Goal: Task Accomplishment & Management: Manage account settings

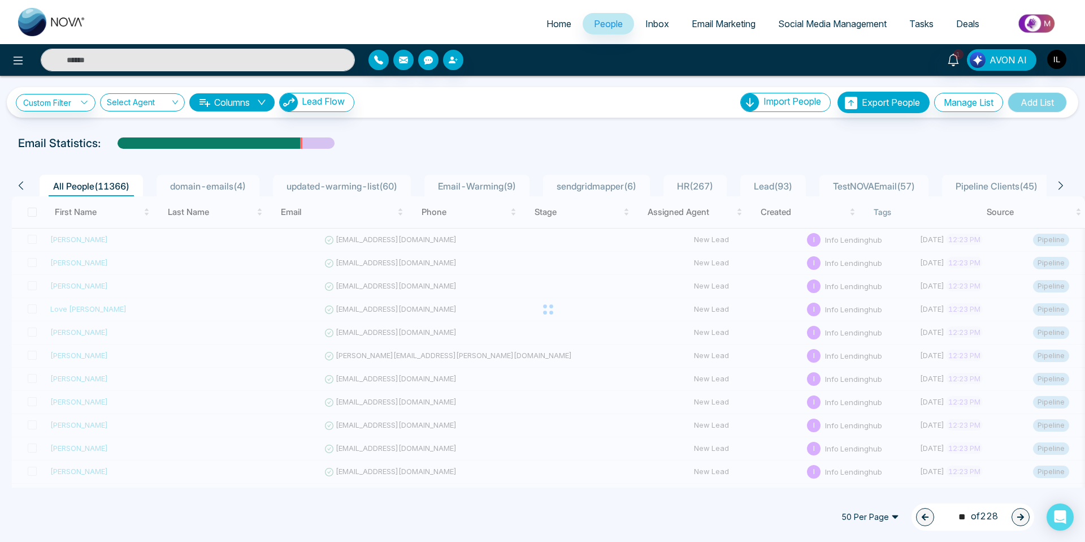
scroll to position [115, 0]
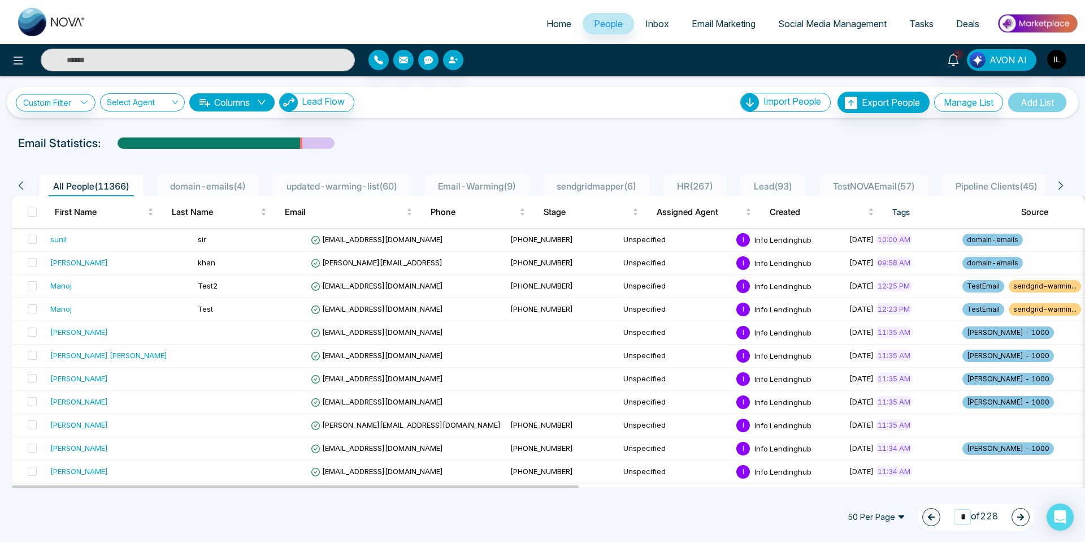
click at [957, 515] on input "*" at bounding box center [962, 516] width 17 height 15
drag, startPoint x: 961, startPoint y: 516, endPoint x: 947, endPoint y: 517, distance: 13.6
click at [947, 517] on div "1 * of 228" at bounding box center [976, 516] width 116 height 27
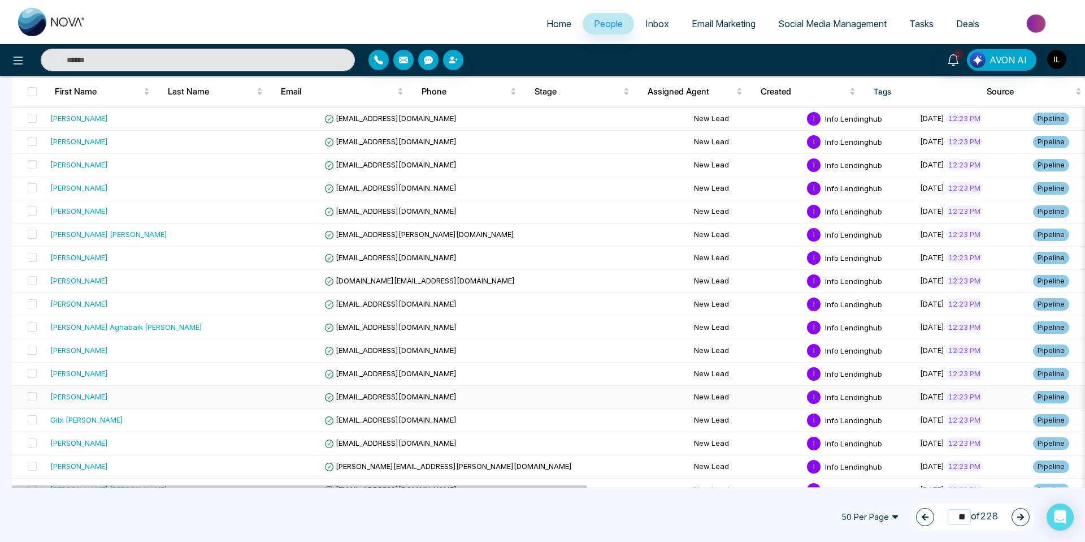
scroll to position [903, 0]
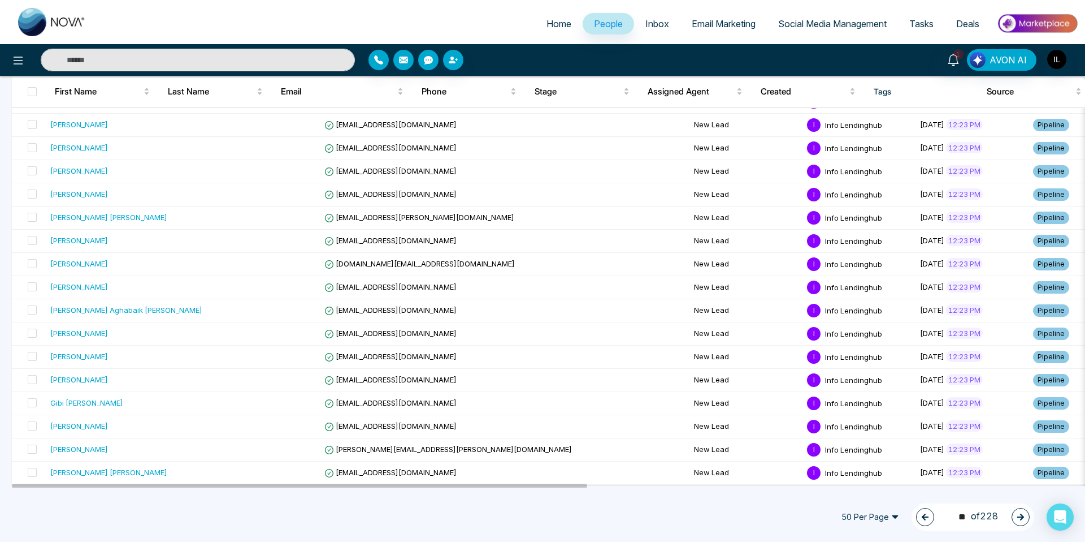
click at [1023, 517] on icon "button" at bounding box center [1021, 516] width 7 height 7
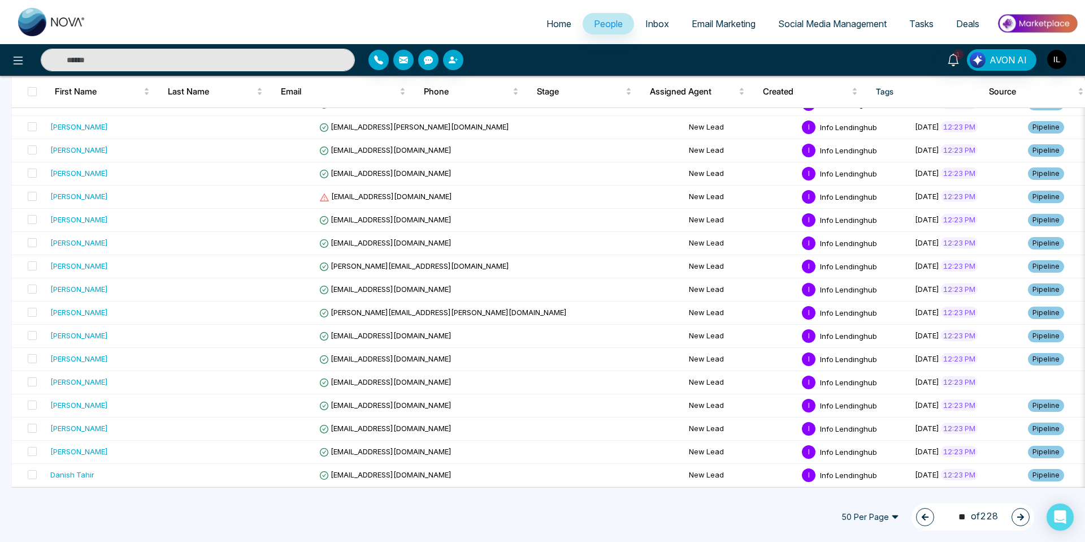
scroll to position [900, 0]
click at [1023, 517] on icon "button" at bounding box center [1021, 516] width 7 height 7
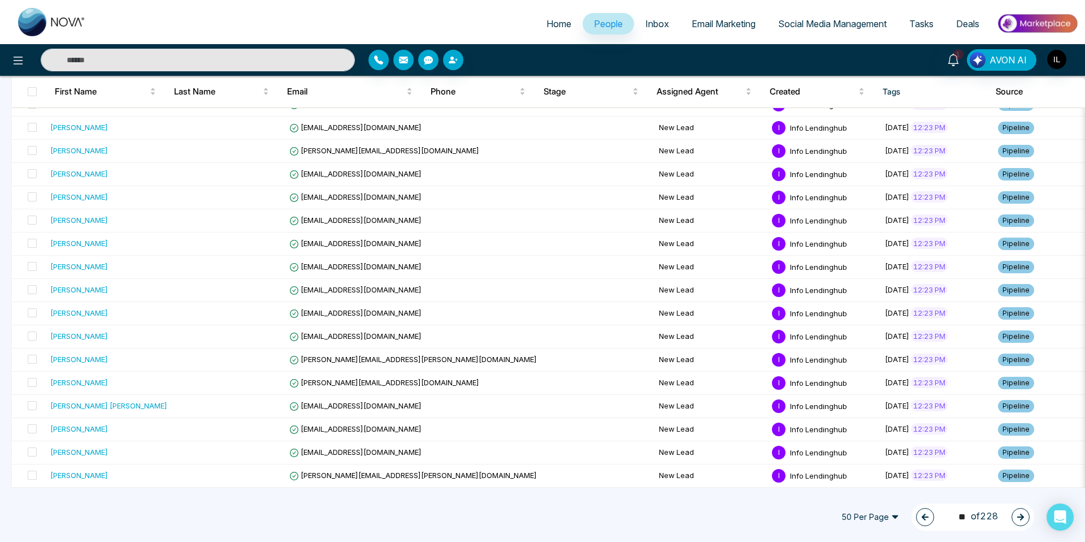
click at [1023, 517] on icon "button" at bounding box center [1021, 516] width 7 height 7
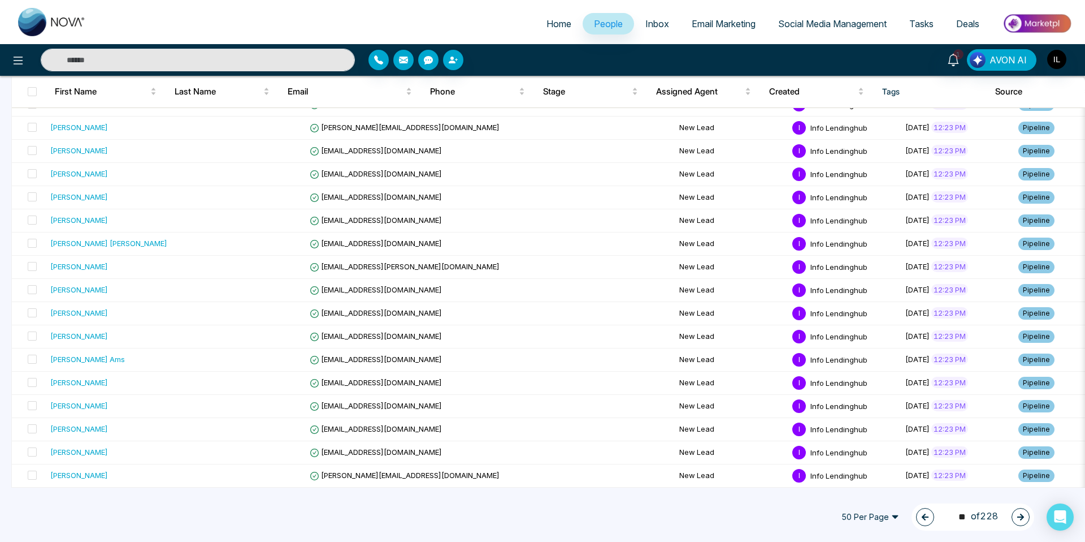
click at [1023, 514] on icon "button" at bounding box center [1021, 517] width 8 height 8
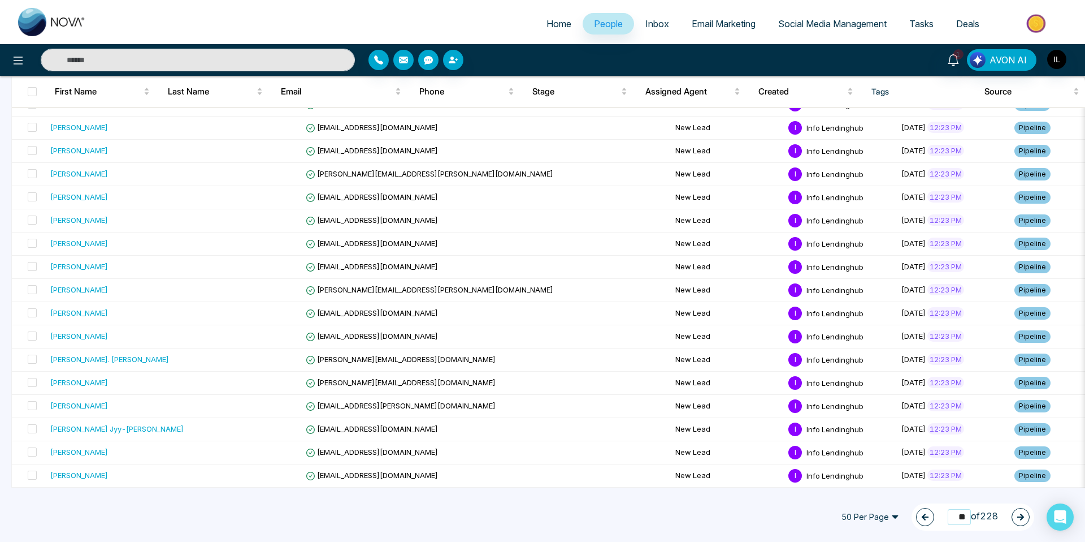
click at [955, 516] on input "**" at bounding box center [959, 516] width 23 height 15
drag, startPoint x: 951, startPoint y: 517, endPoint x: 964, endPoint y: 518, distance: 13.0
click at [964, 518] on input "**" at bounding box center [959, 516] width 23 height 15
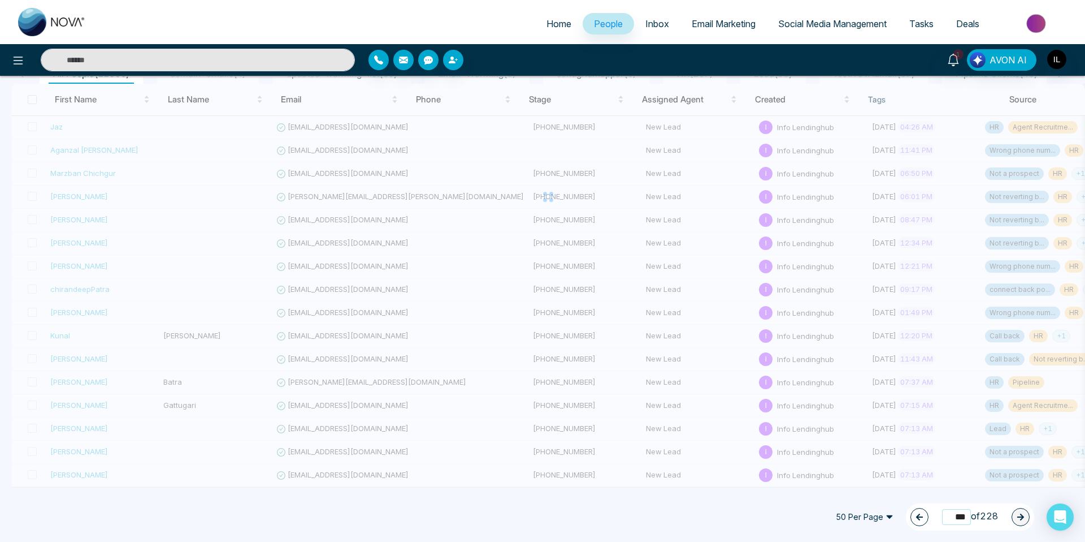
scroll to position [112, 0]
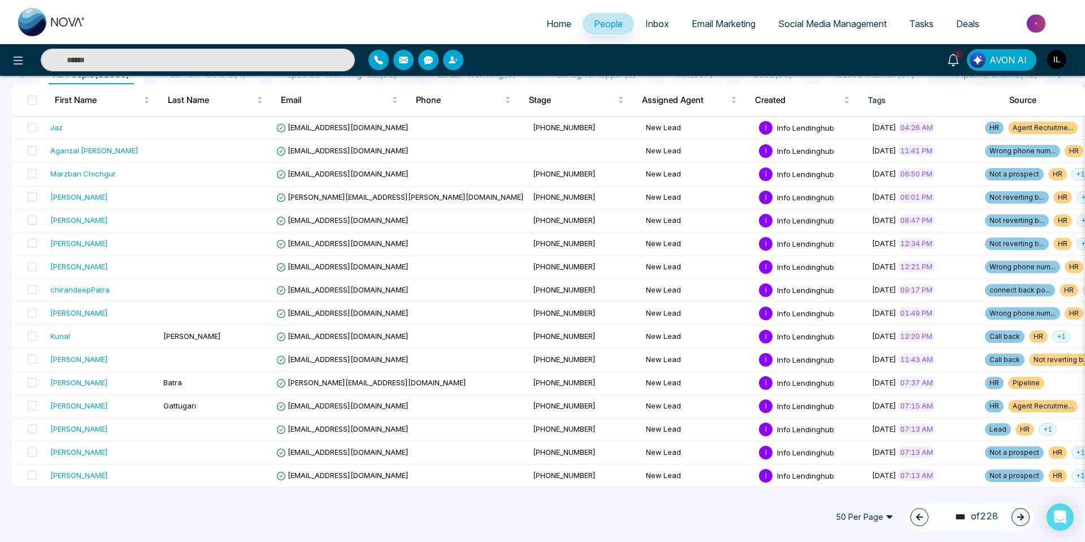
click at [919, 520] on icon "button" at bounding box center [920, 517] width 8 height 8
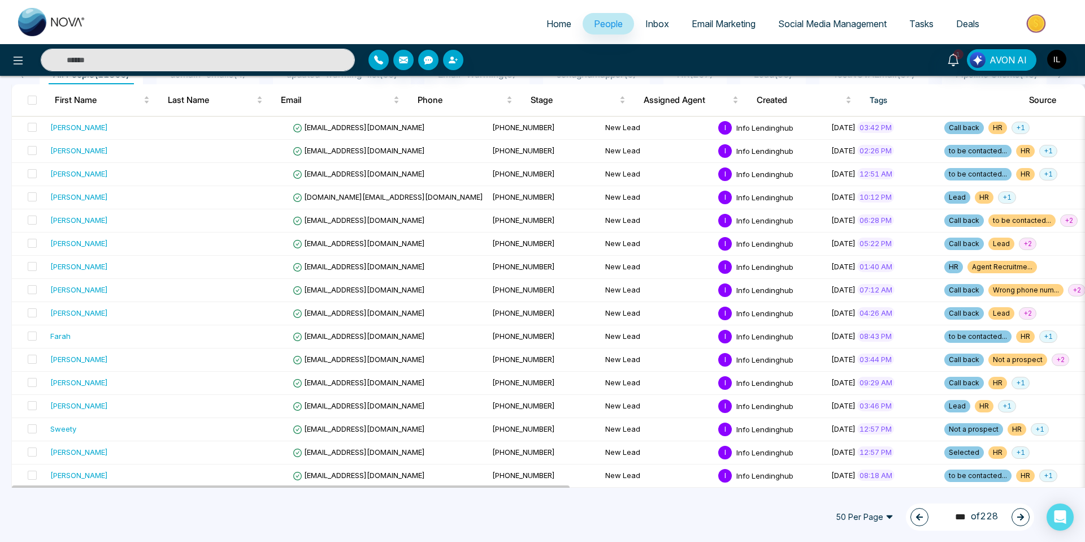
click at [916, 513] on icon "button" at bounding box center [920, 517] width 8 height 8
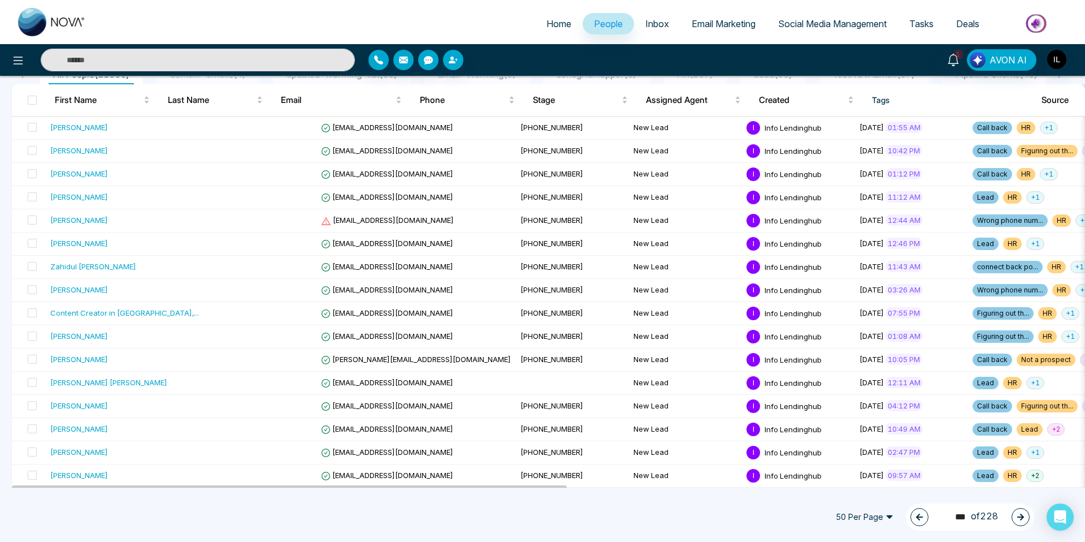
click at [916, 513] on icon "button" at bounding box center [919, 516] width 7 height 7
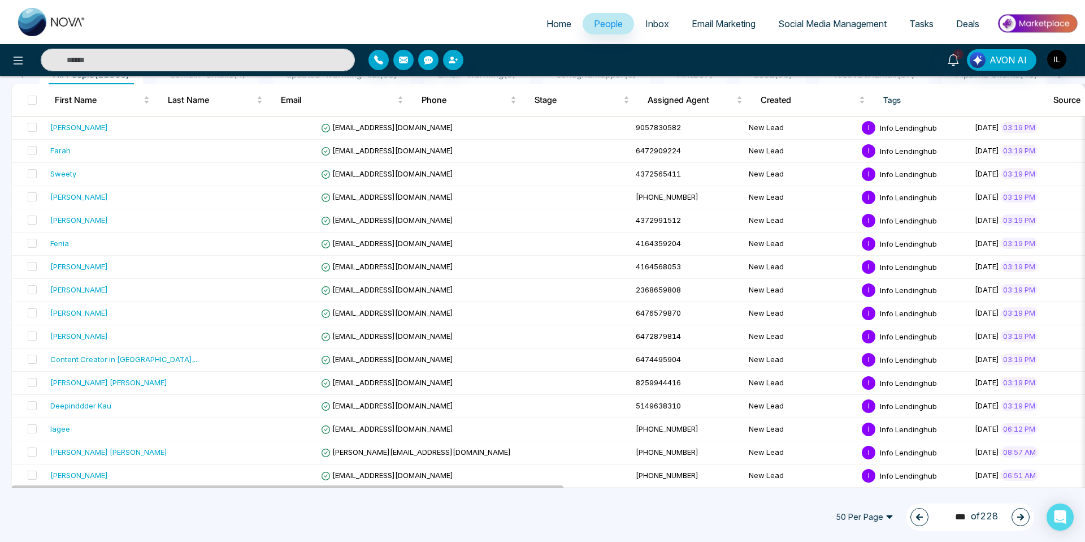
click at [916, 513] on icon "button" at bounding box center [919, 516] width 7 height 7
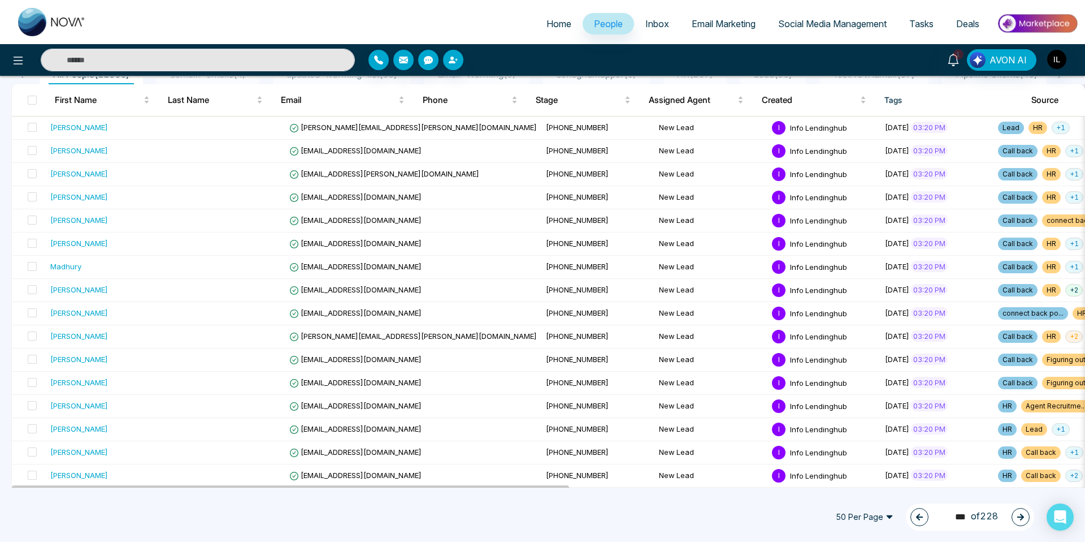
click at [916, 513] on icon "button" at bounding box center [919, 516] width 7 height 7
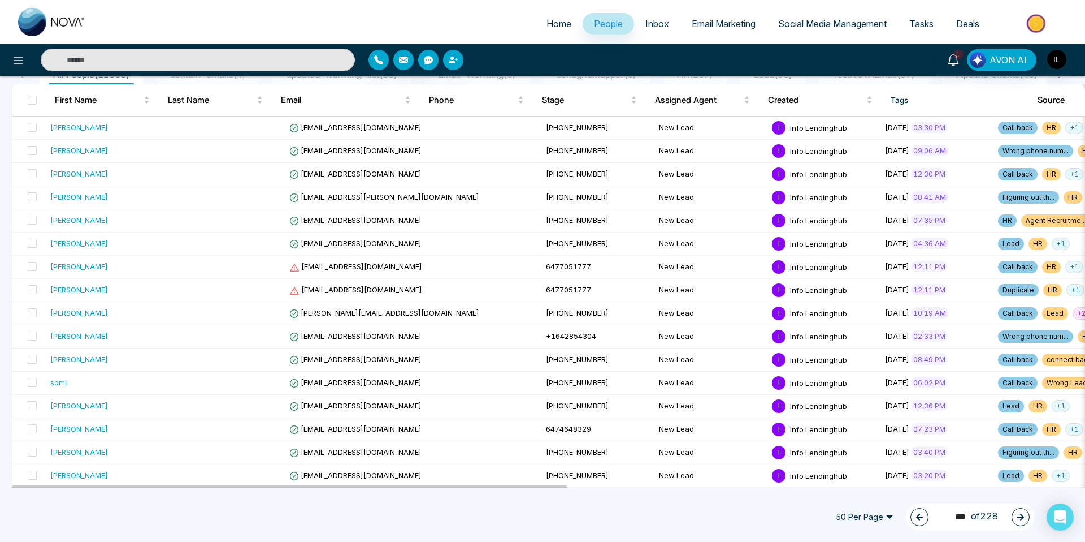
click at [916, 513] on icon "button" at bounding box center [919, 516] width 7 height 7
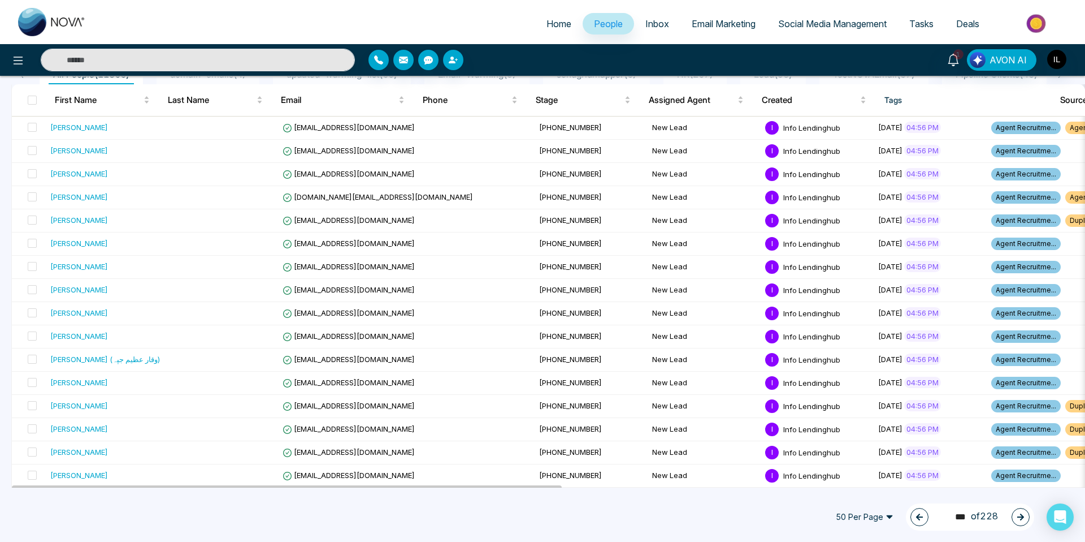
click at [916, 513] on icon "button" at bounding box center [919, 516] width 7 height 7
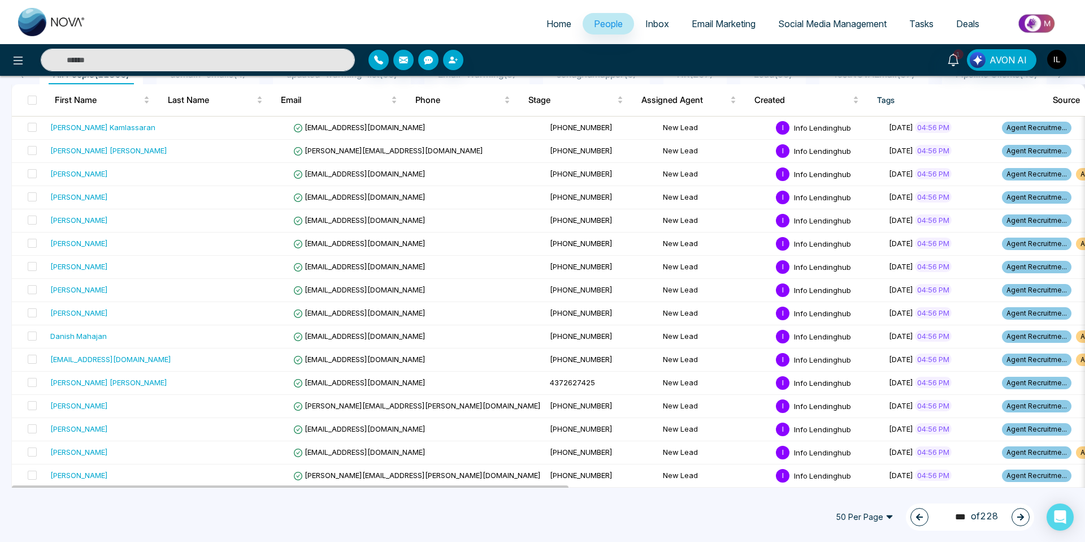
click at [916, 513] on icon "button" at bounding box center [920, 517] width 8 height 8
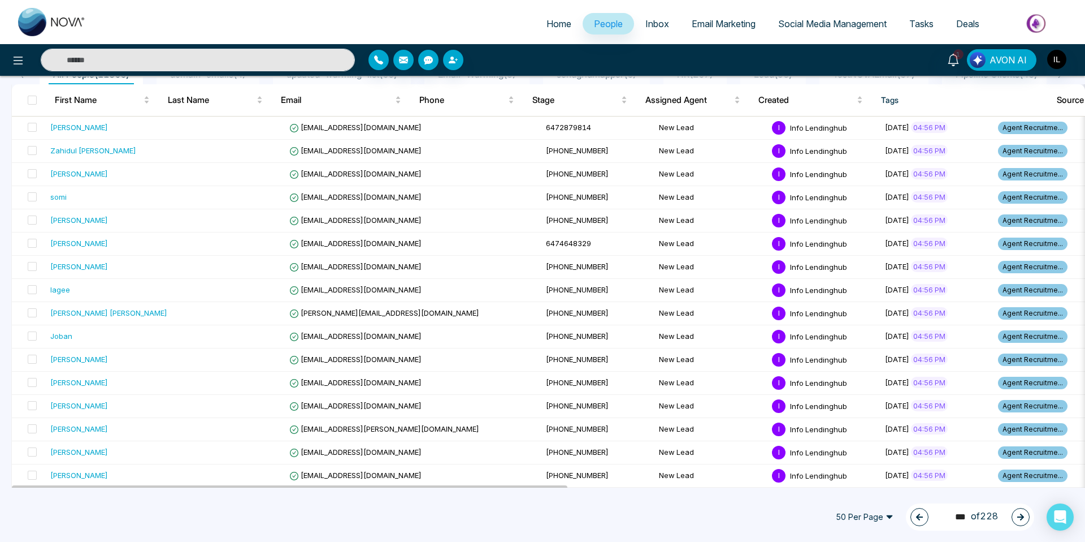
click at [916, 513] on icon "button" at bounding box center [920, 517] width 8 height 8
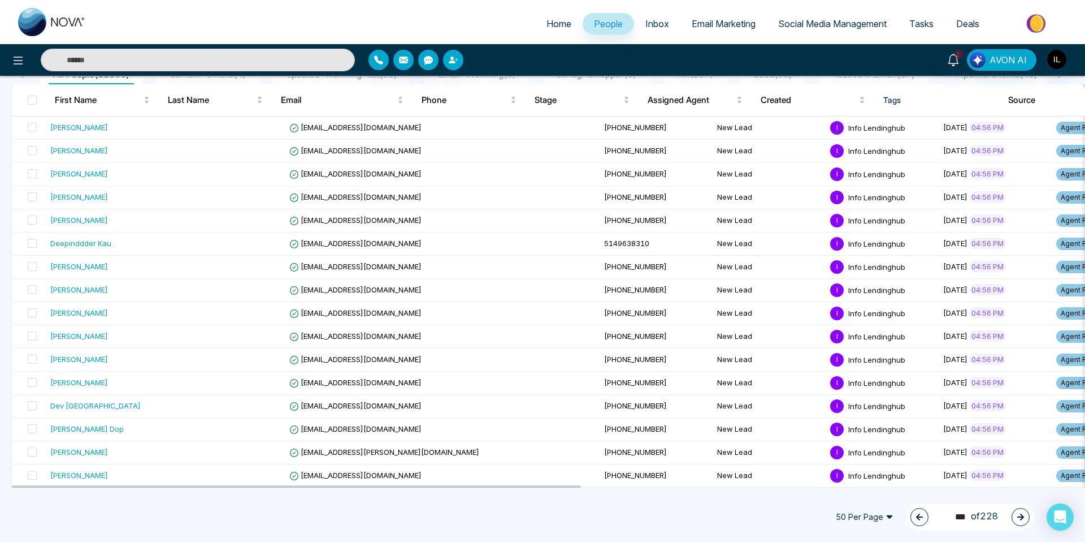
click at [916, 513] on icon "button" at bounding box center [920, 517] width 8 height 8
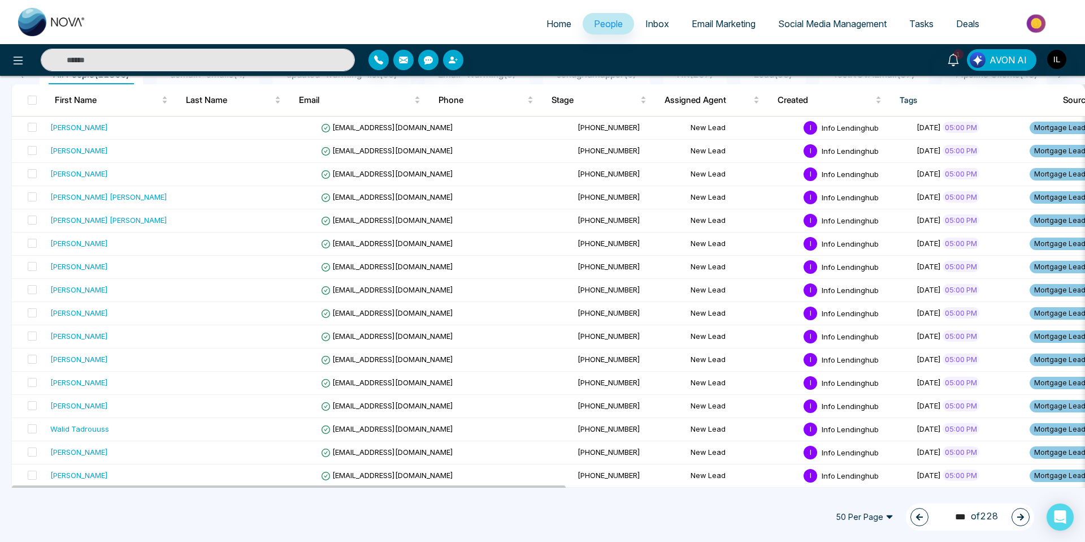
click at [916, 513] on icon "button" at bounding box center [920, 517] width 8 height 8
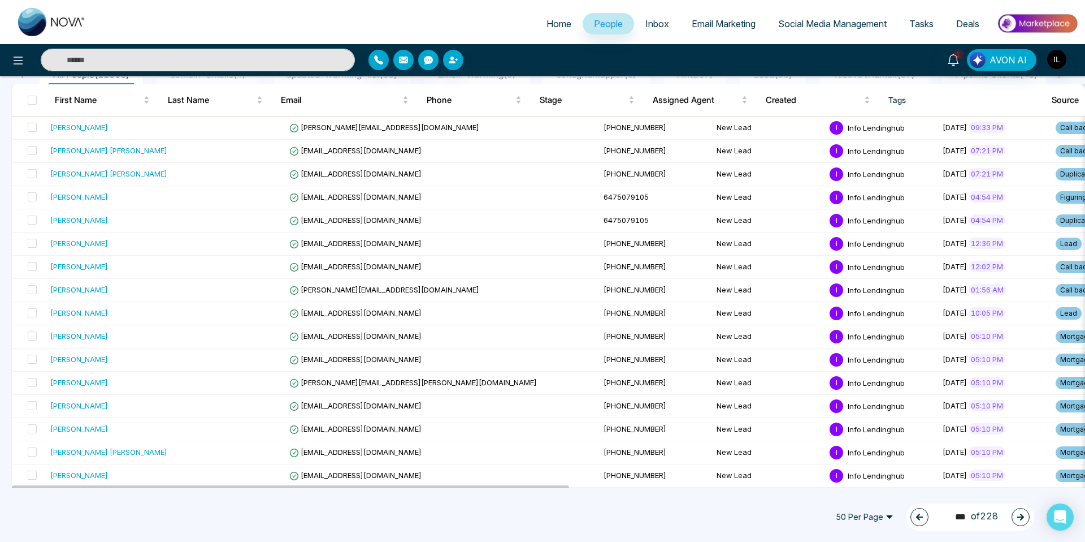
click at [1017, 517] on icon "button" at bounding box center [1021, 517] width 8 height 8
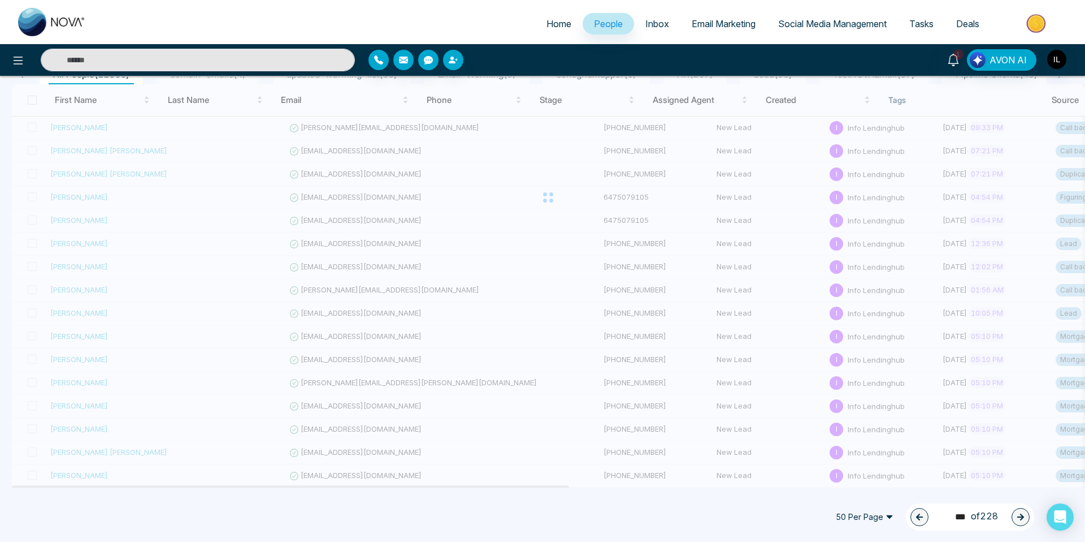
scroll to position [114, 0]
type input "***"
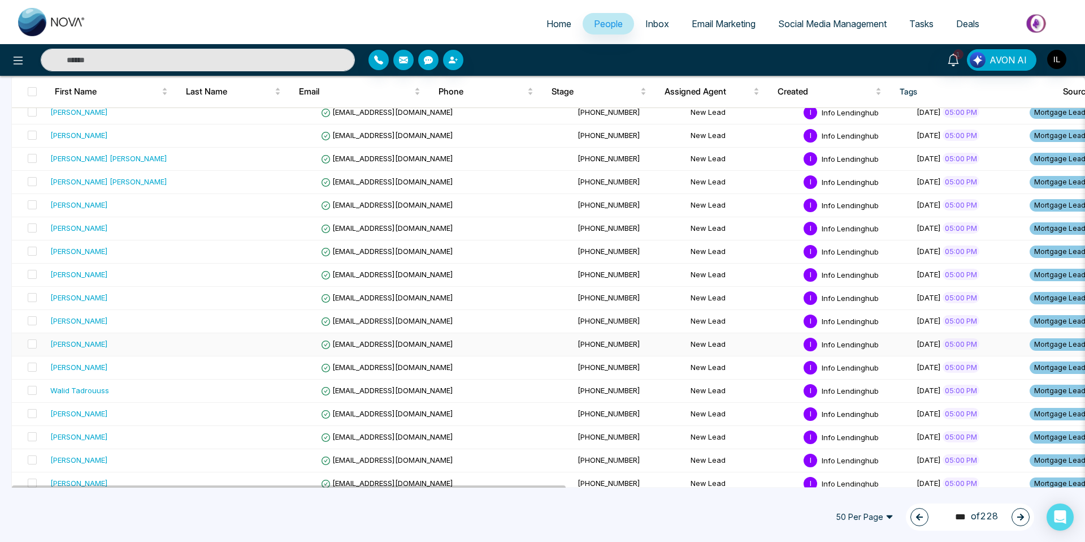
scroll to position [197, 0]
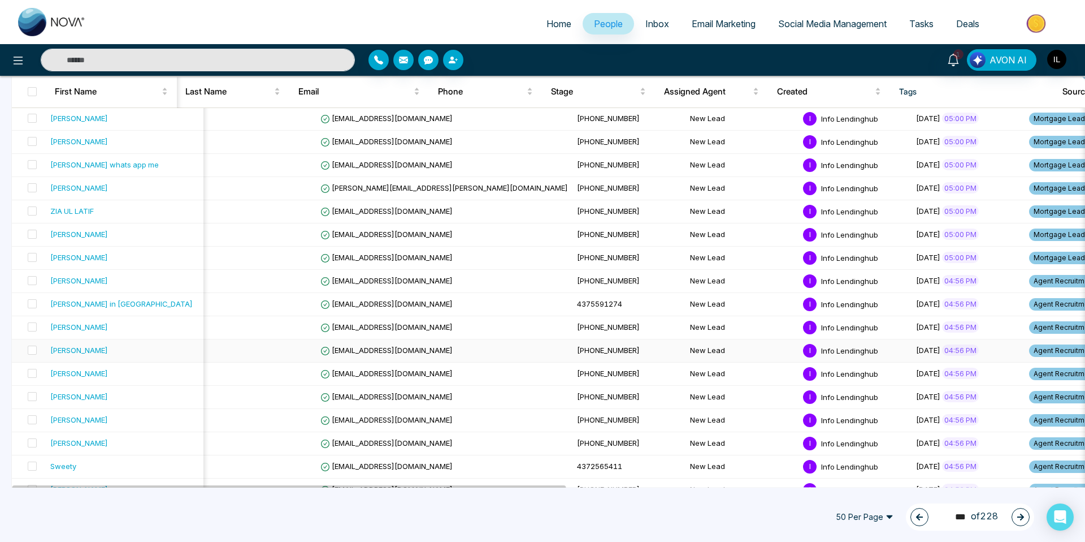
scroll to position [553, 0]
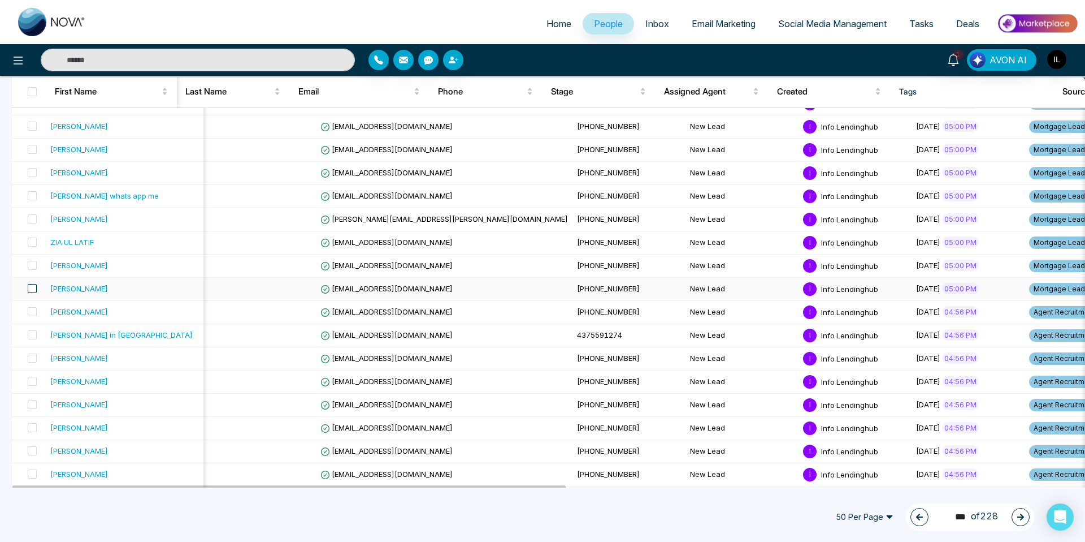
click at [34, 287] on span at bounding box center [32, 288] width 9 height 9
click at [32, 267] on span at bounding box center [32, 265] width 9 height 9
click at [25, 246] on label at bounding box center [29, 242] width 16 height 12
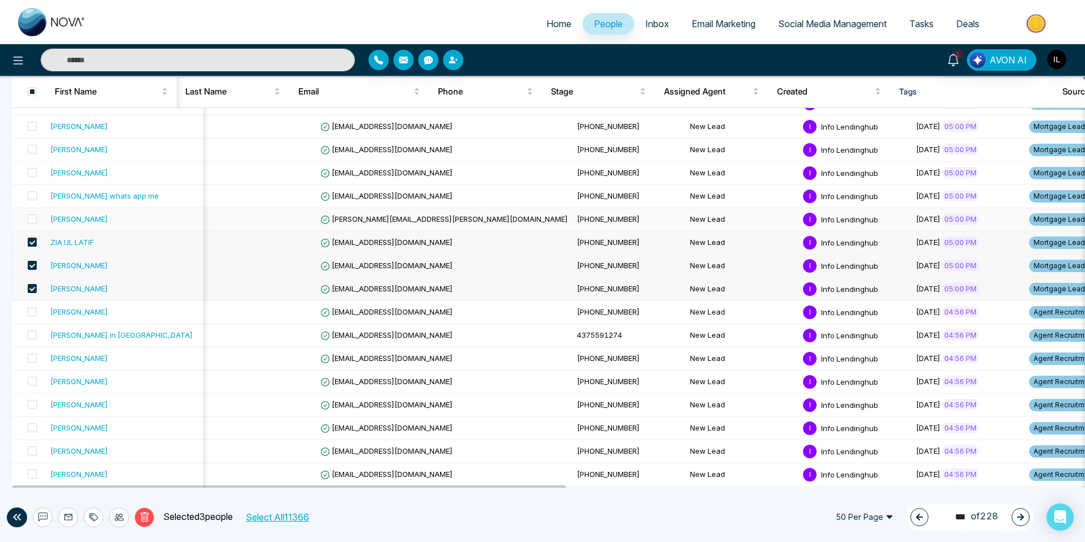
scroll to position [553, 0]
click at [31, 222] on span at bounding box center [32, 219] width 9 height 9
click at [31, 174] on span at bounding box center [32, 172] width 9 height 9
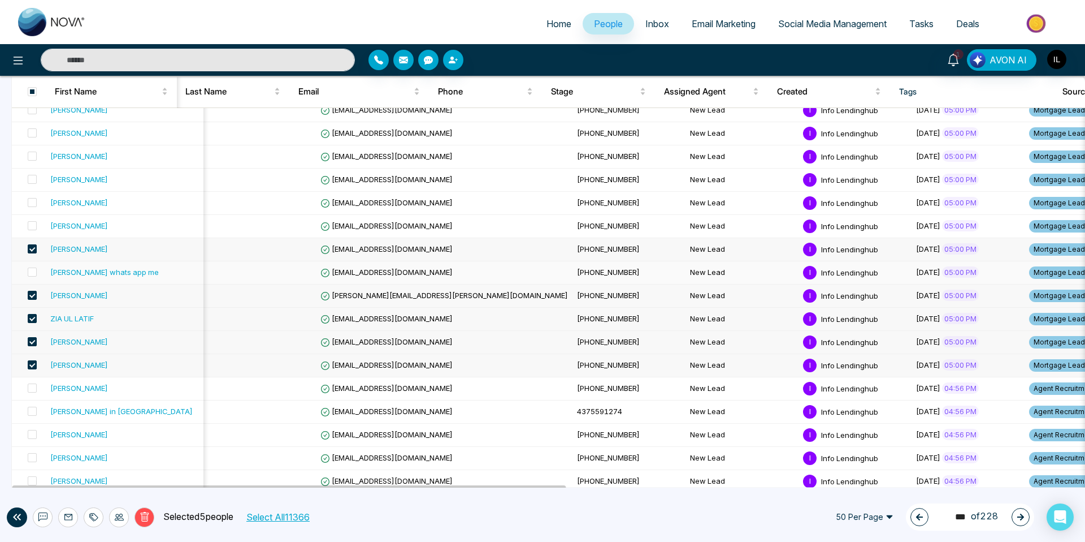
scroll to position [452, 0]
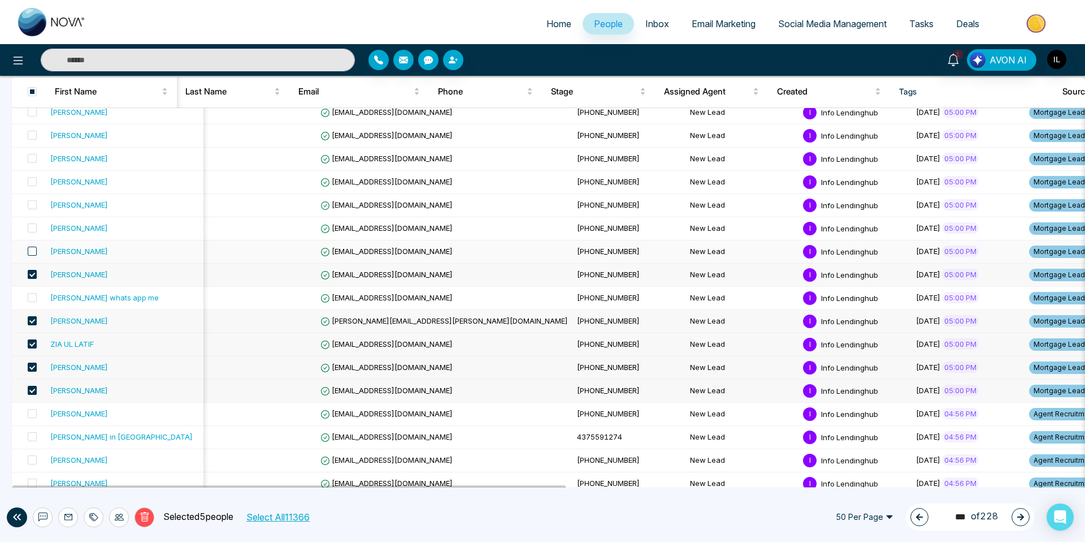
click at [29, 254] on span at bounding box center [32, 250] width 9 height 9
click at [34, 228] on span at bounding box center [32, 227] width 9 height 9
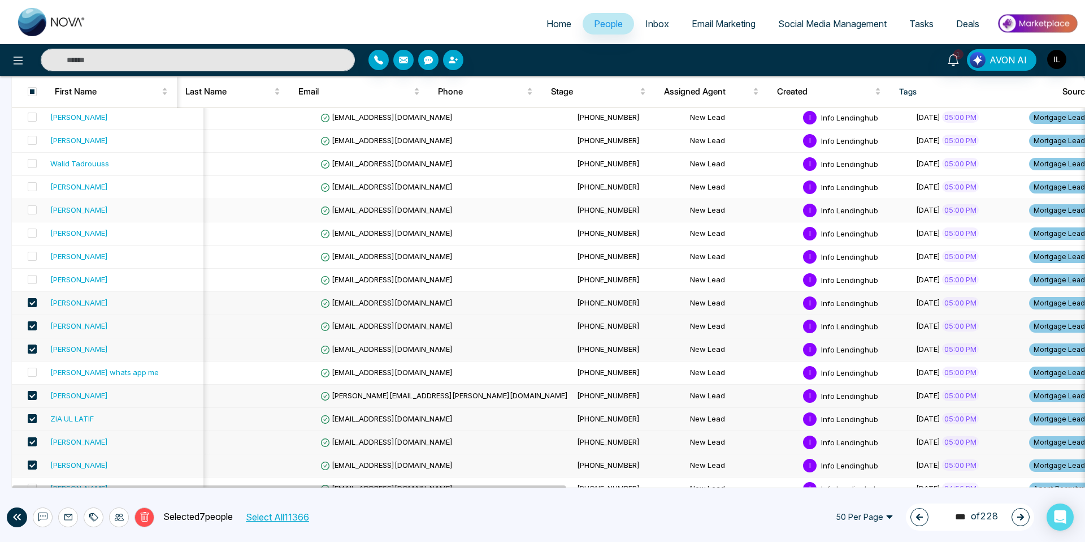
scroll to position [376, 0]
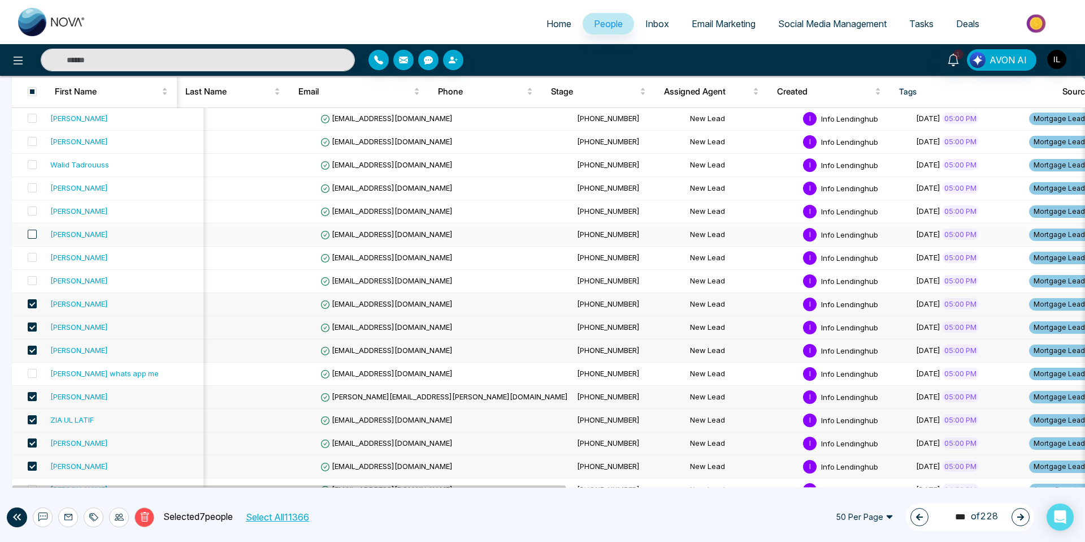
click at [33, 236] on span at bounding box center [32, 234] width 9 height 9
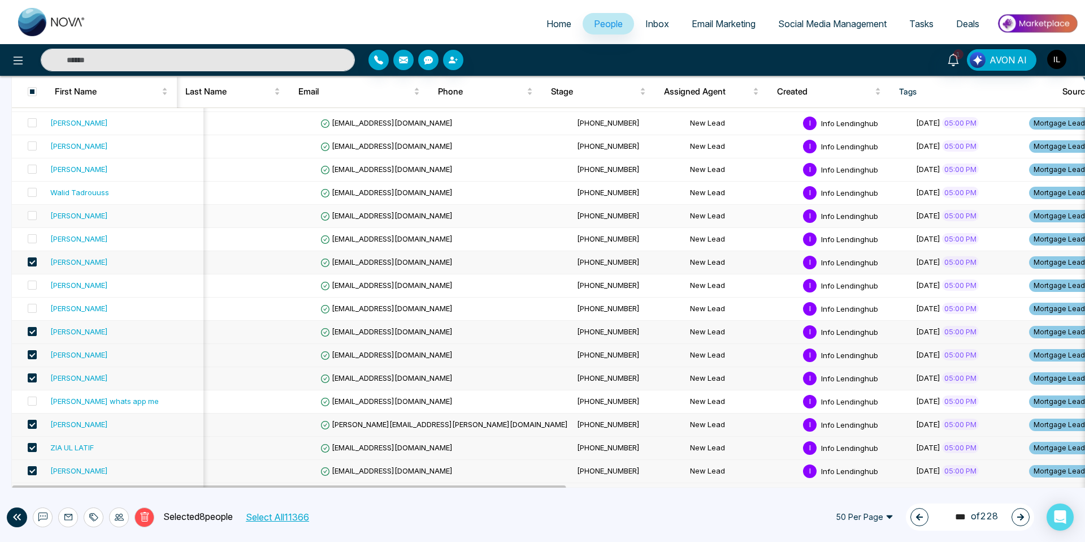
scroll to position [346, 0]
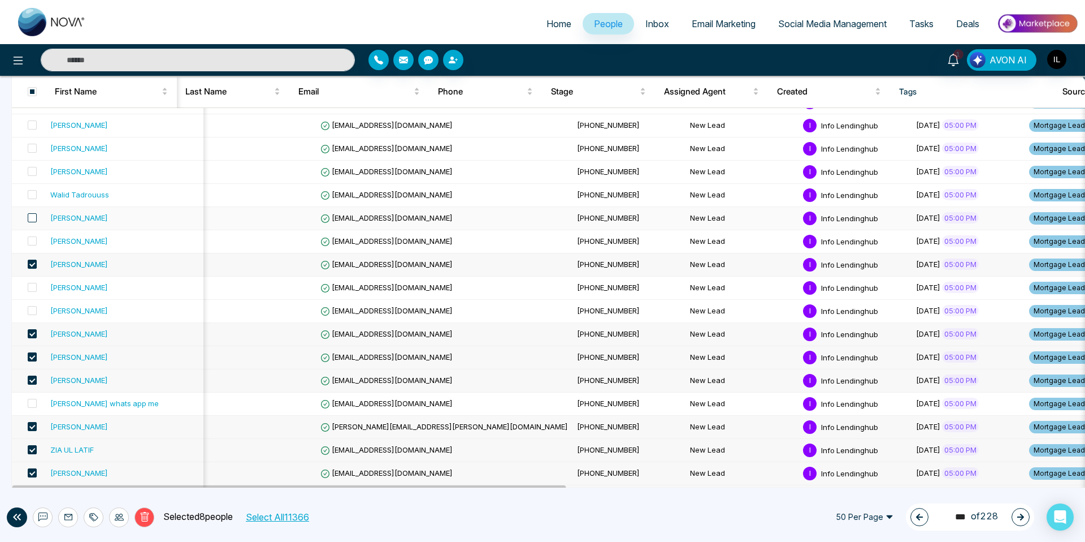
click at [29, 221] on span at bounding box center [32, 217] width 9 height 9
click at [33, 198] on span at bounding box center [32, 194] width 9 height 9
click at [31, 171] on span at bounding box center [32, 171] width 9 height 9
click at [29, 148] on span at bounding box center [32, 148] width 9 height 9
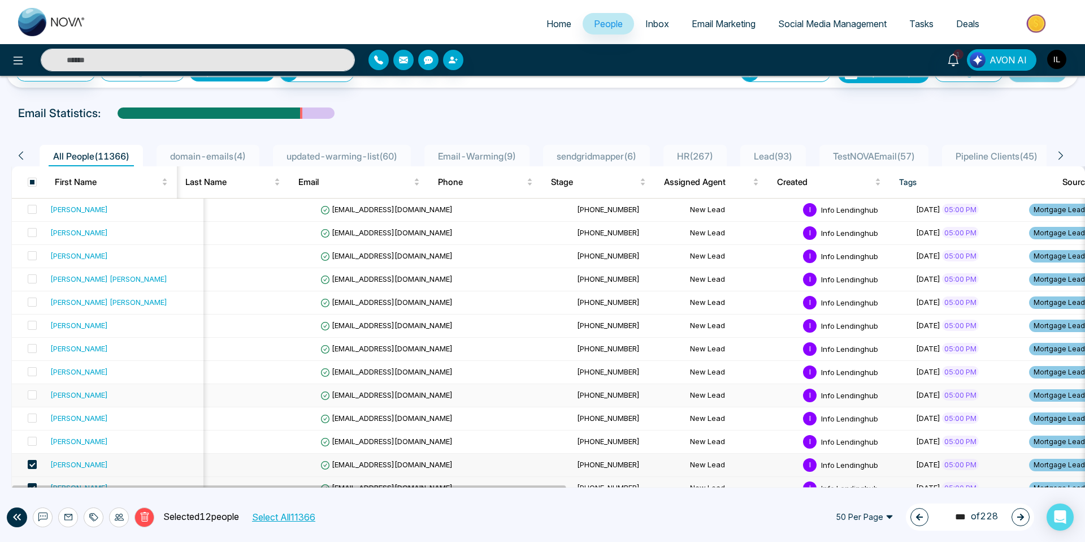
scroll to position [51, 0]
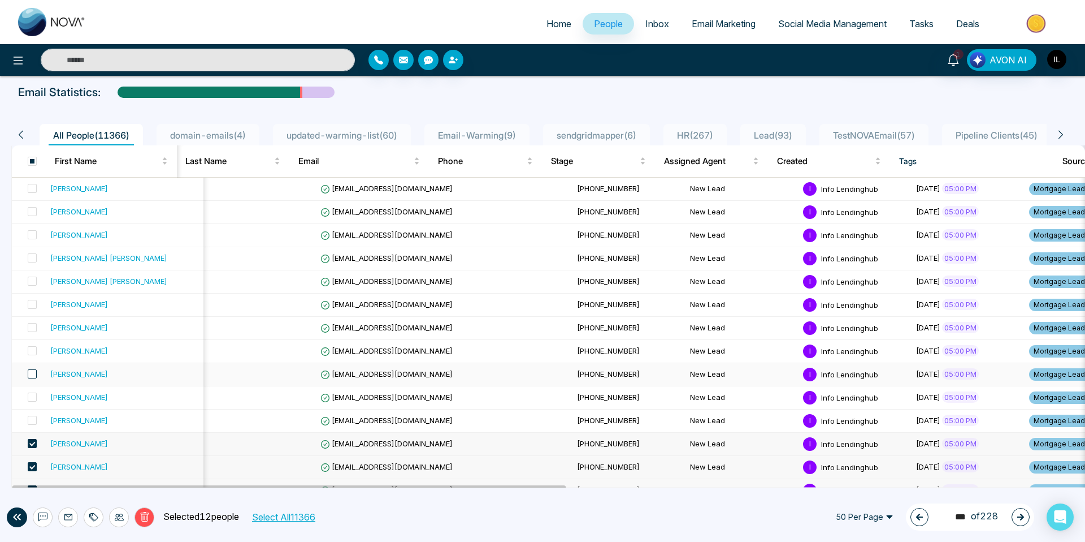
click at [31, 373] on span at bounding box center [32, 373] width 9 height 9
click at [31, 396] on span at bounding box center [32, 396] width 9 height 9
click at [31, 327] on span at bounding box center [32, 327] width 9 height 9
click at [29, 306] on span at bounding box center [32, 304] width 9 height 9
click at [29, 235] on span at bounding box center [32, 234] width 9 height 9
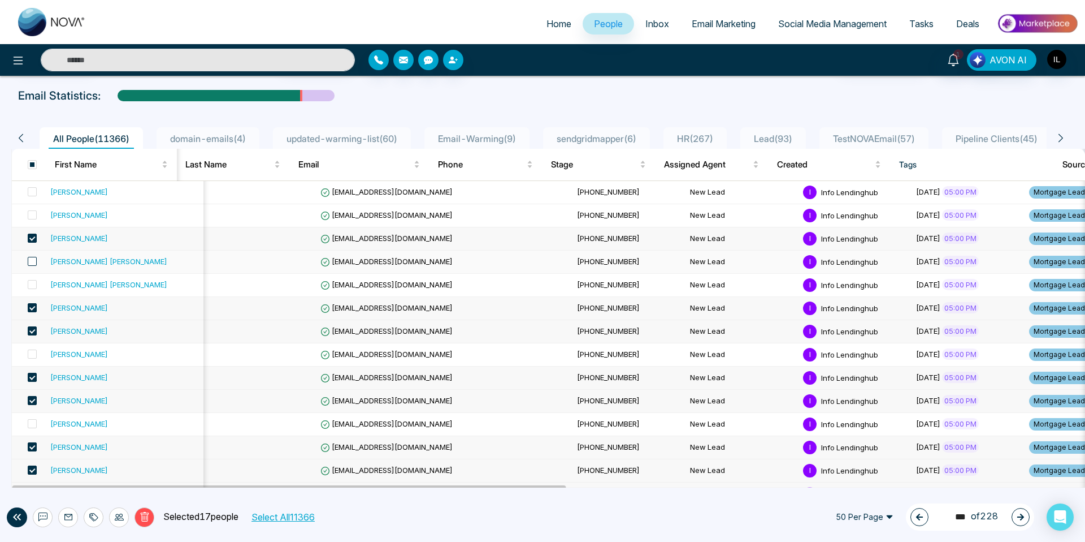
scroll to position [46, 0]
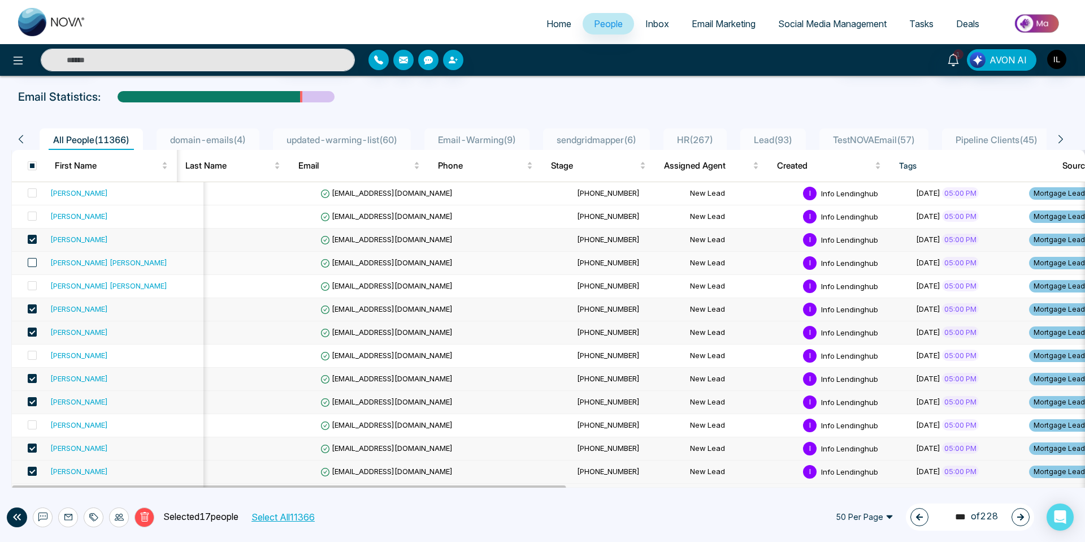
click at [31, 259] on span at bounding box center [32, 262] width 9 height 9
click at [31, 285] on span at bounding box center [32, 285] width 9 height 9
click at [96, 517] on icon at bounding box center [93, 516] width 9 height 9
click at [79, 474] on link "Add Tags" at bounding box center [65, 474] width 36 height 10
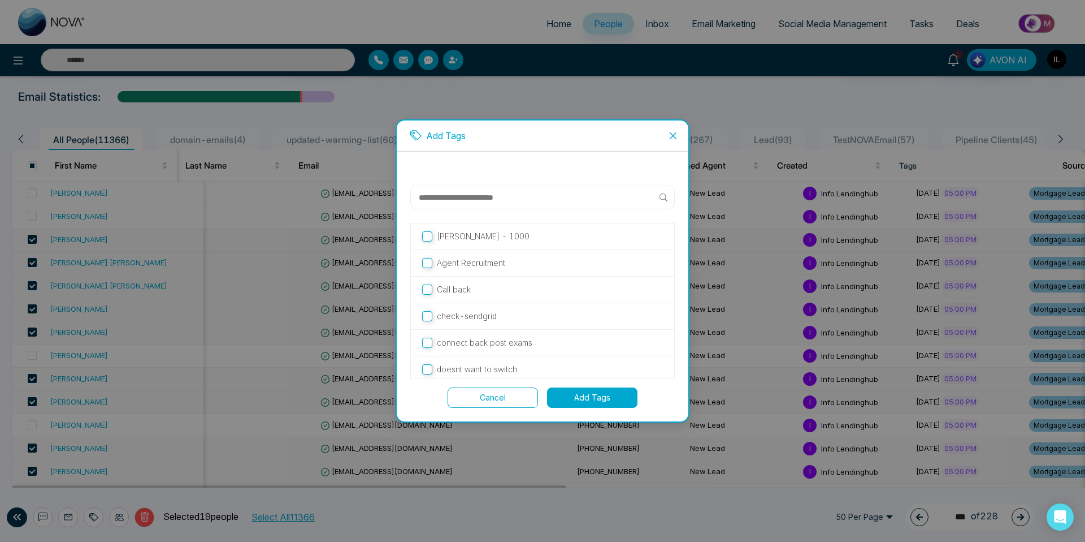
click at [581, 397] on button "Add Tags" at bounding box center [592, 397] width 90 height 20
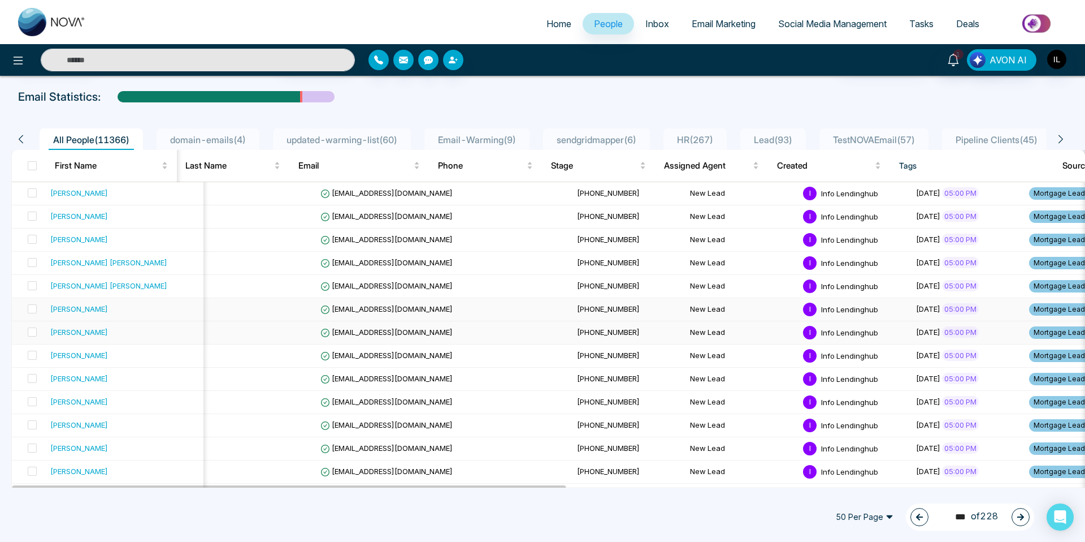
click at [686, 317] on td "New Lead" at bounding box center [742, 309] width 113 height 23
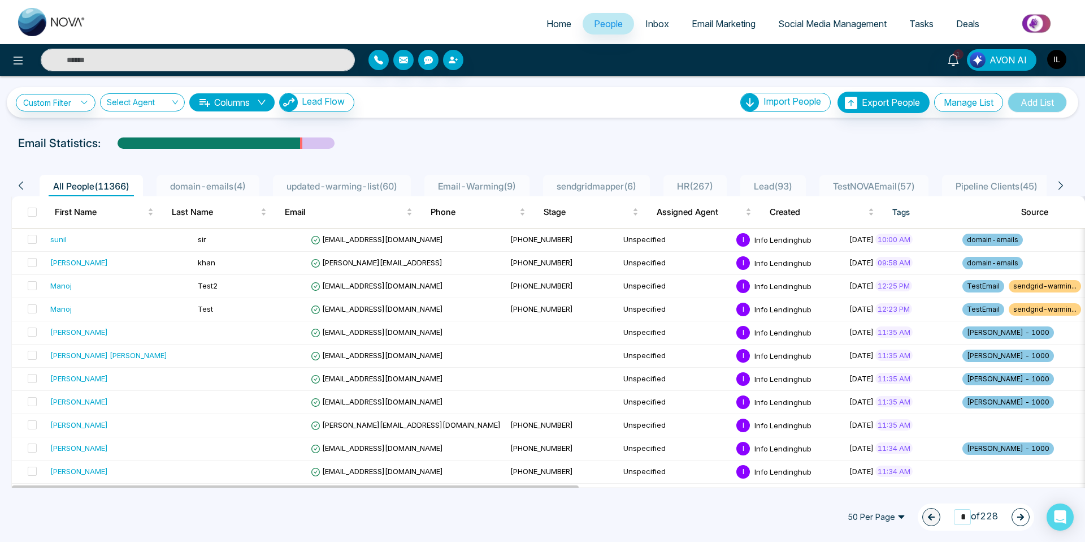
click at [966, 516] on input "*" at bounding box center [962, 516] width 17 height 15
drag, startPoint x: 962, startPoint y: 517, endPoint x: 953, endPoint y: 516, distance: 9.1
click at [954, 516] on input "*" at bounding box center [962, 516] width 17 height 15
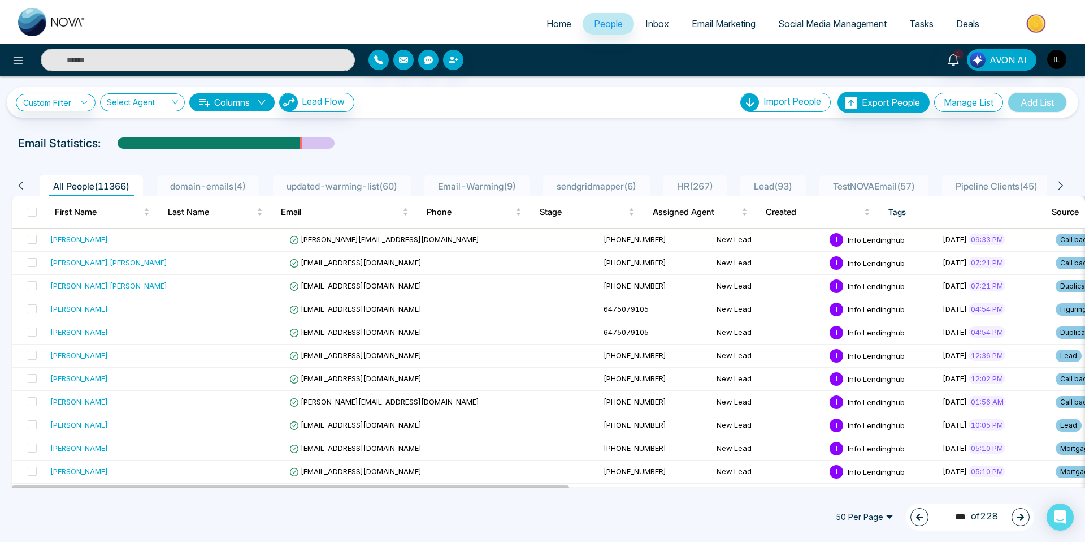
click at [919, 516] on icon "button" at bounding box center [920, 517] width 8 height 8
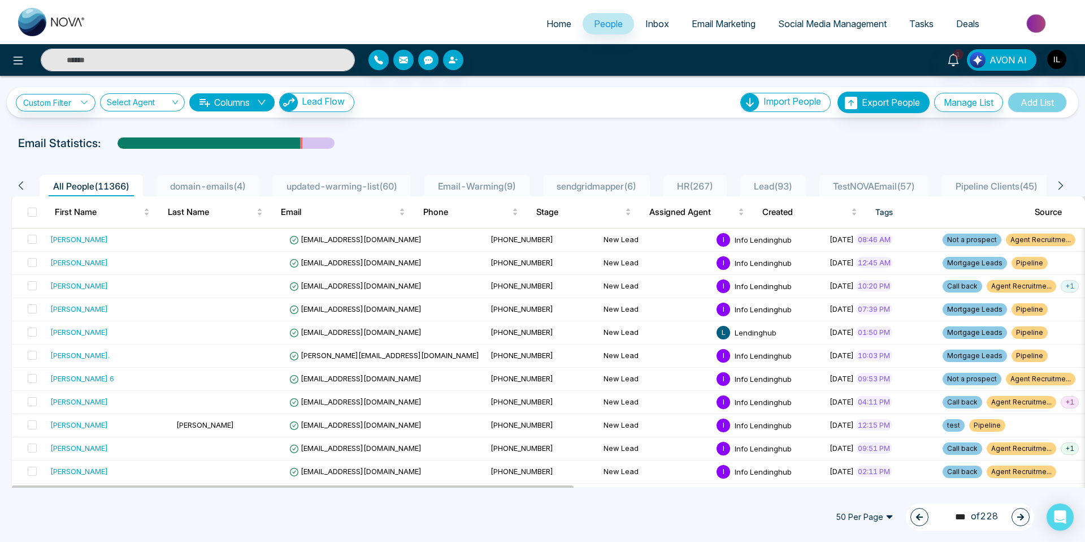
click at [1022, 518] on icon "button" at bounding box center [1021, 516] width 7 height 7
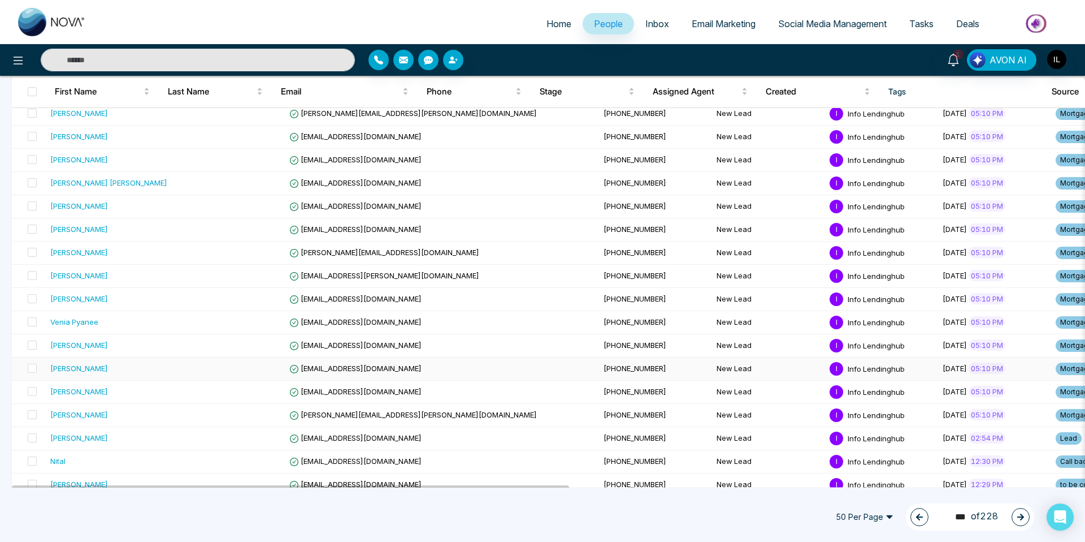
scroll to position [903, 0]
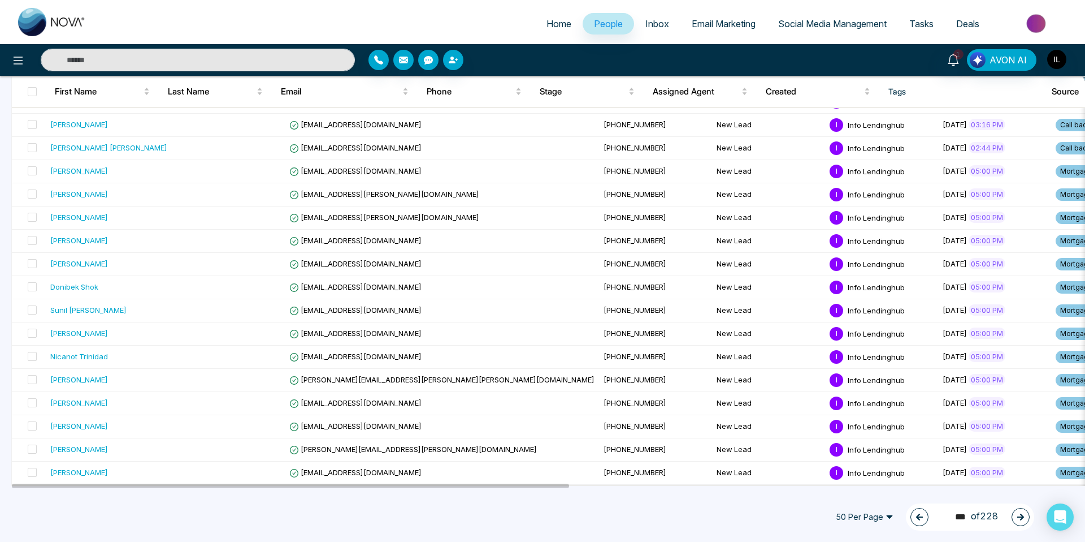
click at [1016, 516] on button "button" at bounding box center [1021, 517] width 18 height 18
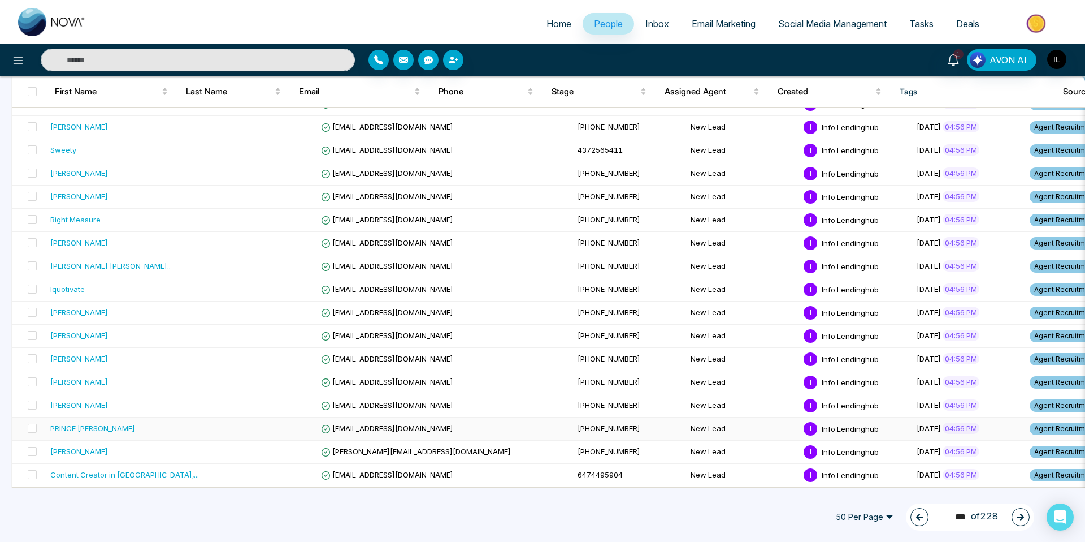
scroll to position [900, 0]
click at [31, 453] on span at bounding box center [32, 451] width 9 height 9
click at [33, 408] on span at bounding box center [32, 405] width 9 height 9
click at [33, 384] on span at bounding box center [32, 382] width 9 height 9
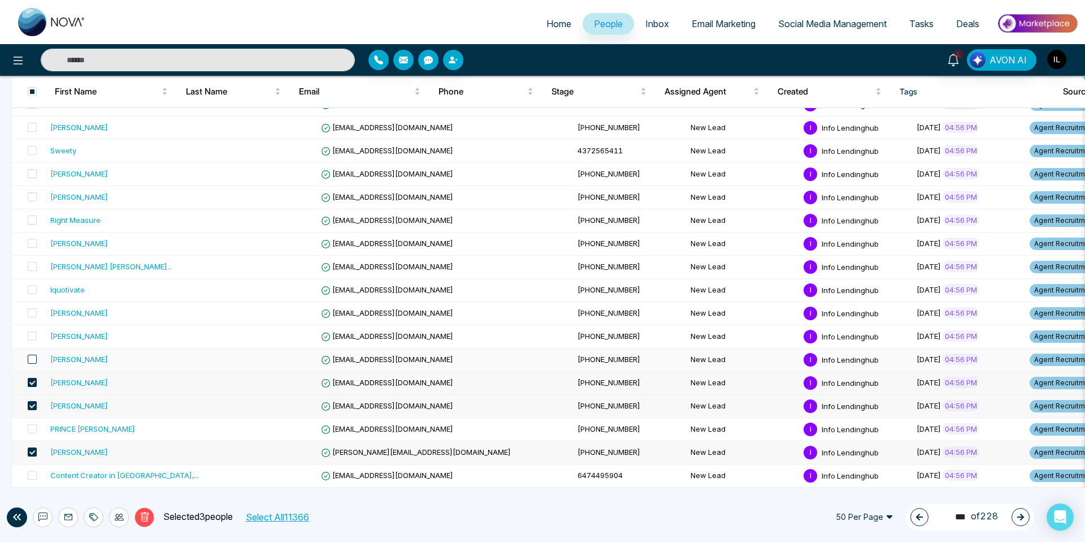
click at [32, 360] on span at bounding box center [32, 358] width 9 height 9
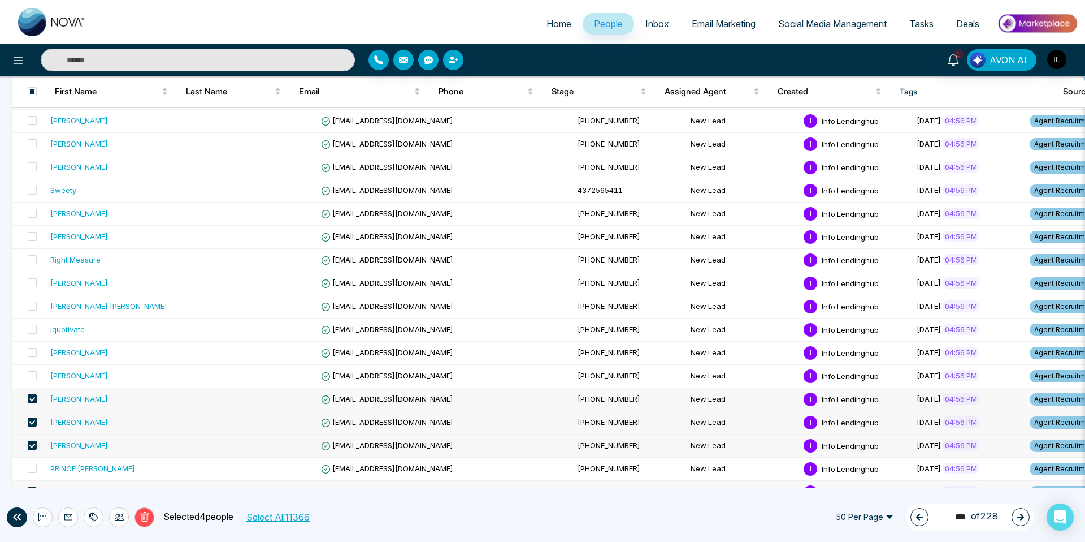
scroll to position [859, 0]
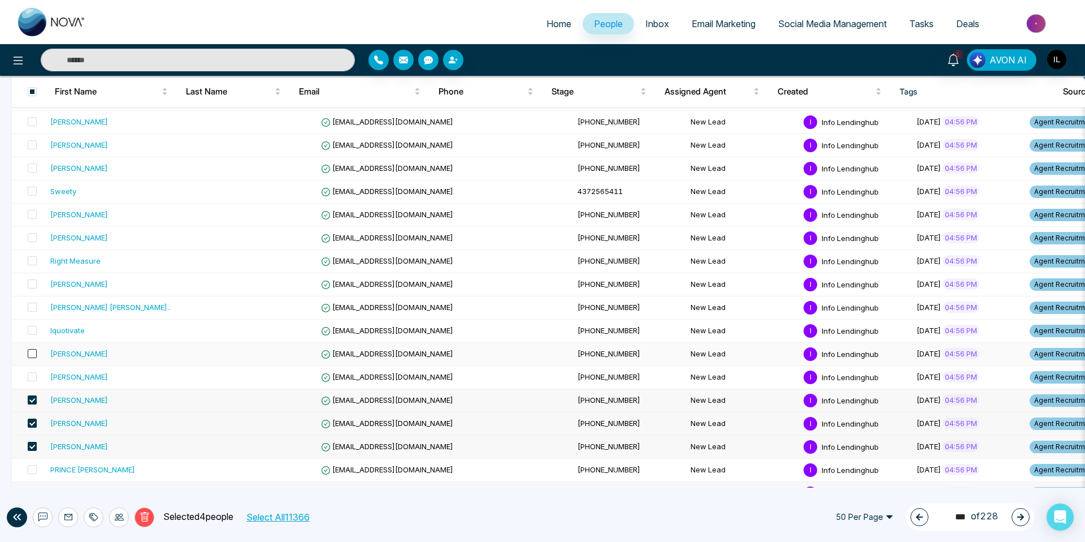
click at [33, 356] on span at bounding box center [32, 353] width 9 height 9
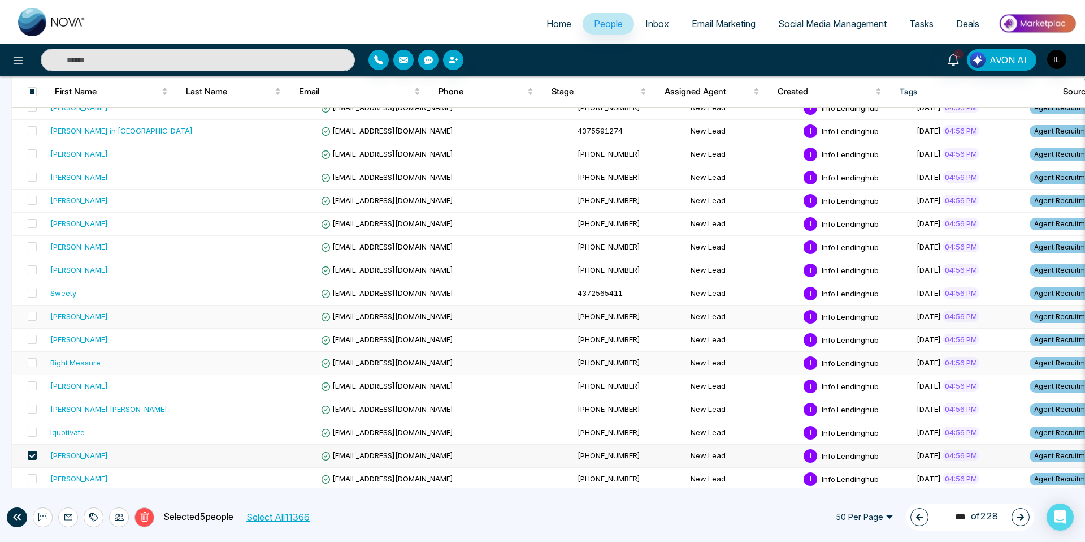
scroll to position [755, 0]
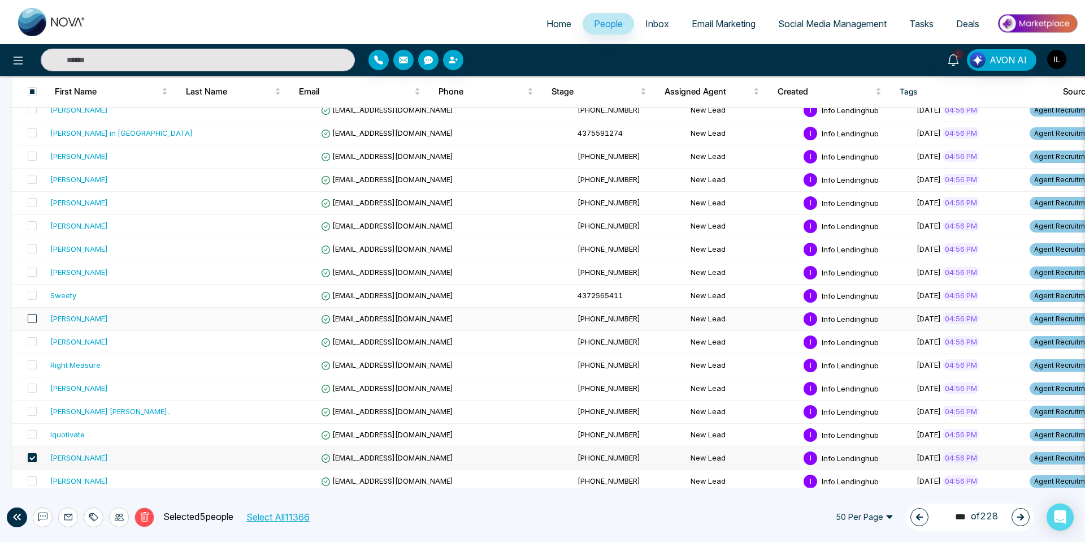
click at [30, 319] on span at bounding box center [32, 318] width 9 height 9
click at [29, 274] on span at bounding box center [32, 271] width 9 height 9
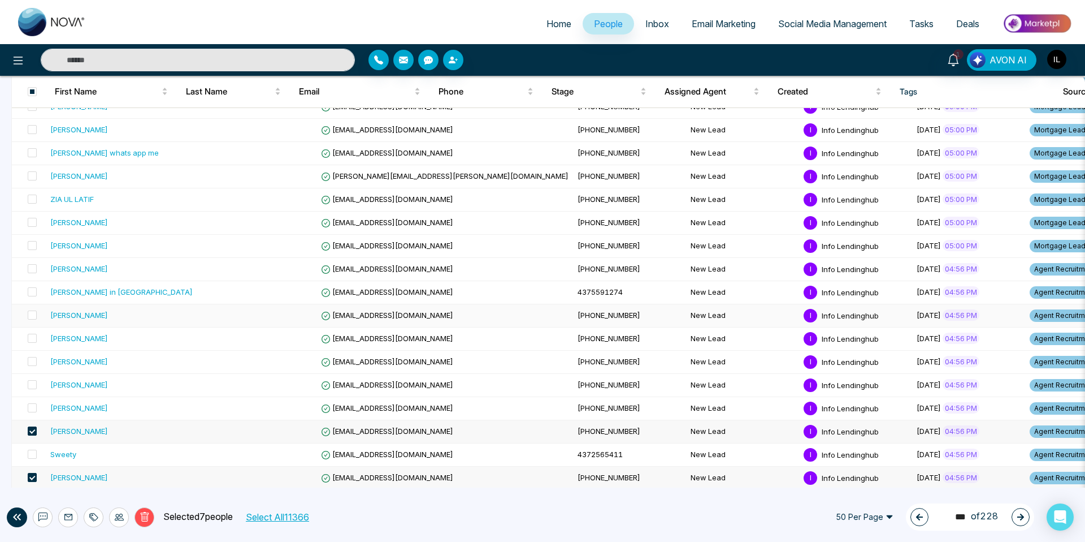
scroll to position [596, 0]
click at [31, 90] on span at bounding box center [32, 91] width 9 height 9
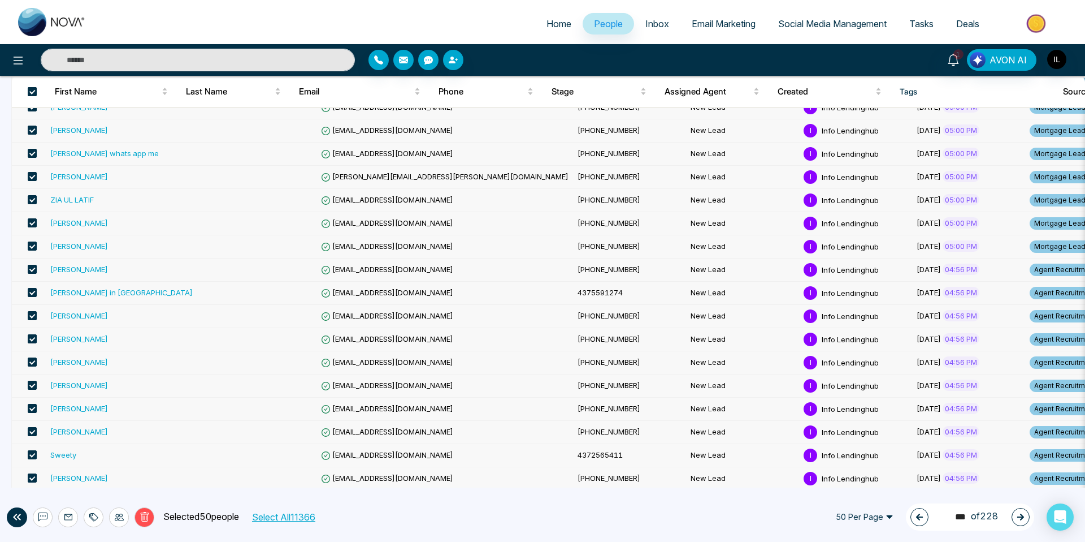
click at [31, 90] on span at bounding box center [32, 91] width 9 height 9
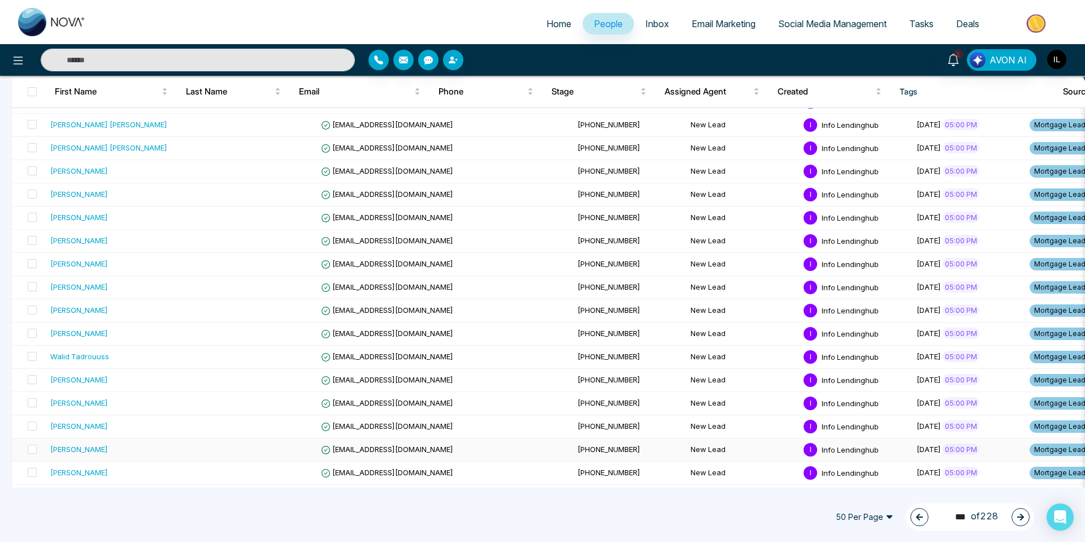
scroll to position [97, 0]
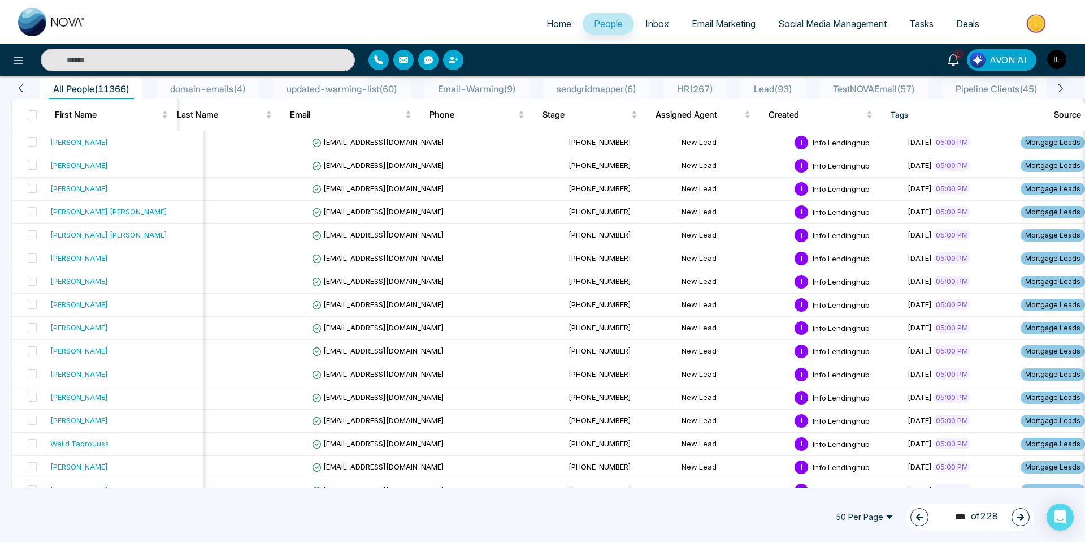
click at [916, 514] on icon "button" at bounding box center [919, 516] width 7 height 7
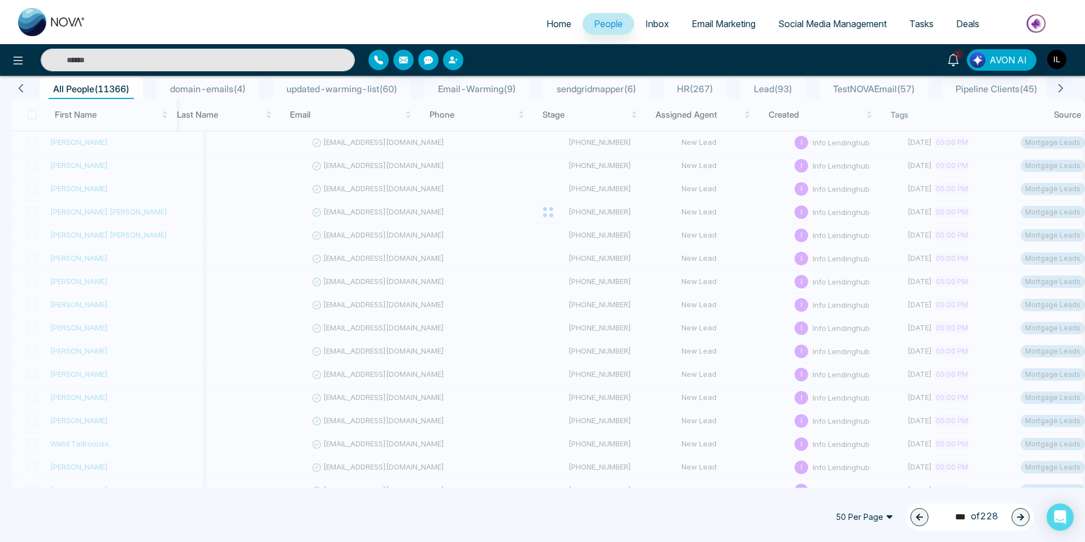
type input "***"
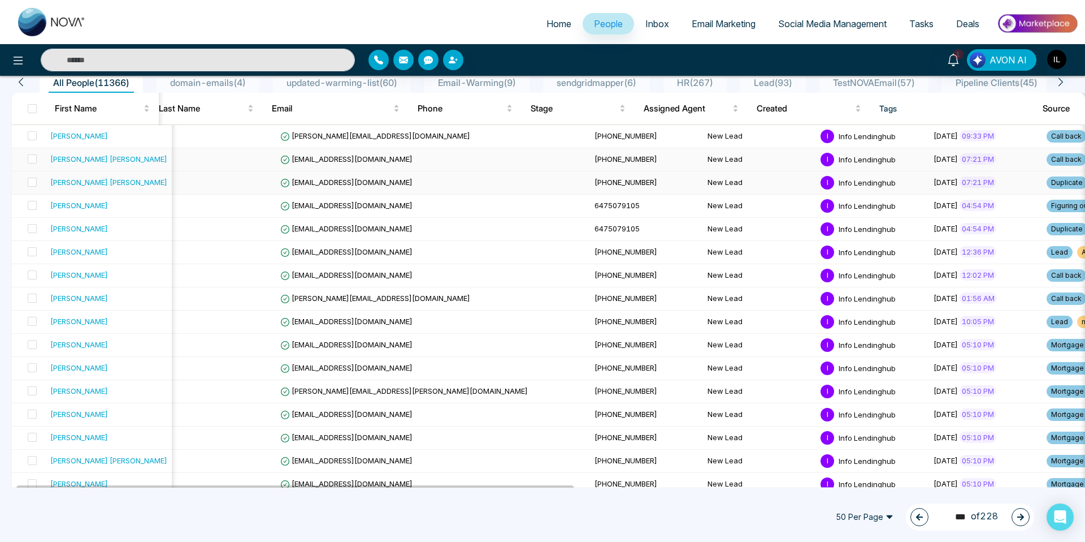
scroll to position [104, 0]
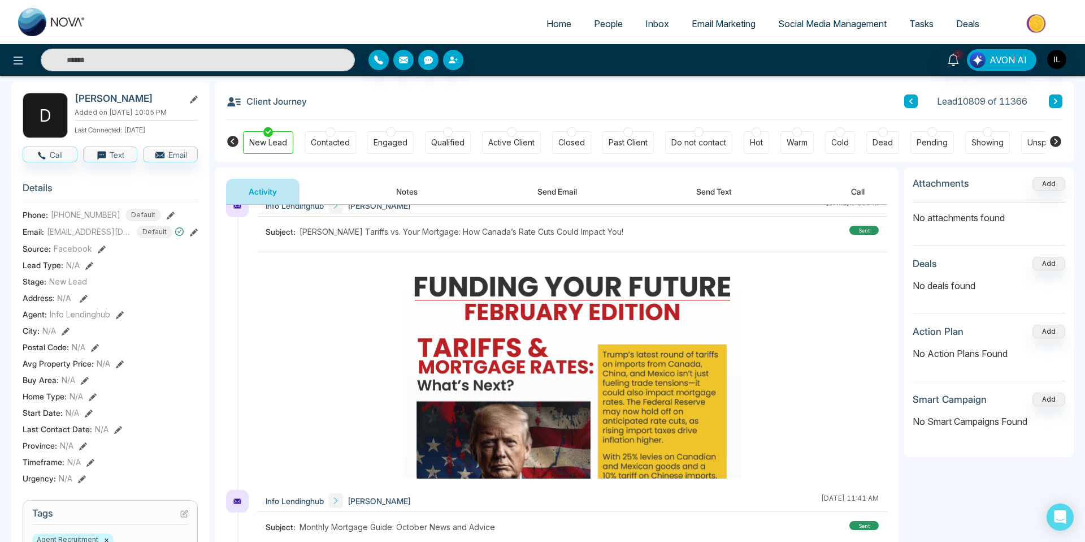
scroll to position [65, 0]
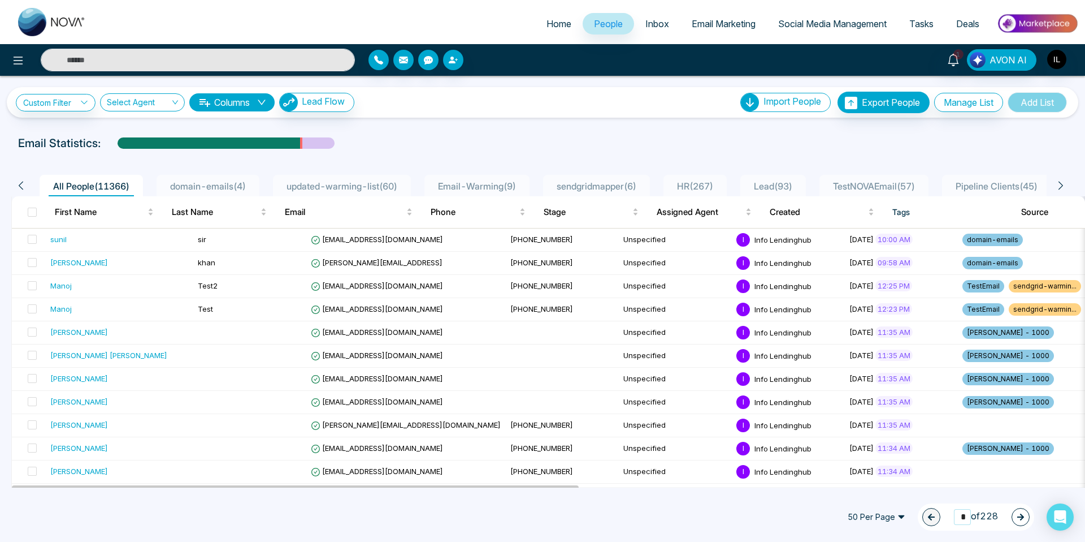
click at [963, 520] on input "*" at bounding box center [962, 516] width 17 height 15
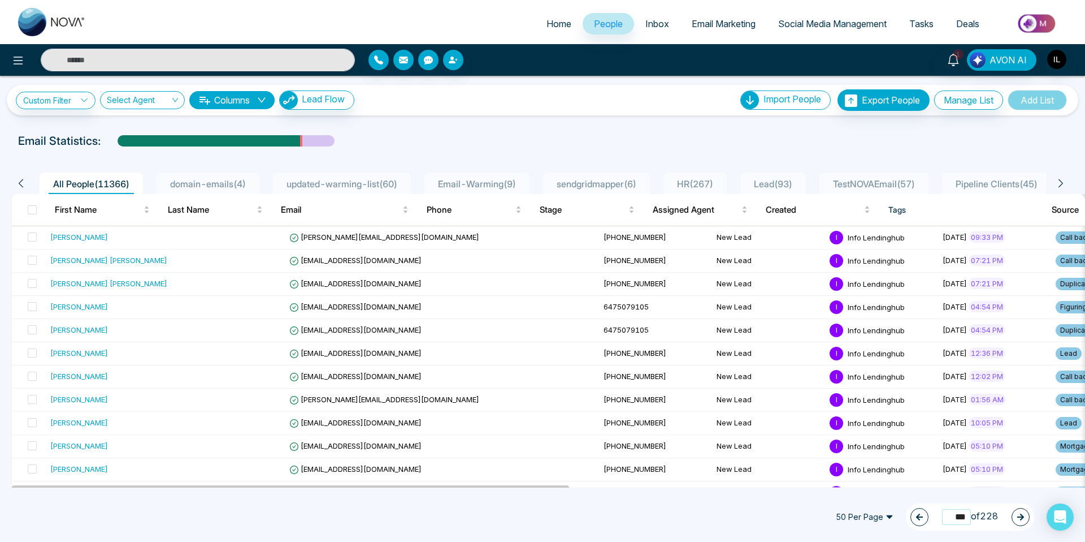
scroll to position [2, 0]
click at [32, 209] on span at bounding box center [32, 210] width 9 height 9
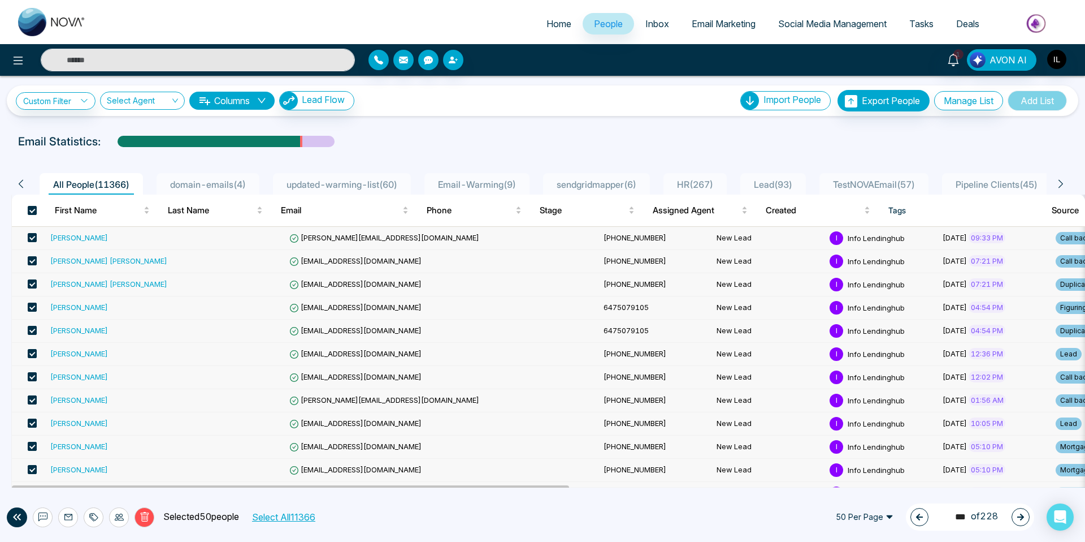
scroll to position [5, 0]
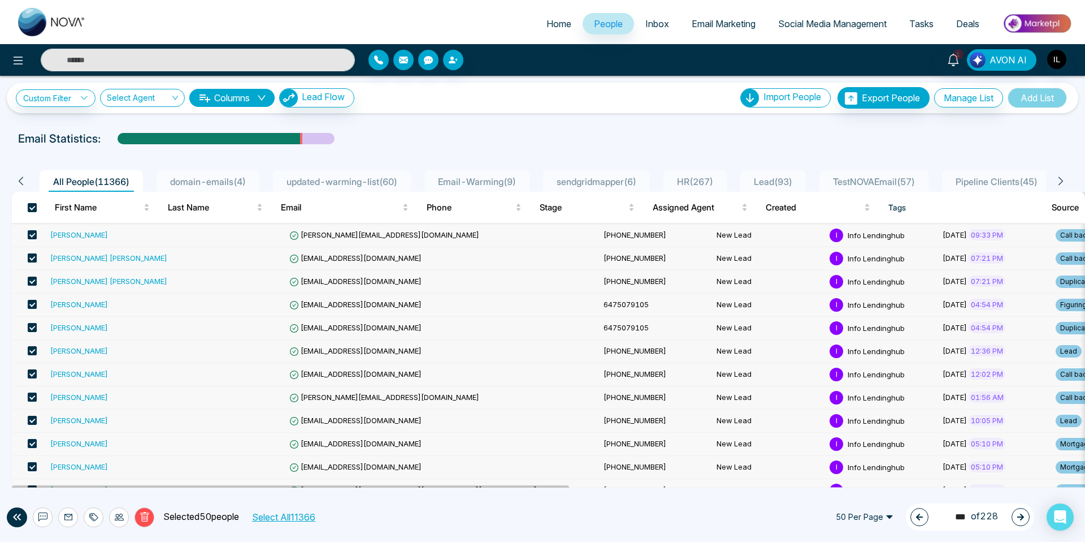
click at [32, 260] on span at bounding box center [32, 257] width 9 height 9
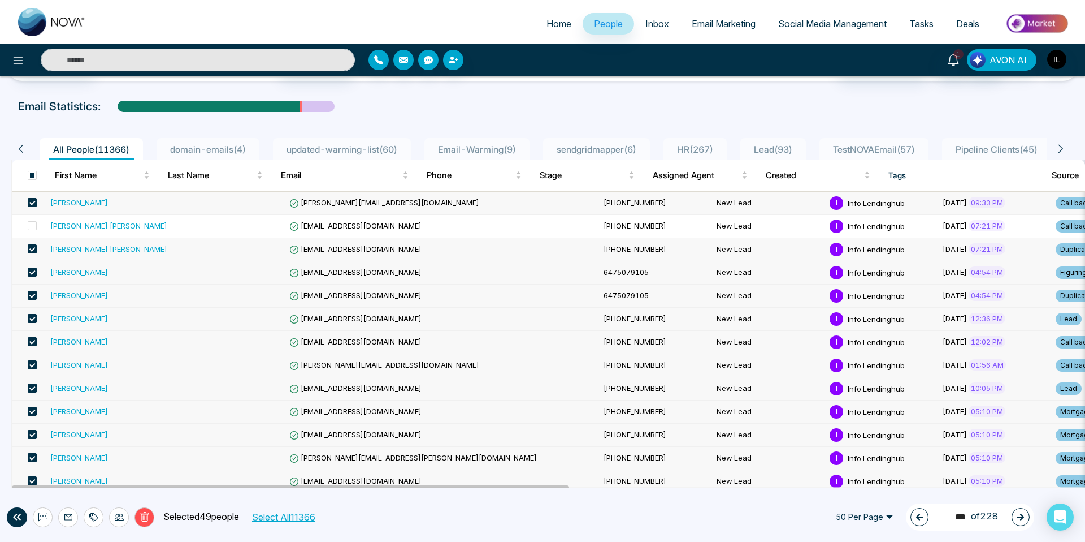
drag, startPoint x: 30, startPoint y: 297, endPoint x: 37, endPoint y: 304, distance: 9.2
click at [30, 297] on span at bounding box center [32, 295] width 9 height 9
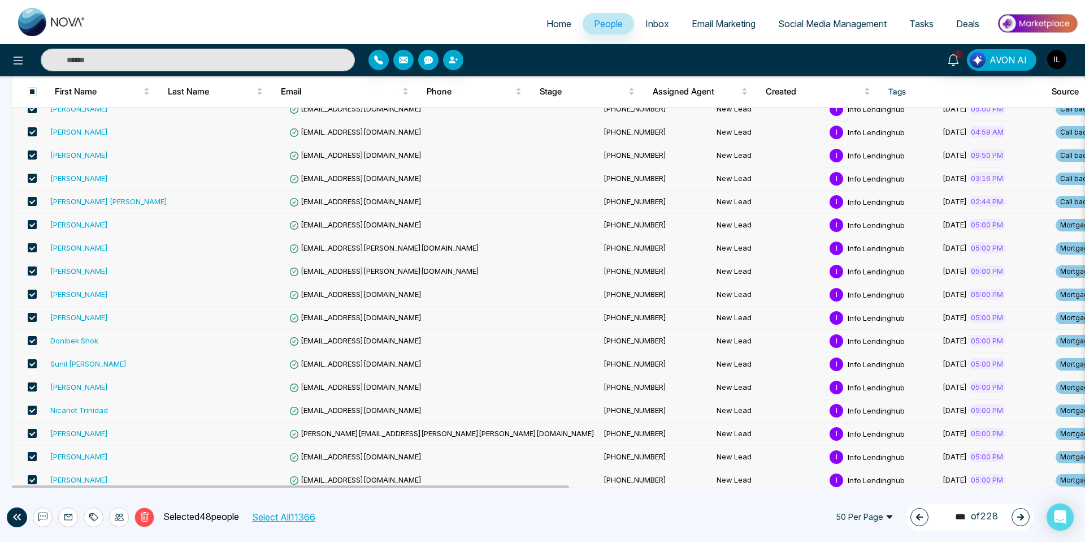
scroll to position [903, 0]
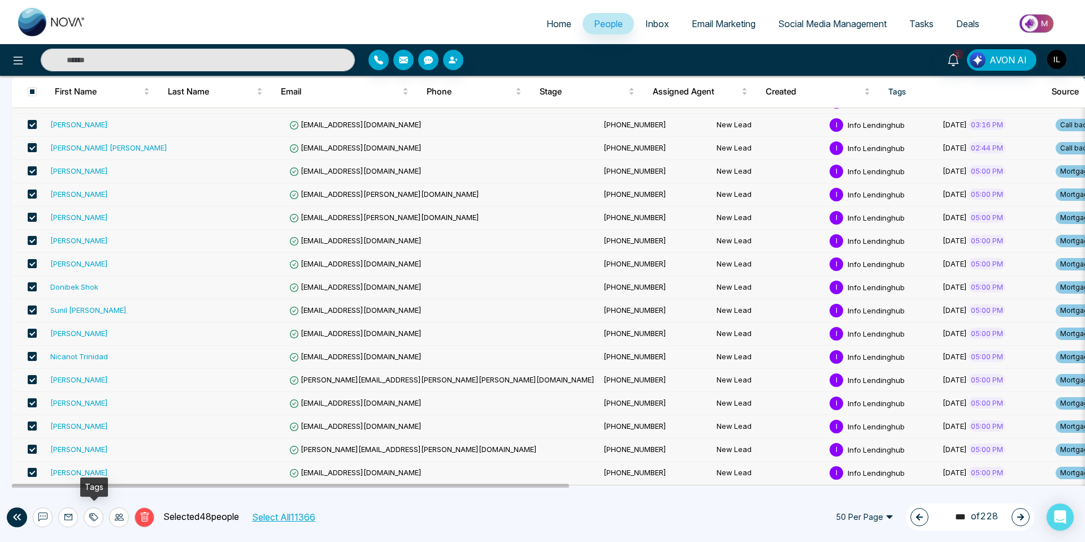
click at [90, 520] on icon at bounding box center [93, 516] width 9 height 9
click at [76, 478] on link "Add Tags" at bounding box center [65, 474] width 36 height 10
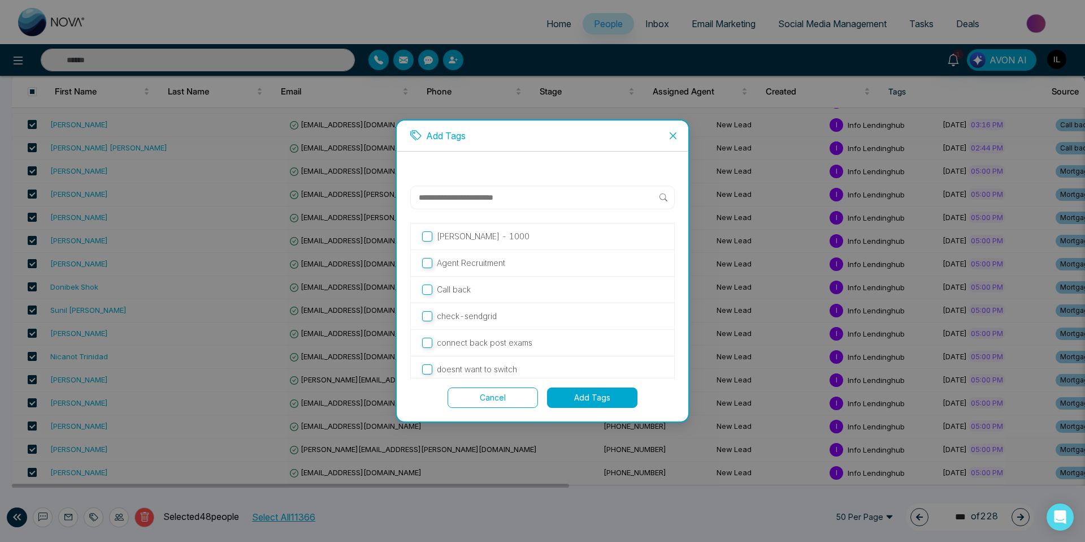
scroll to position [2, 0]
click at [599, 400] on button "Add Tags" at bounding box center [592, 397] width 90 height 20
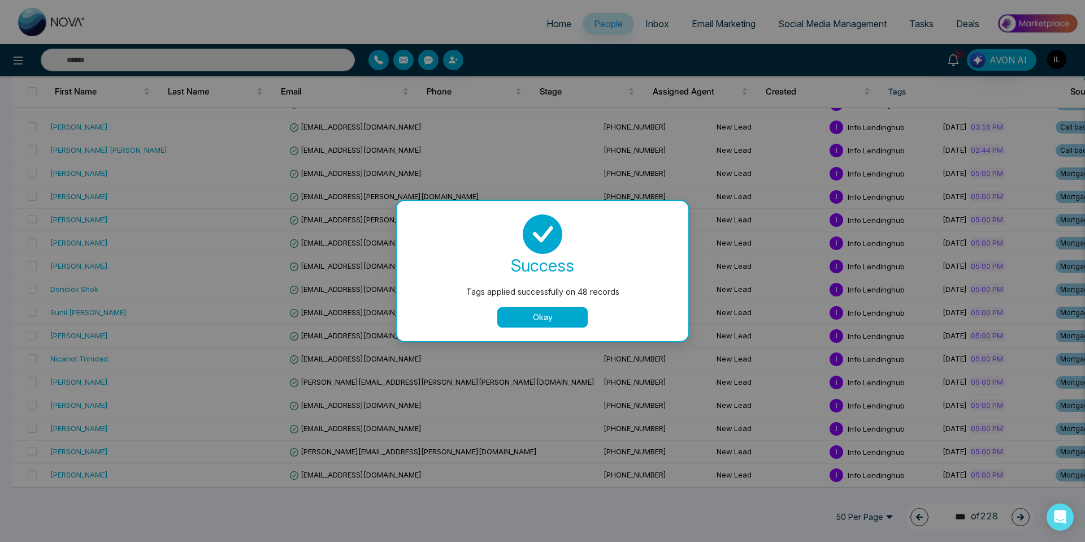
scroll to position [900, 0]
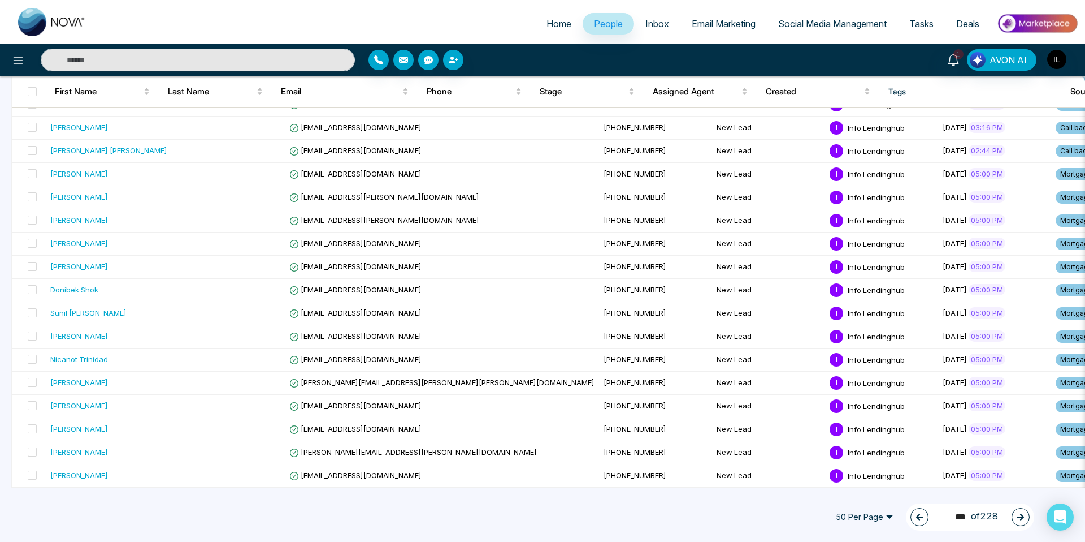
click at [916, 517] on icon "button" at bounding box center [920, 517] width 8 height 8
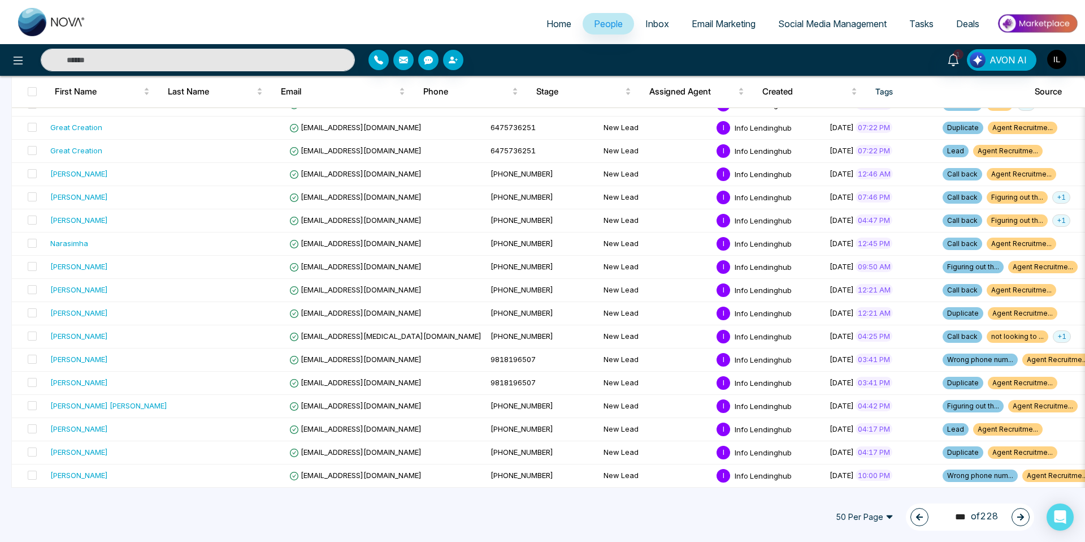
click at [915, 521] on button "button" at bounding box center [920, 517] width 18 height 18
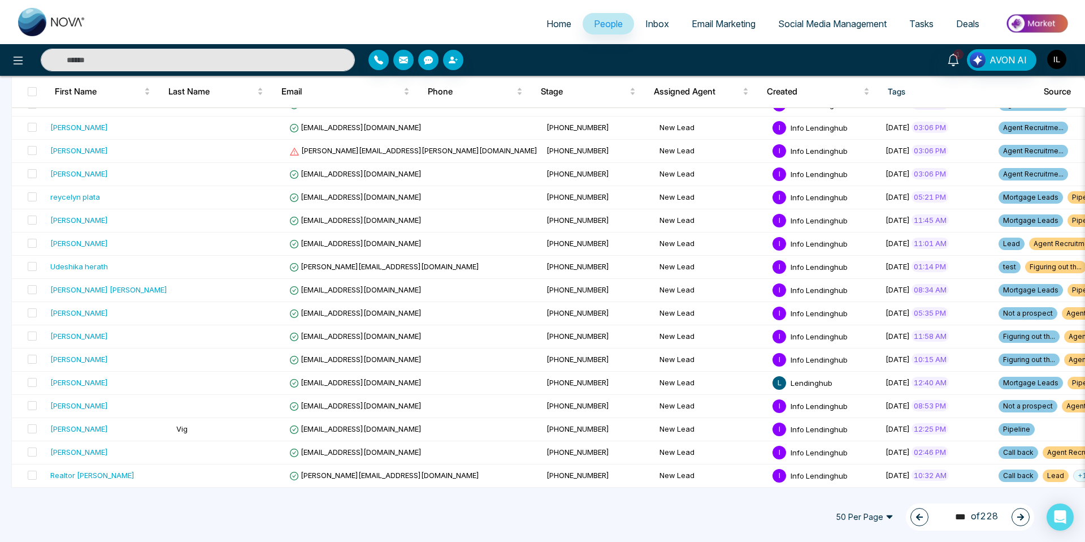
click at [915, 521] on button "button" at bounding box center [920, 517] width 18 height 18
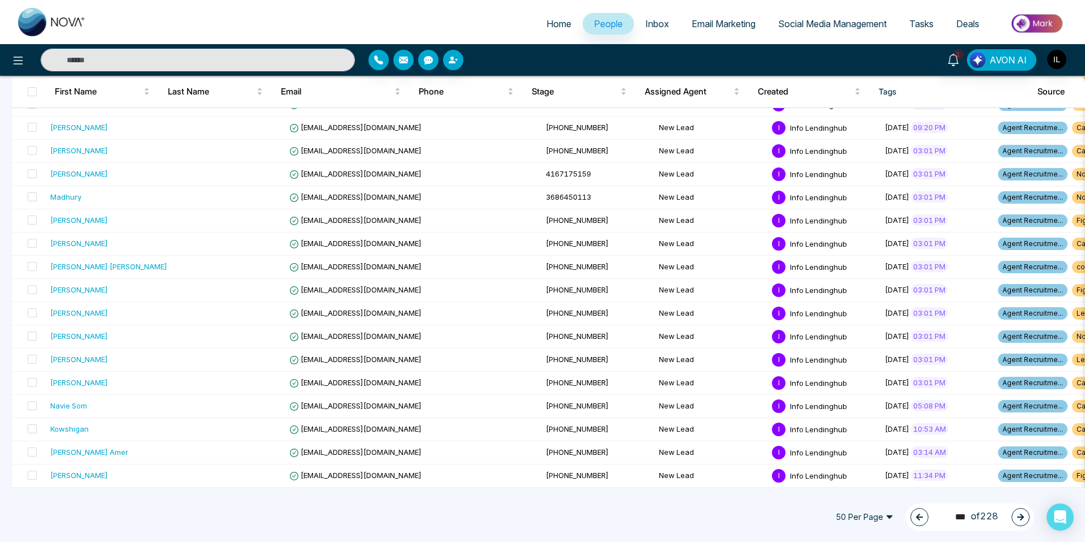
click at [915, 521] on button "button" at bounding box center [920, 517] width 18 height 18
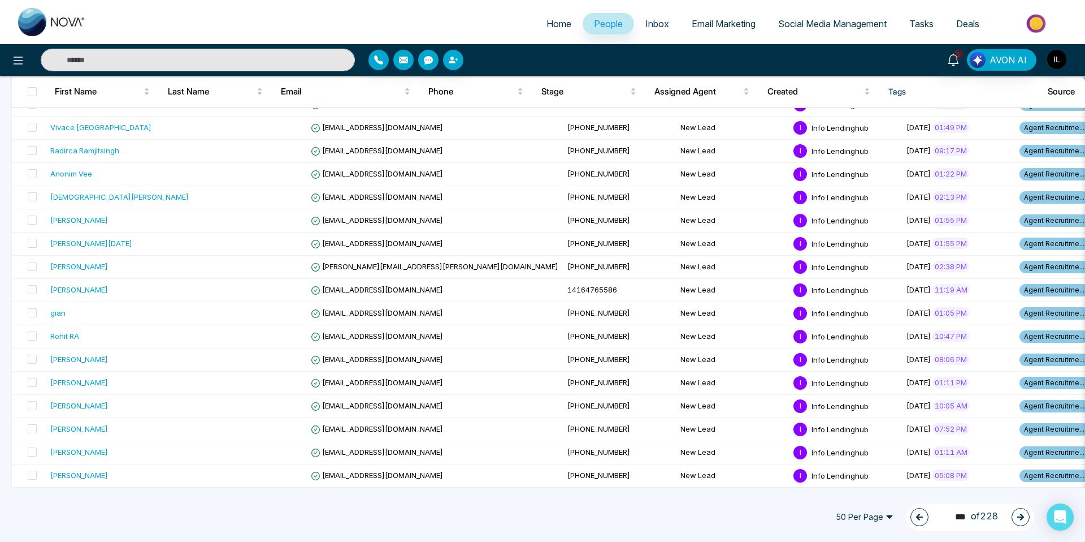
click at [915, 521] on button "button" at bounding box center [920, 517] width 18 height 18
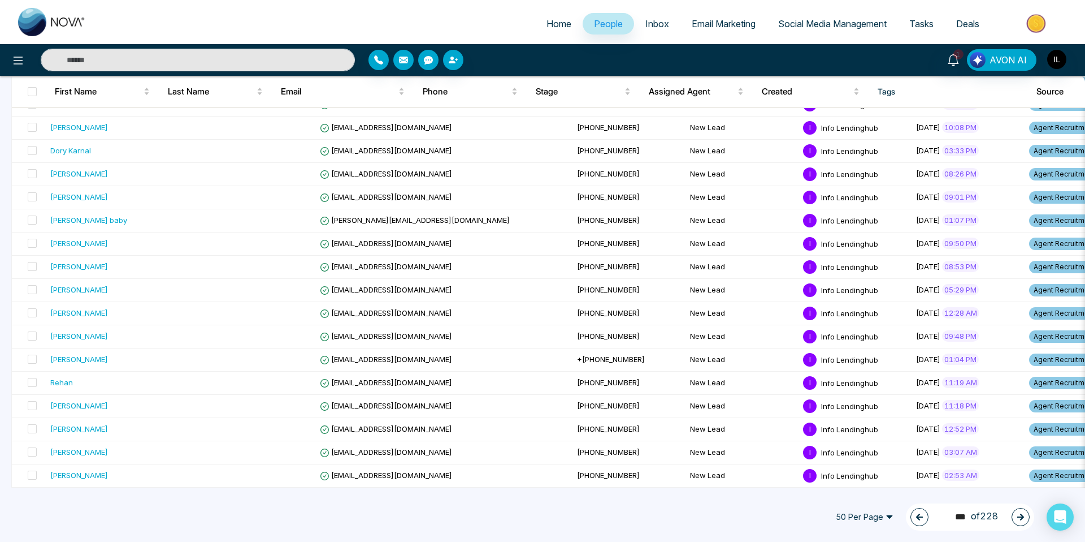
click at [915, 521] on button "button" at bounding box center [920, 517] width 18 height 18
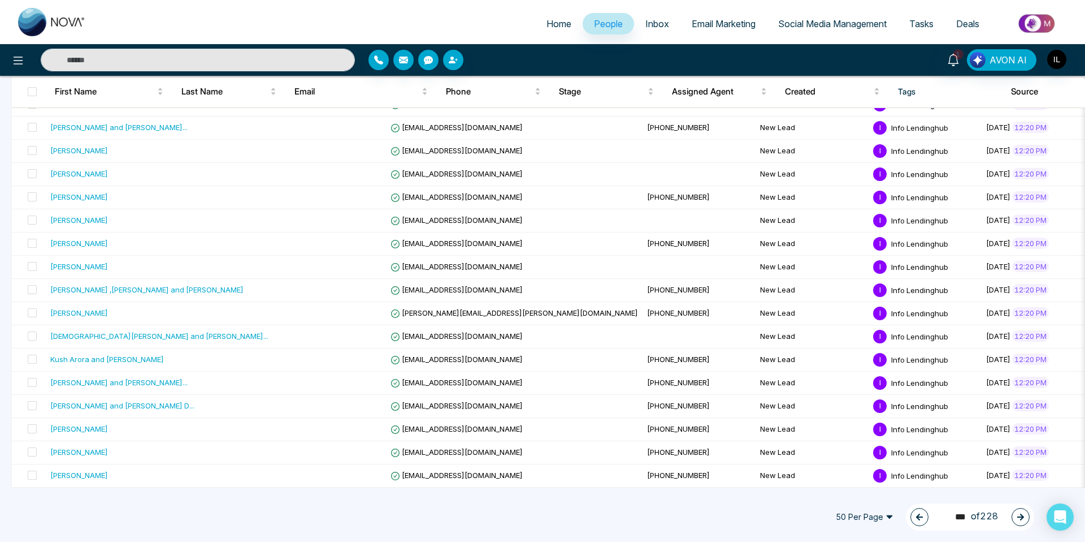
click at [914, 521] on button "button" at bounding box center [920, 517] width 18 height 18
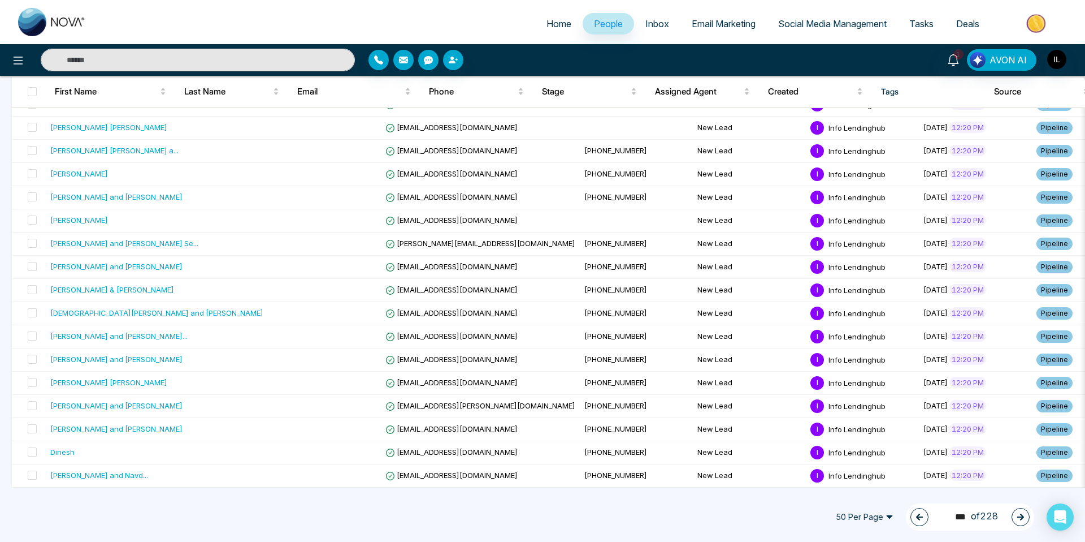
click at [914, 521] on button "button" at bounding box center [920, 517] width 18 height 18
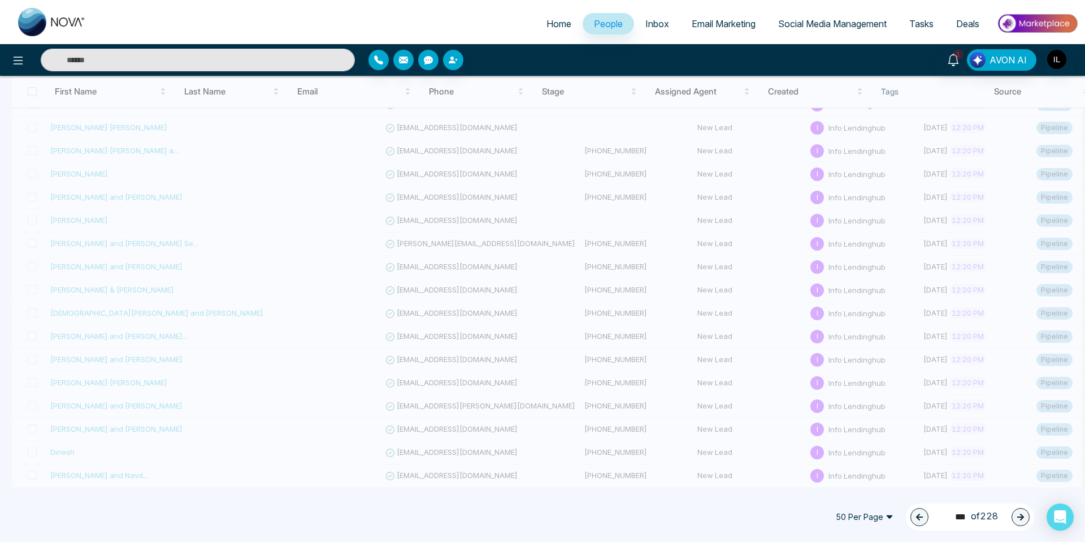
type input "***"
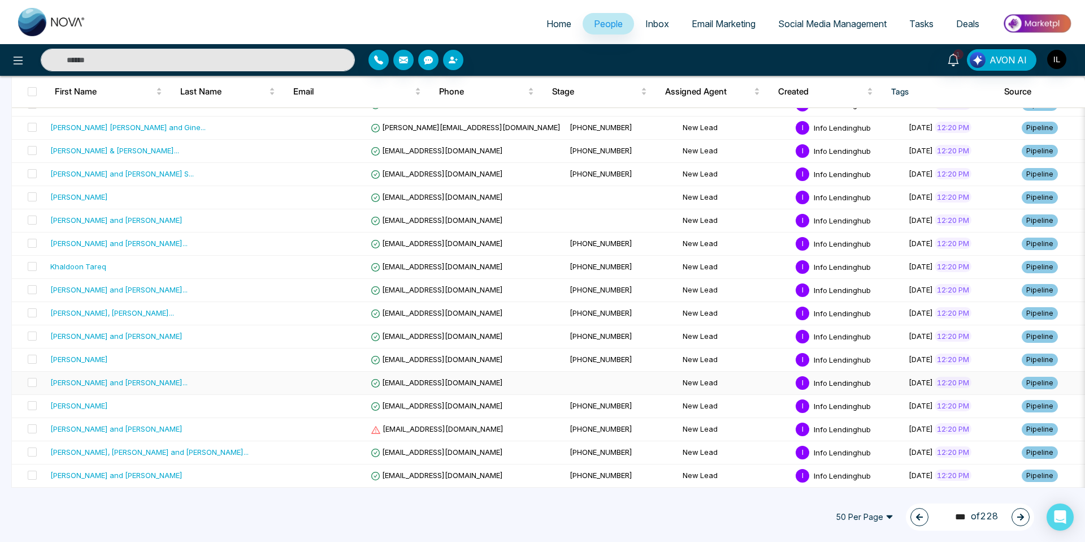
click at [371, 379] on span "[EMAIL_ADDRESS][DOMAIN_NAME]" at bounding box center [437, 382] width 132 height 9
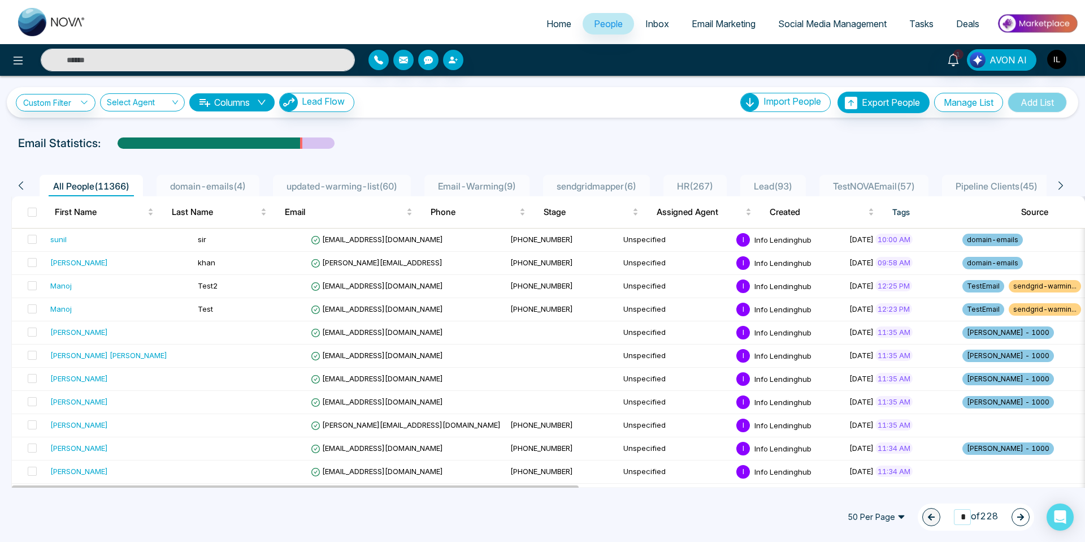
click at [957, 520] on input "*" at bounding box center [962, 516] width 17 height 15
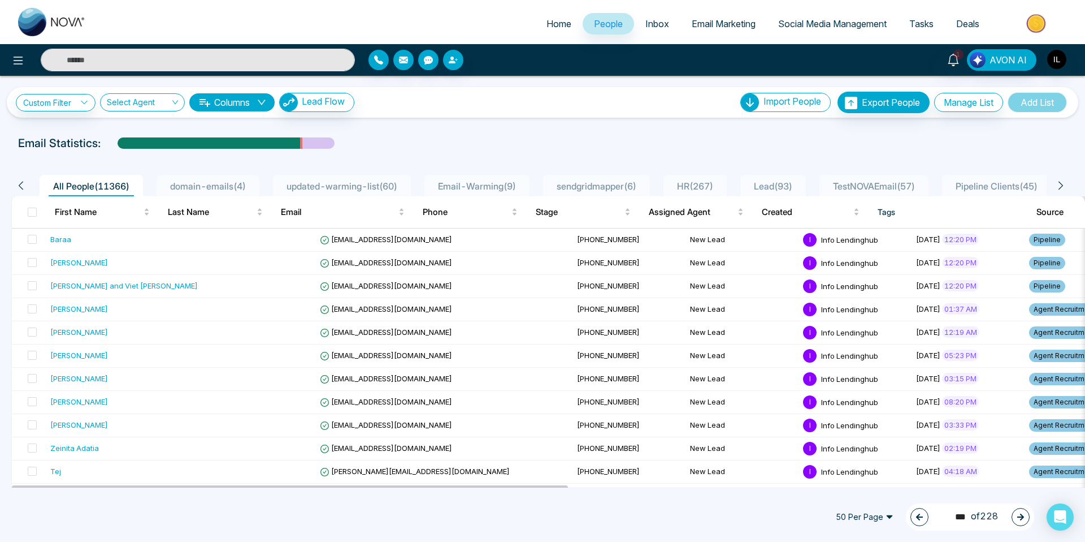
click at [1022, 516] on icon "button" at bounding box center [1021, 516] width 7 height 7
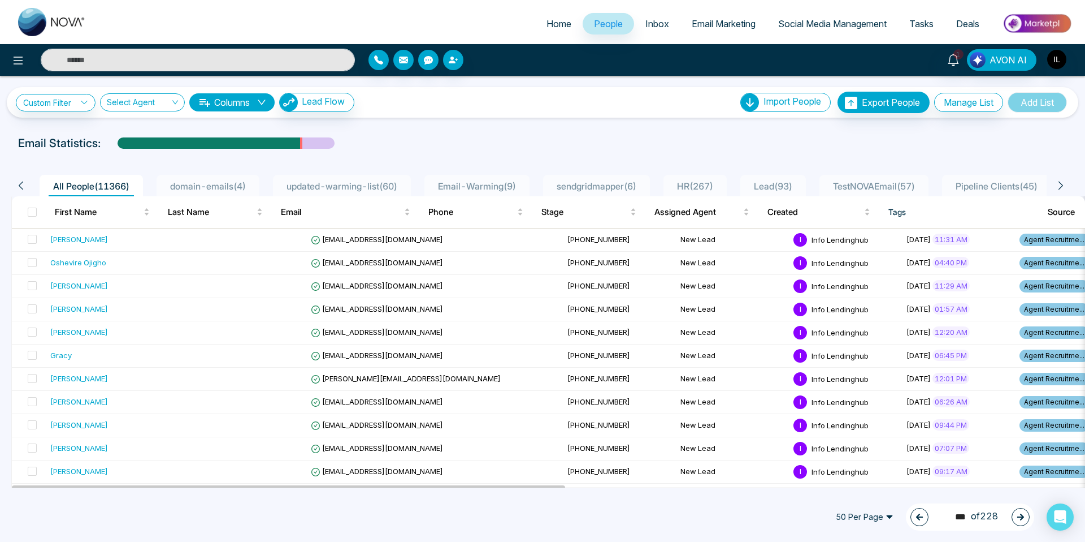
click at [1022, 516] on icon "button" at bounding box center [1021, 516] width 7 height 7
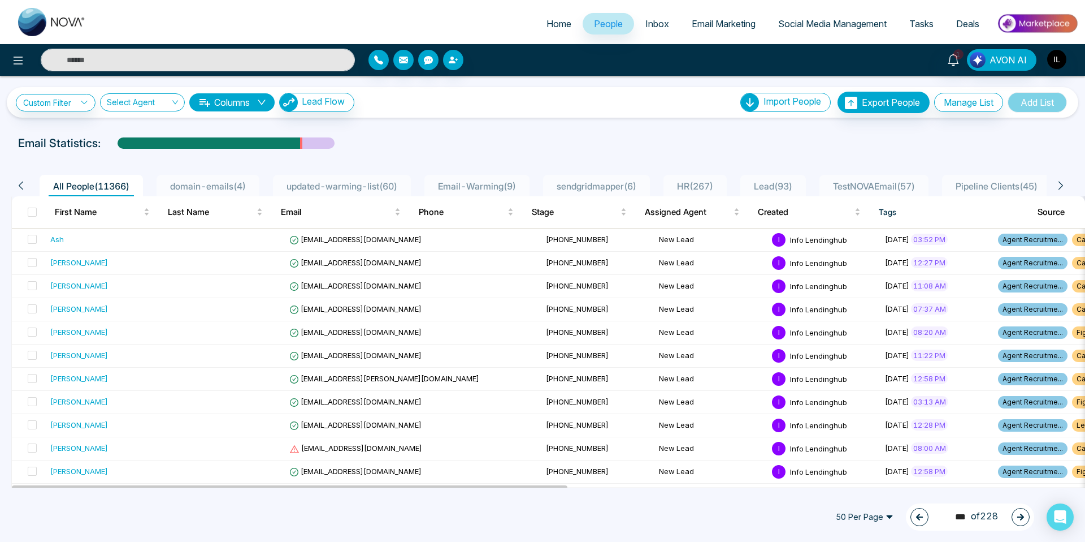
click at [1022, 516] on icon "button" at bounding box center [1021, 516] width 7 height 7
click at [925, 517] on div "215 *** of 228" at bounding box center [970, 516] width 128 height 27
click at [919, 518] on icon "button" at bounding box center [920, 517] width 8 height 8
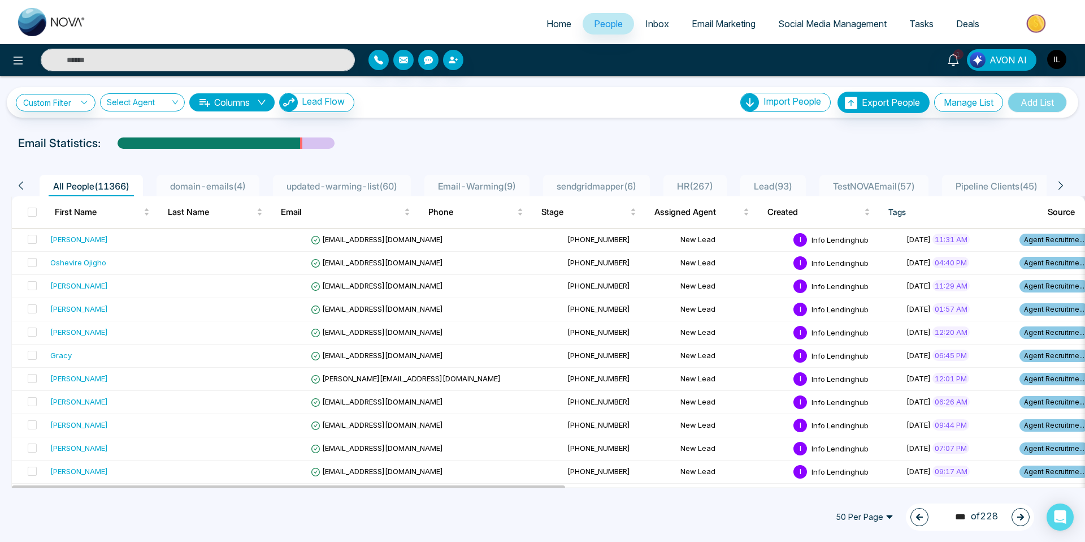
click at [913, 523] on button "button" at bounding box center [920, 517] width 18 height 18
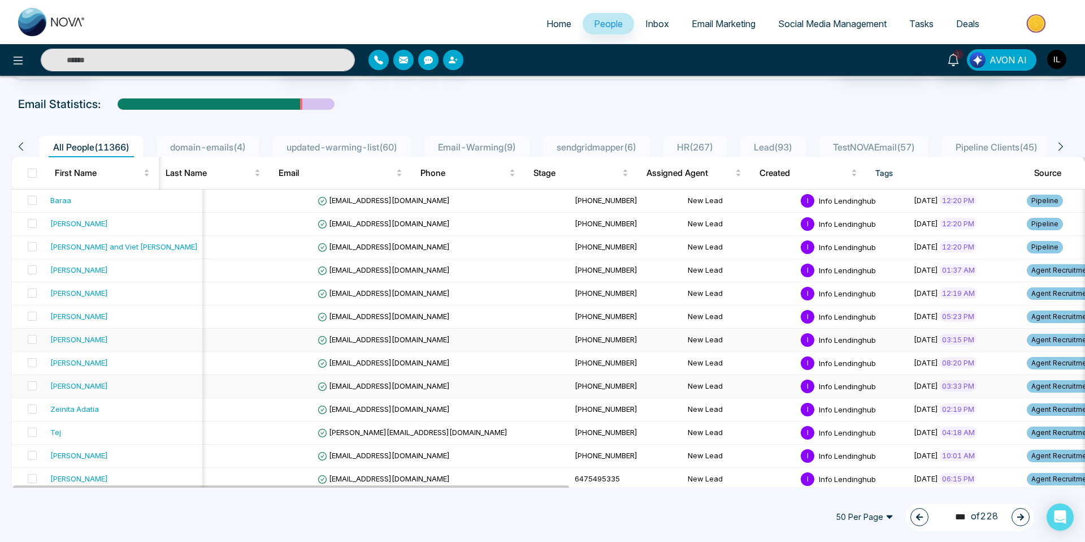
scroll to position [38, 0]
click at [29, 247] on span at bounding box center [32, 247] width 9 height 9
click at [32, 223] on span at bounding box center [32, 223] width 9 height 9
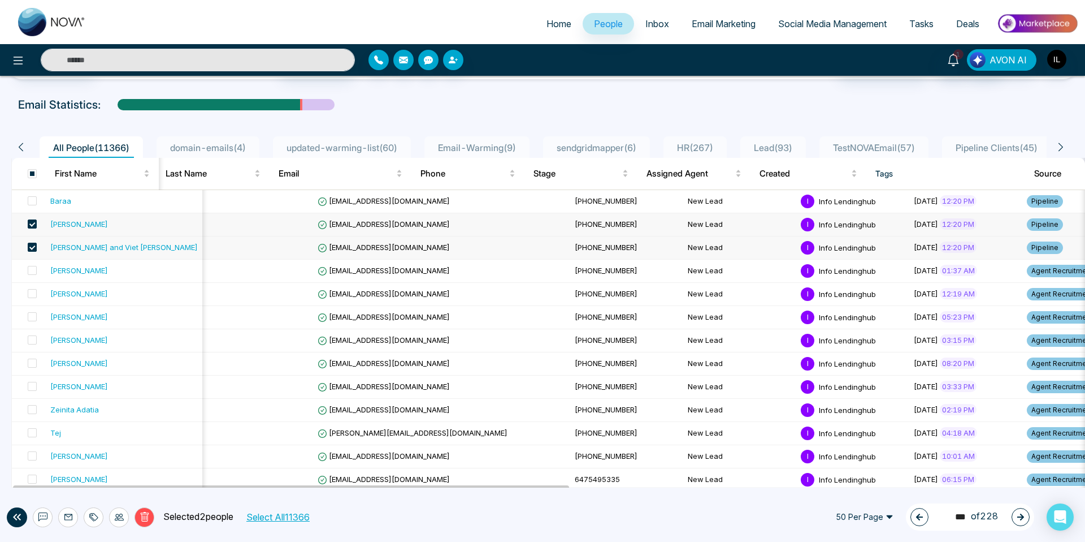
click at [97, 517] on icon at bounding box center [94, 517] width 8 height 8
click at [84, 474] on link "Add Tags" at bounding box center [65, 474] width 36 height 10
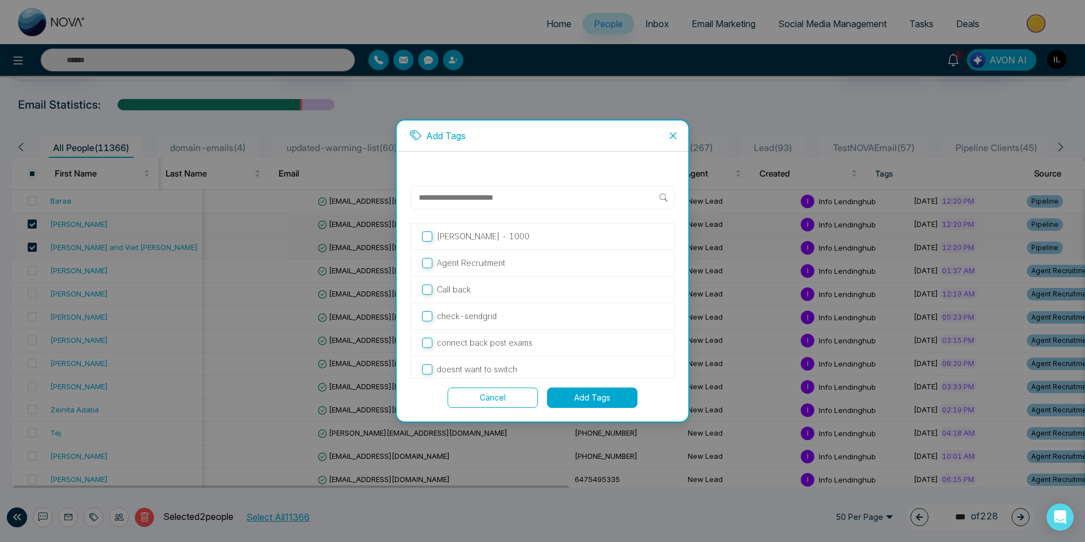
click at [587, 399] on button "Add Tags" at bounding box center [592, 397] width 90 height 20
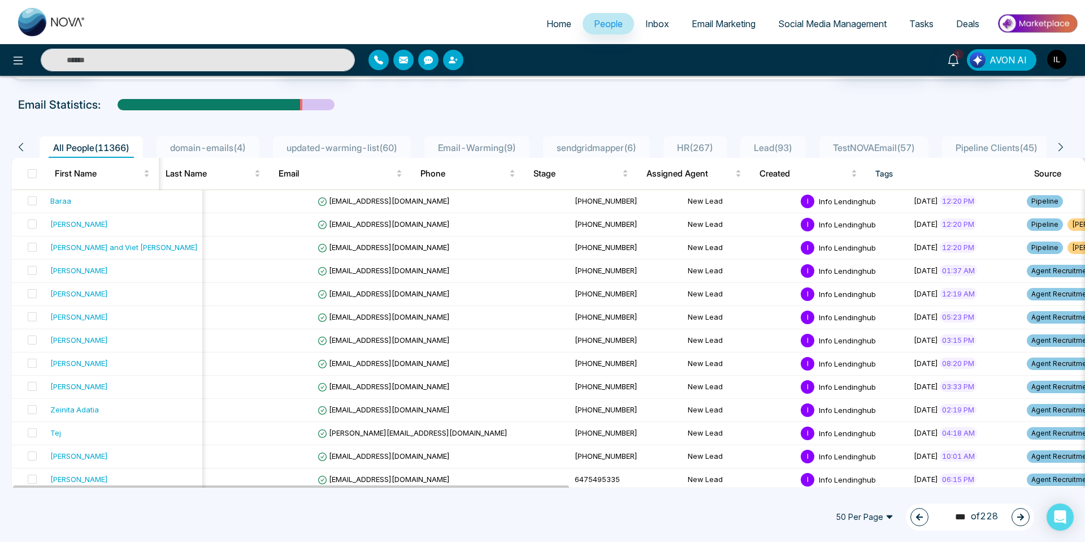
click at [916, 519] on icon "button" at bounding box center [920, 517] width 8 height 8
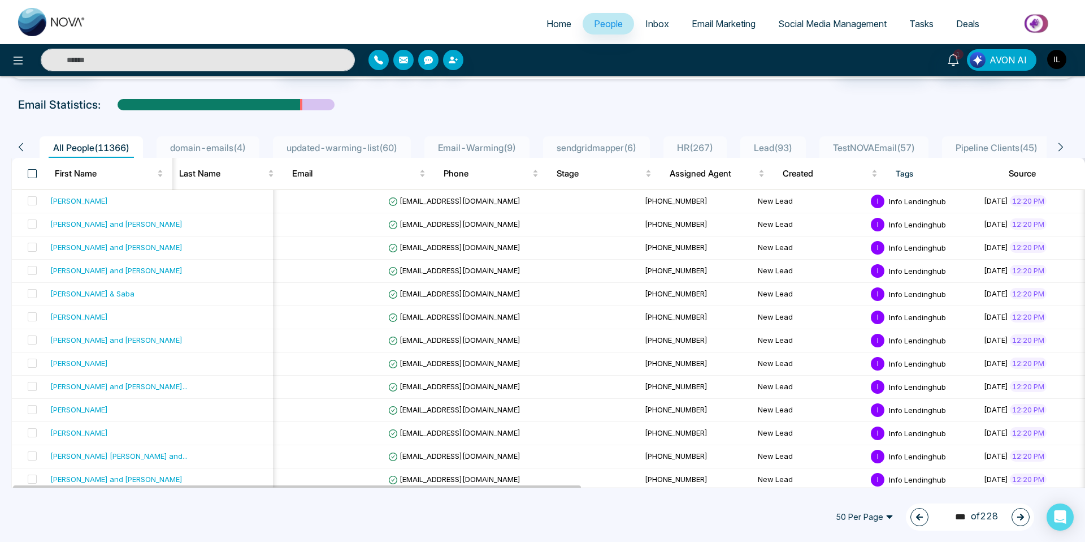
click at [31, 174] on span at bounding box center [32, 173] width 9 height 9
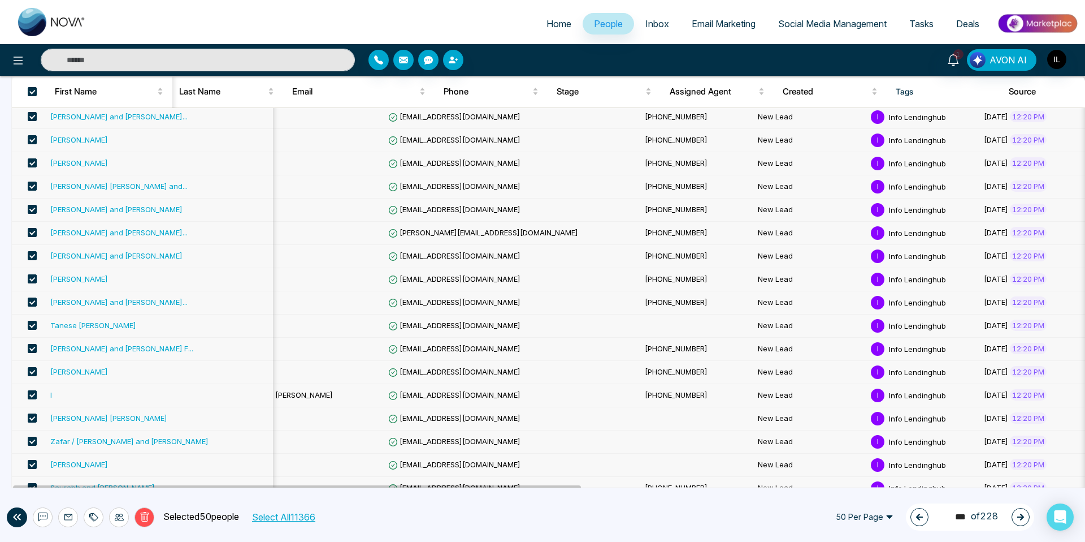
scroll to position [0, 0]
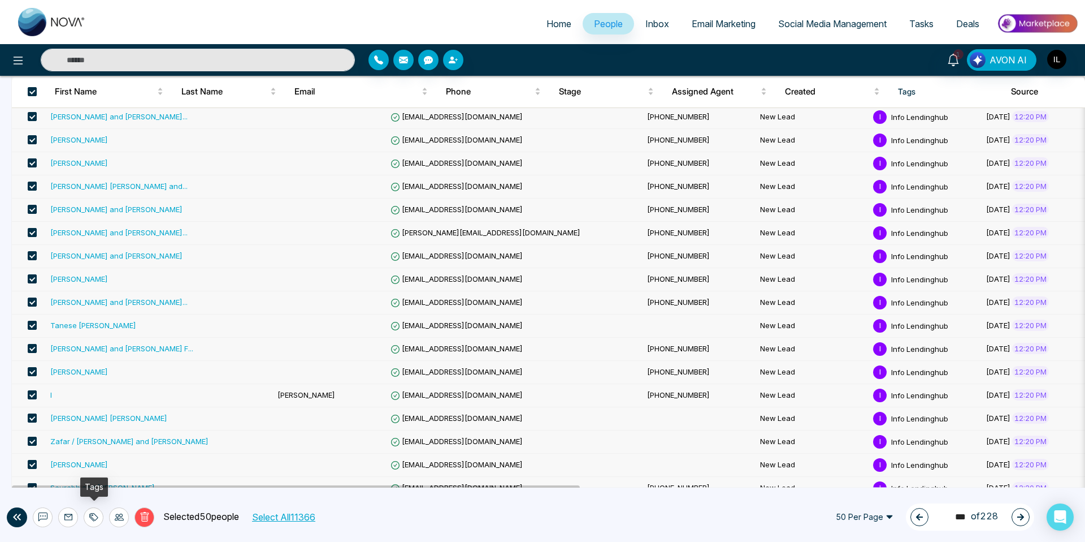
click at [93, 517] on icon at bounding box center [93, 516] width 9 height 9
click at [79, 473] on link "Add Tags" at bounding box center [65, 474] width 36 height 10
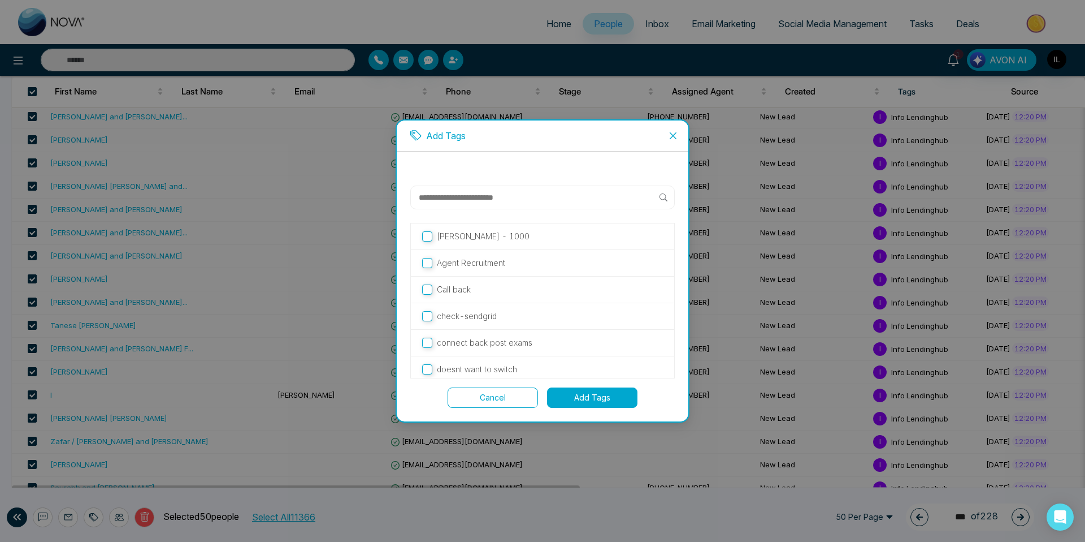
click at [429, 241] on label "[PERSON_NAME] - 1000" at bounding box center [542, 236] width 241 height 12
click at [589, 405] on button "Add Tags" at bounding box center [592, 397] width 90 height 20
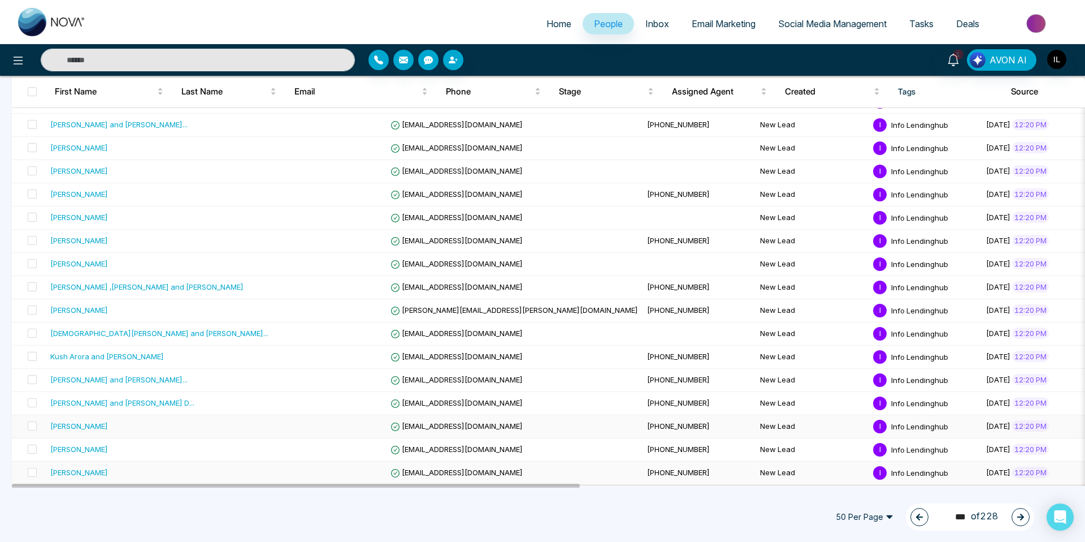
scroll to position [0, 1]
click at [919, 520] on icon "button" at bounding box center [920, 517] width 8 height 8
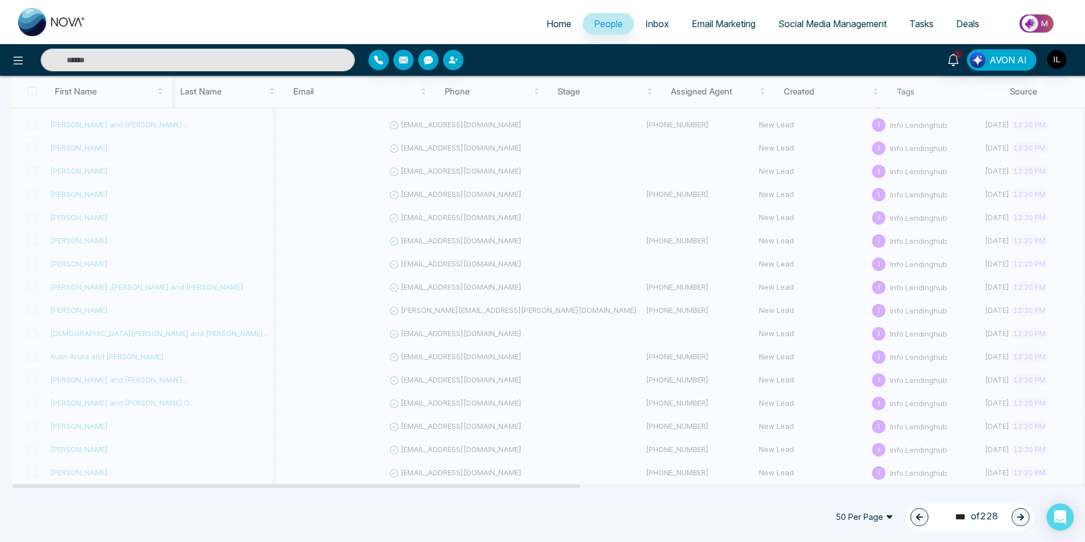
type input "***"
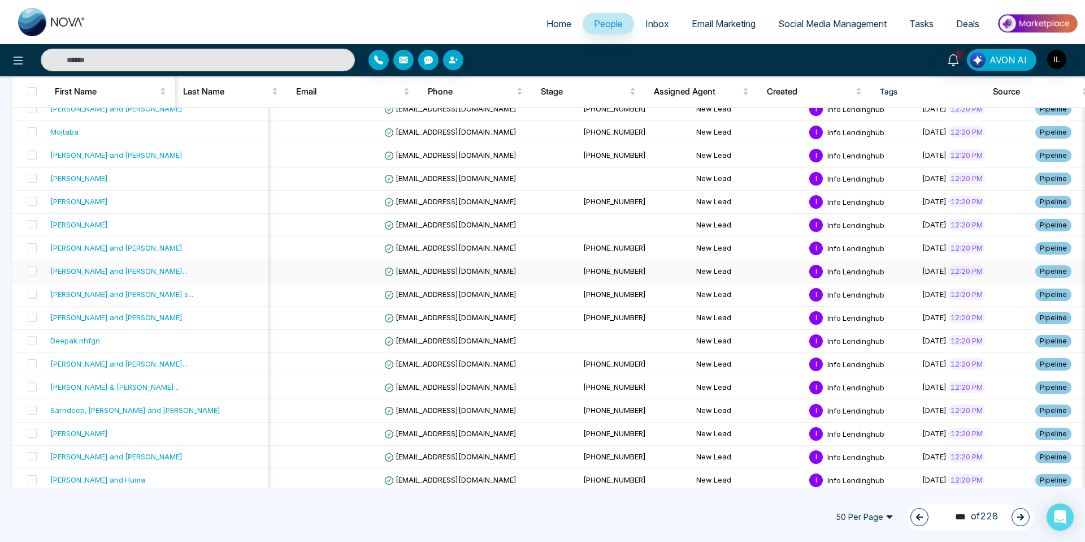
scroll to position [0, 0]
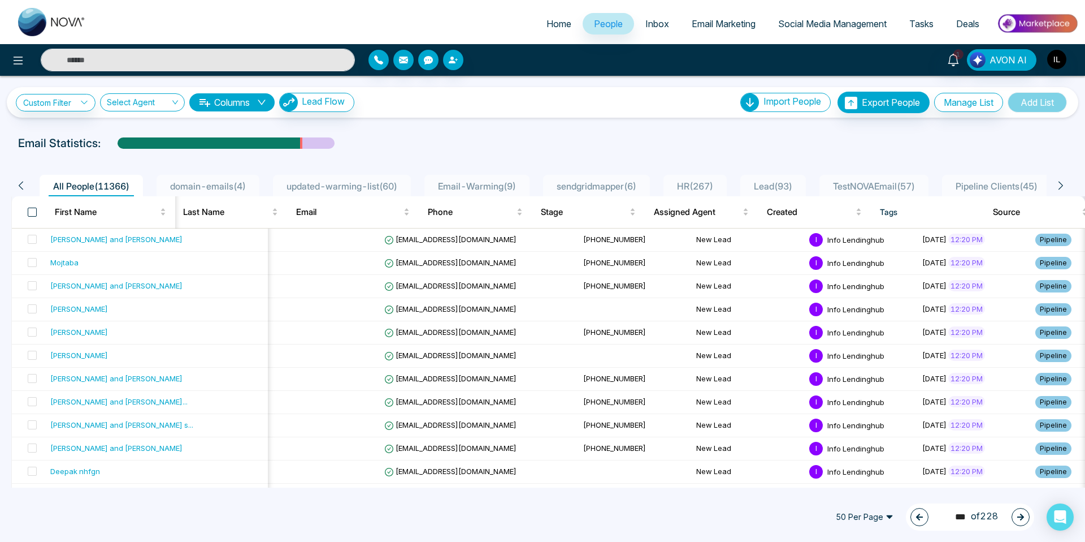
click at [29, 212] on span at bounding box center [32, 211] width 9 height 9
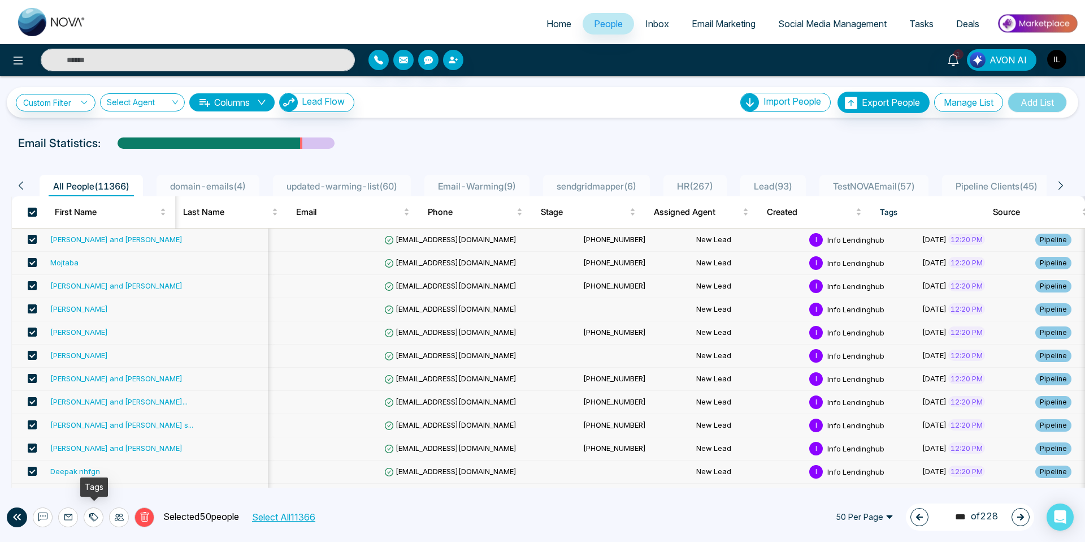
click at [94, 519] on icon at bounding box center [94, 517] width 8 height 8
click at [267, 470] on td at bounding box center [323, 471] width 113 height 23
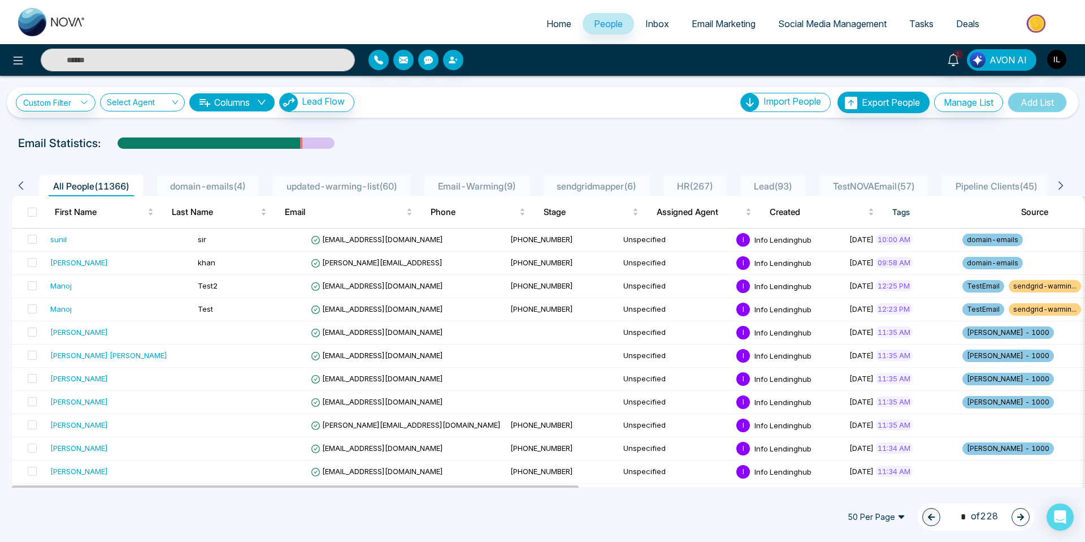
click at [971, 520] on span "1 * of 228" at bounding box center [976, 516] width 44 height 15
click at [963, 518] on input "*" at bounding box center [962, 516] width 17 height 15
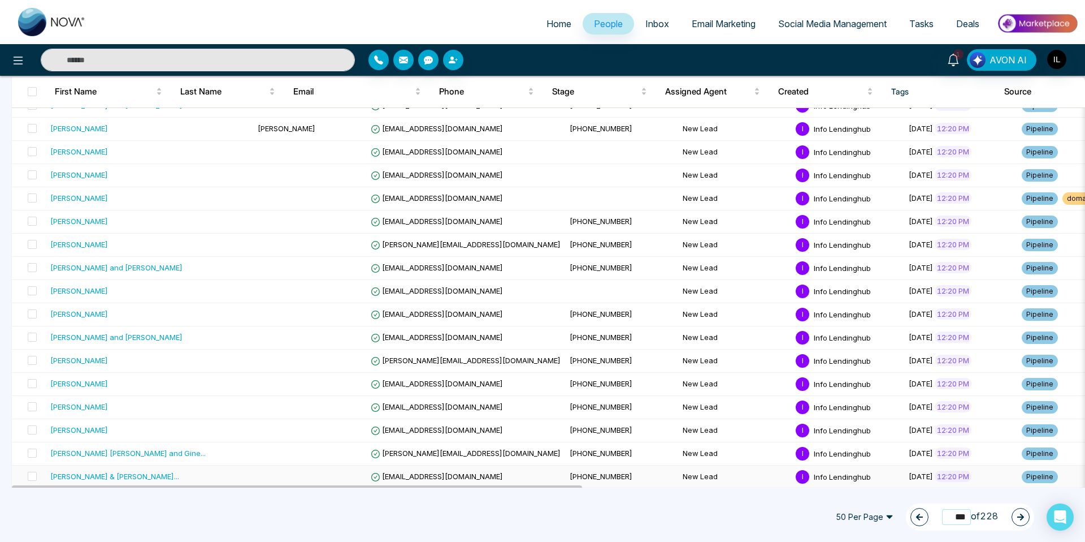
scroll to position [589, 0]
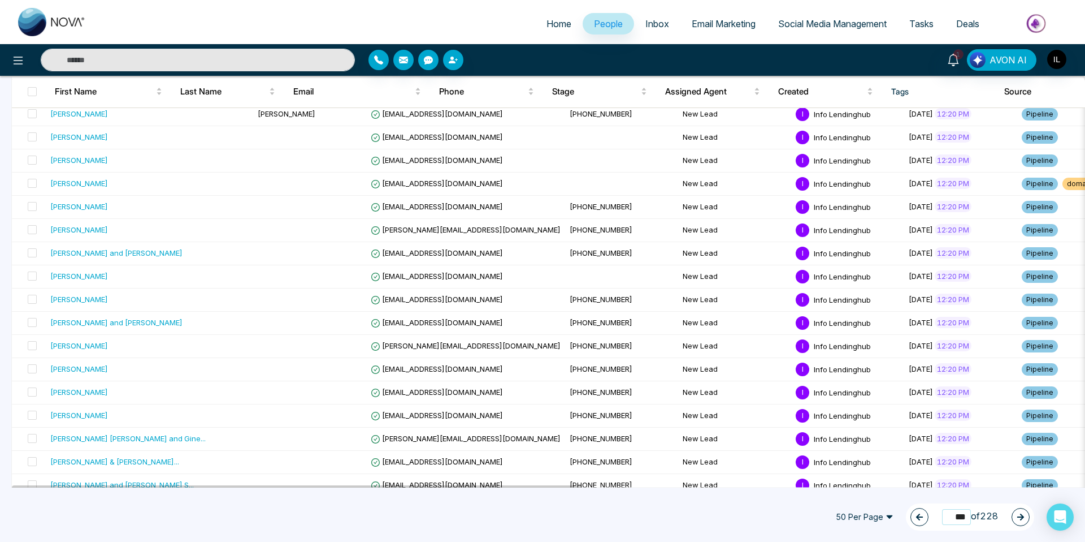
click at [959, 517] on input "***" at bounding box center [956, 516] width 29 height 15
click at [962, 517] on input "***" at bounding box center [956, 516] width 29 height 15
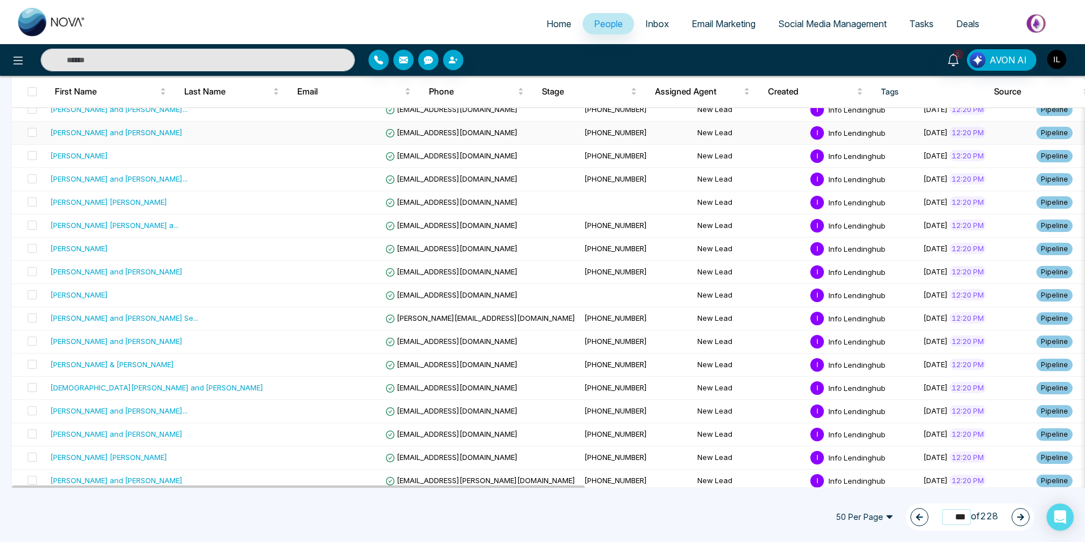
scroll to position [903, 0]
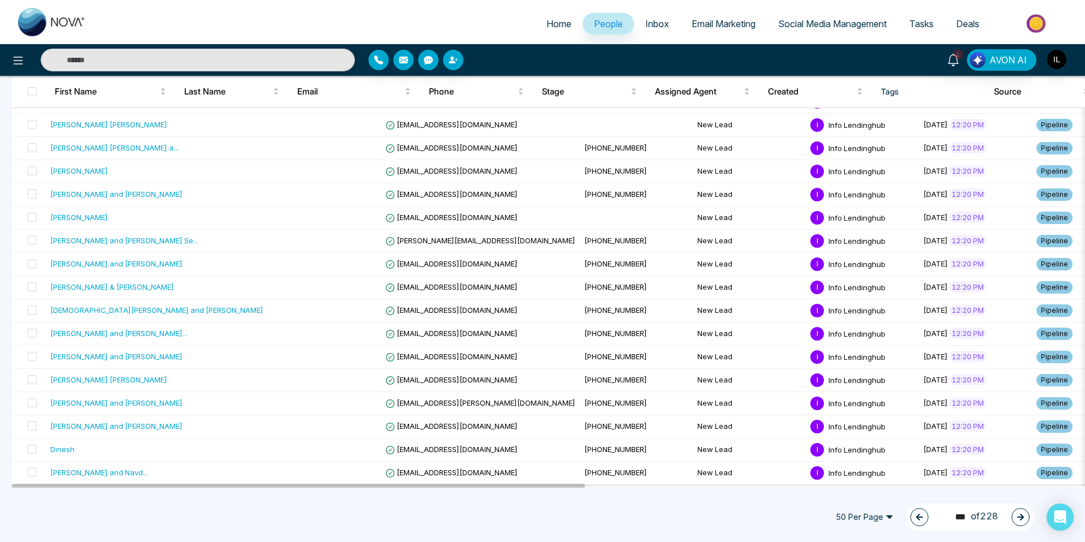
click at [1022, 516] on icon "button" at bounding box center [1021, 517] width 8 height 8
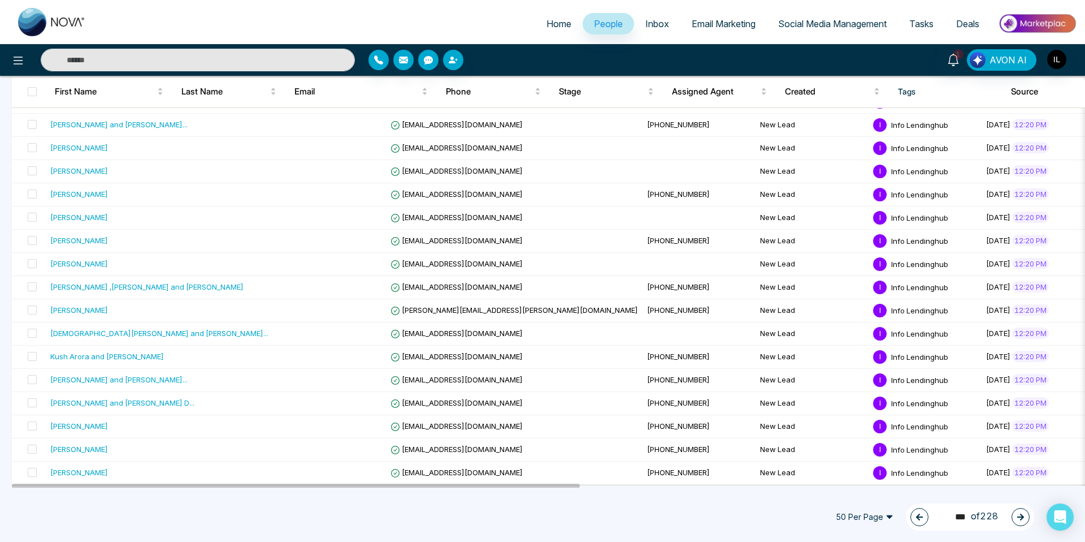
scroll to position [900, 0]
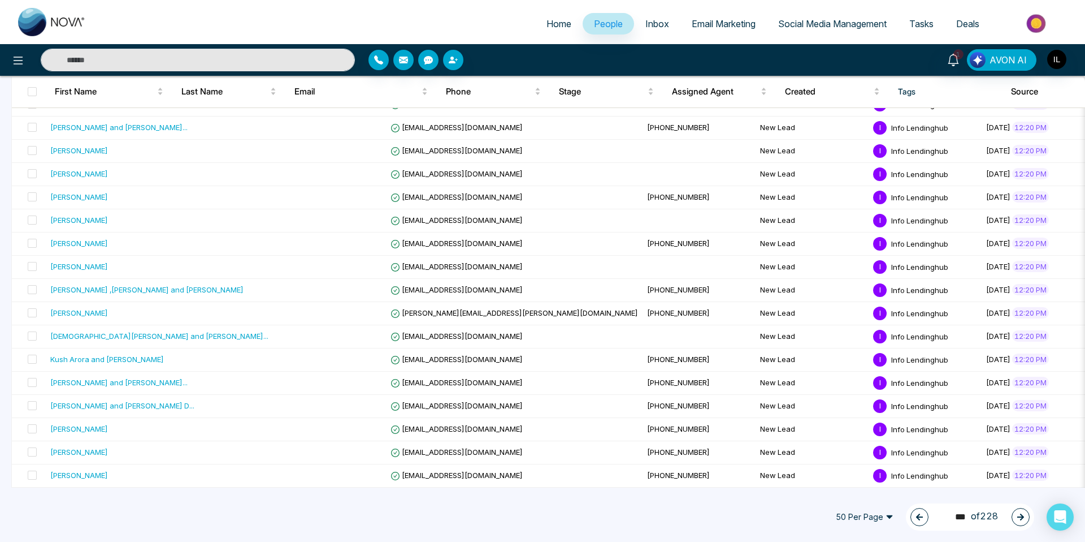
click at [921, 520] on button "button" at bounding box center [920, 517] width 18 height 18
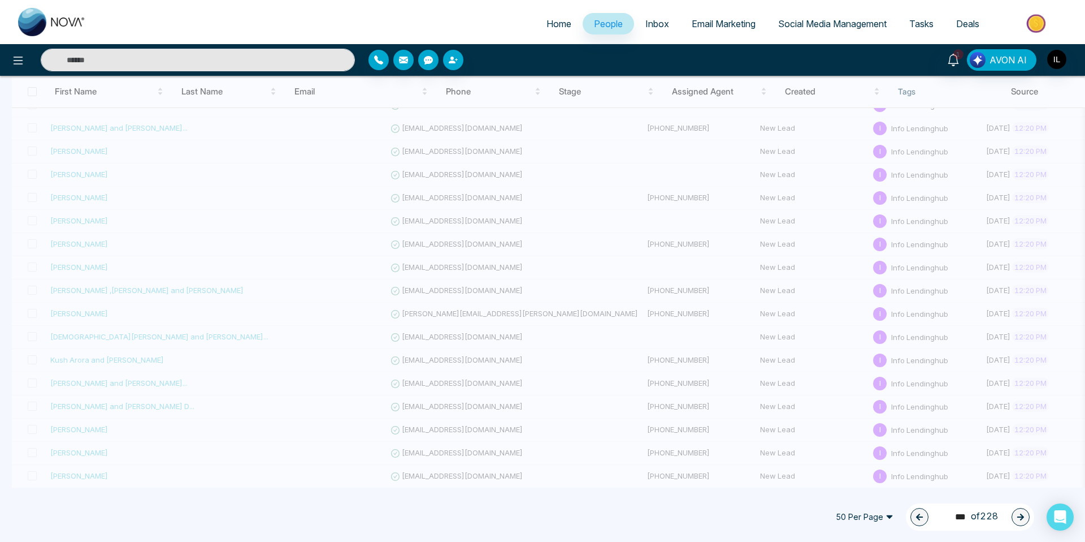
scroll to position [899, 0]
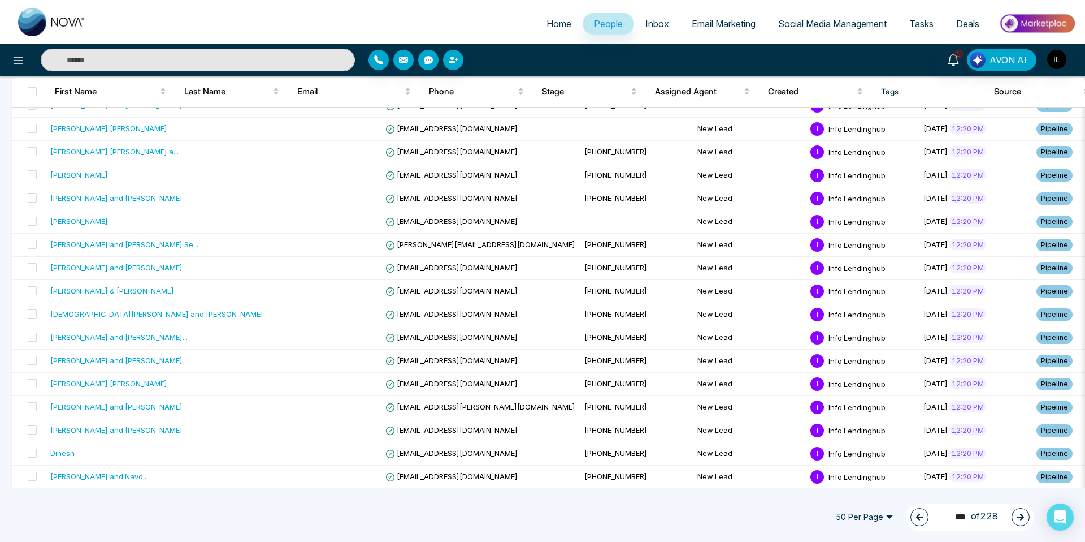
click at [32, 94] on span at bounding box center [32, 91] width 9 height 9
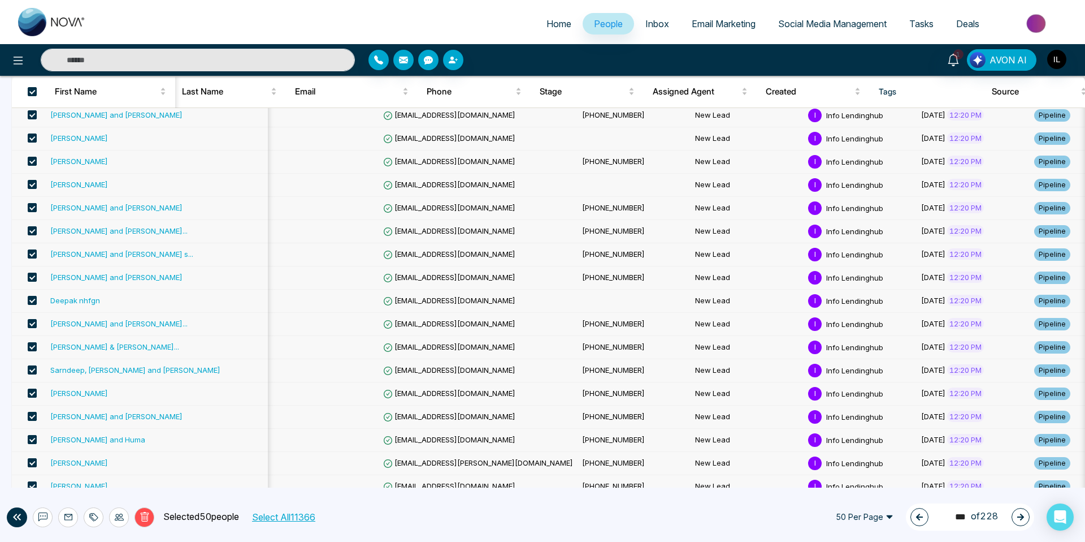
scroll to position [175, 0]
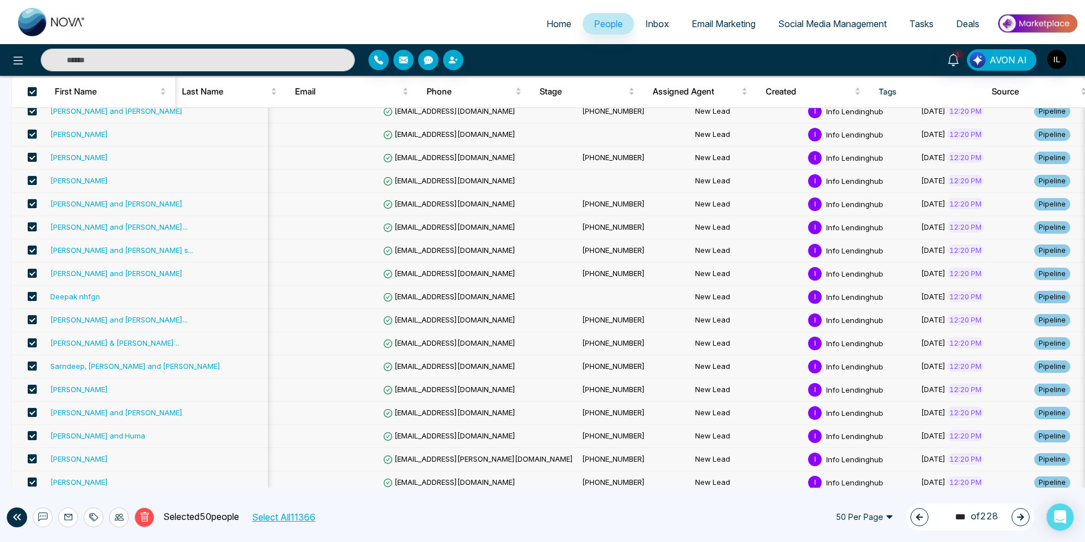
click at [29, 297] on span at bounding box center [32, 296] width 9 height 9
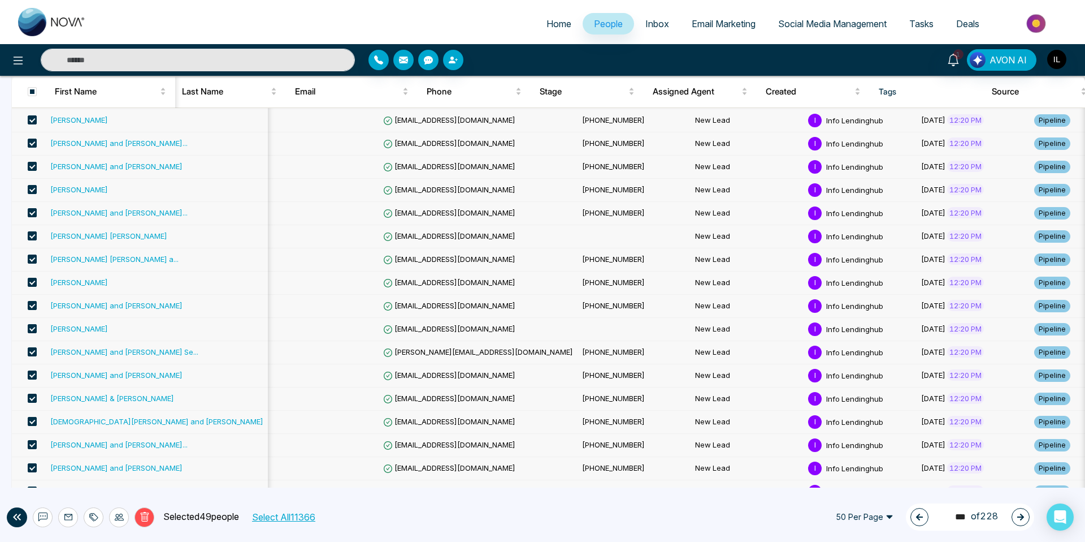
scroll to position [900, 0]
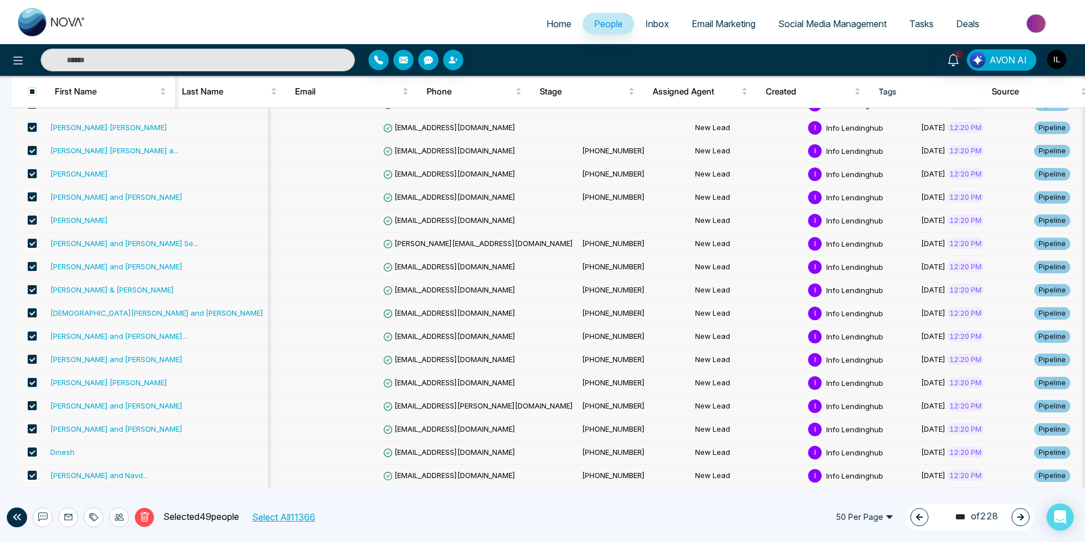
click at [86, 518] on div at bounding box center [94, 517] width 20 height 20
click at [84, 470] on link "Add Tags" at bounding box center [65, 474] width 36 height 10
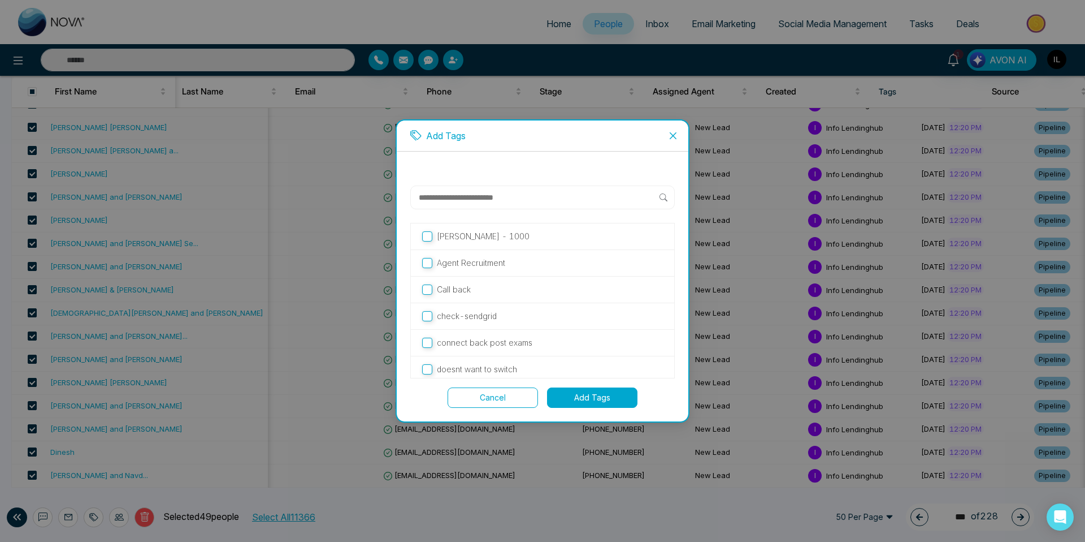
click at [611, 400] on button "Add Tags" at bounding box center [592, 397] width 90 height 20
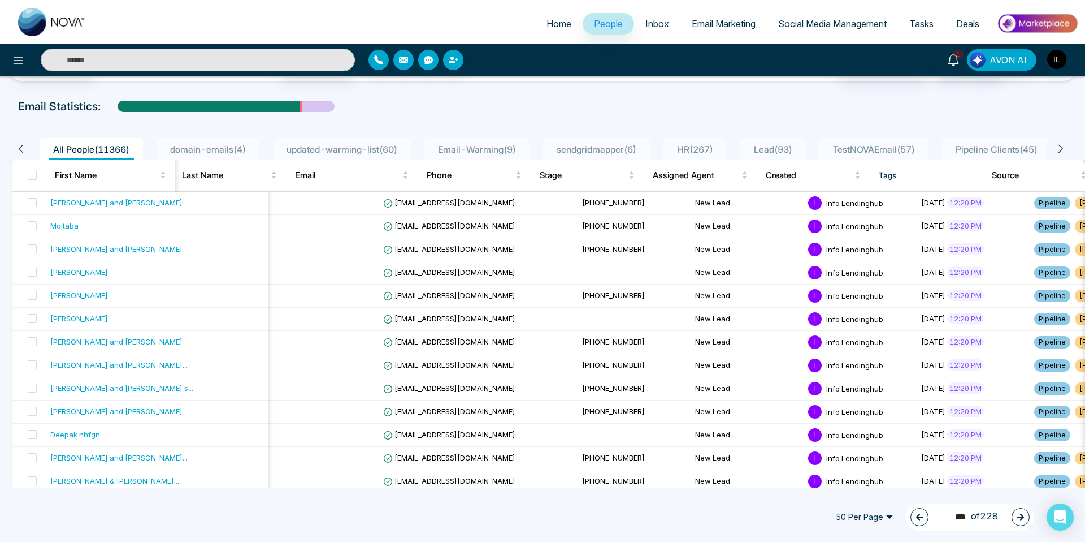
scroll to position [12, 0]
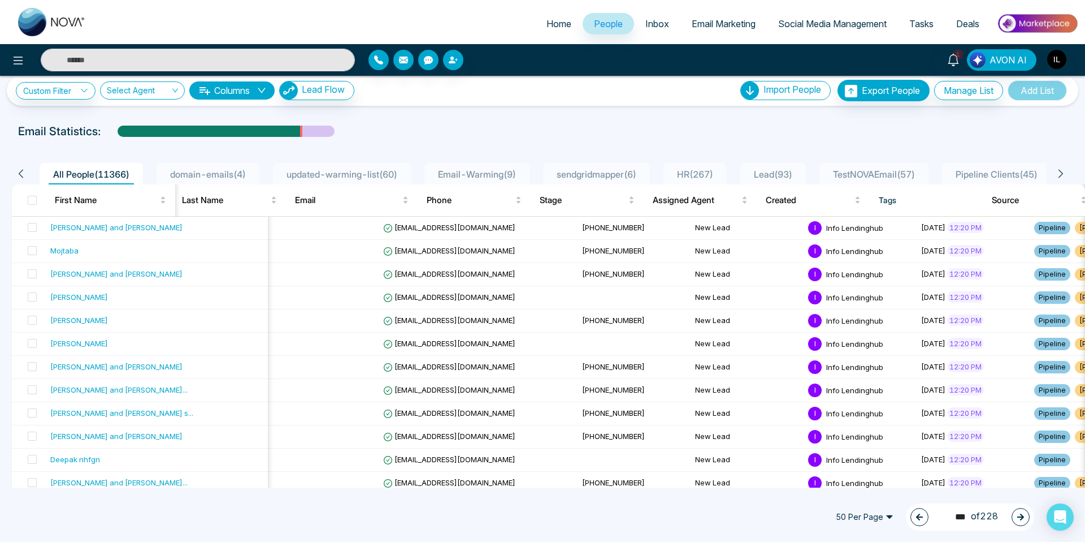
click at [920, 517] on button "button" at bounding box center [920, 517] width 18 height 18
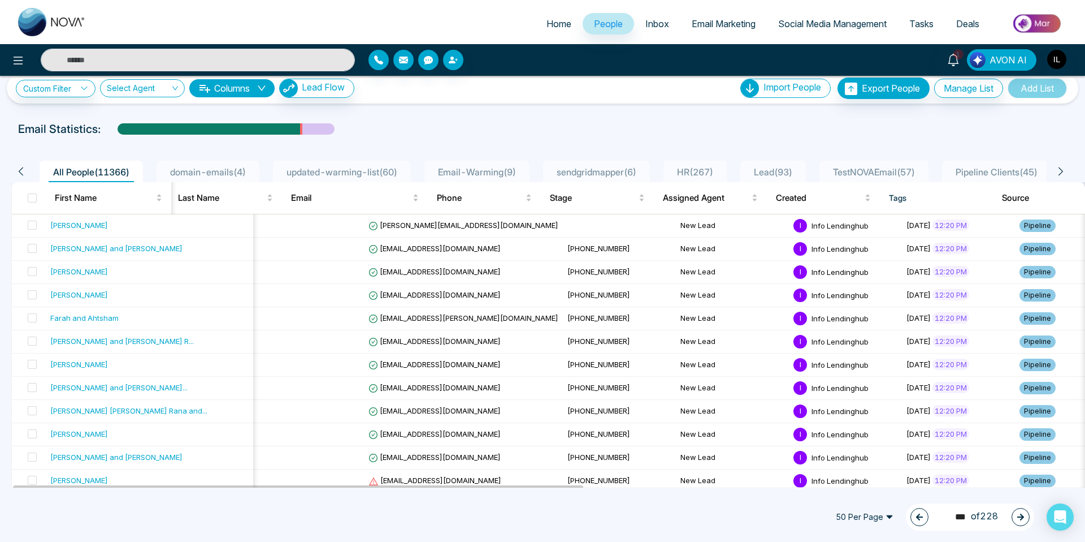
scroll to position [17, 0]
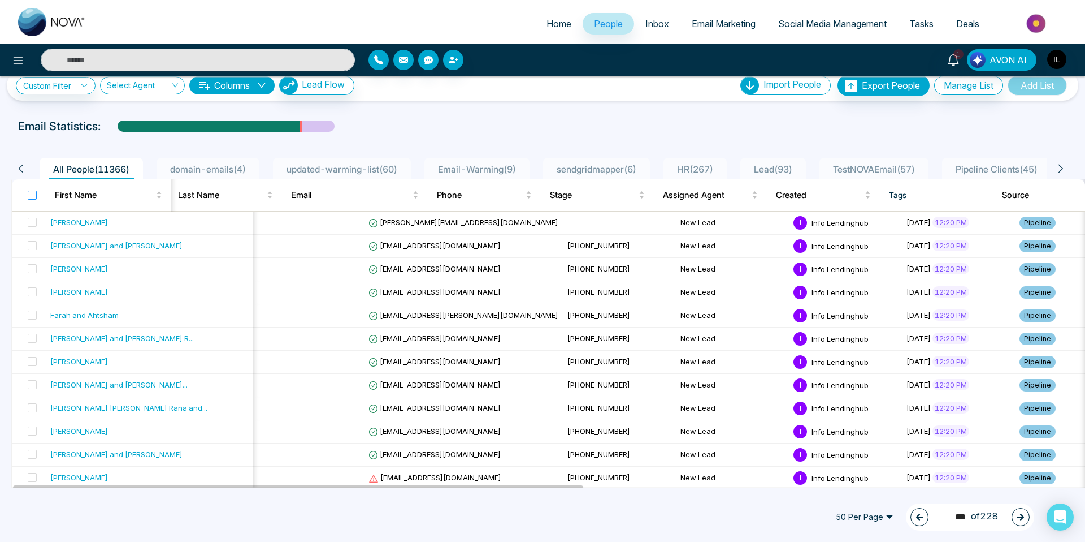
click at [33, 200] on label at bounding box center [32, 195] width 9 height 12
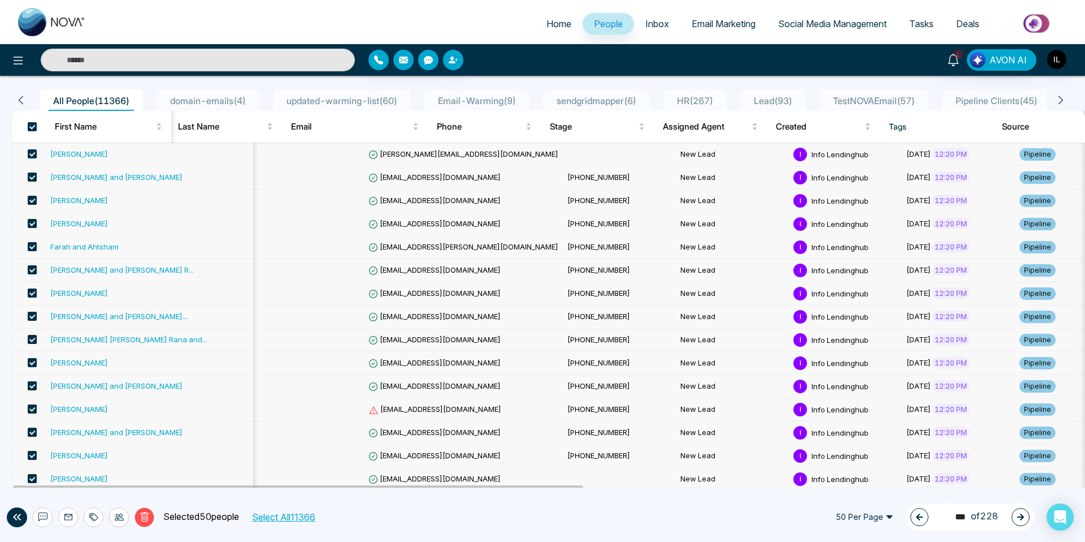
scroll to position [88, 0]
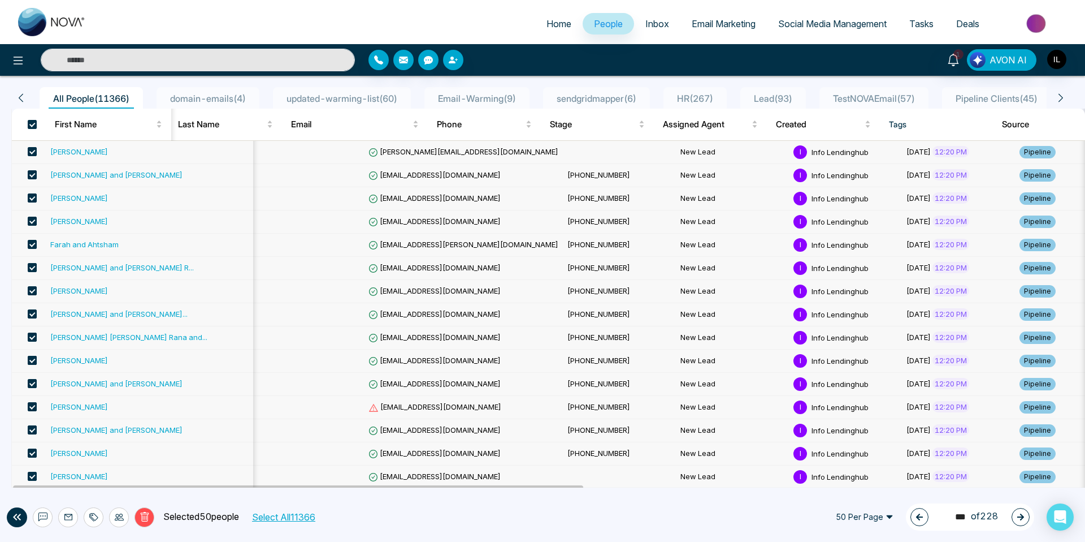
click at [31, 359] on span at bounding box center [32, 360] width 9 height 9
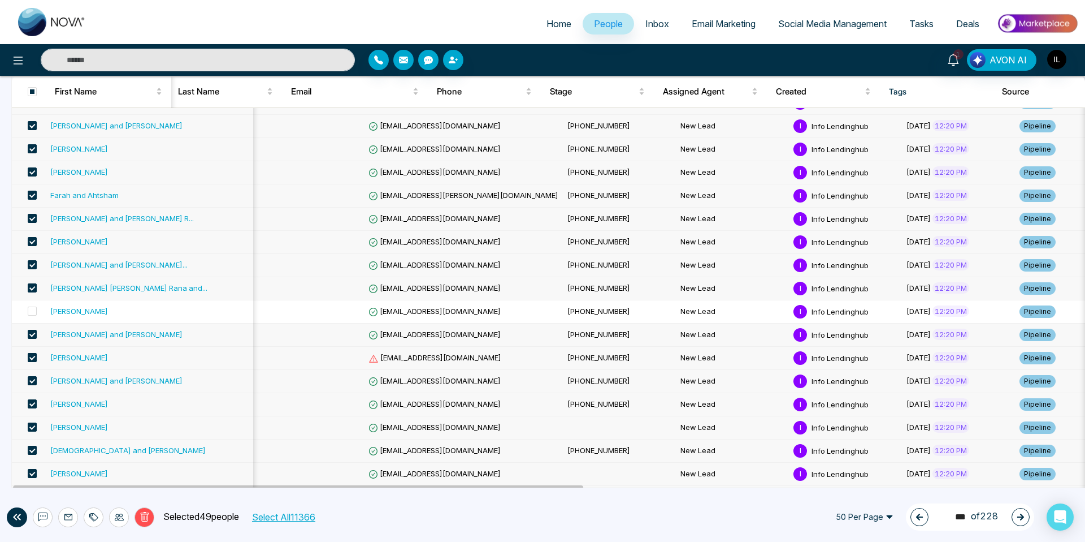
click at [31, 355] on span at bounding box center [32, 357] width 9 height 9
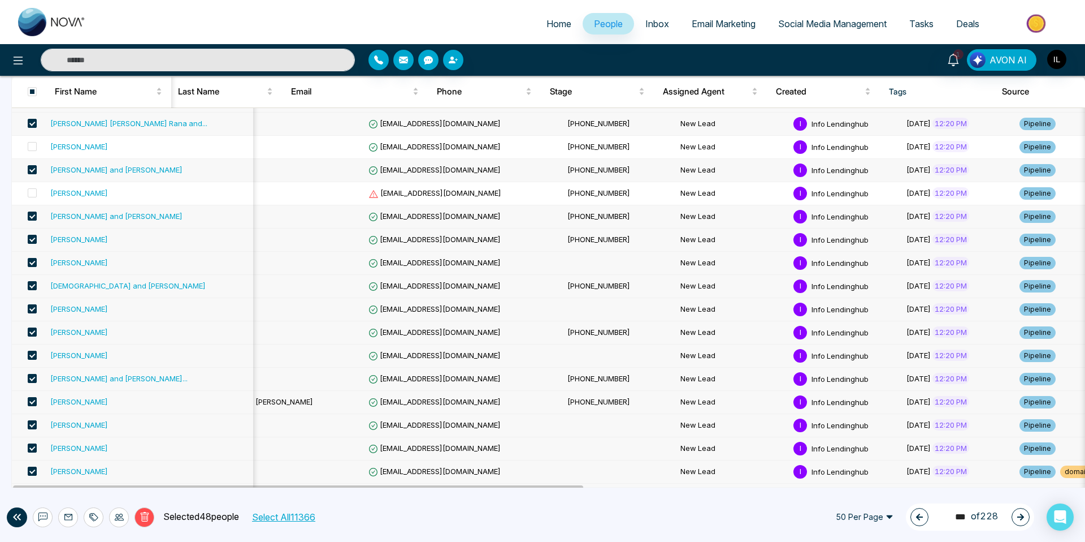
scroll to position [302, 0]
click at [28, 332] on span at bounding box center [32, 331] width 9 height 9
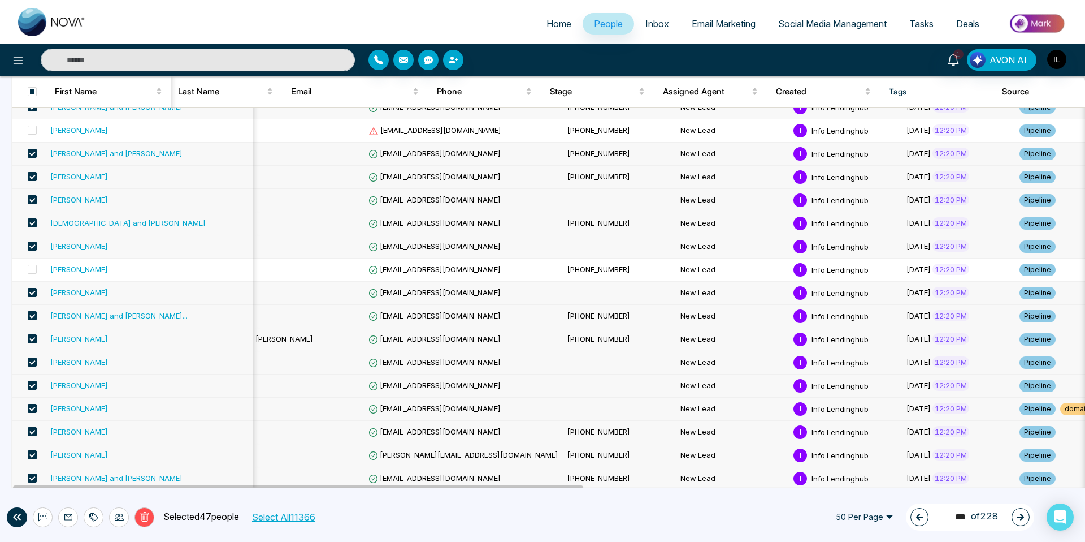
scroll to position [400, 0]
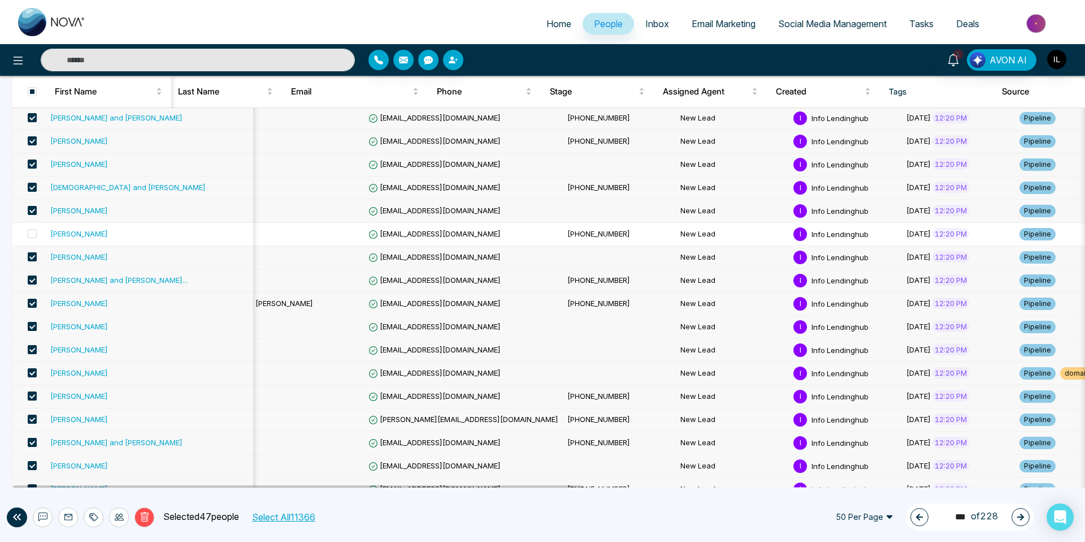
click at [33, 327] on span at bounding box center [32, 326] width 9 height 9
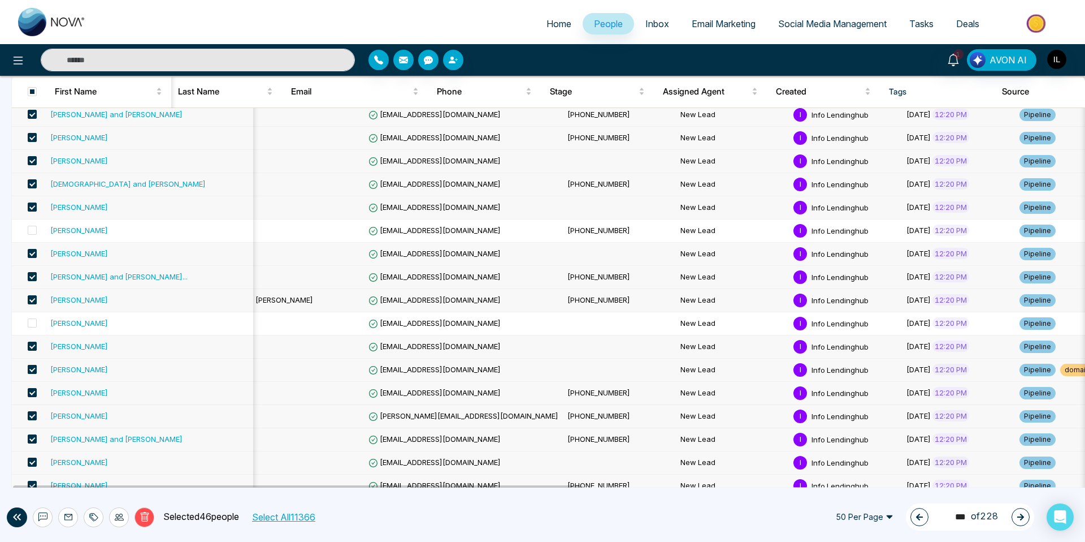
click at [30, 370] on span at bounding box center [32, 369] width 9 height 9
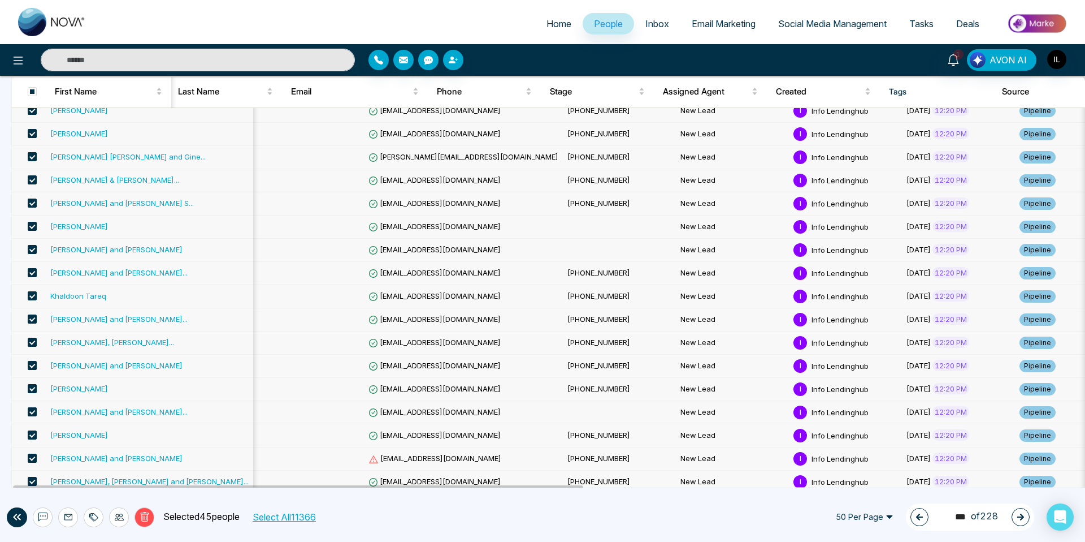
scroll to position [903, 0]
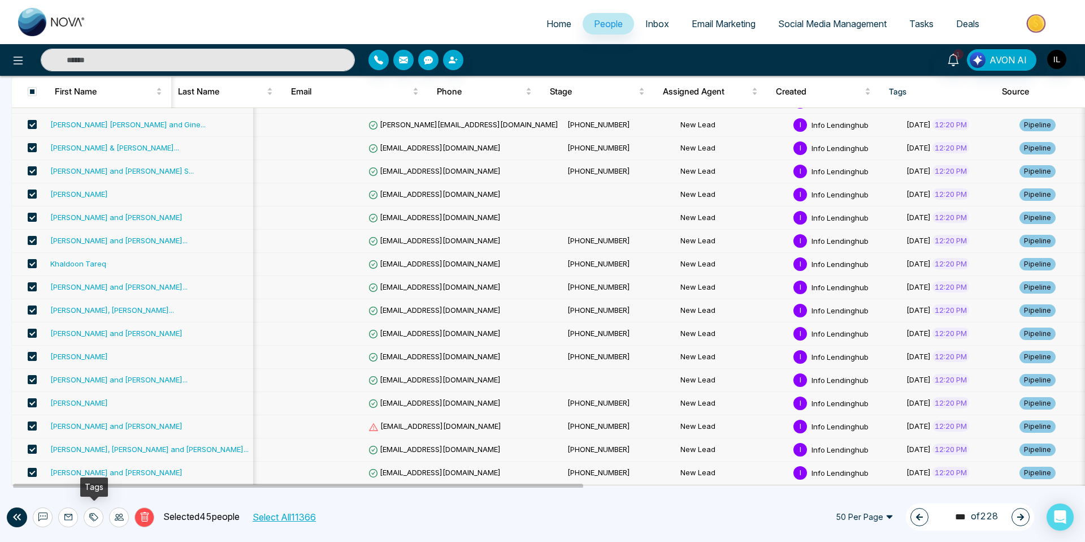
click at [90, 516] on icon at bounding box center [93, 516] width 9 height 9
click at [84, 474] on link "Add Tags" at bounding box center [65, 474] width 36 height 10
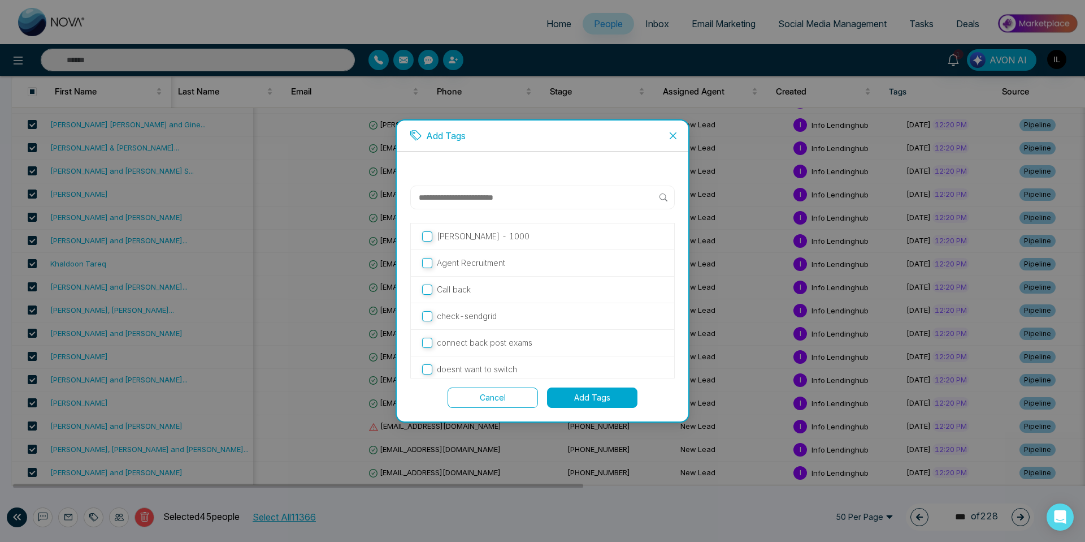
click at [578, 398] on button "Add Tags" at bounding box center [592, 397] width 90 height 20
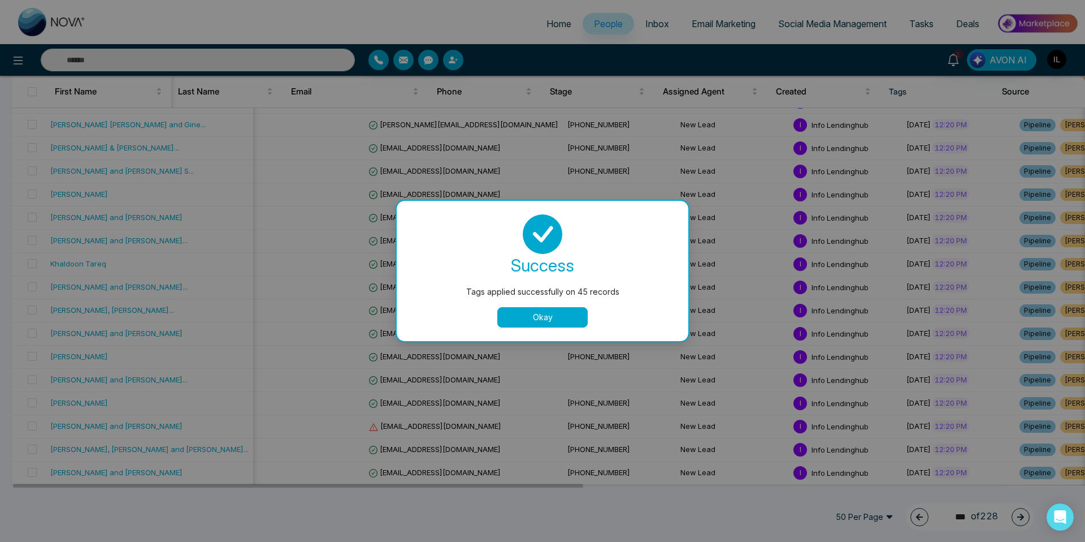
click at [551, 316] on button "Okay" at bounding box center [542, 317] width 90 height 20
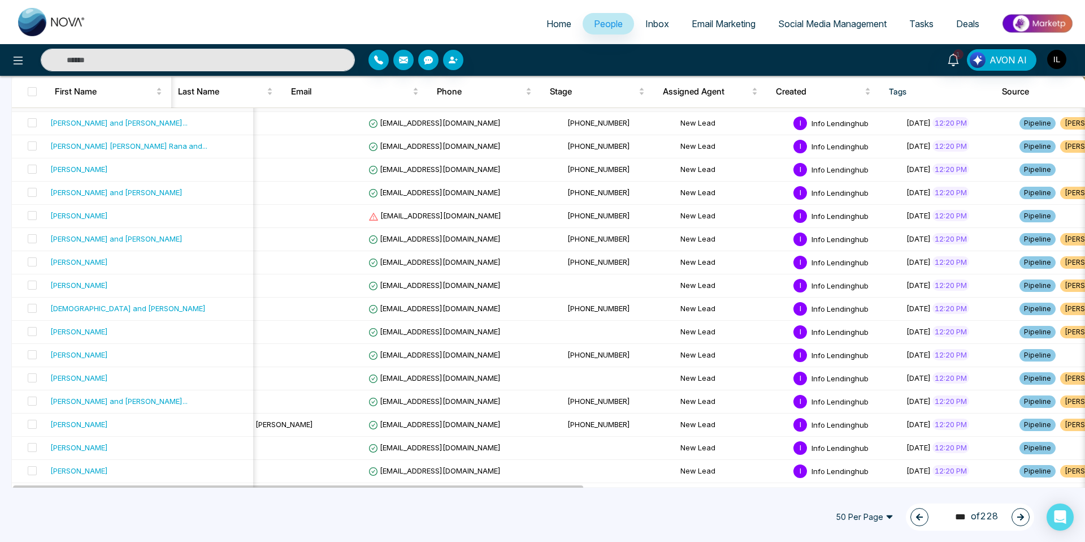
scroll to position [0, 0]
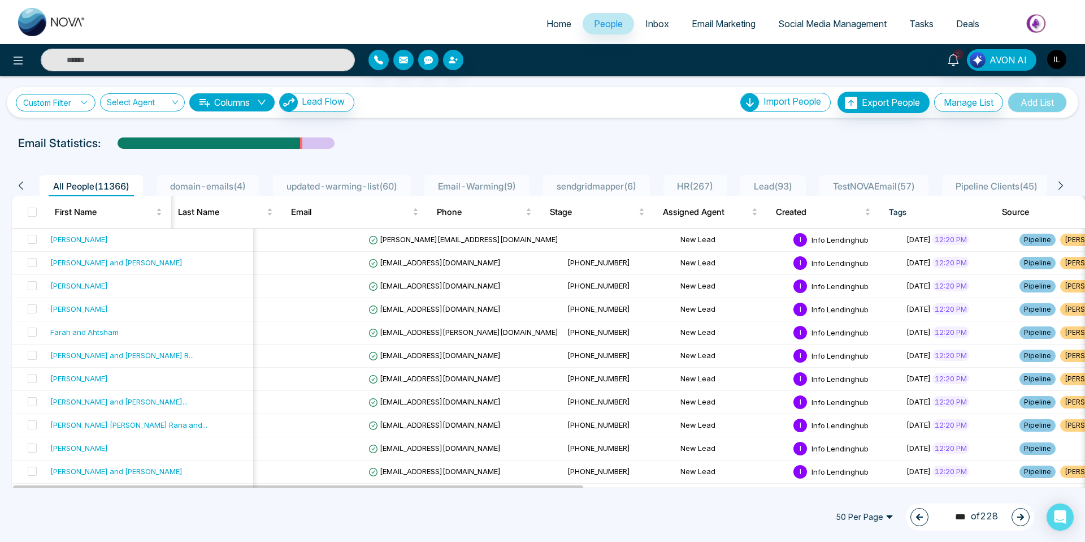
click at [57, 107] on link "Custom Filter" at bounding box center [56, 103] width 80 height 18
click at [57, 128] on input "search" at bounding box center [79, 128] width 92 height 17
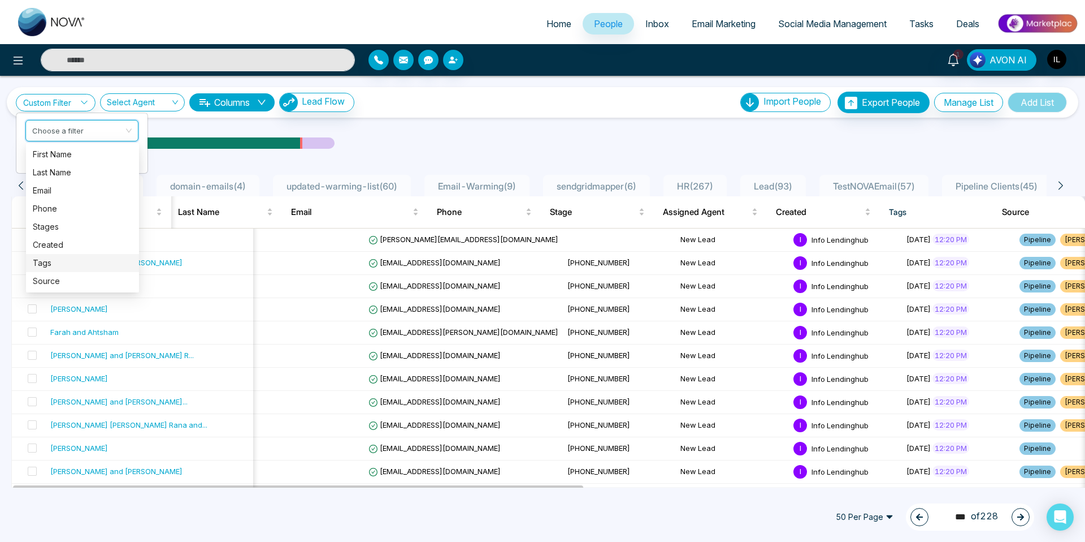
click at [50, 267] on div "Tags" at bounding box center [82, 263] width 99 height 12
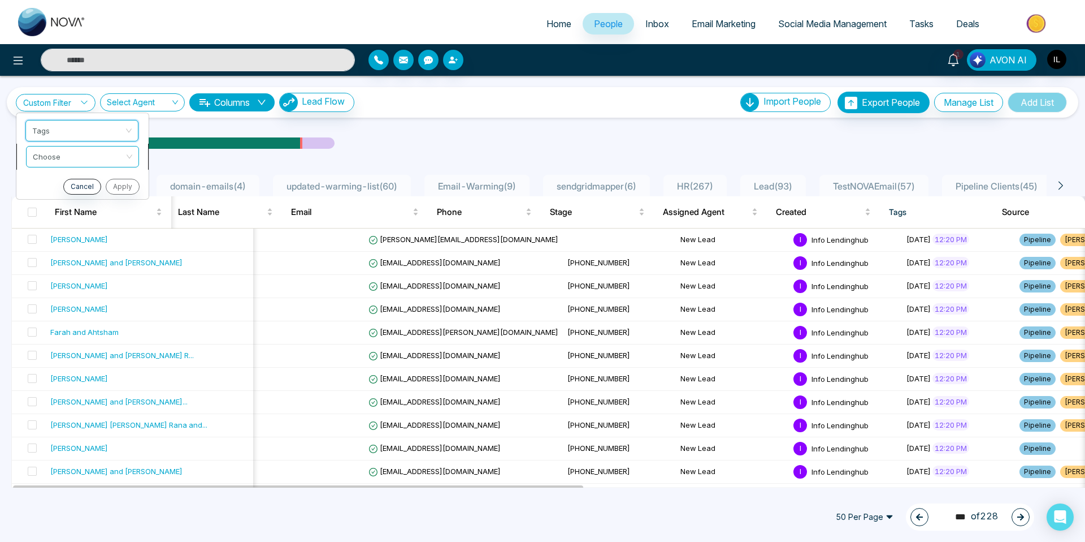
click at [78, 164] on span at bounding box center [79, 156] width 92 height 20
click at [55, 179] on div "include" at bounding box center [82, 180] width 99 height 12
click at [57, 190] on span at bounding box center [79, 182] width 92 height 20
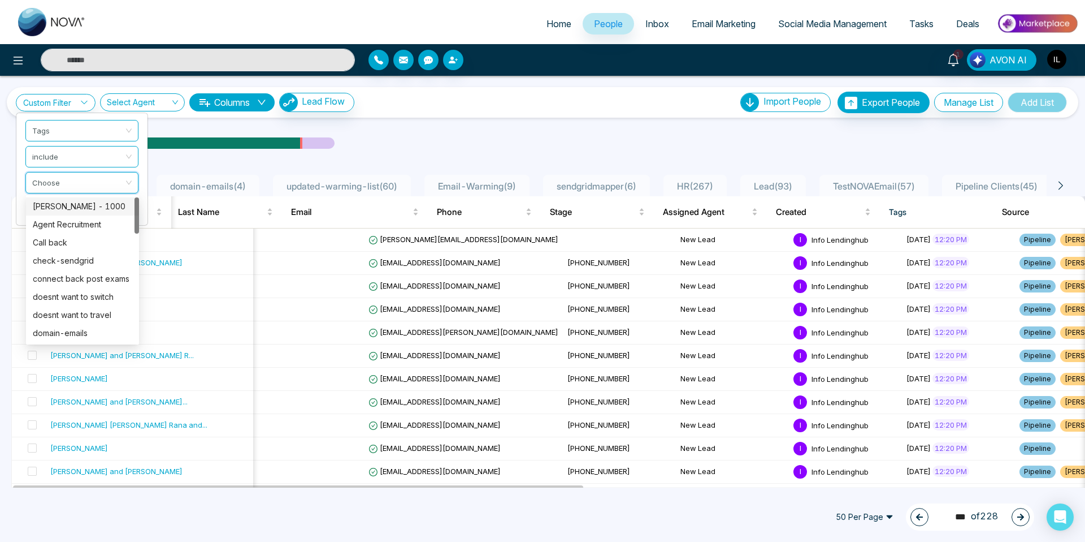
click at [54, 202] on div "[PERSON_NAME] - 1000" at bounding box center [82, 206] width 99 height 12
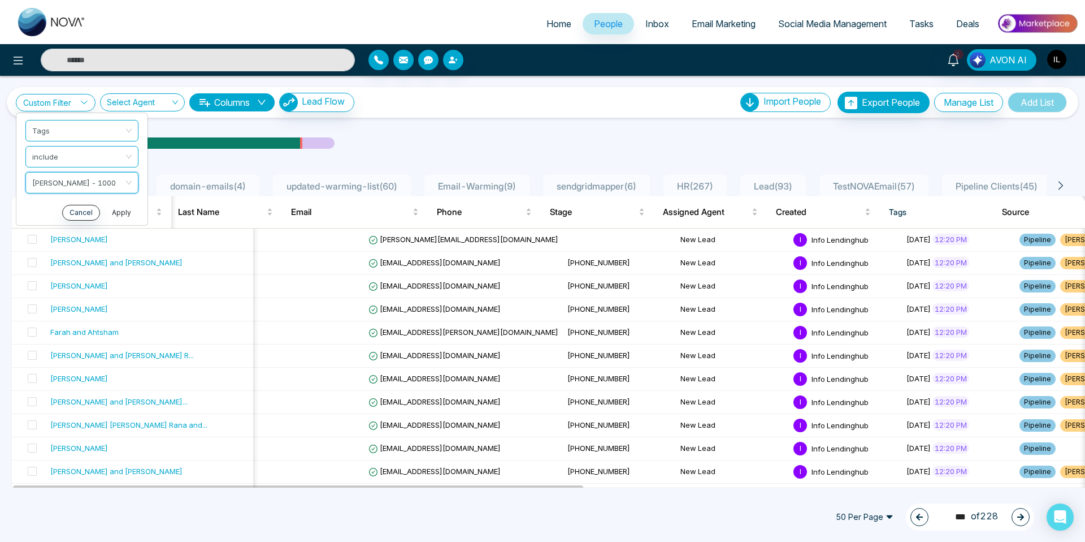
click at [116, 219] on button "Apply" at bounding box center [122, 213] width 34 height 16
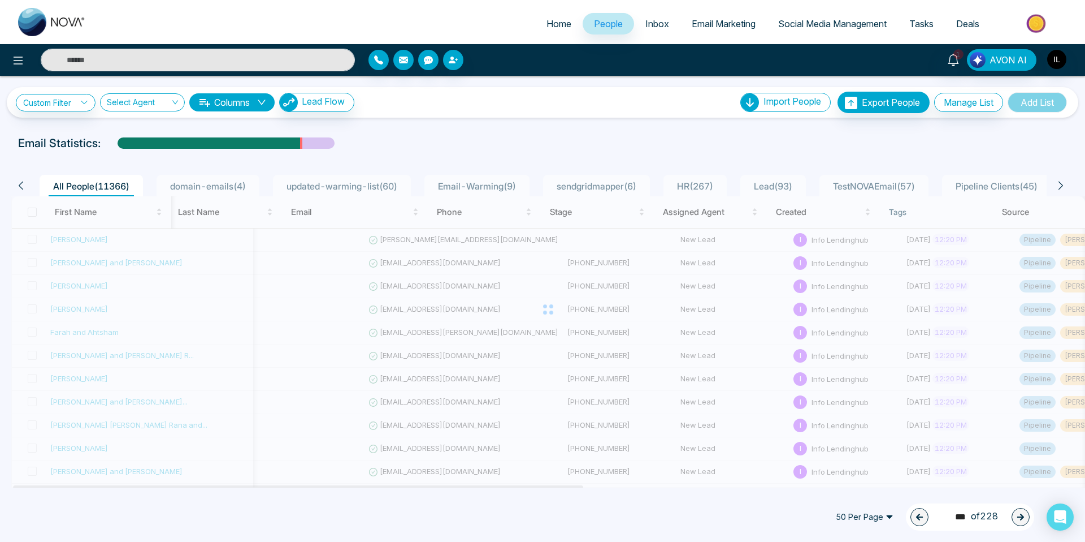
type input "*"
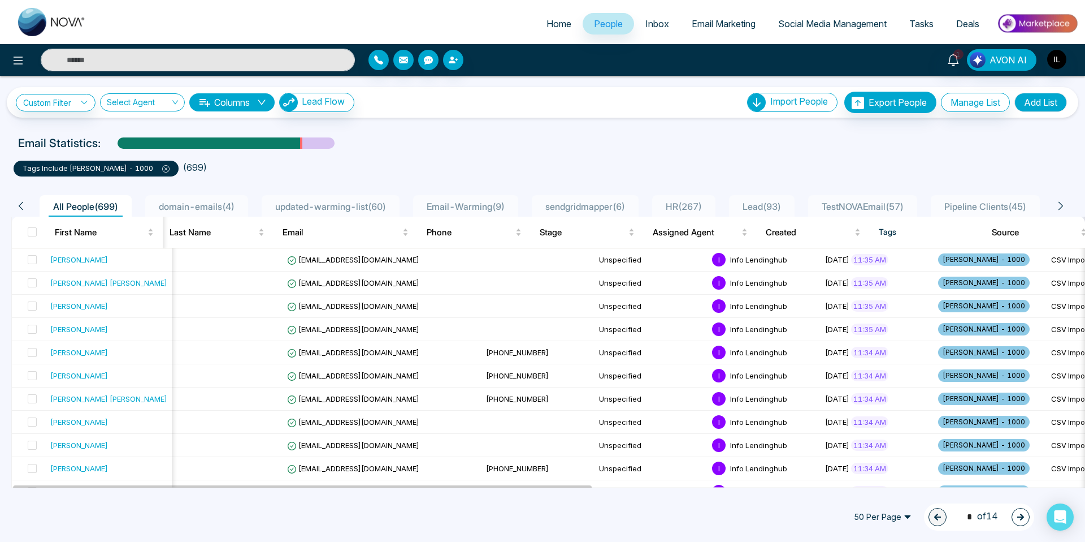
scroll to position [3, 0]
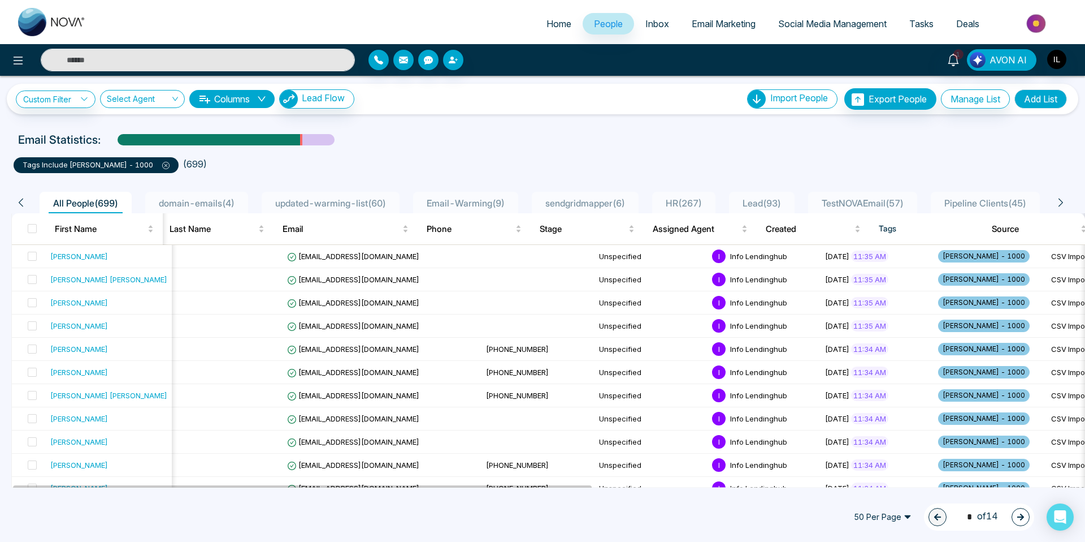
click at [165, 166] on icon at bounding box center [166, 165] width 3 height 3
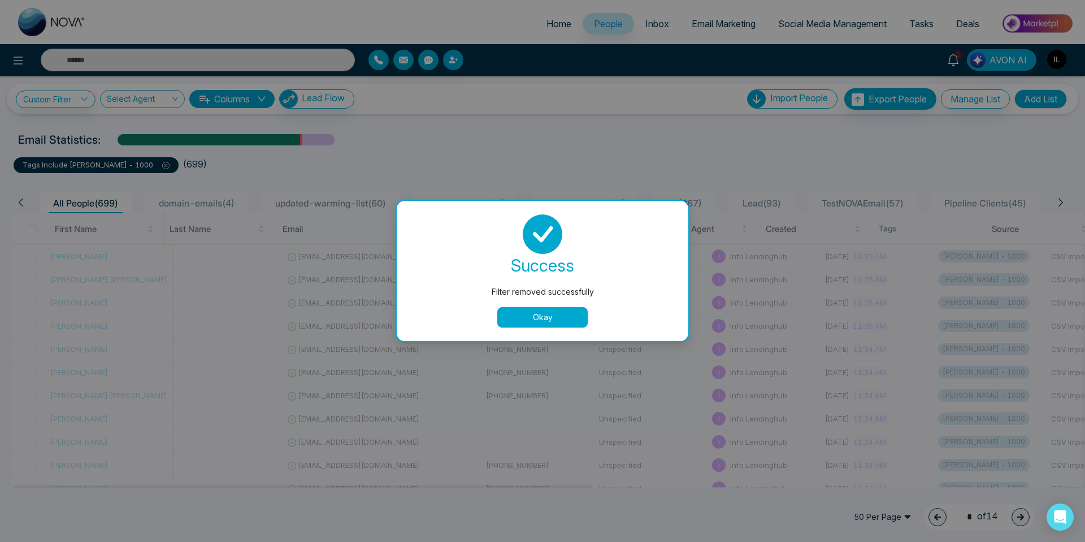
click at [552, 319] on button "Okay" at bounding box center [542, 317] width 90 height 20
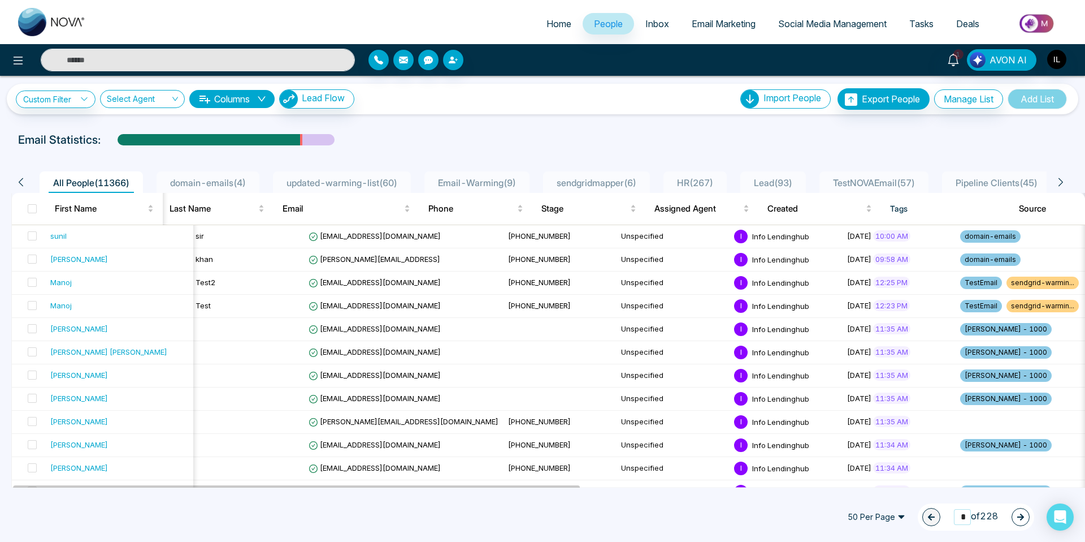
click at [966, 519] on input "*" at bounding box center [962, 516] width 17 height 15
type input "***"
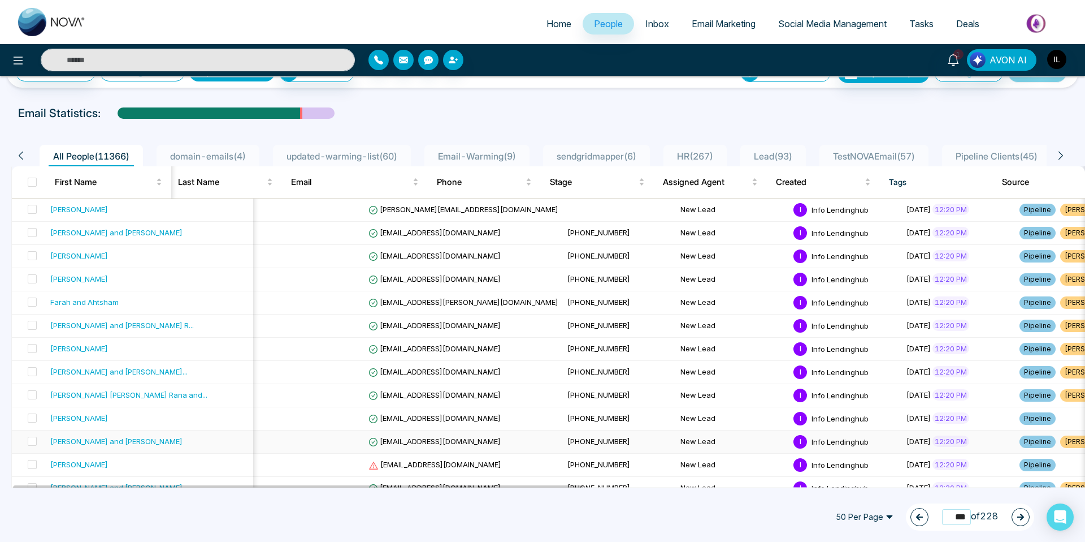
scroll to position [47, 0]
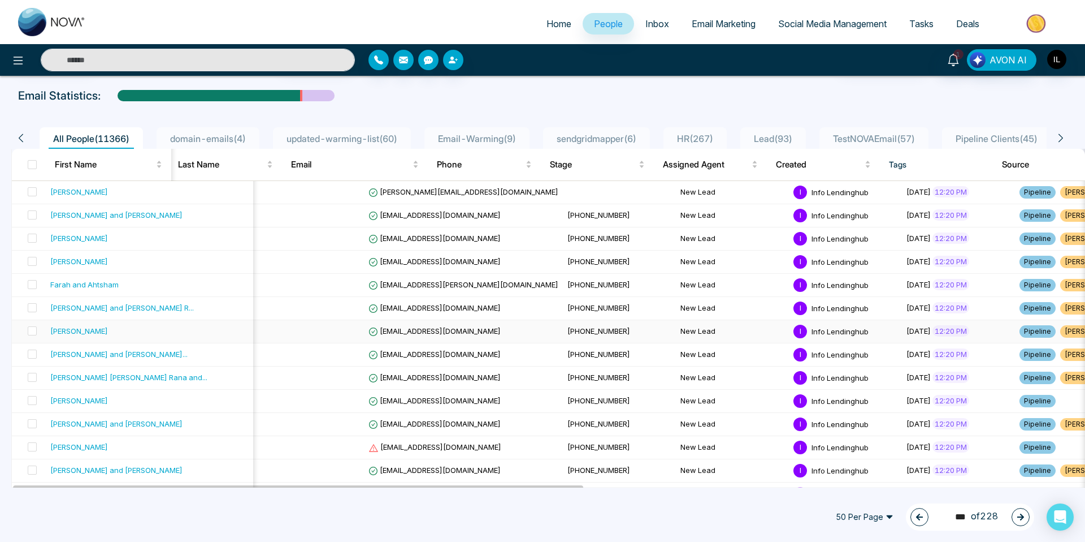
click at [1061, 329] on span "[PERSON_NAME] - 1000" at bounding box center [1107, 331] width 92 height 12
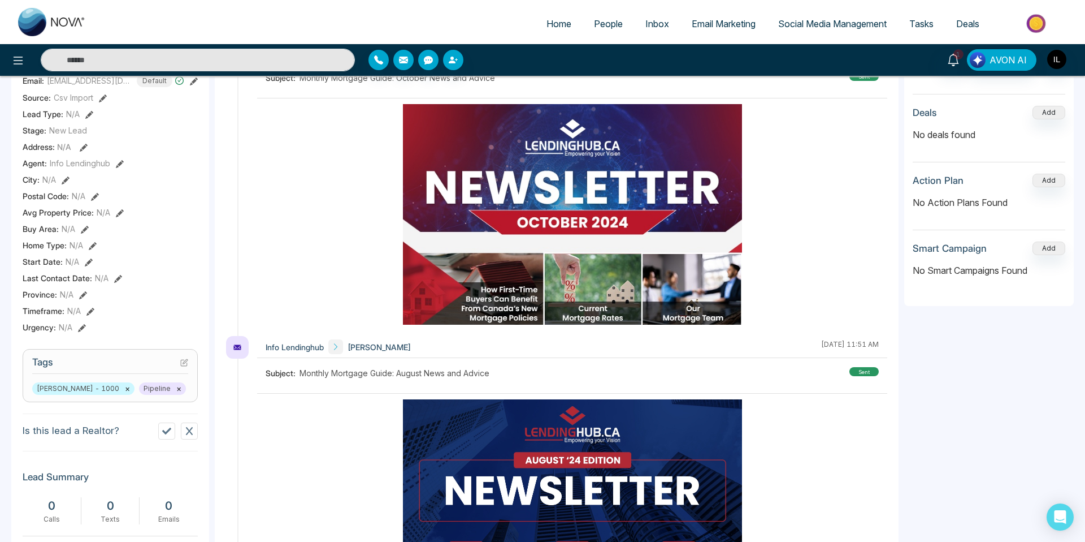
scroll to position [200, 0]
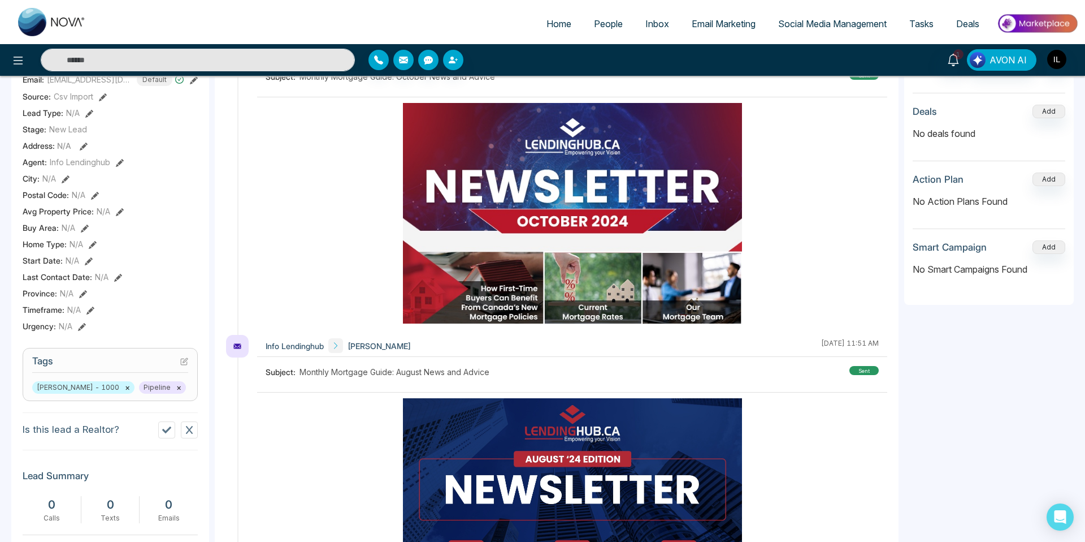
click at [125, 386] on button "×" at bounding box center [127, 387] width 5 height 10
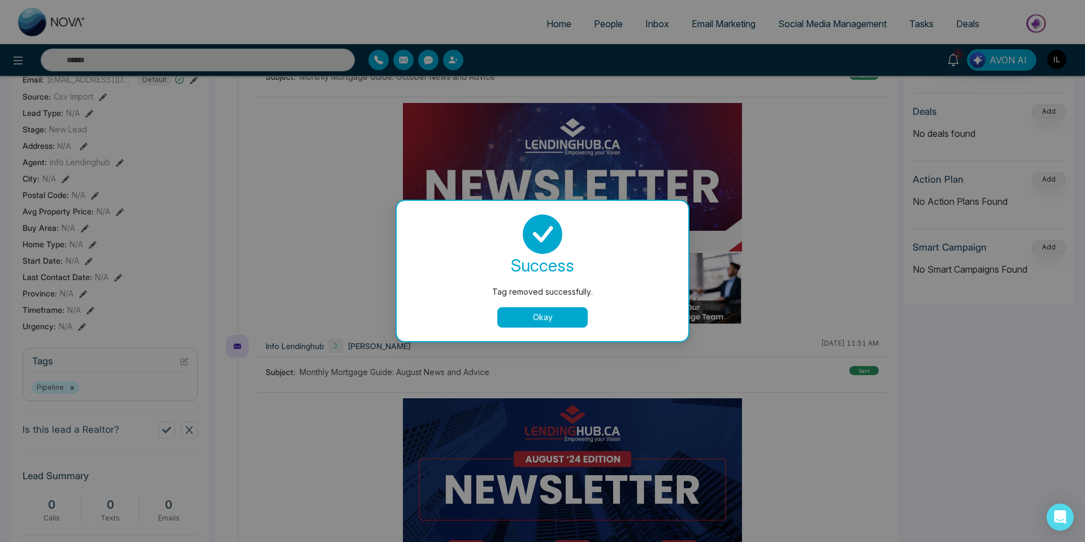
click at [537, 319] on button "Okay" at bounding box center [542, 317] width 90 height 20
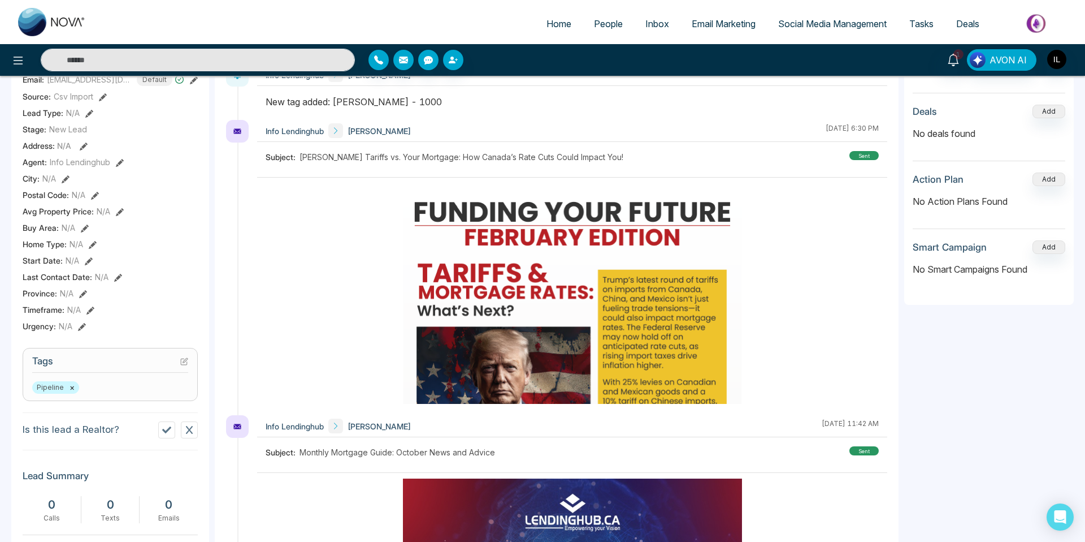
scroll to position [0, 0]
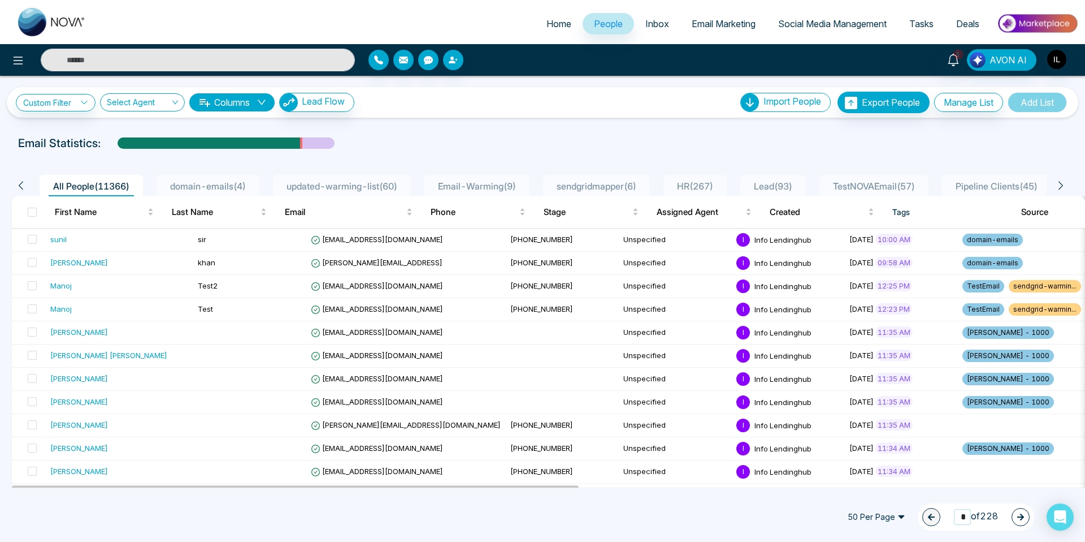
click at [954, 518] on input "*" at bounding box center [962, 516] width 17 height 15
drag, startPoint x: 960, startPoint y: 517, endPoint x: 953, endPoint y: 517, distance: 7.3
click at [954, 517] on input "*" at bounding box center [962, 516] width 17 height 15
type input "***"
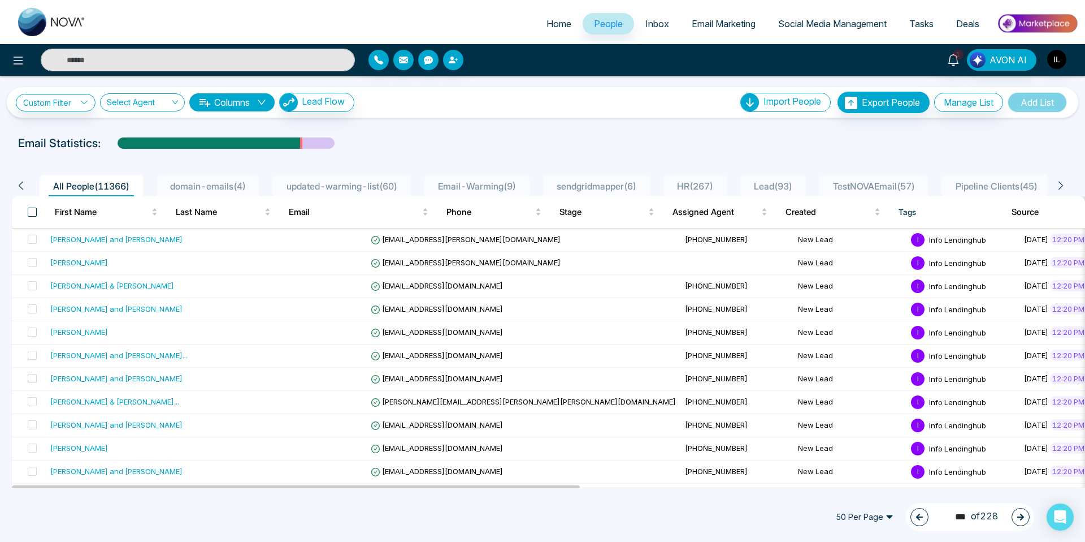
click at [30, 213] on span at bounding box center [32, 211] width 9 height 9
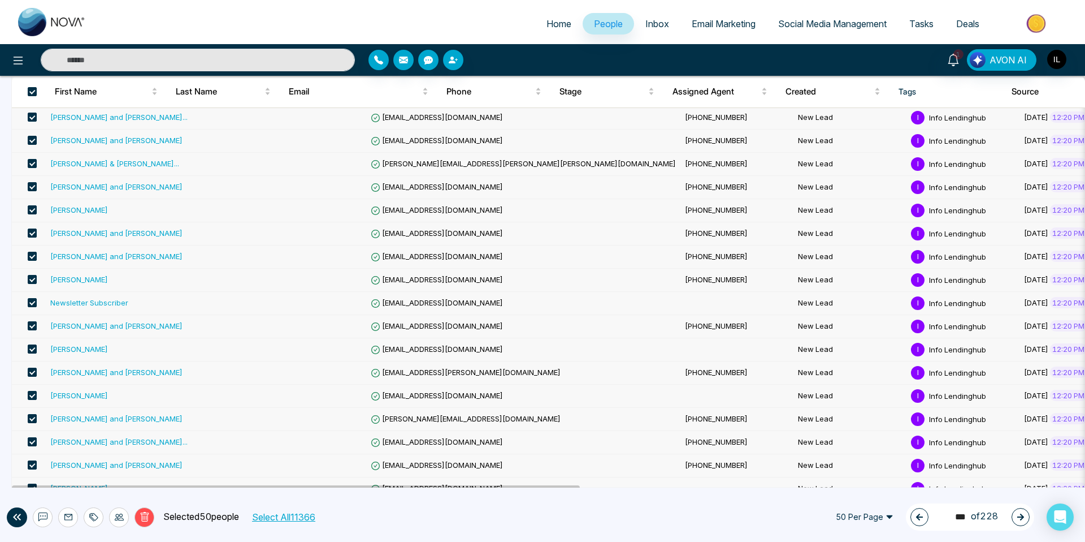
scroll to position [239, 0]
click at [28, 350] on span at bounding box center [32, 348] width 9 height 9
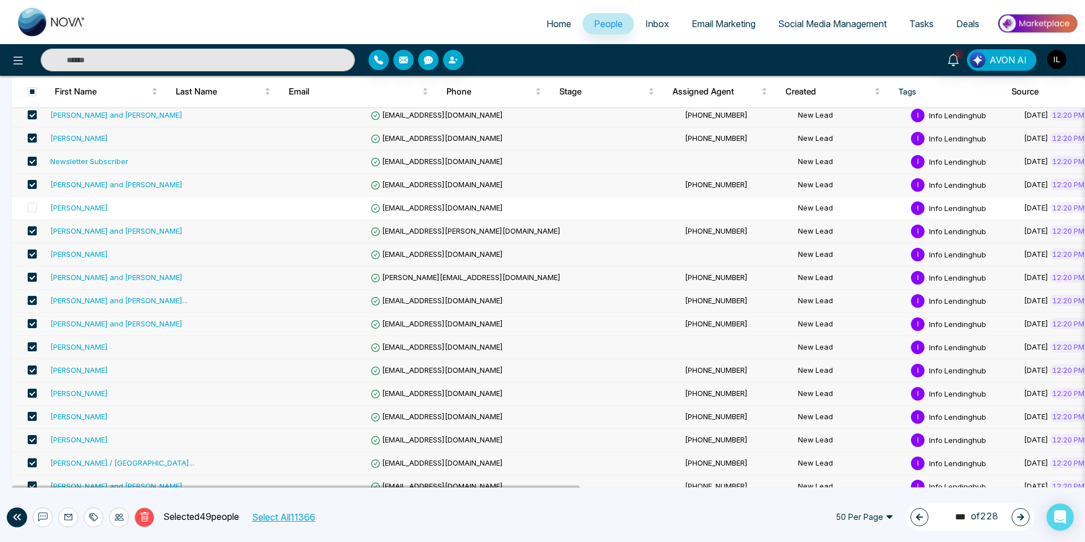
scroll to position [431, 0]
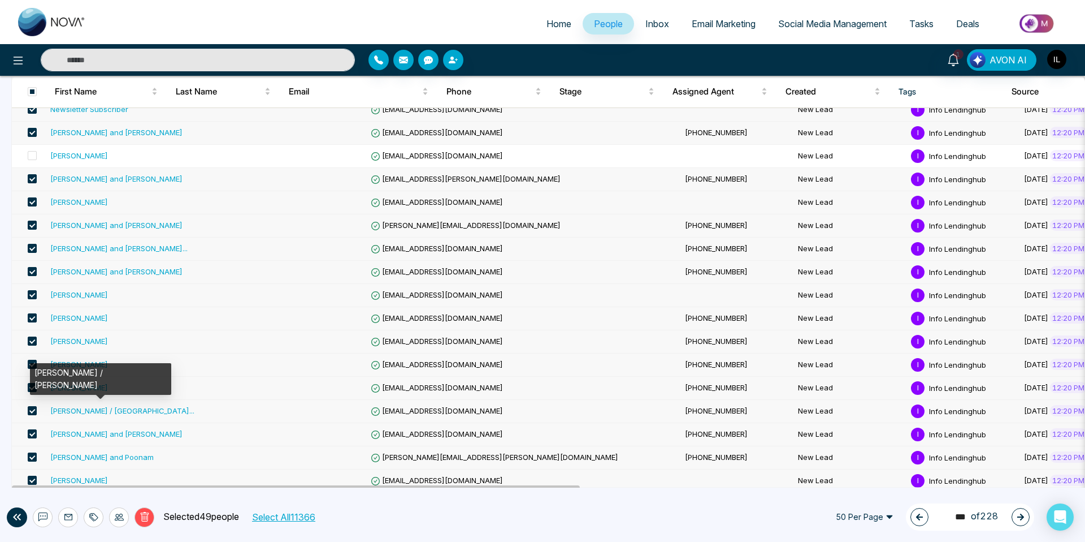
click at [32, 365] on div "[PERSON_NAME] / [PERSON_NAME]" at bounding box center [100, 379] width 141 height 32
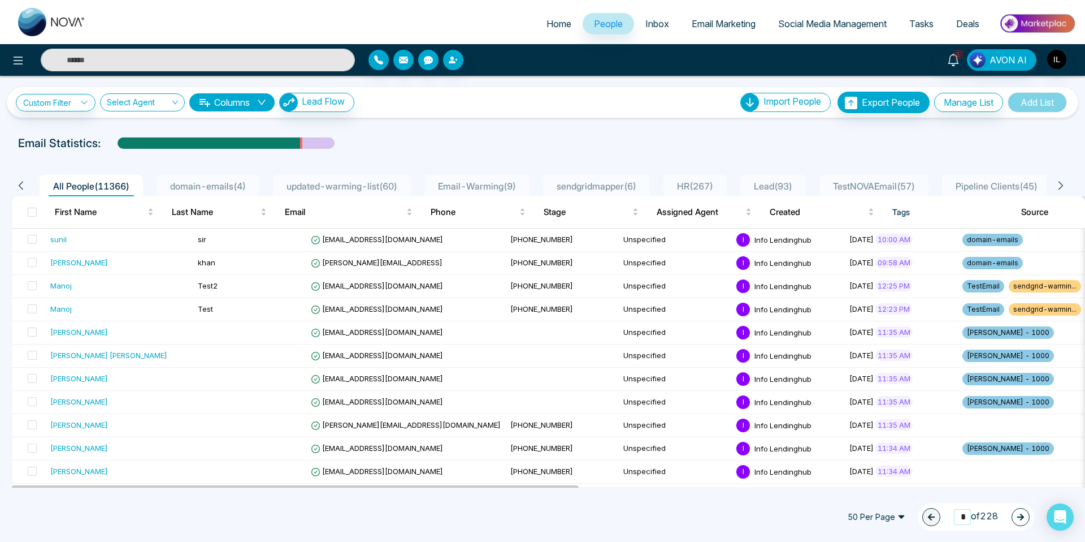
click at [962, 514] on input "*" at bounding box center [962, 516] width 17 height 15
drag, startPoint x: 963, startPoint y: 515, endPoint x: 954, endPoint y: 517, distance: 8.6
click at [954, 517] on input "*" at bounding box center [962, 516] width 17 height 15
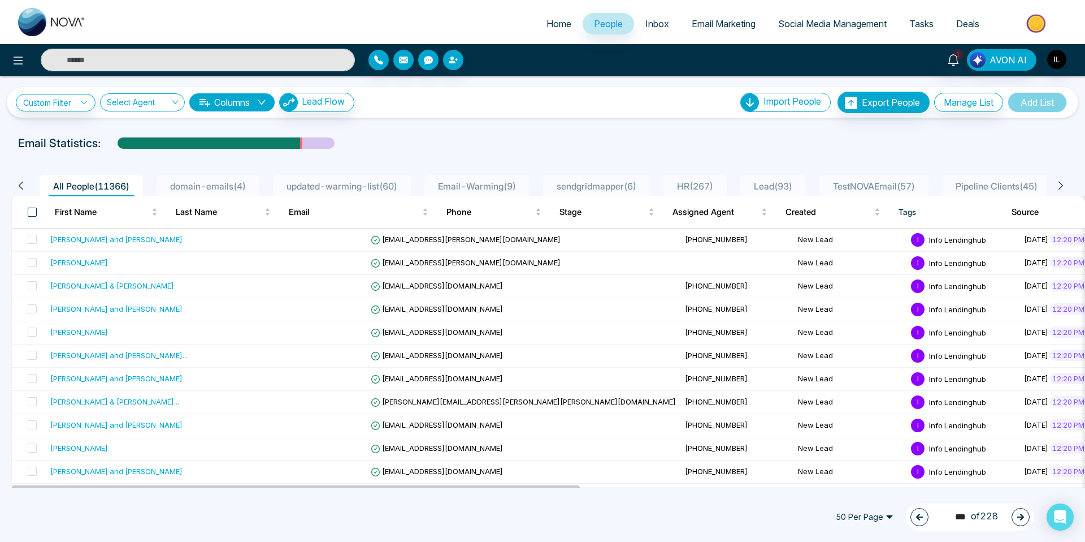
click at [34, 210] on span at bounding box center [32, 211] width 9 height 9
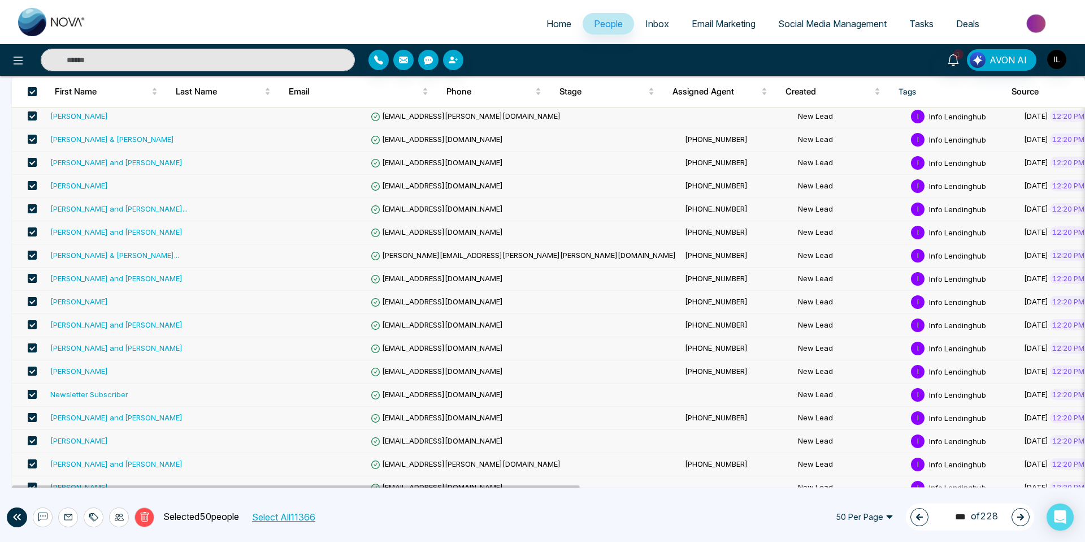
scroll to position [147, 0]
click at [31, 395] on span at bounding box center [32, 393] width 9 height 9
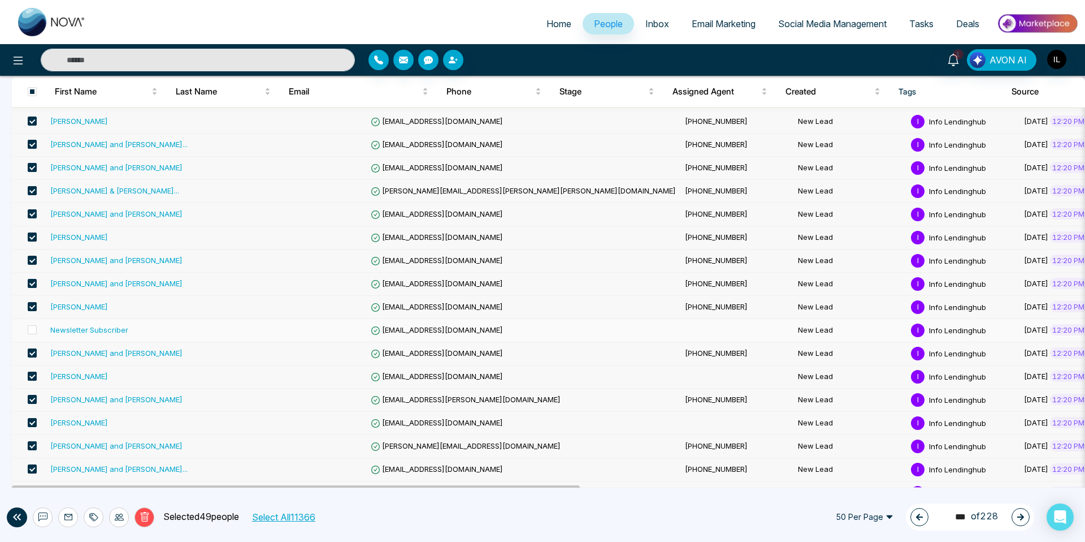
scroll to position [215, 0]
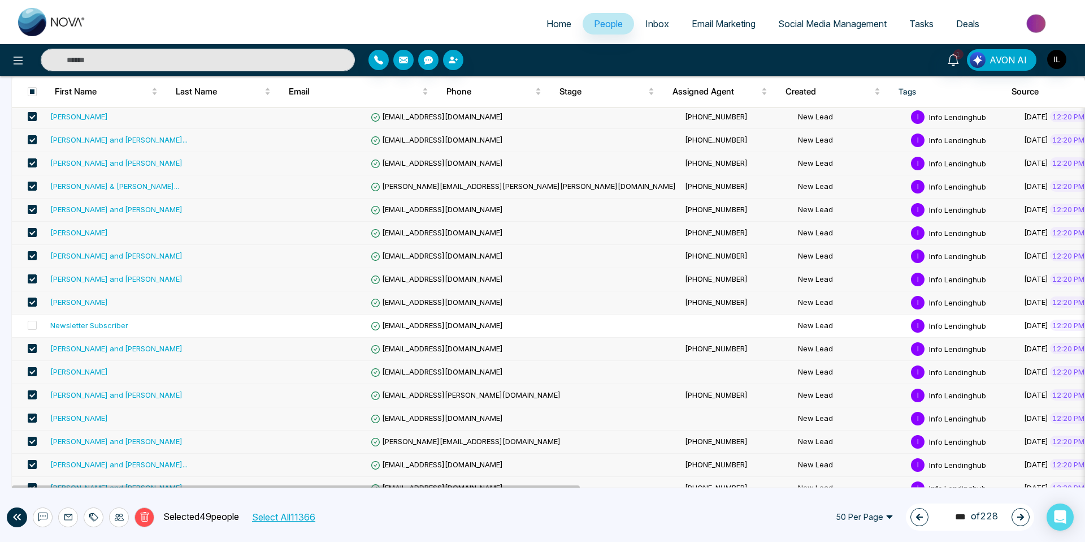
click at [31, 372] on span at bounding box center [32, 371] width 9 height 9
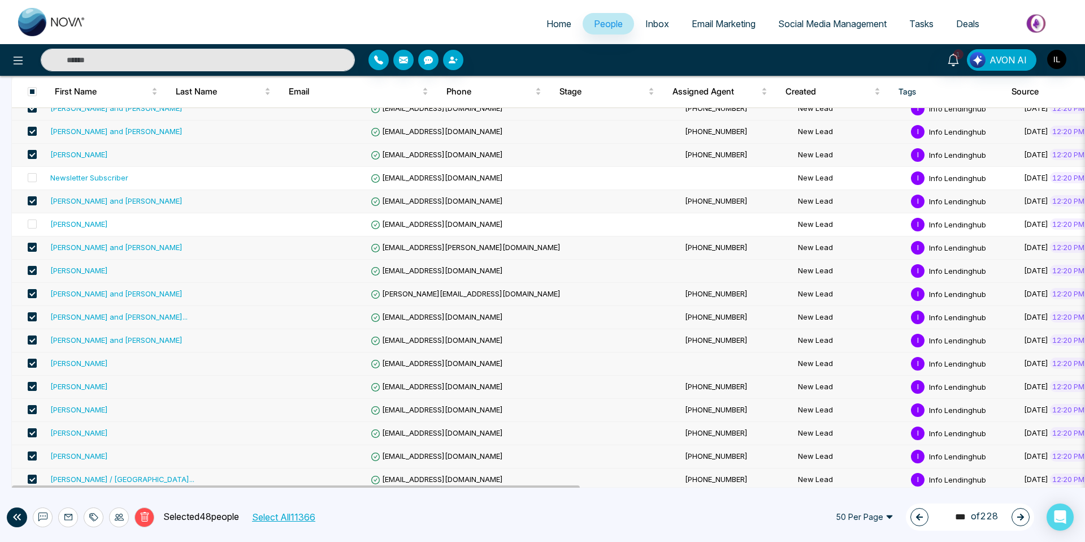
scroll to position [411, 0]
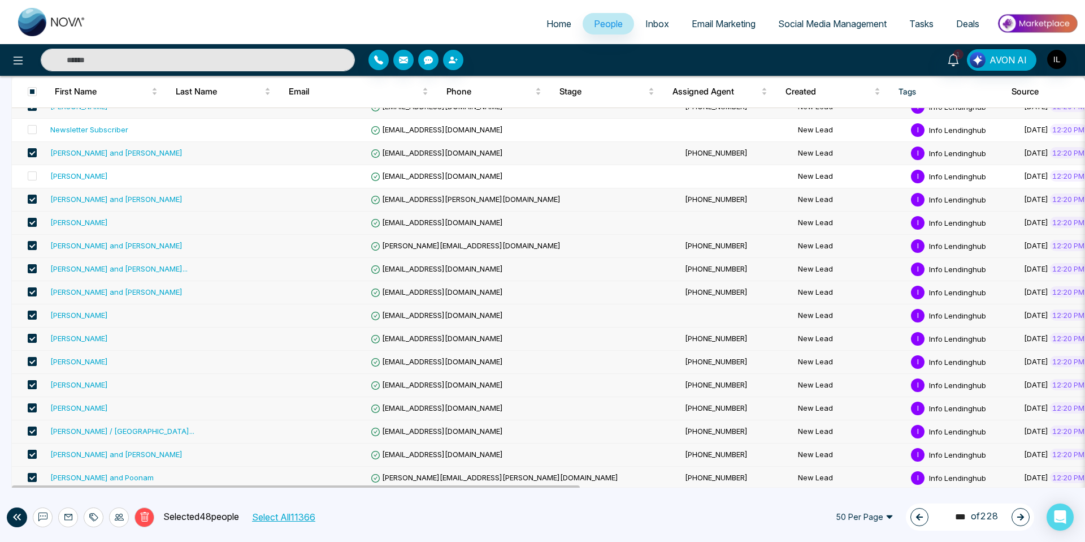
click at [32, 387] on span at bounding box center [32, 384] width 9 height 9
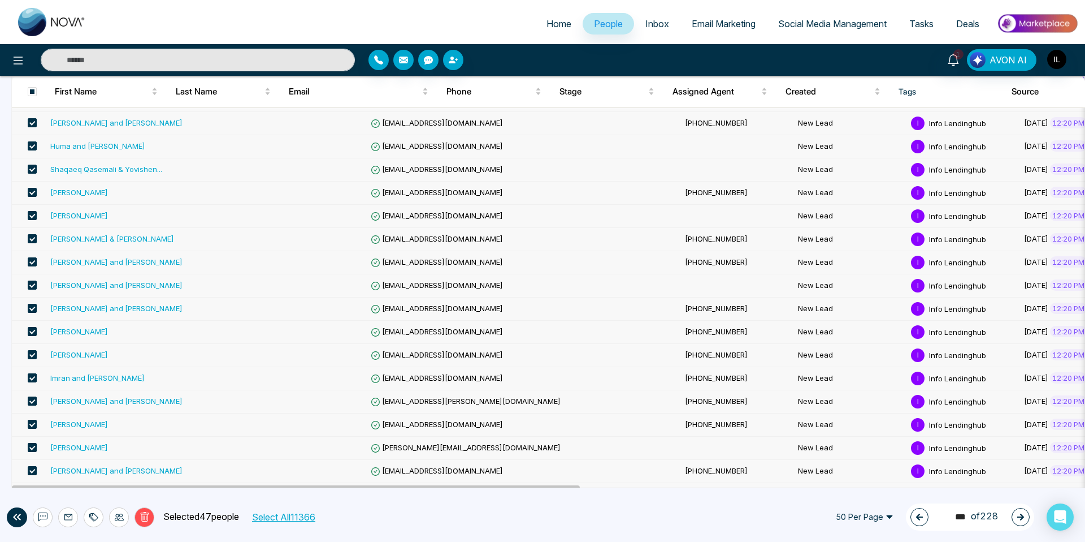
scroll to position [903, 0]
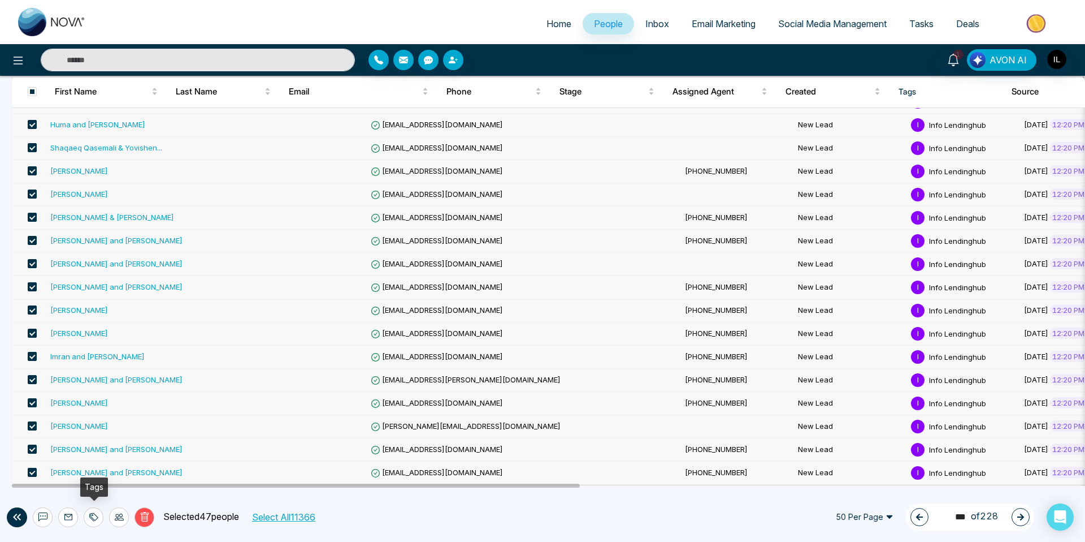
click at [94, 517] on icon at bounding box center [93, 516] width 9 height 9
click at [75, 475] on link "Add Tags" at bounding box center [65, 474] width 36 height 10
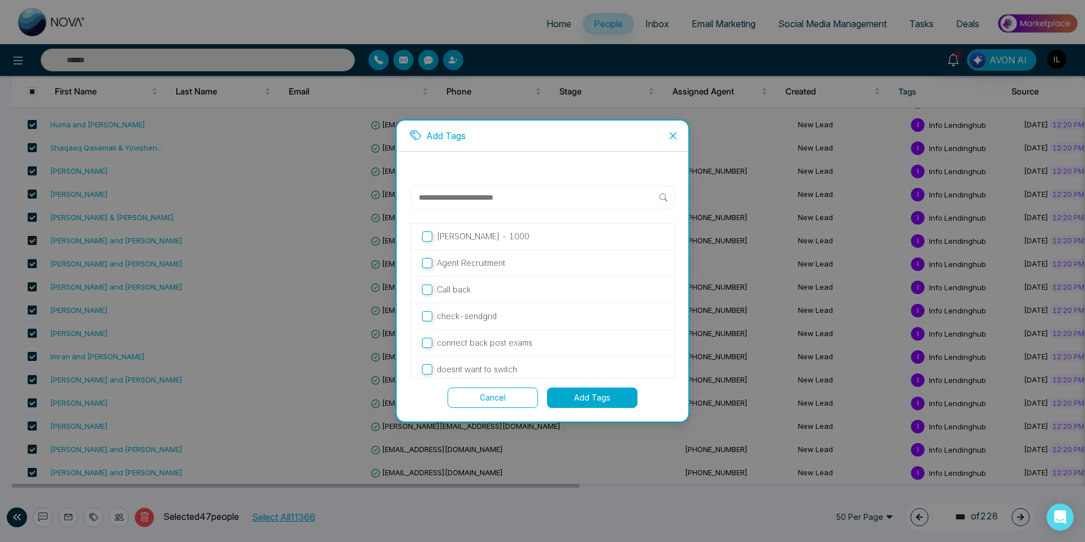
click at [428, 243] on div "[PERSON_NAME] - 1000" at bounding box center [542, 236] width 263 height 27
click at [582, 399] on button "Add Tags" at bounding box center [592, 397] width 90 height 20
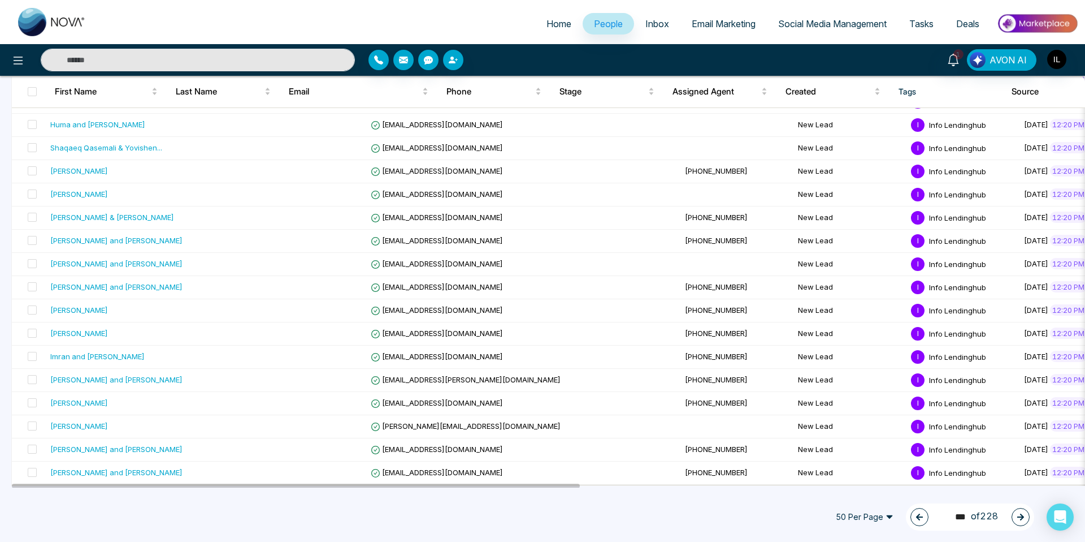
click at [916, 513] on icon "button" at bounding box center [920, 517] width 8 height 8
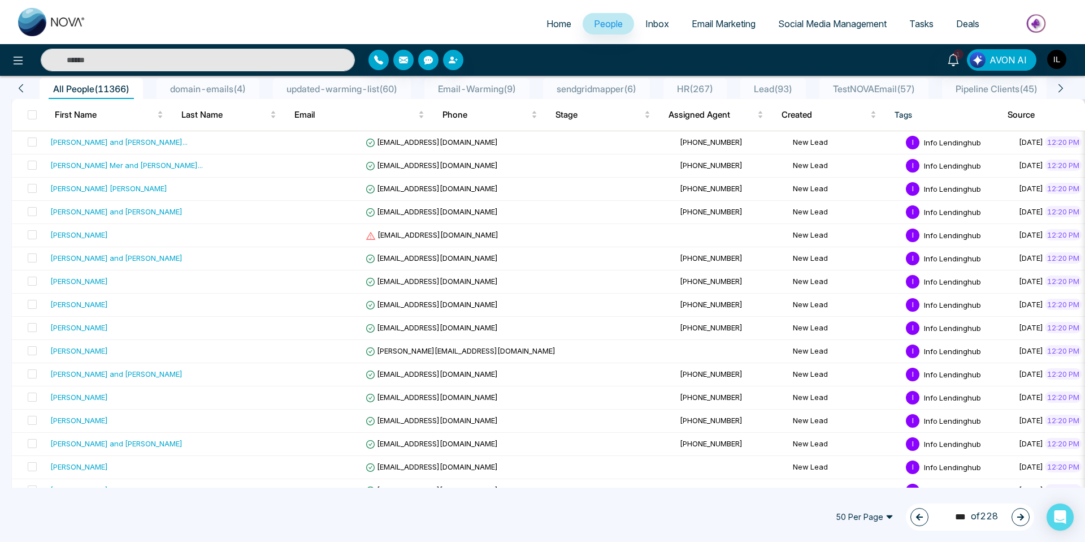
scroll to position [0, 0]
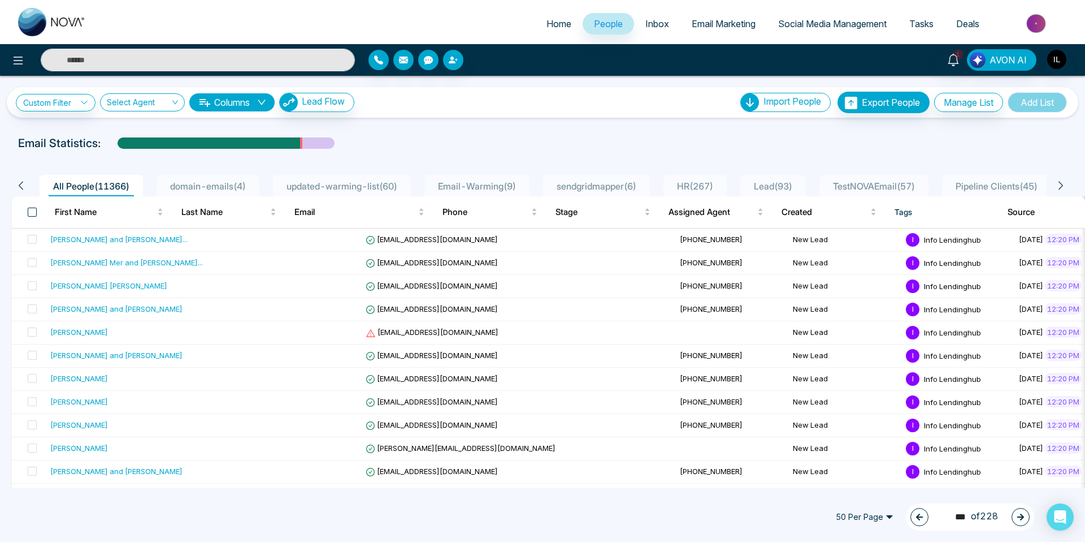
click at [34, 213] on span at bounding box center [32, 211] width 9 height 9
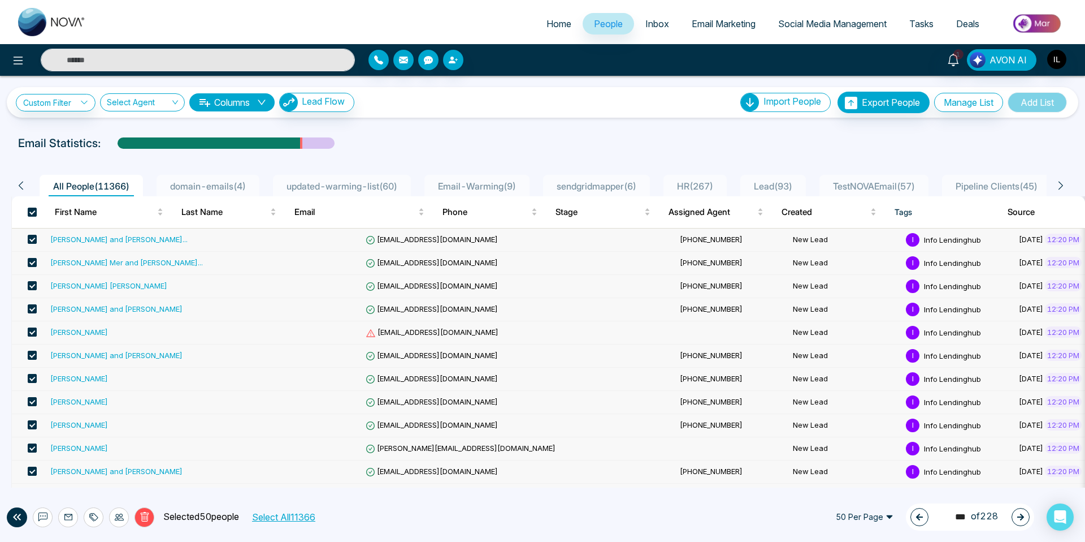
click at [31, 331] on span at bounding box center [32, 331] width 9 height 9
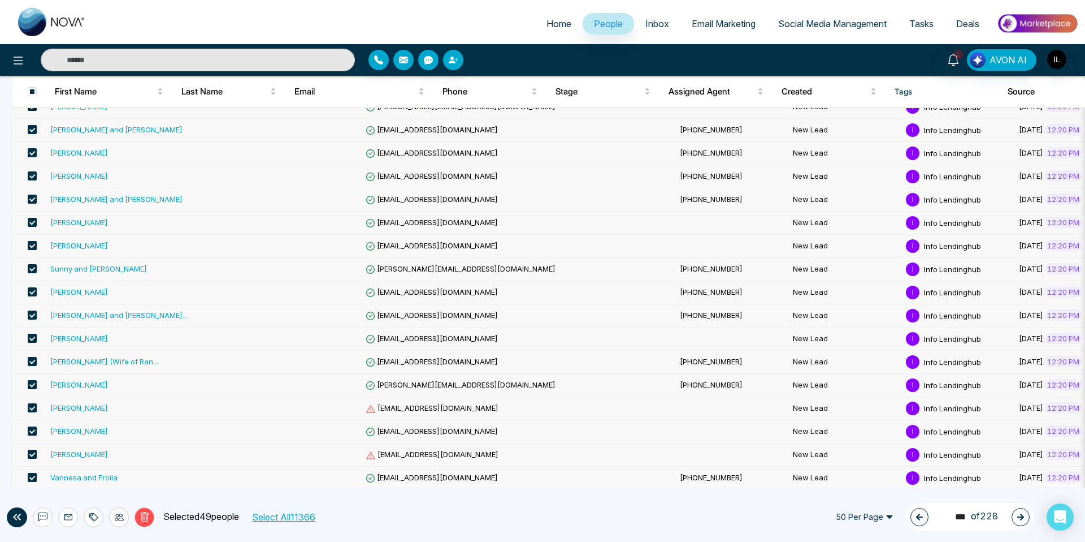
scroll to position [363, 0]
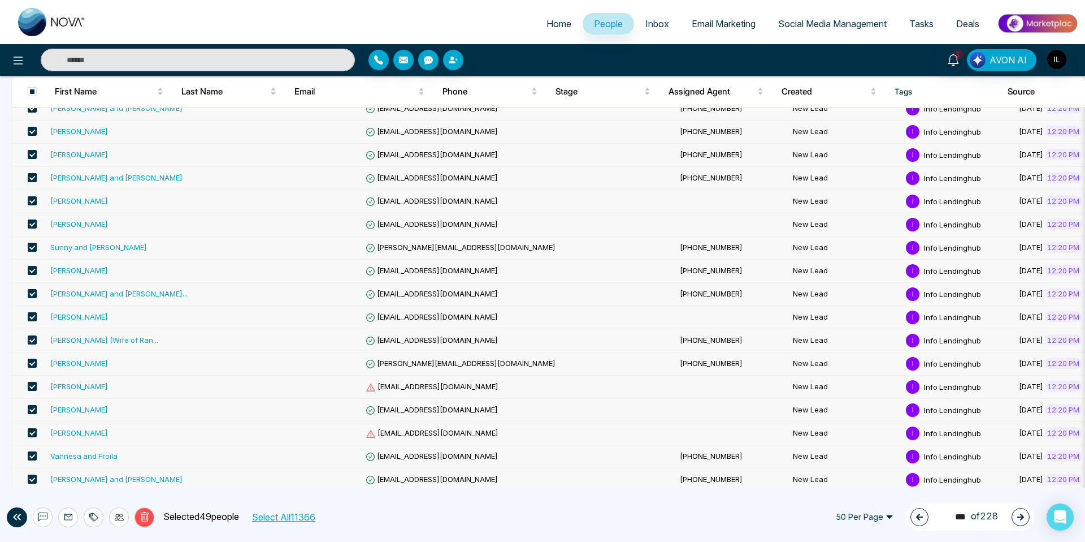
click at [32, 389] on span at bounding box center [32, 386] width 9 height 9
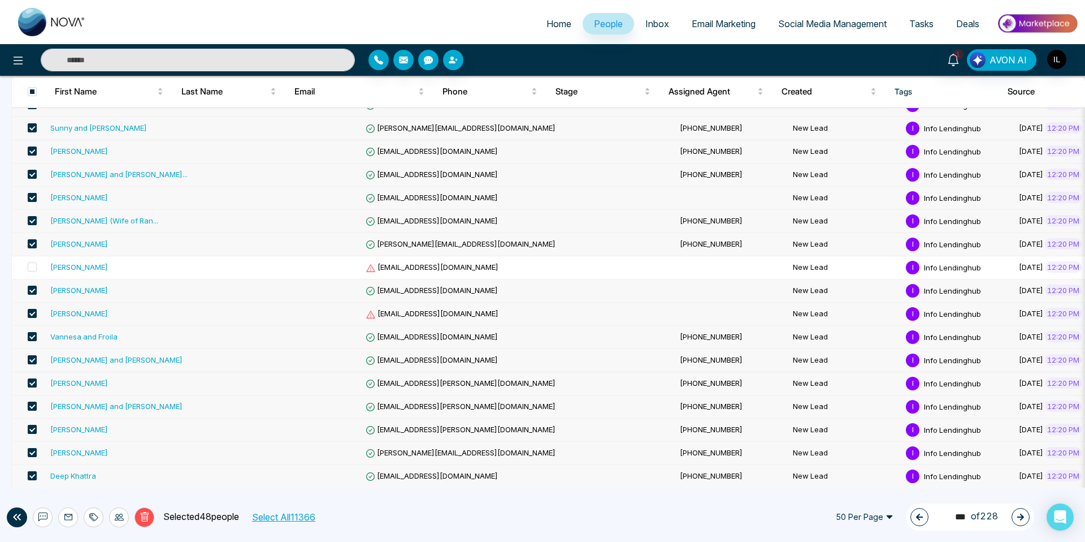
scroll to position [486, 0]
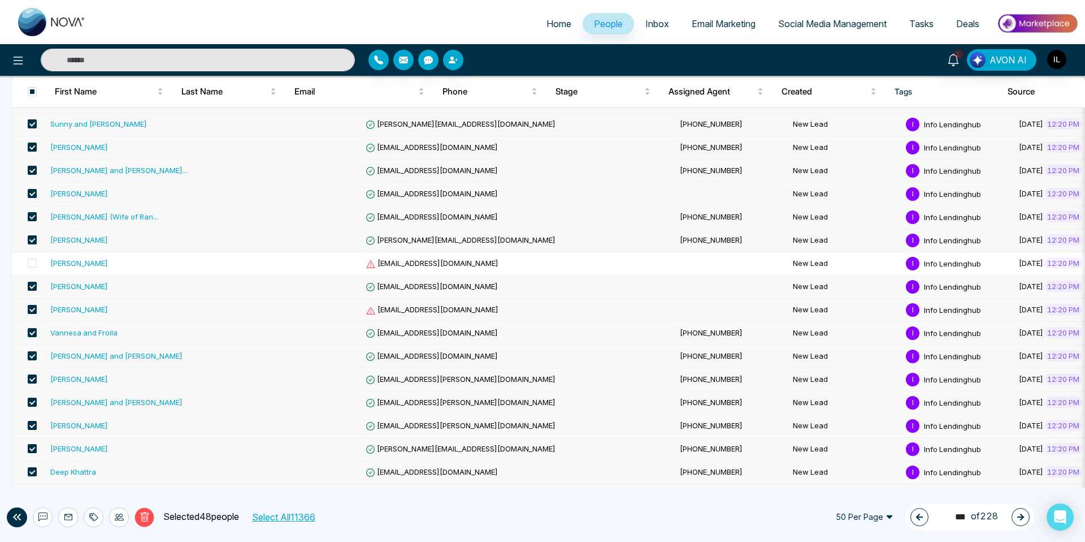
click at [31, 310] on span at bounding box center [32, 309] width 9 height 9
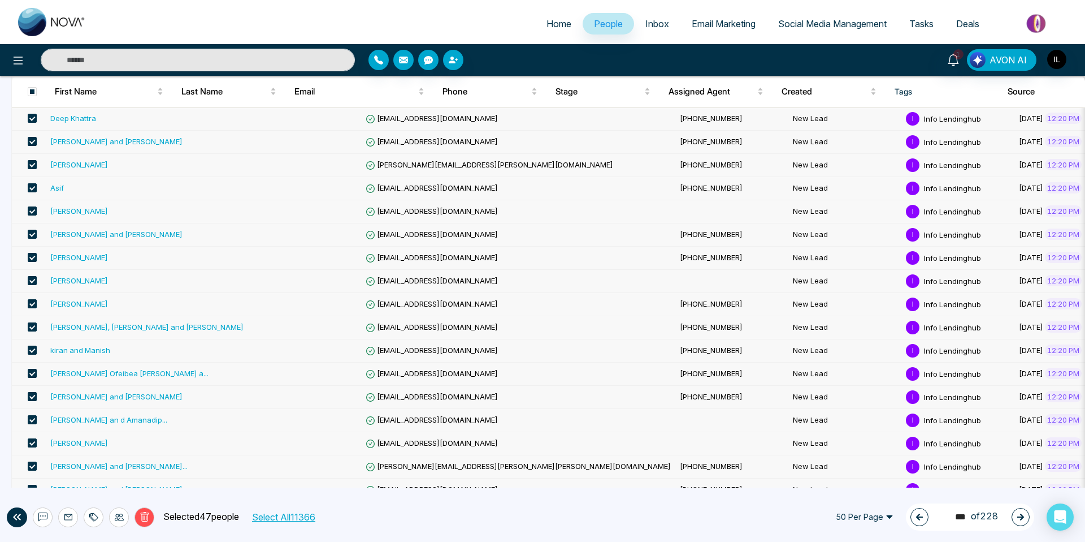
scroll to position [839, 0]
click at [92, 516] on icon at bounding box center [93, 516] width 9 height 9
click at [84, 473] on link "Add Tags" at bounding box center [65, 474] width 36 height 10
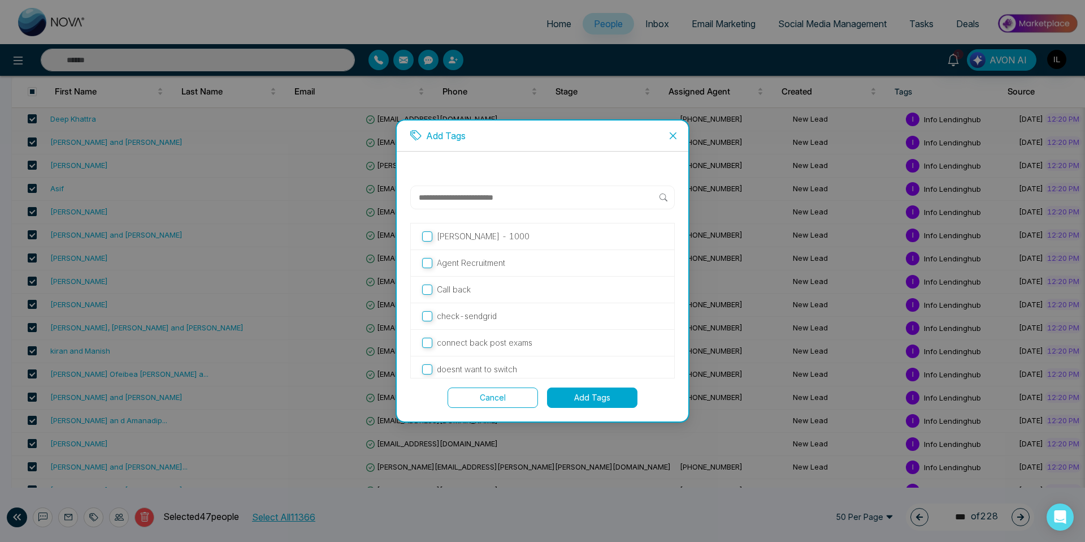
click at [580, 404] on button "Add Tags" at bounding box center [592, 397] width 90 height 20
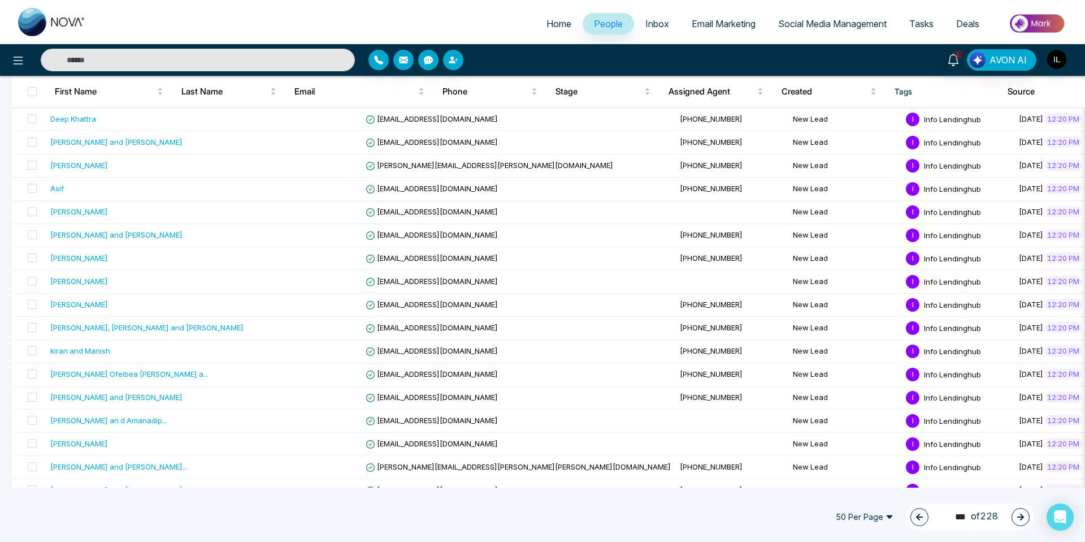
click at [917, 519] on icon "button" at bounding box center [920, 517] width 8 height 8
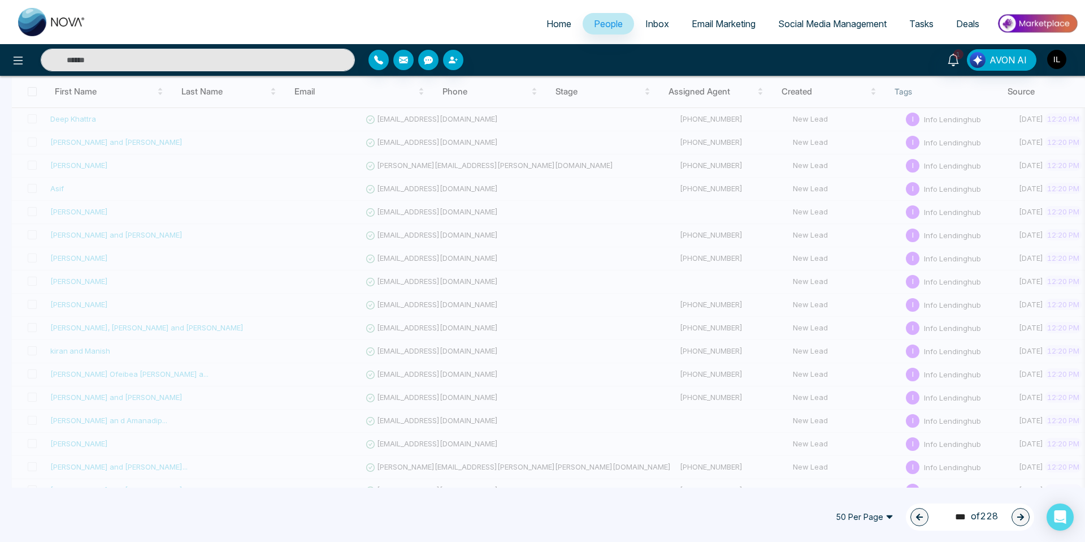
type input "***"
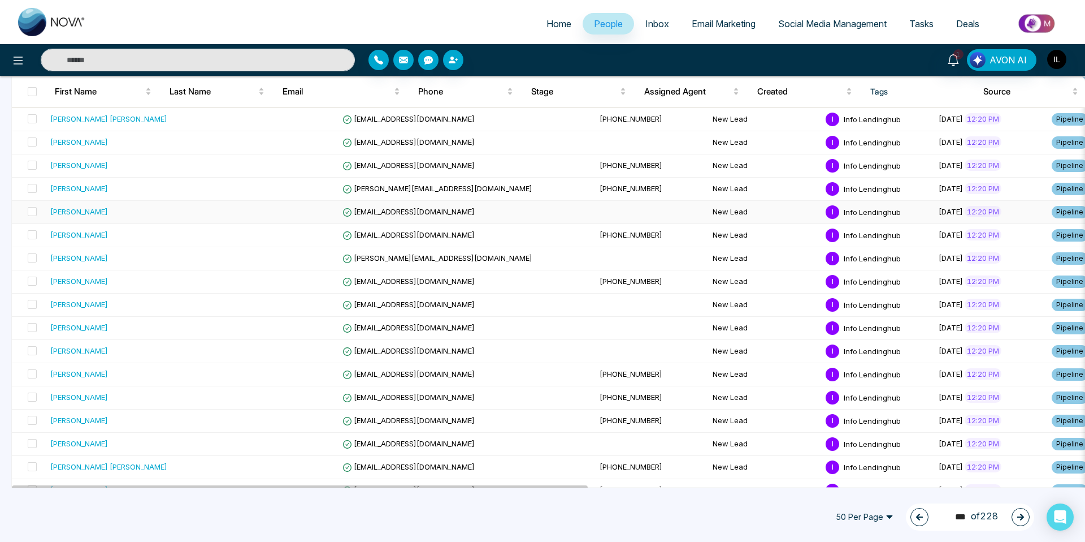
scroll to position [0, 0]
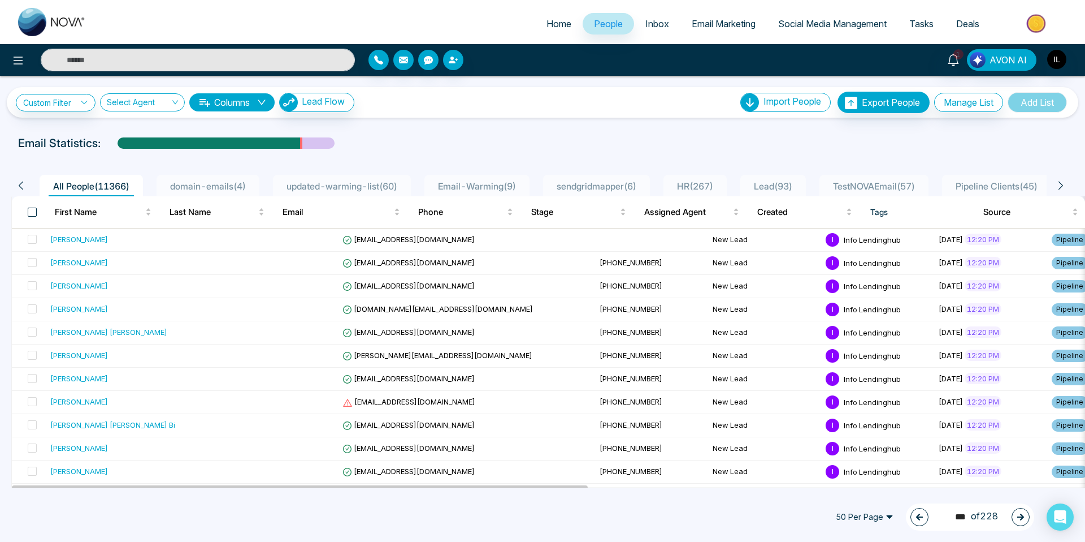
click at [31, 215] on span at bounding box center [32, 211] width 9 height 9
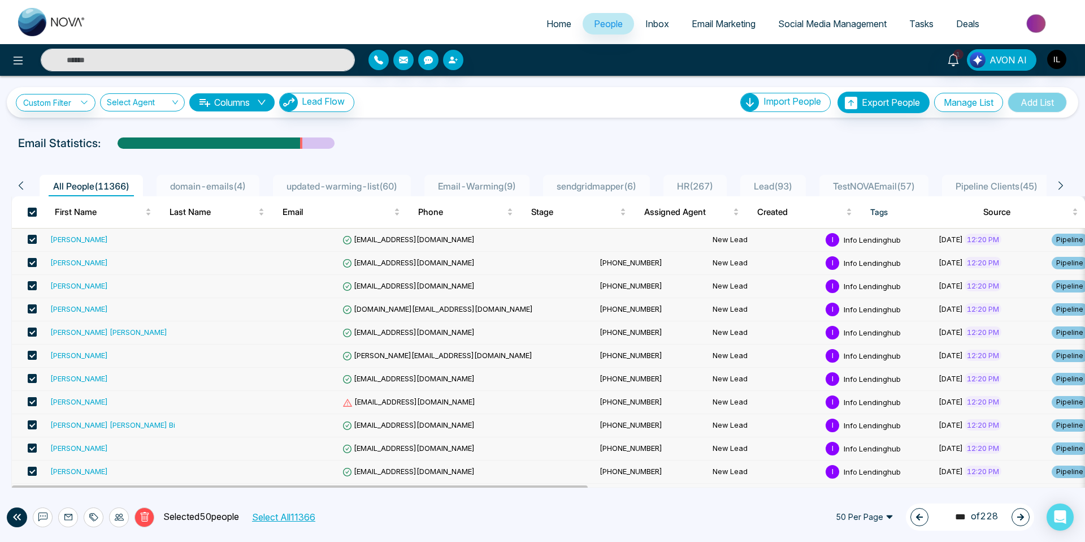
click at [32, 403] on span at bounding box center [32, 401] width 9 height 9
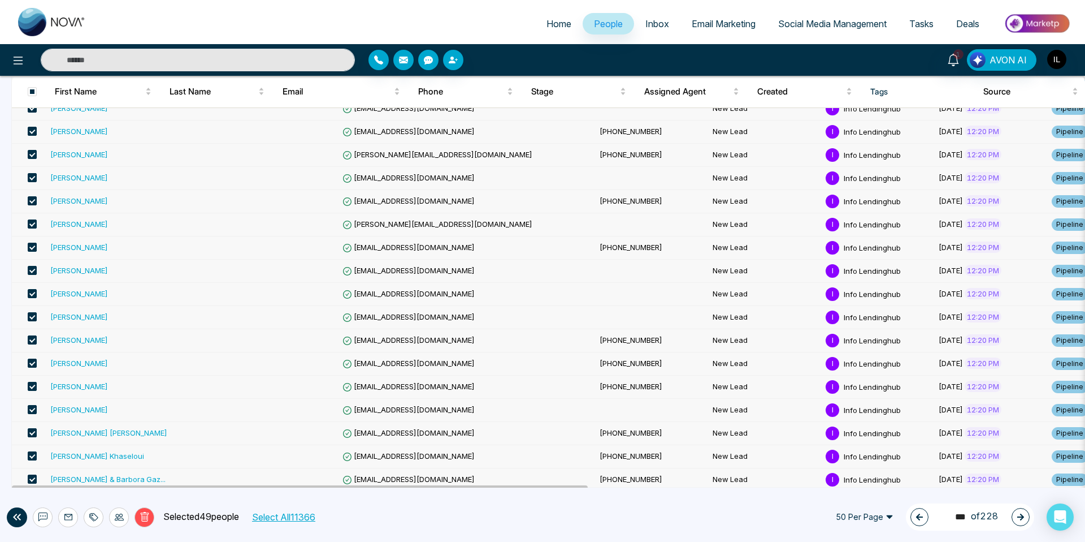
scroll to position [903, 0]
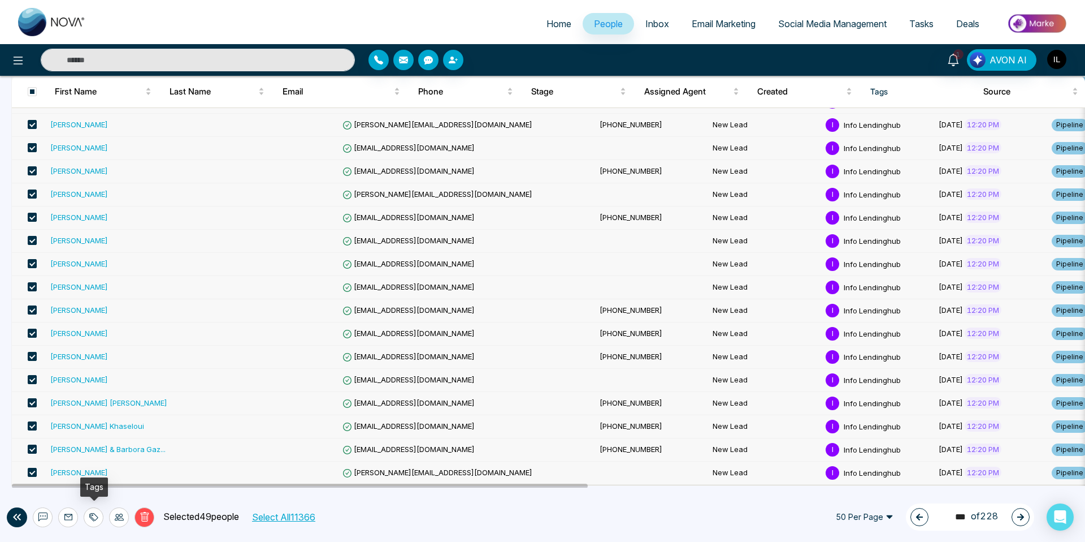
click at [94, 518] on icon at bounding box center [93, 516] width 9 height 9
click at [83, 476] on link "Add Tags" at bounding box center [65, 474] width 36 height 10
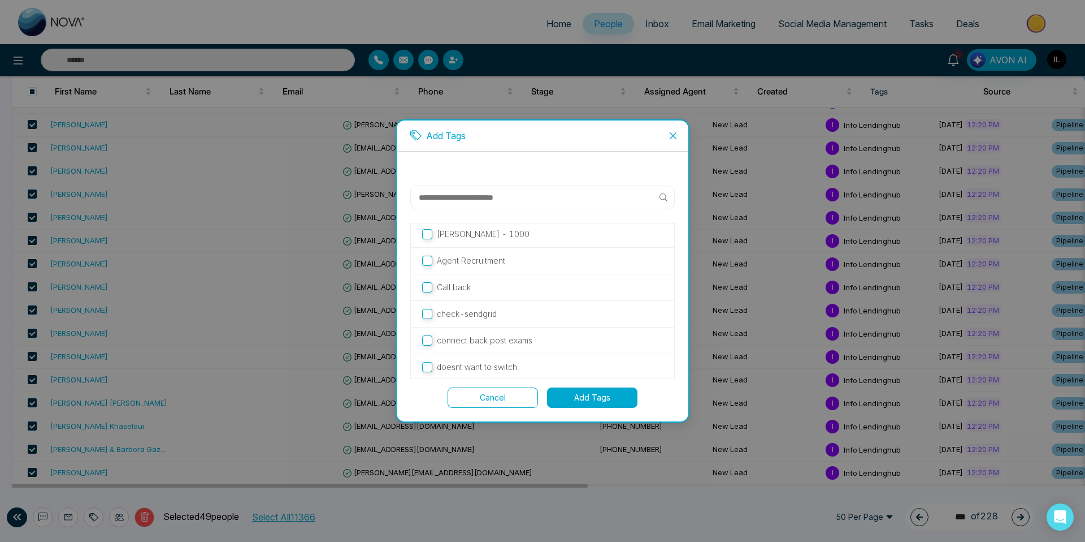
scroll to position [0, 0]
click at [593, 399] on button "Add Tags" at bounding box center [592, 397] width 90 height 20
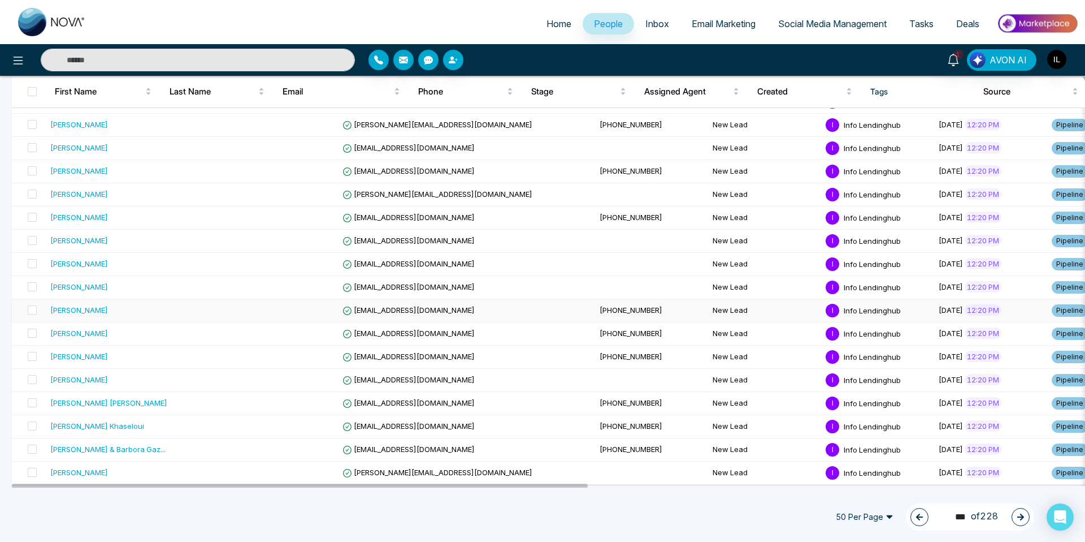
click at [708, 319] on td "New Lead" at bounding box center [764, 310] width 113 height 23
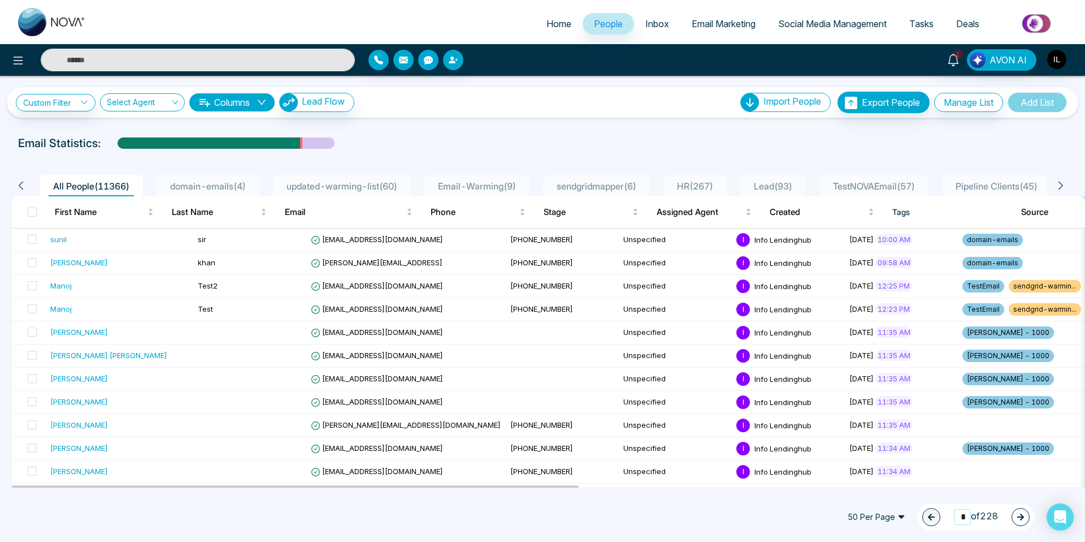
click at [959, 514] on input "*" at bounding box center [962, 516] width 17 height 15
drag, startPoint x: 961, startPoint y: 516, endPoint x: 953, endPoint y: 518, distance: 8.8
click at [954, 518] on input "*" at bounding box center [962, 516] width 17 height 15
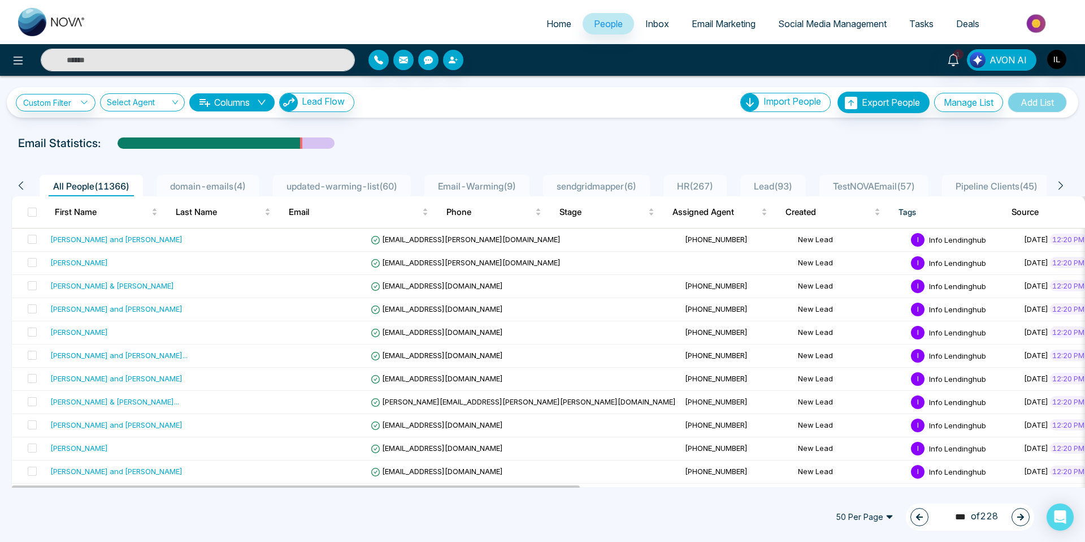
click at [916, 518] on icon "button" at bounding box center [920, 517] width 8 height 8
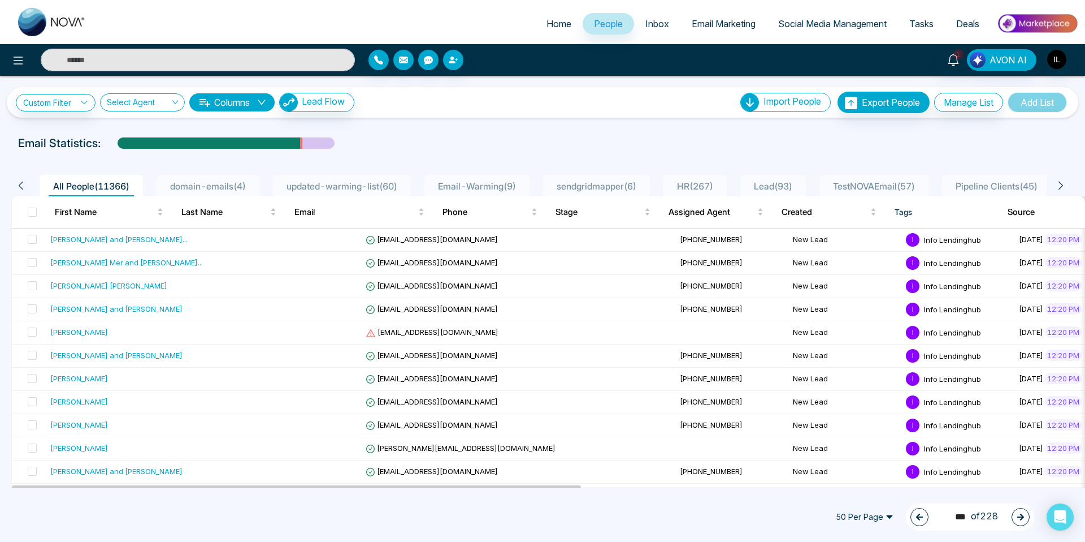
click at [916, 518] on icon "button" at bounding box center [920, 517] width 8 height 8
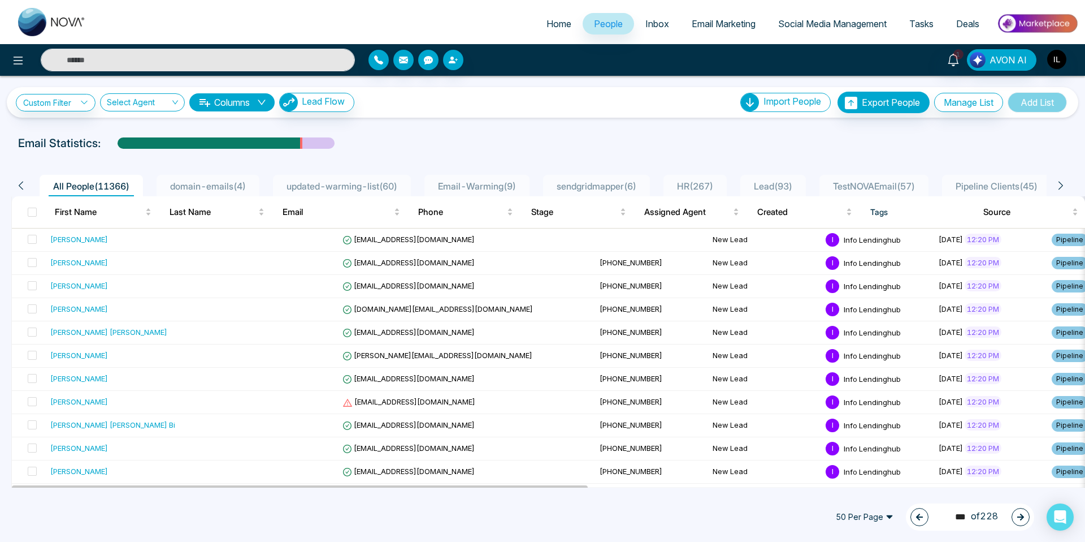
click at [916, 518] on icon "button" at bounding box center [920, 517] width 8 height 8
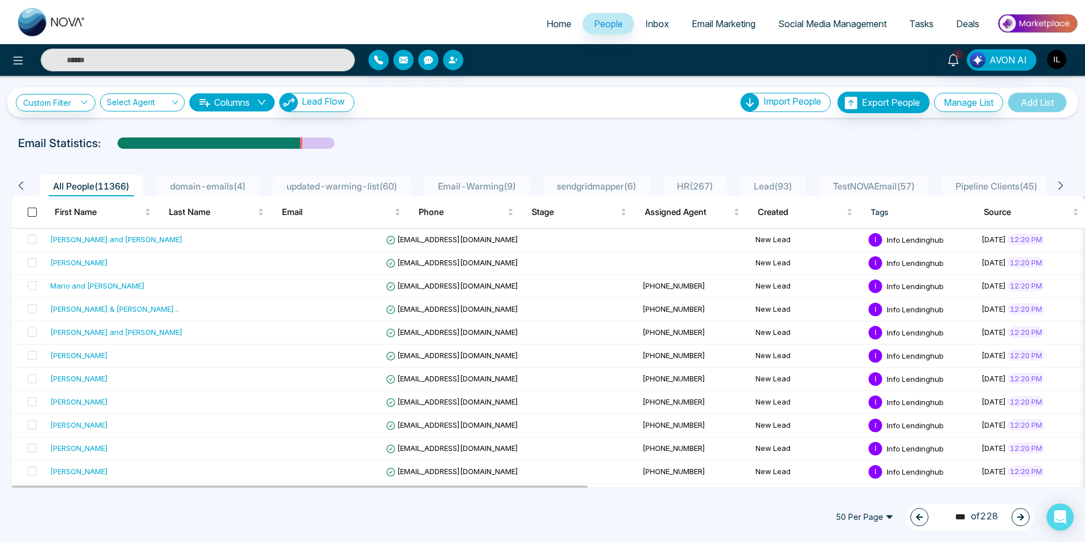
click at [31, 211] on span at bounding box center [32, 211] width 9 height 9
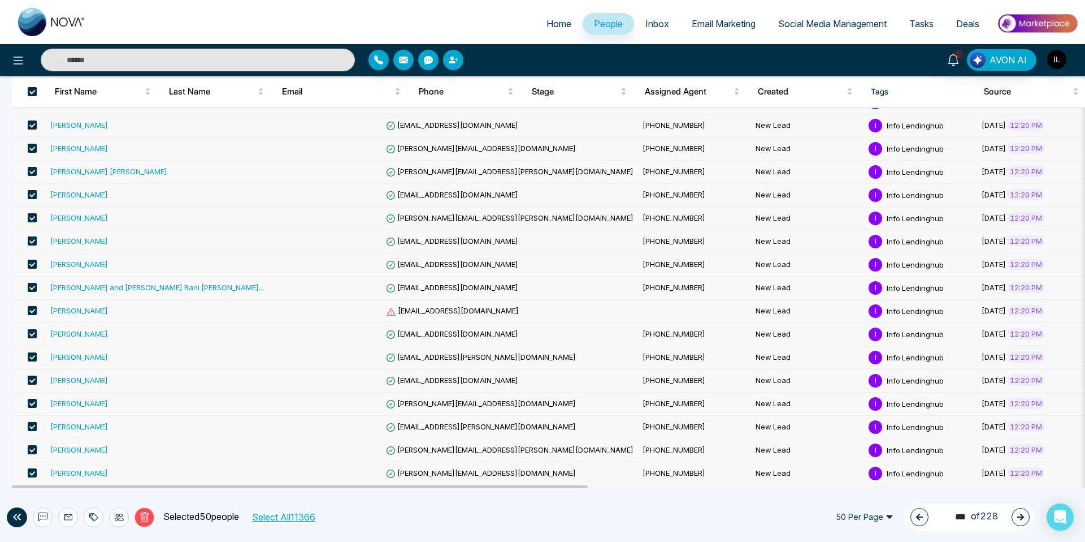
scroll to position [833, 0]
click at [30, 310] on span at bounding box center [32, 309] width 9 height 9
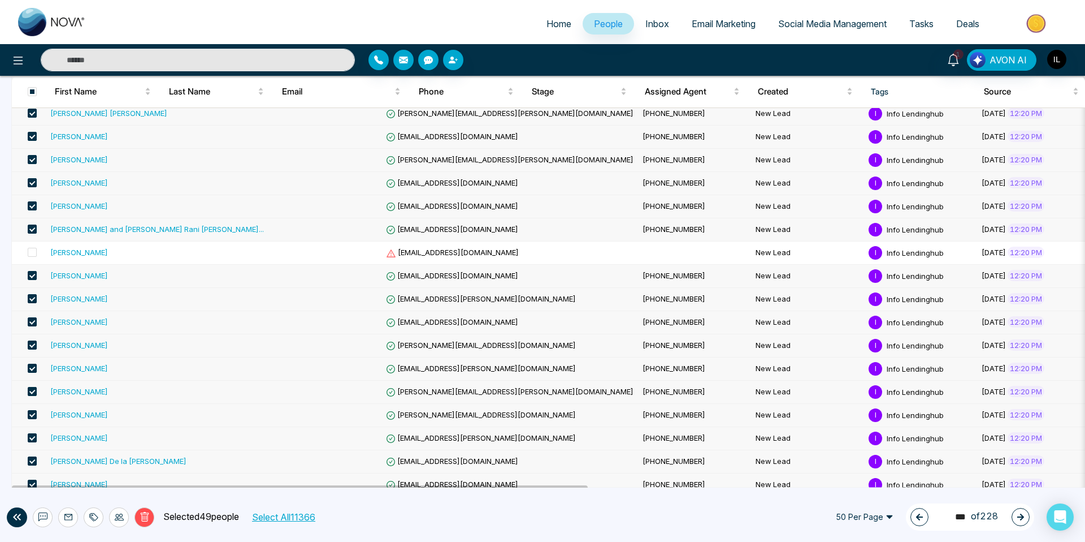
scroll to position [903, 0]
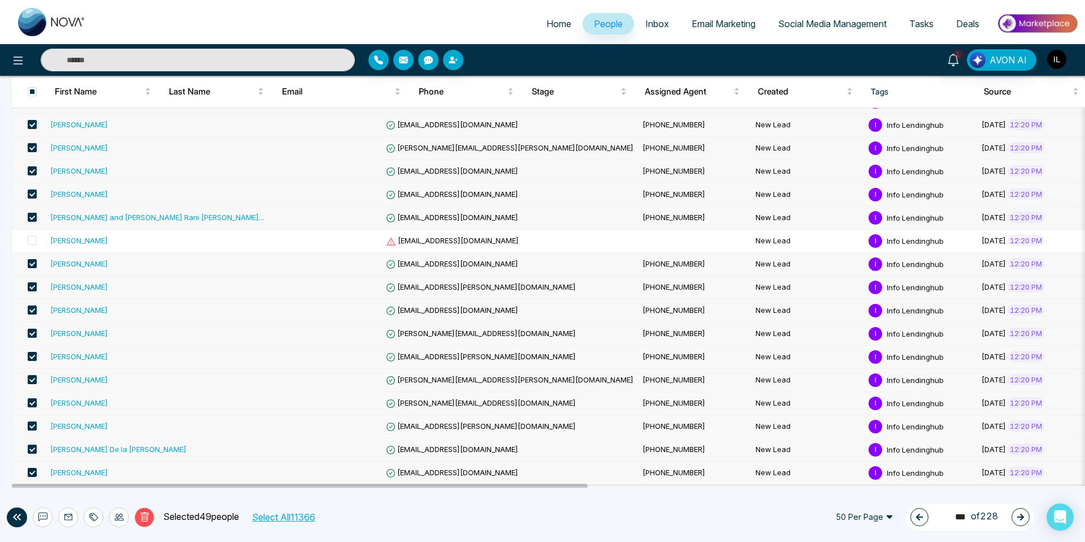
click at [31, 425] on span at bounding box center [32, 425] width 9 height 9
click at [31, 285] on span at bounding box center [32, 286] width 9 height 9
click at [90, 517] on icon at bounding box center [93, 516] width 9 height 9
click at [77, 475] on link "Add Tags" at bounding box center [65, 474] width 36 height 10
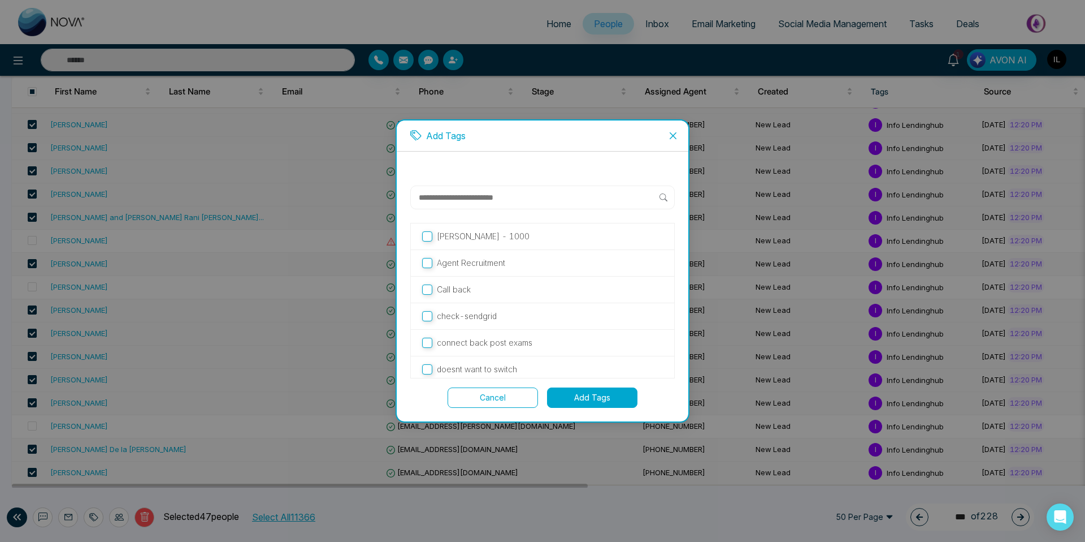
click at [592, 395] on button "Add Tags" at bounding box center [592, 397] width 90 height 20
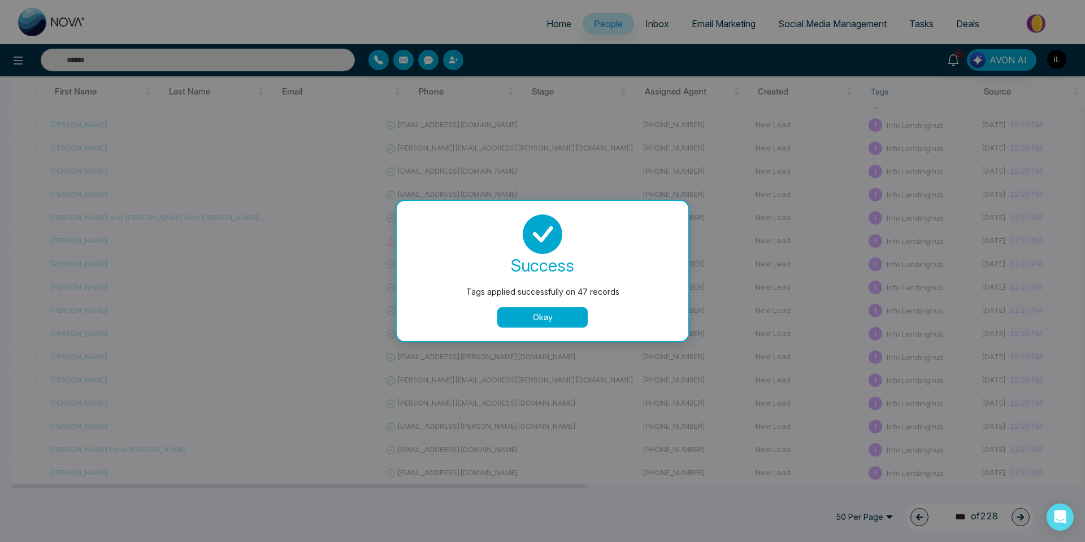
click at [556, 316] on button "Okay" at bounding box center [542, 317] width 90 height 20
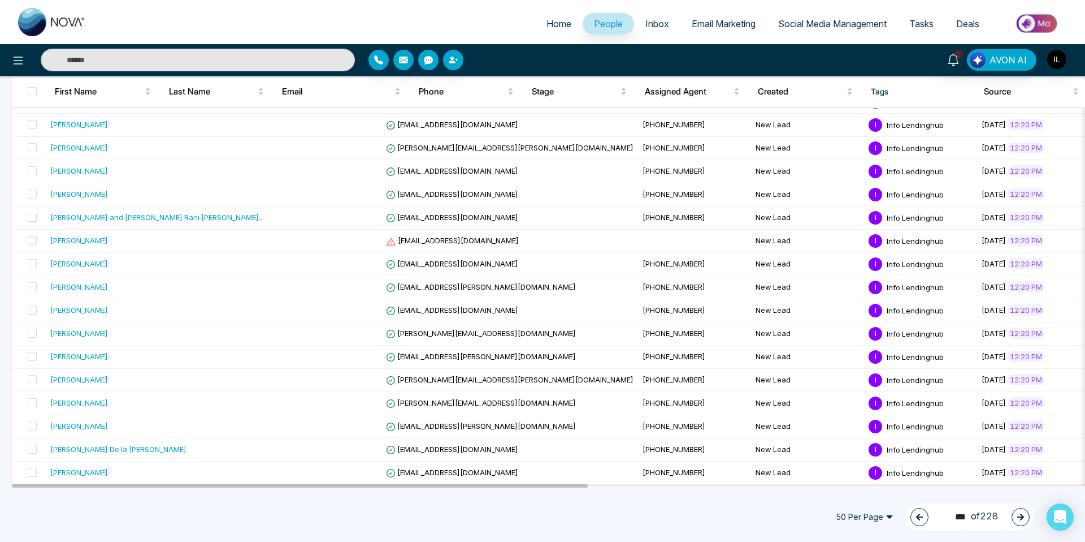
click at [916, 517] on icon "button" at bounding box center [919, 516] width 7 height 7
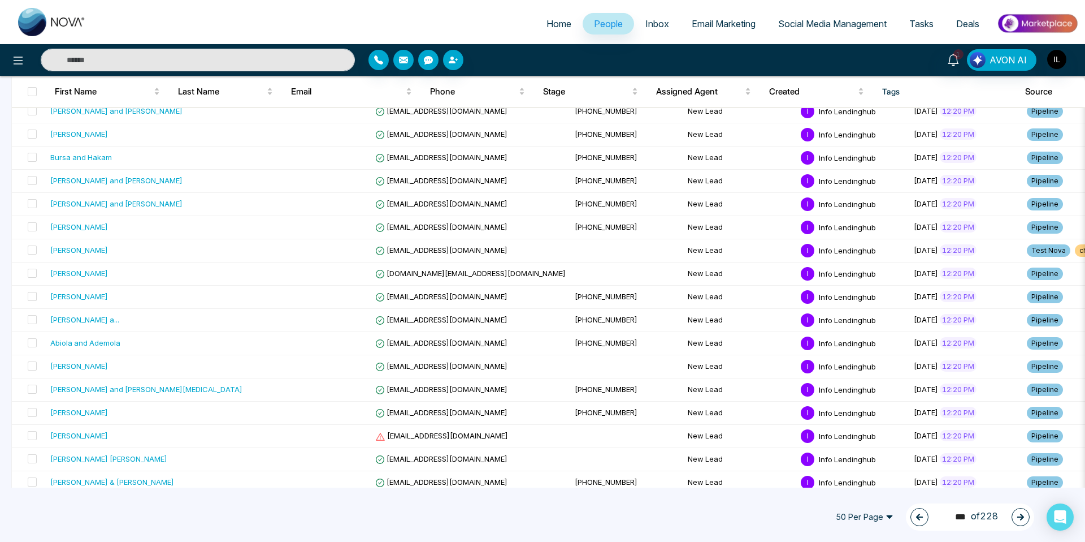
scroll to position [0, 0]
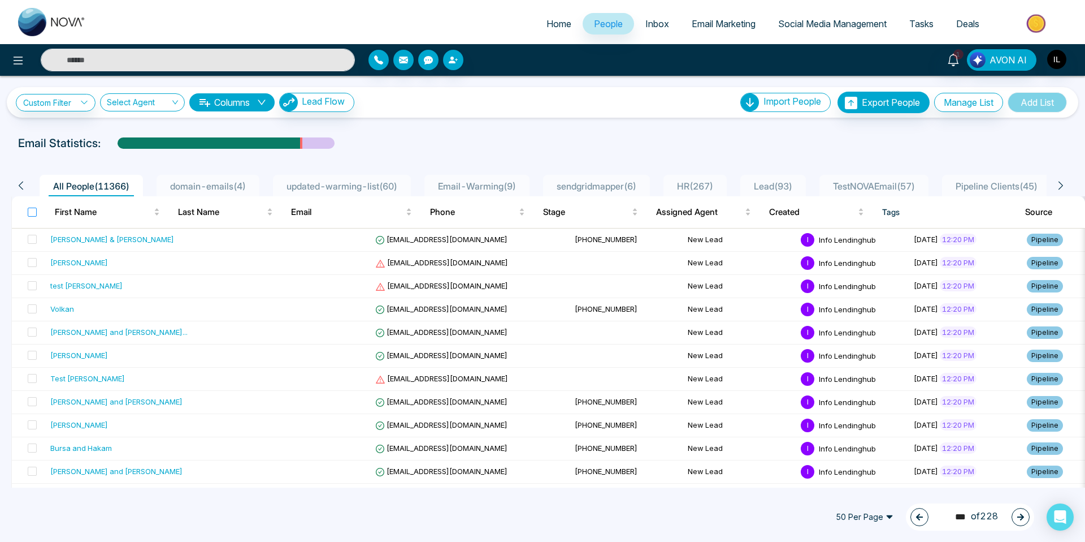
click at [32, 217] on label at bounding box center [32, 212] width 9 height 12
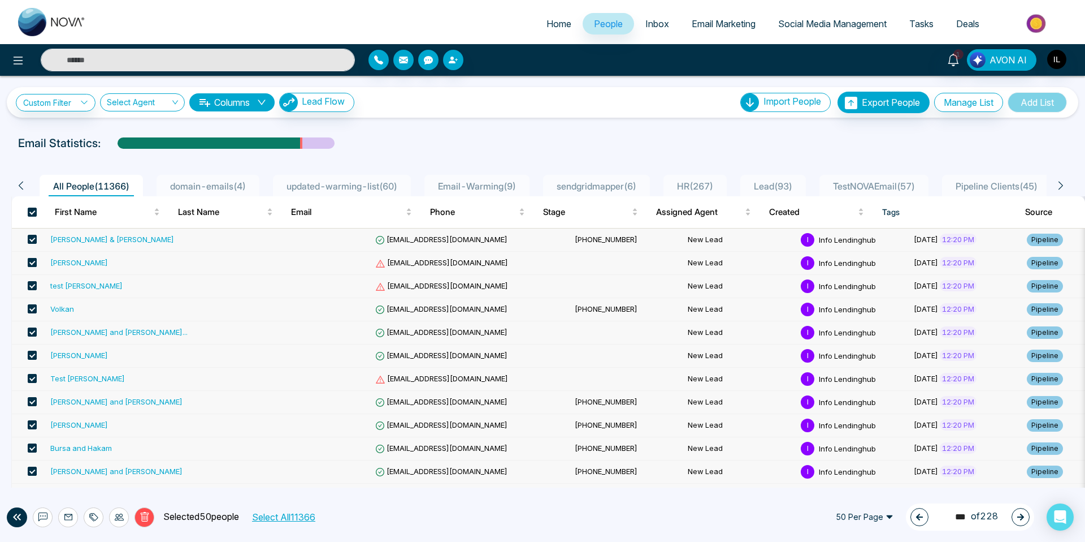
click at [31, 263] on span at bounding box center [32, 262] width 9 height 9
click at [33, 286] on span at bounding box center [32, 285] width 9 height 9
click at [32, 378] on span at bounding box center [32, 378] width 9 height 9
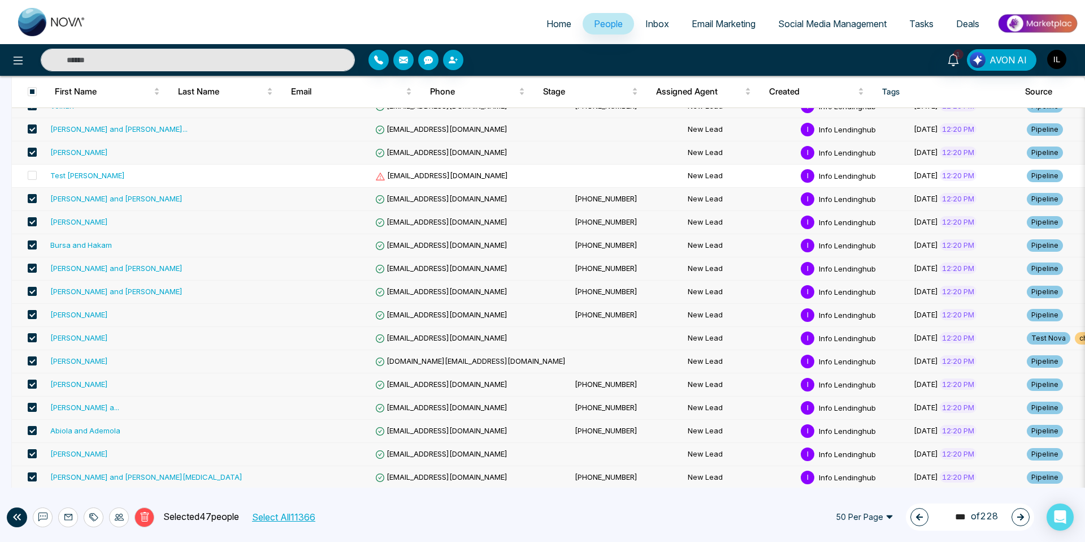
scroll to position [204, 0]
click at [28, 336] on span at bounding box center [32, 336] width 9 height 9
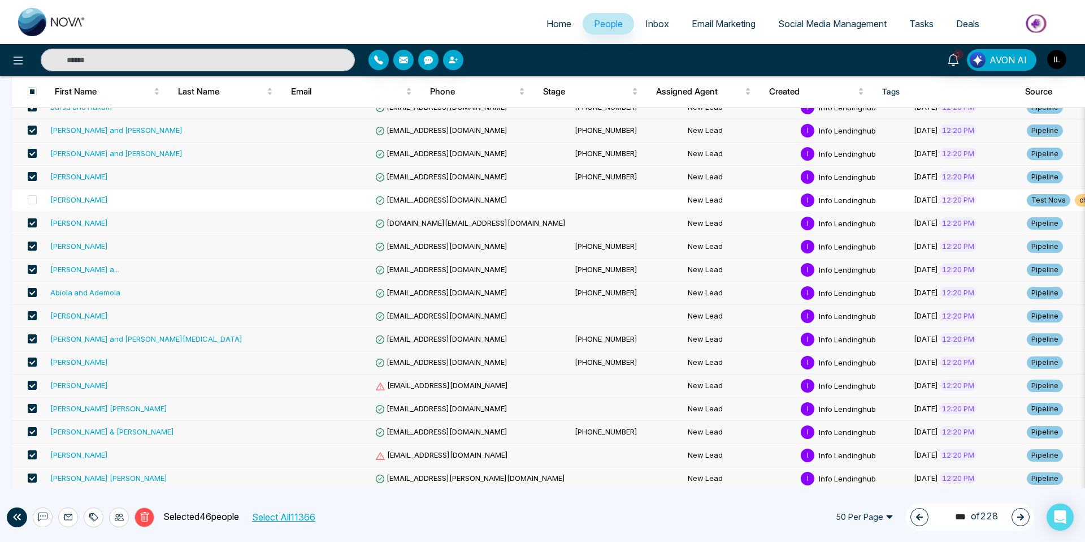
scroll to position [346, 0]
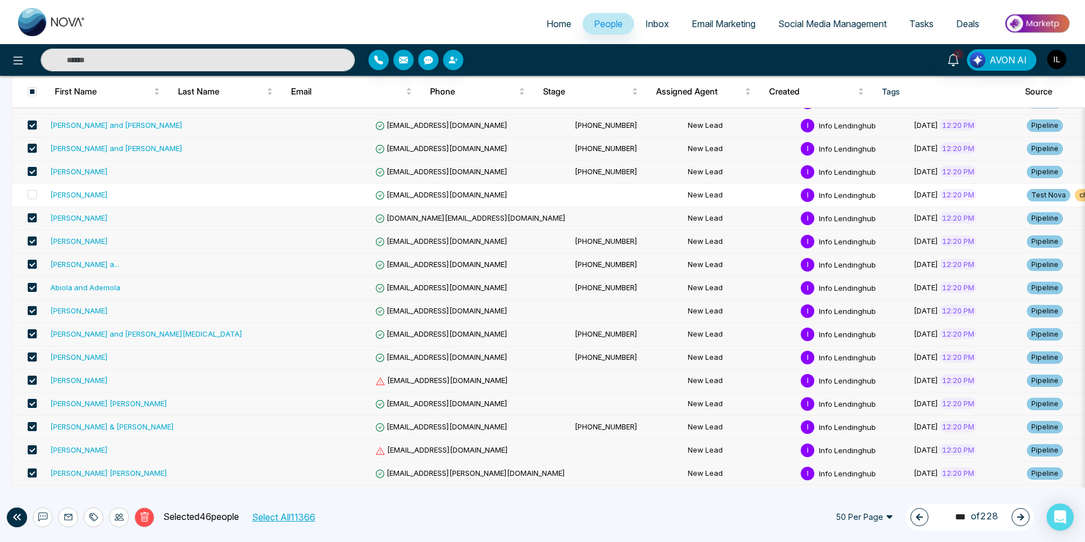
click at [30, 380] on span at bounding box center [32, 379] width 9 height 9
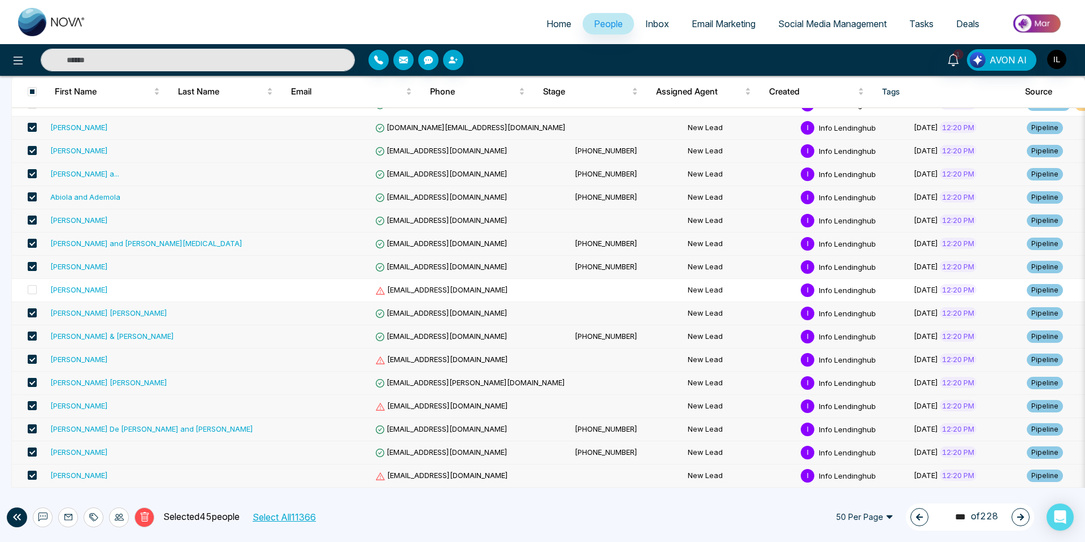
scroll to position [440, 0]
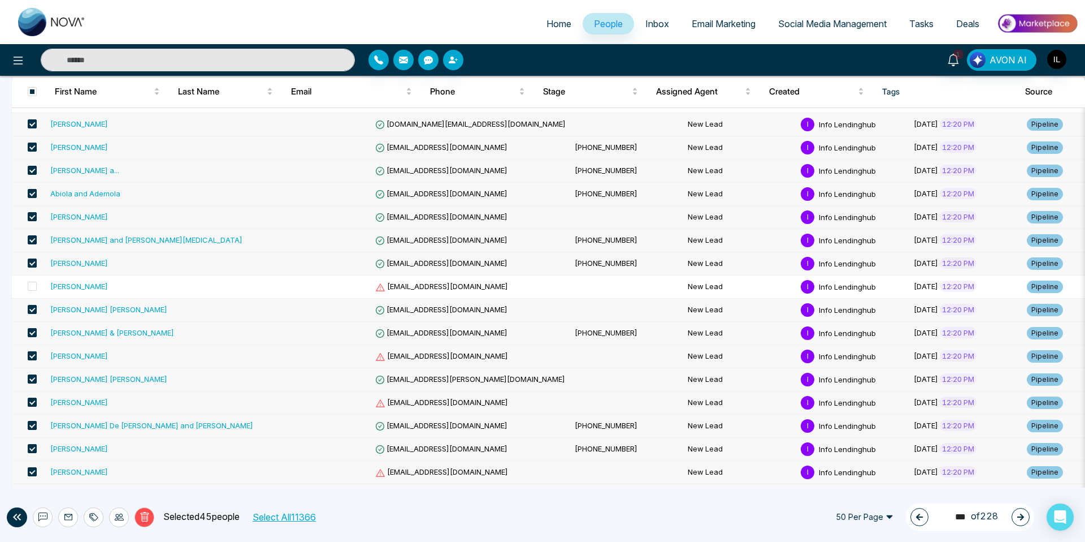
click at [33, 356] on span at bounding box center [32, 355] width 9 height 9
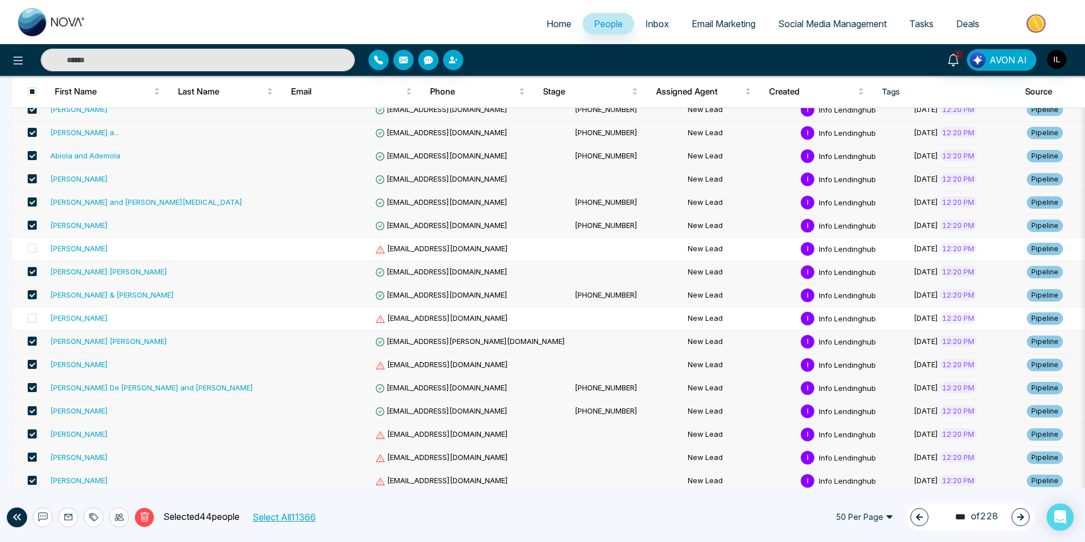
click at [31, 363] on span at bounding box center [32, 364] width 9 height 9
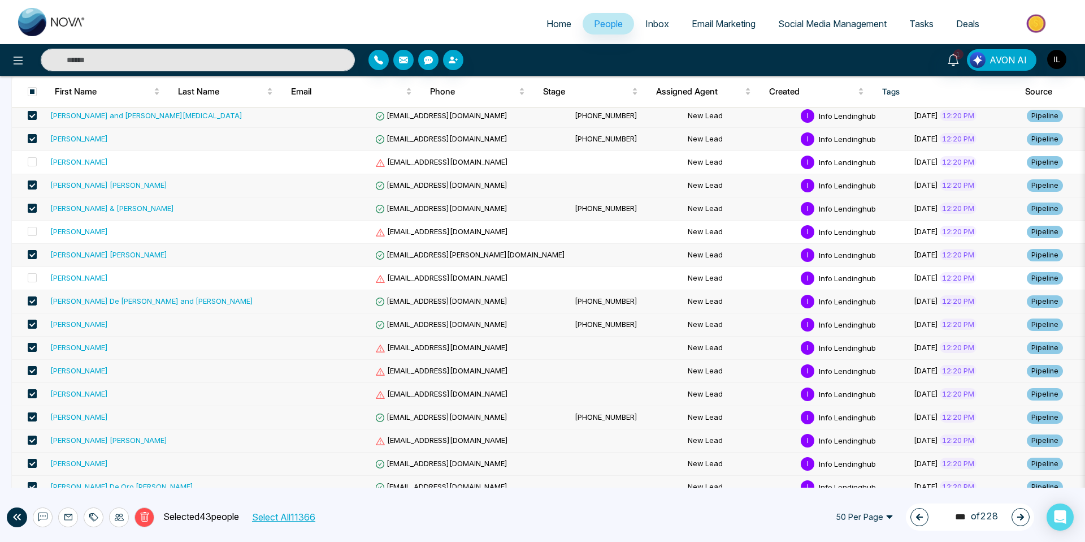
scroll to position [575, 0]
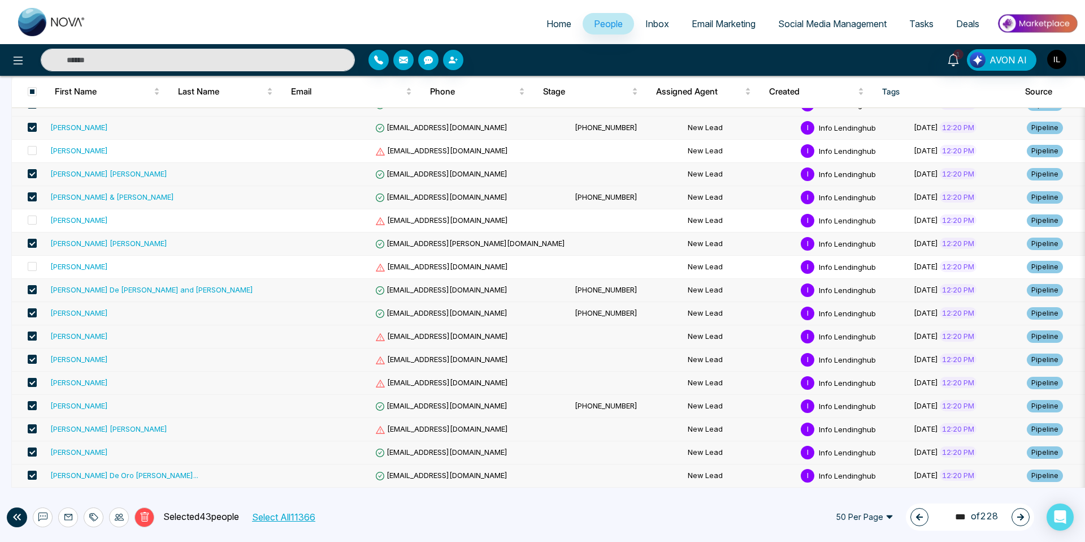
click at [33, 336] on span at bounding box center [32, 335] width 9 height 9
click at [31, 358] on span at bounding box center [32, 358] width 9 height 9
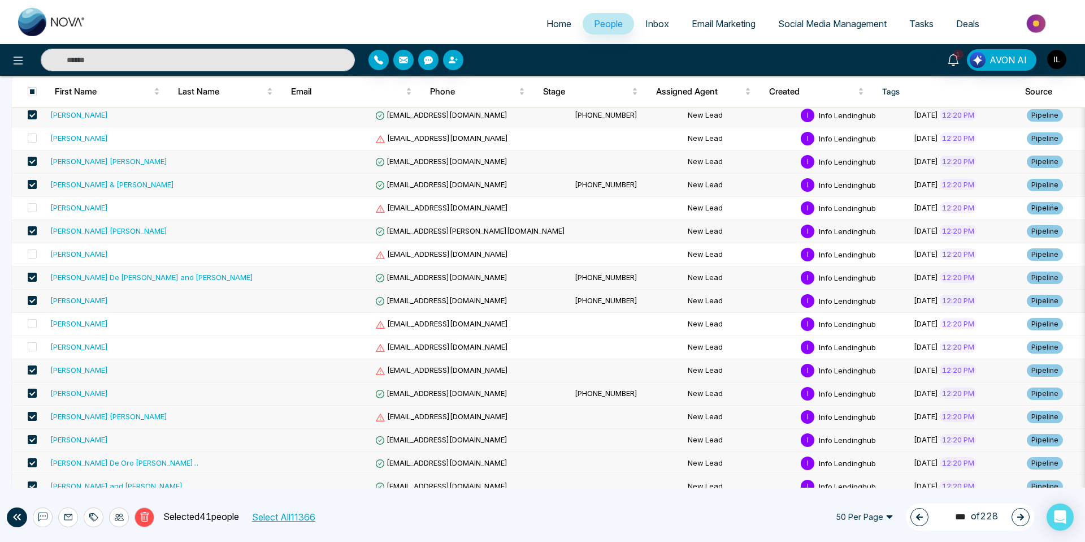
scroll to position [586, 0]
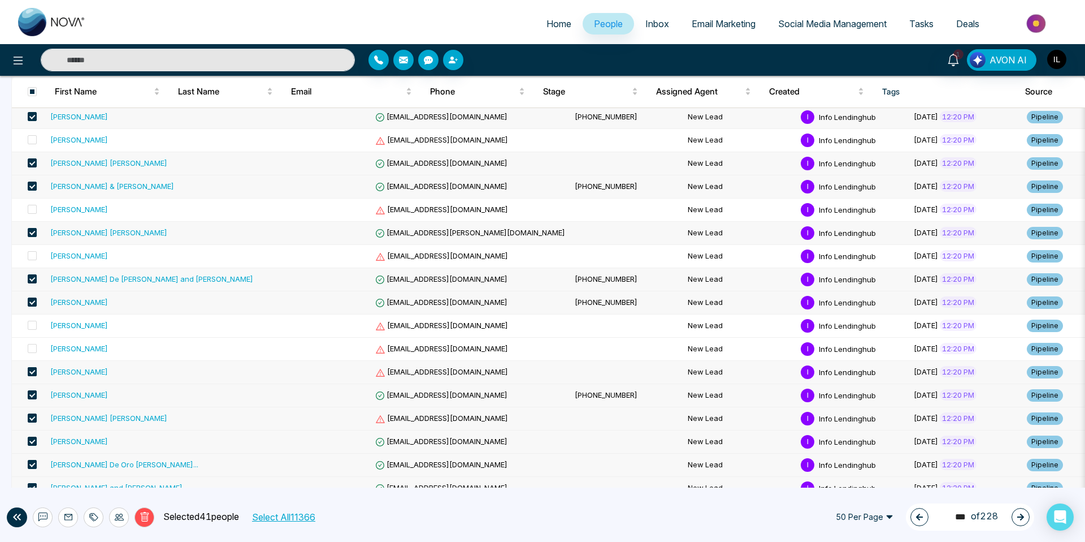
click at [31, 373] on span at bounding box center [32, 371] width 9 height 9
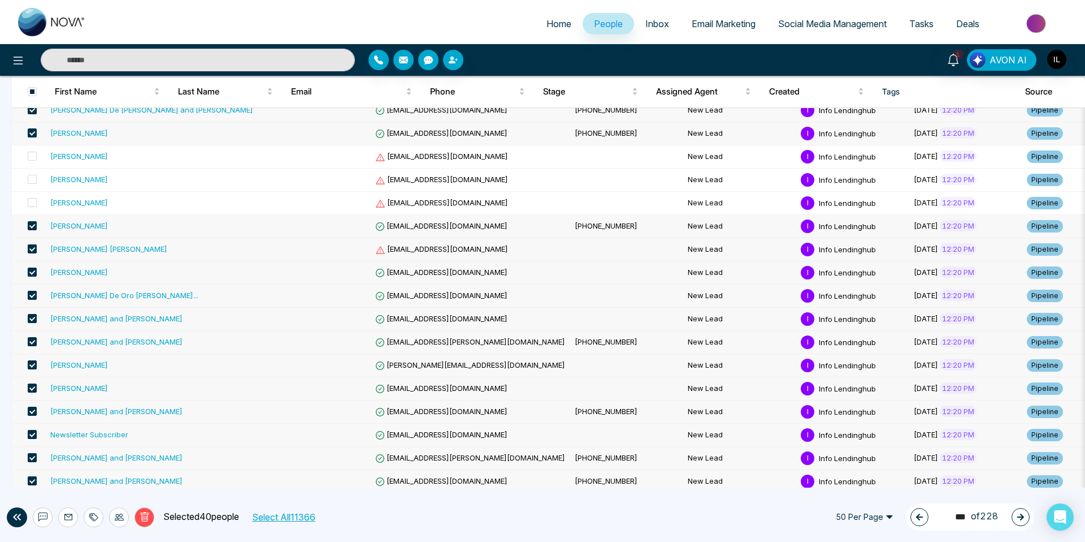
scroll to position [759, 0]
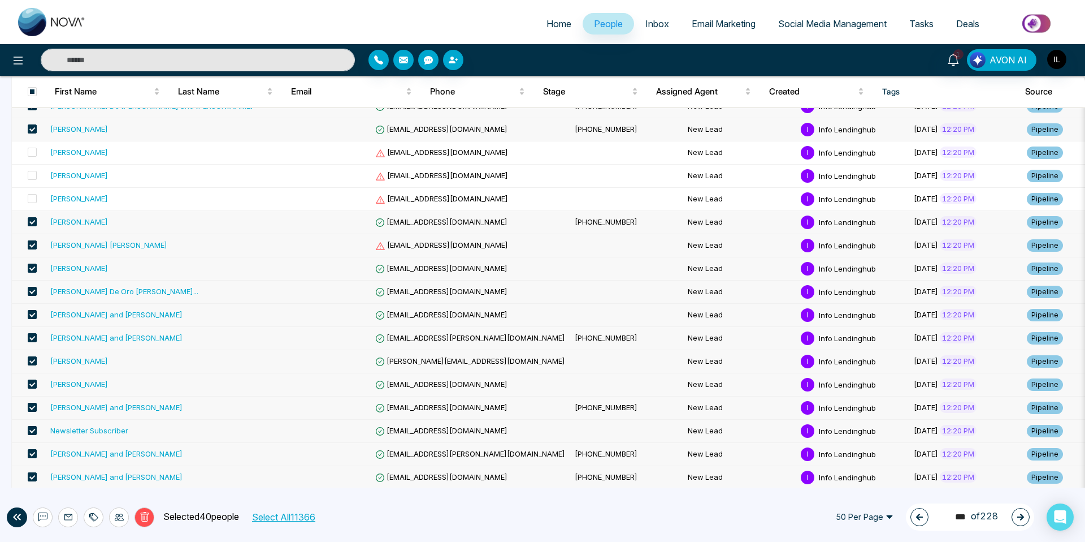
click at [31, 247] on span at bounding box center [32, 244] width 9 height 9
click at [31, 360] on span at bounding box center [32, 360] width 9 height 9
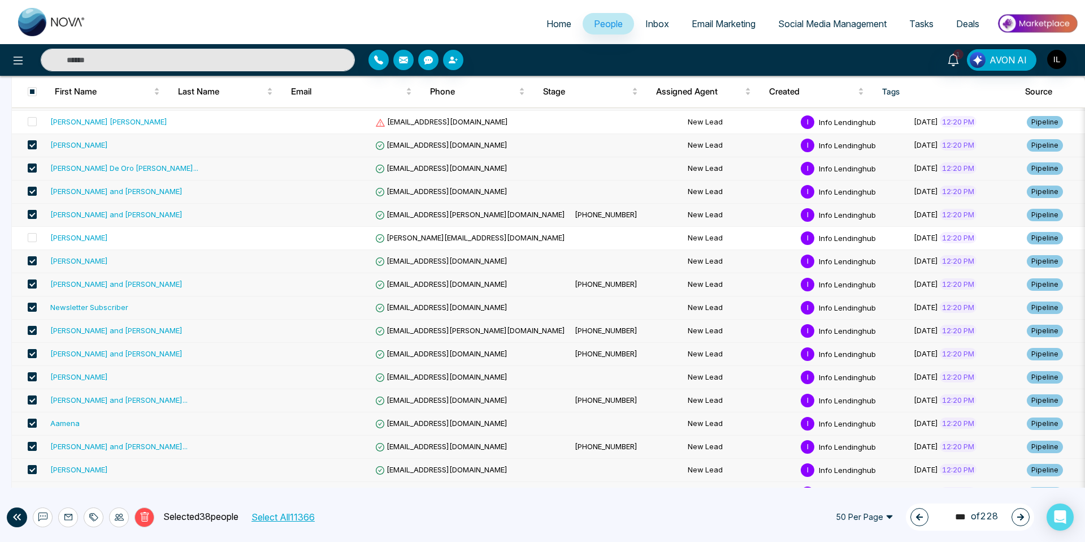
scroll to position [900, 0]
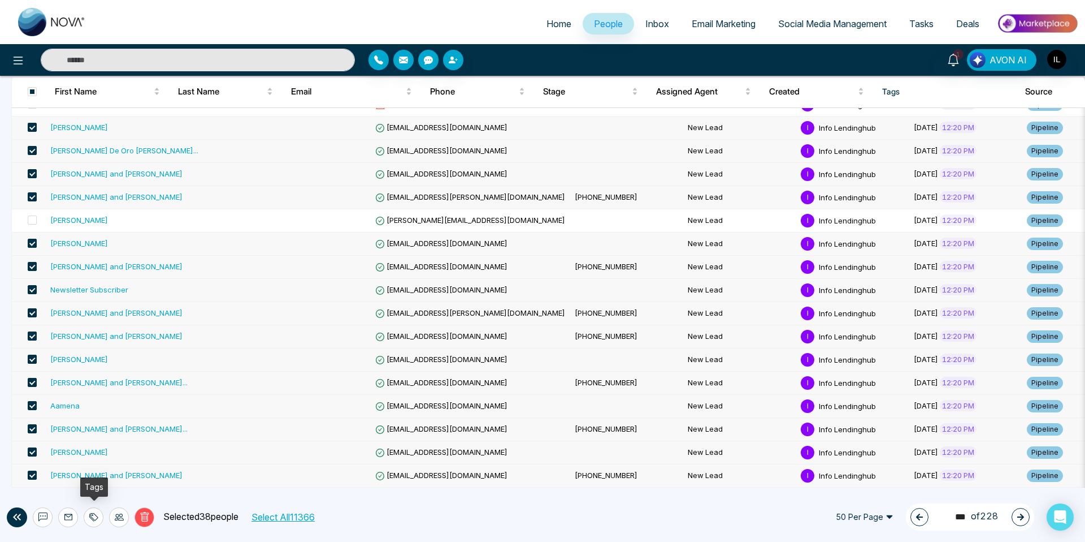
click at [92, 514] on icon at bounding box center [91, 517] width 5 height 8
click at [84, 477] on link "Add Tags" at bounding box center [65, 474] width 36 height 10
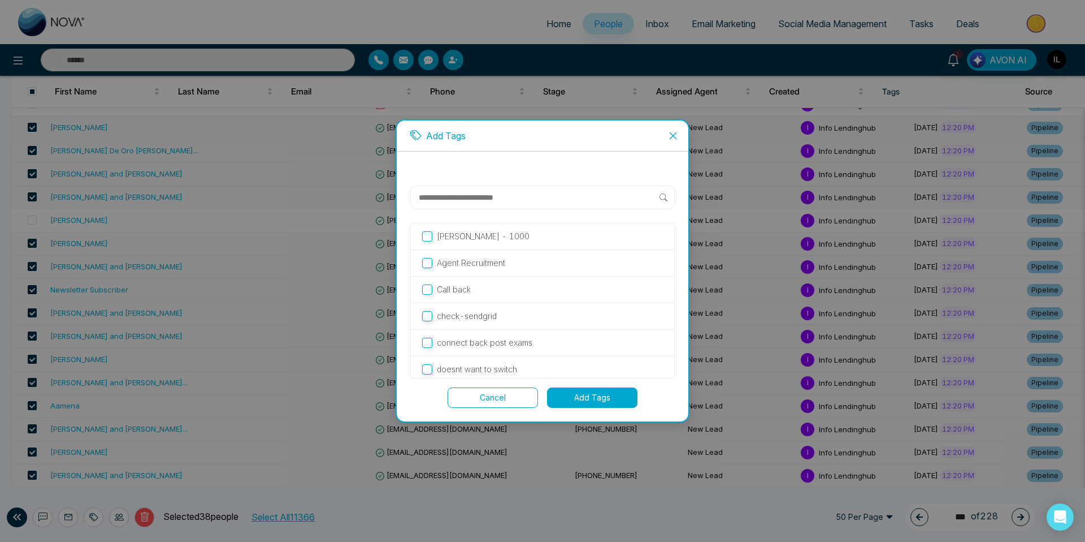
click at [603, 403] on button "Add Tags" at bounding box center [592, 397] width 90 height 20
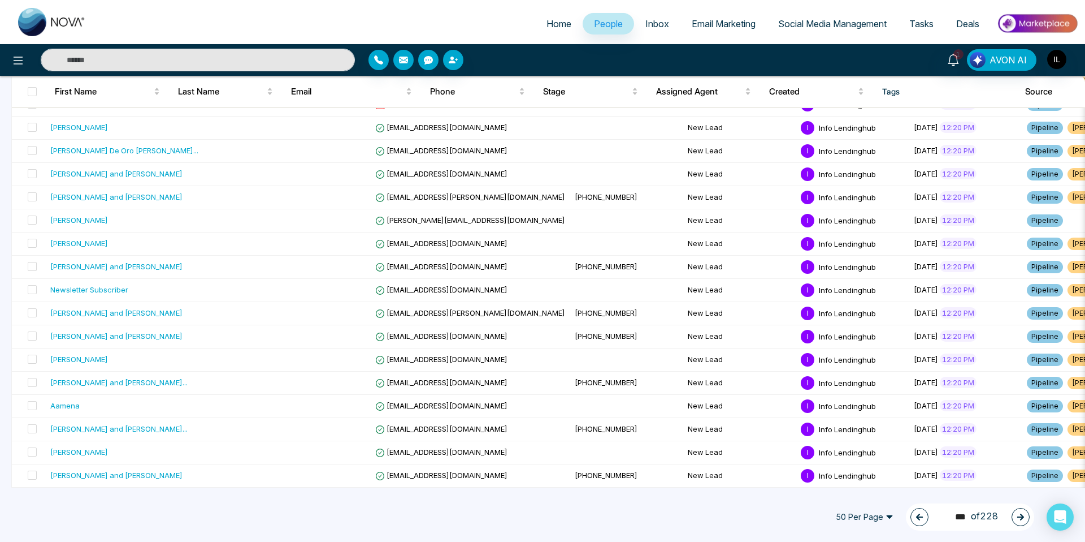
click at [911, 516] on button "button" at bounding box center [920, 517] width 18 height 18
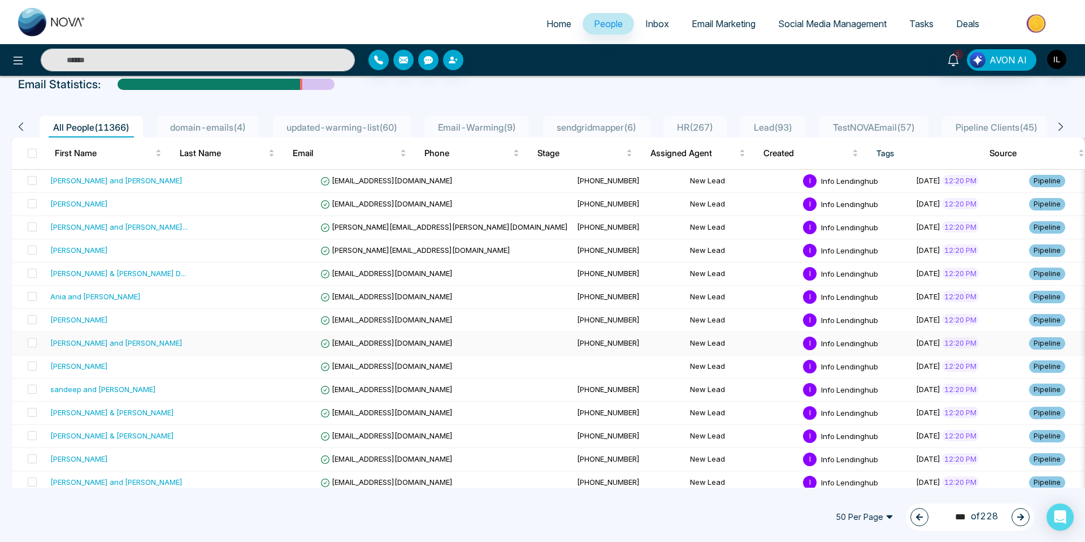
scroll to position [0, 0]
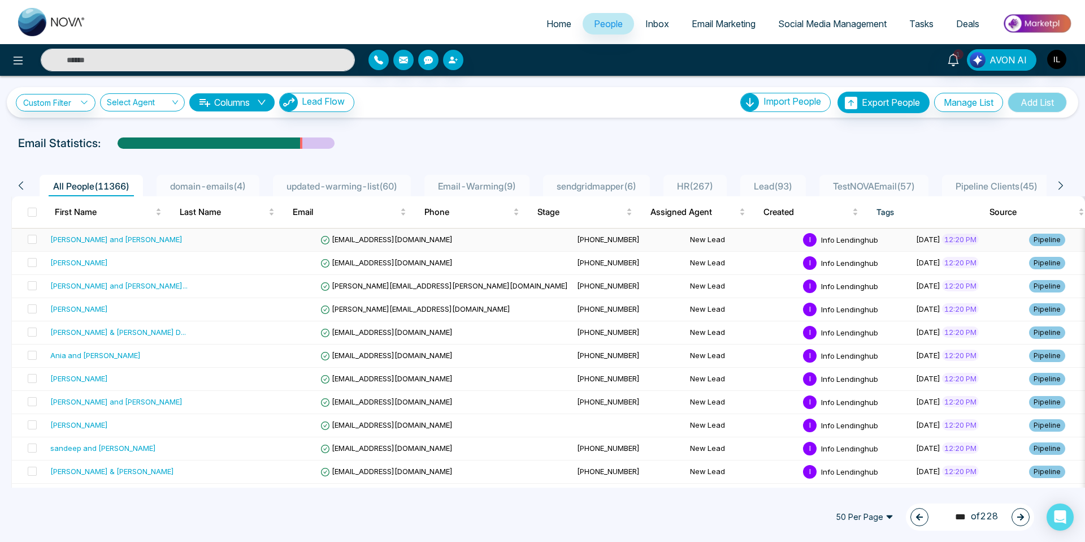
drag, startPoint x: 32, startPoint y: 211, endPoint x: 67, endPoint y: 243, distance: 47.2
click at [32, 211] on span at bounding box center [32, 211] width 9 height 9
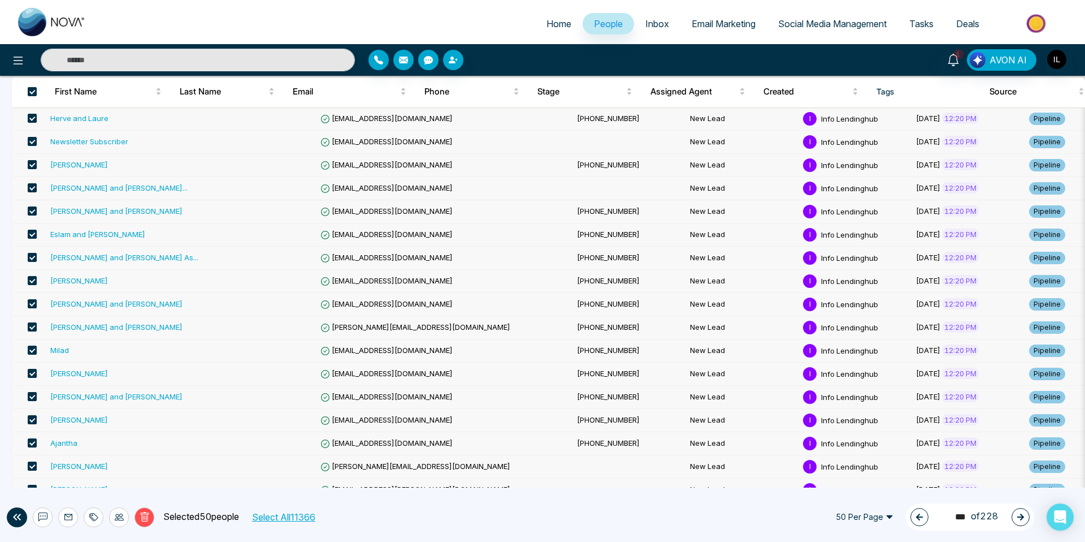
scroll to position [900, 0]
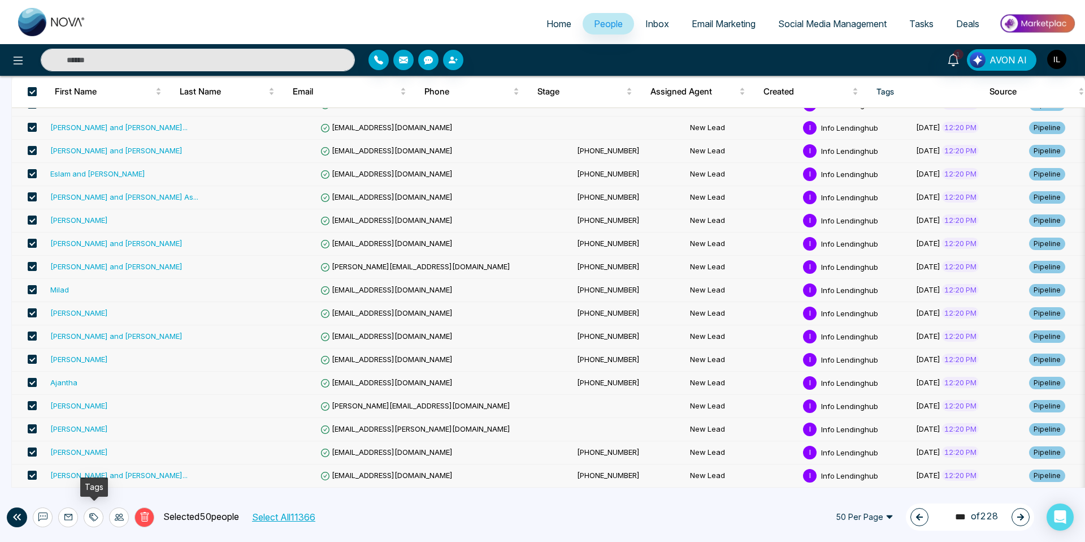
click at [93, 517] on icon at bounding box center [93, 516] width 9 height 9
click at [82, 477] on link "Add Tags" at bounding box center [65, 474] width 36 height 10
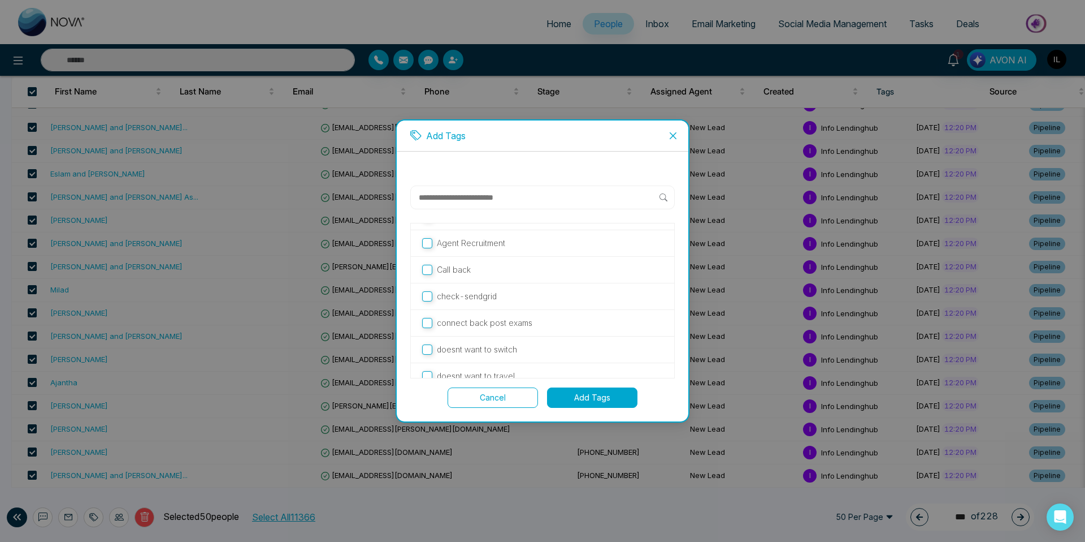
scroll to position [0, 0]
click at [607, 397] on button "Add Tags" at bounding box center [592, 397] width 90 height 20
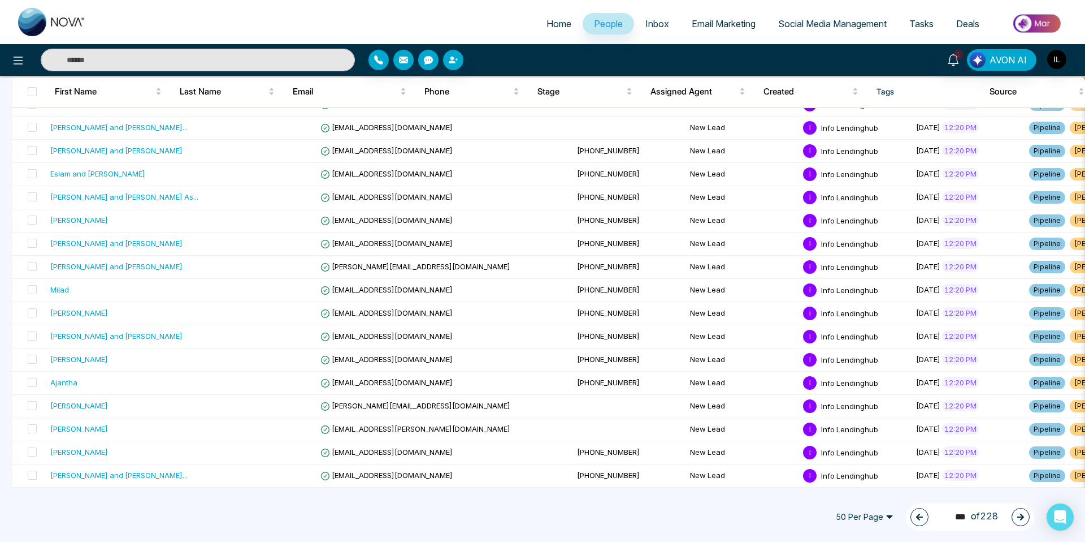
click at [917, 519] on icon "button" at bounding box center [920, 517] width 8 height 8
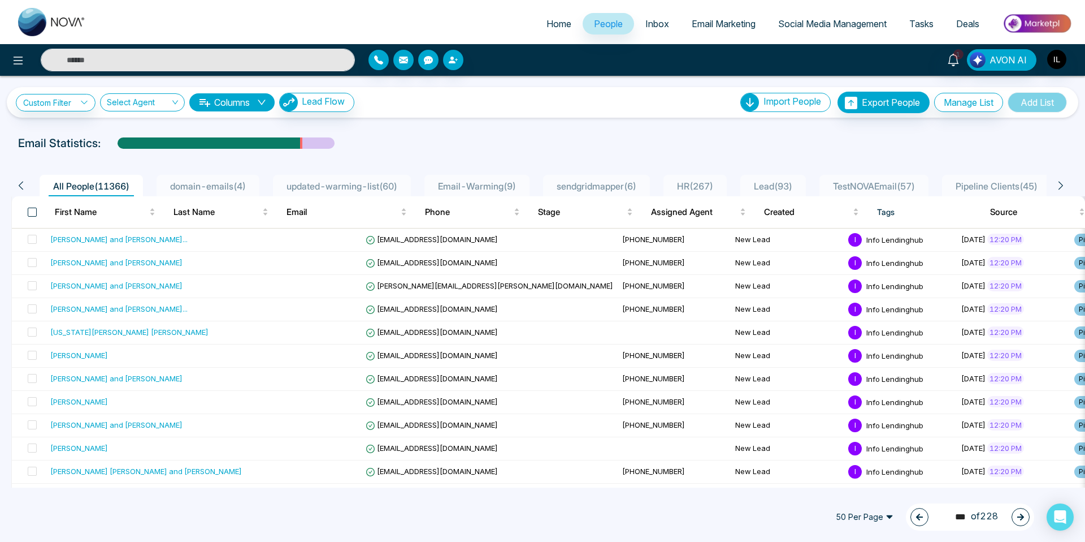
click at [31, 210] on span at bounding box center [32, 211] width 9 height 9
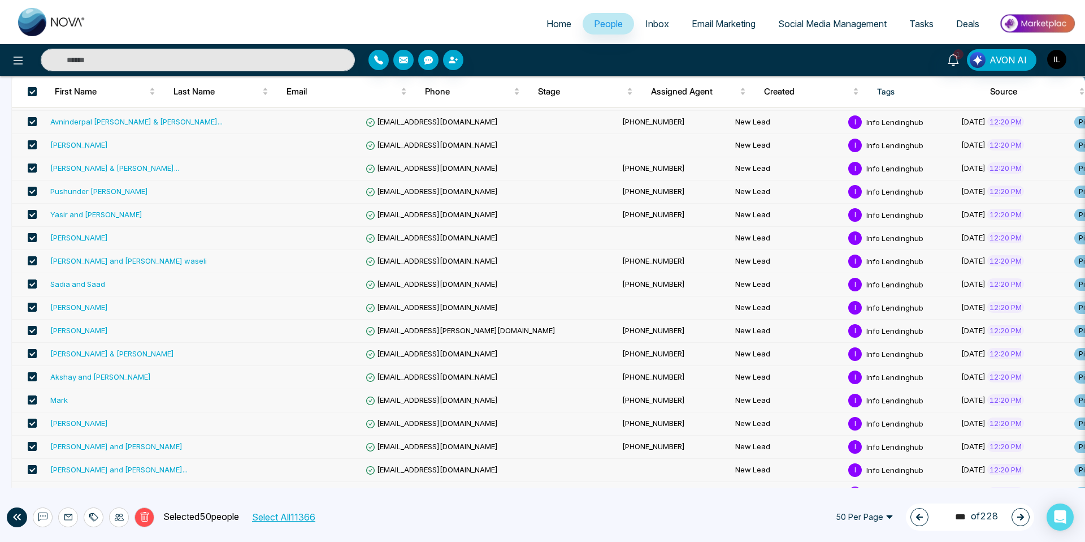
scroll to position [900, 0]
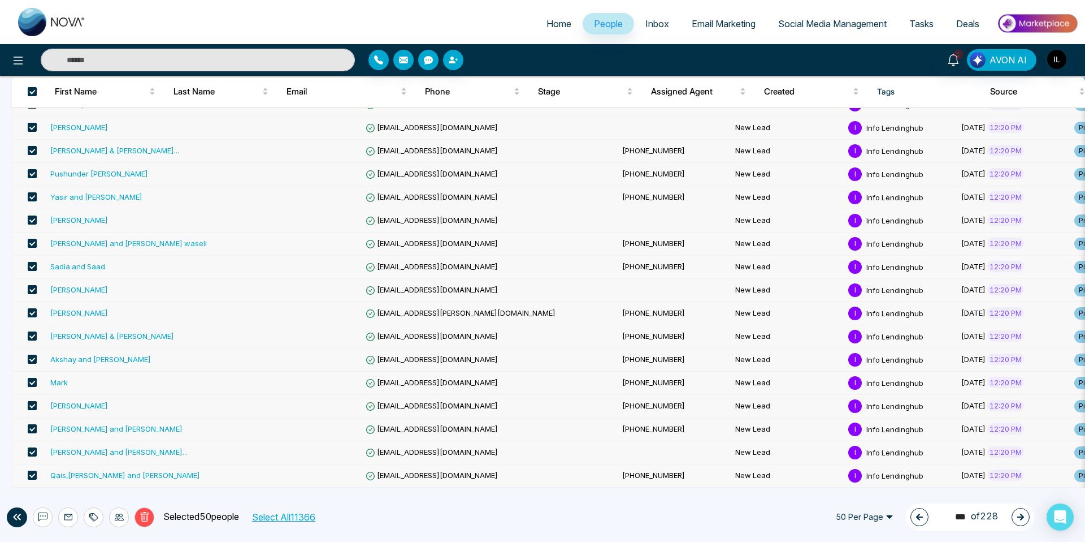
click at [33, 407] on span at bounding box center [32, 405] width 9 height 9
click at [94, 516] on icon at bounding box center [93, 516] width 9 height 9
click at [76, 469] on link "Add Tags" at bounding box center [65, 474] width 36 height 10
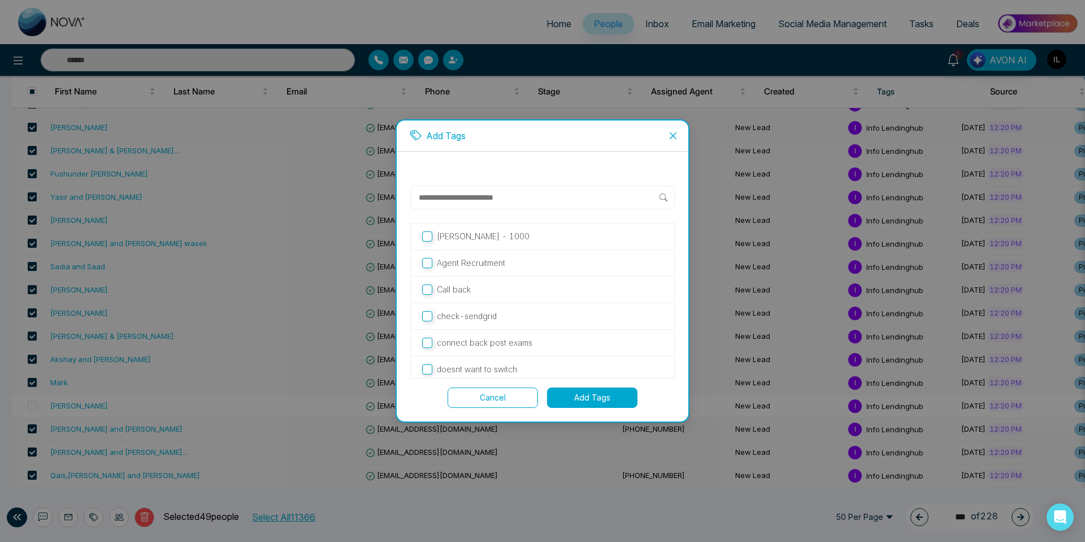
click at [421, 235] on div "[PERSON_NAME] - 1000" at bounding box center [542, 236] width 263 height 27
click at [587, 393] on button "Add Tags" at bounding box center [592, 397] width 90 height 20
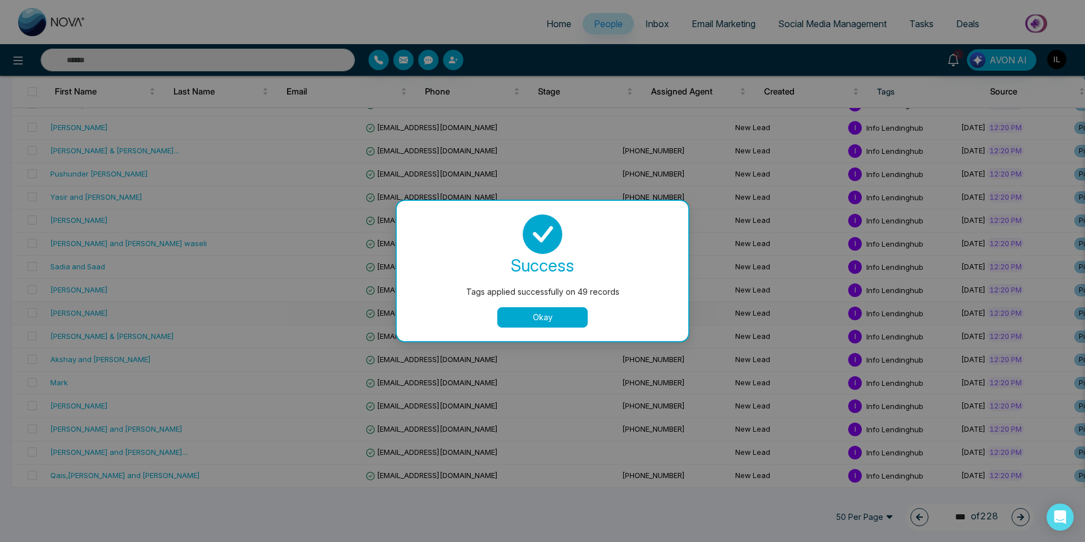
click at [550, 318] on button "Okay" at bounding box center [542, 317] width 90 height 20
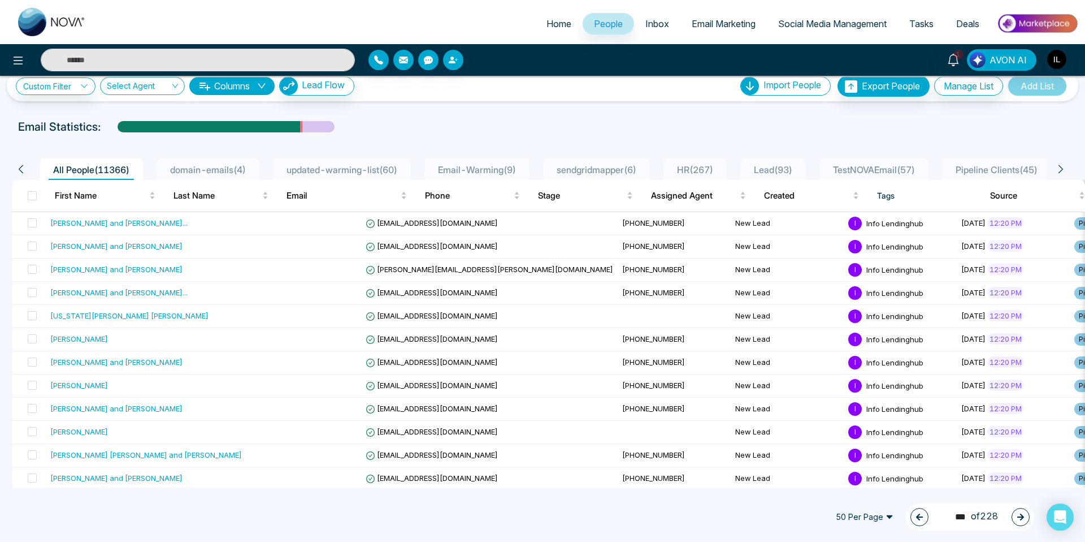
scroll to position [0, 0]
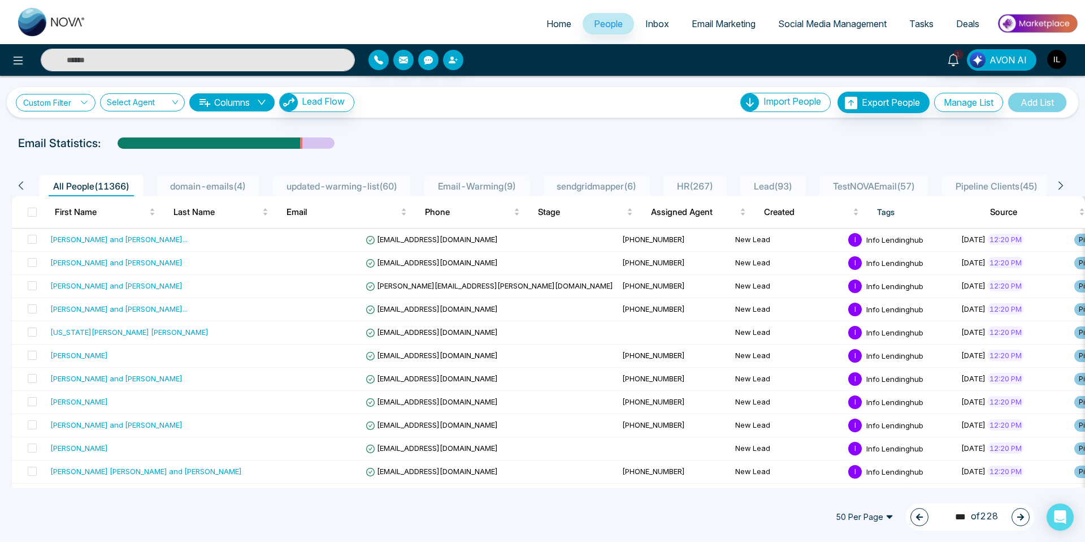
click at [62, 111] on link "Custom Filter" at bounding box center [56, 103] width 80 height 18
click at [57, 133] on input "search" at bounding box center [79, 128] width 92 height 17
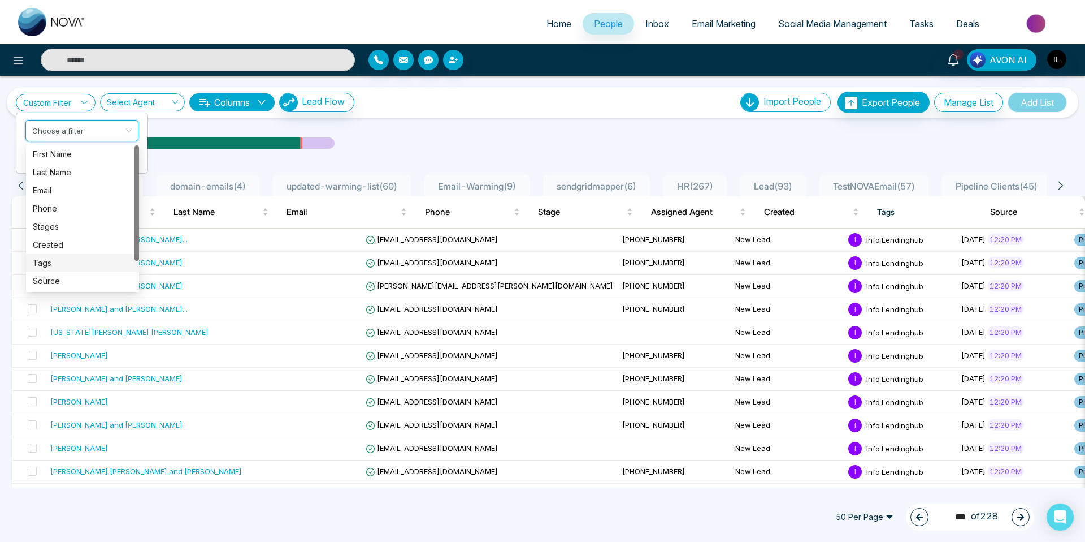
click at [49, 263] on div "Tags" at bounding box center [82, 263] width 99 height 12
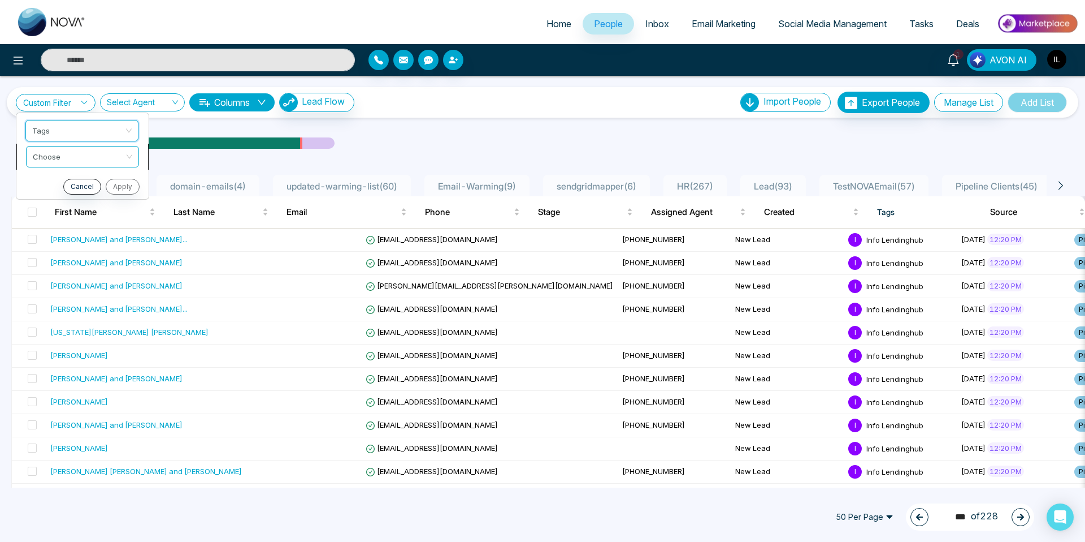
click at [77, 161] on input "search" at bounding box center [79, 154] width 92 height 17
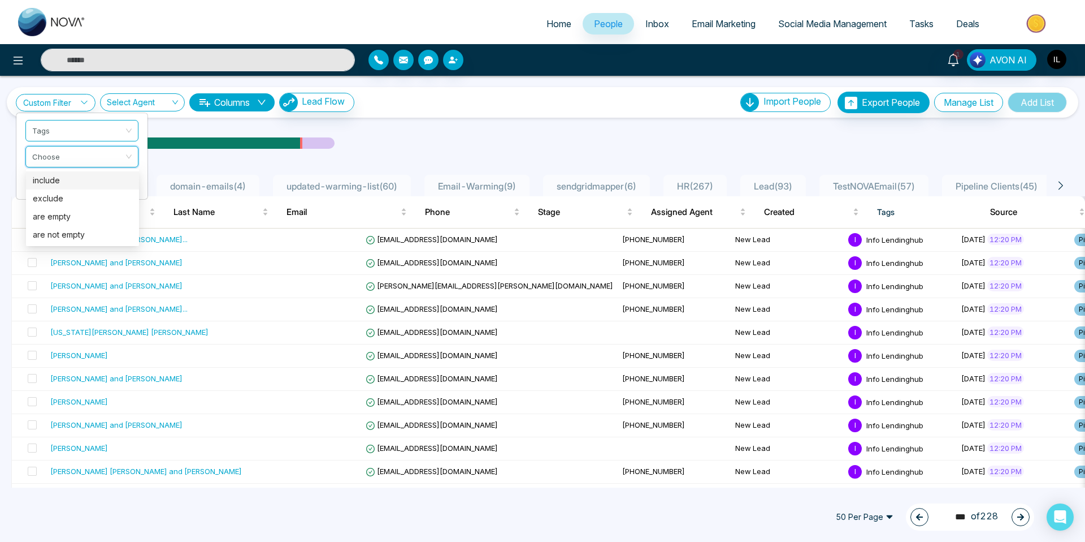
click at [72, 180] on div "include" at bounding box center [82, 180] width 99 height 12
click at [66, 183] on input "search" at bounding box center [79, 180] width 92 height 17
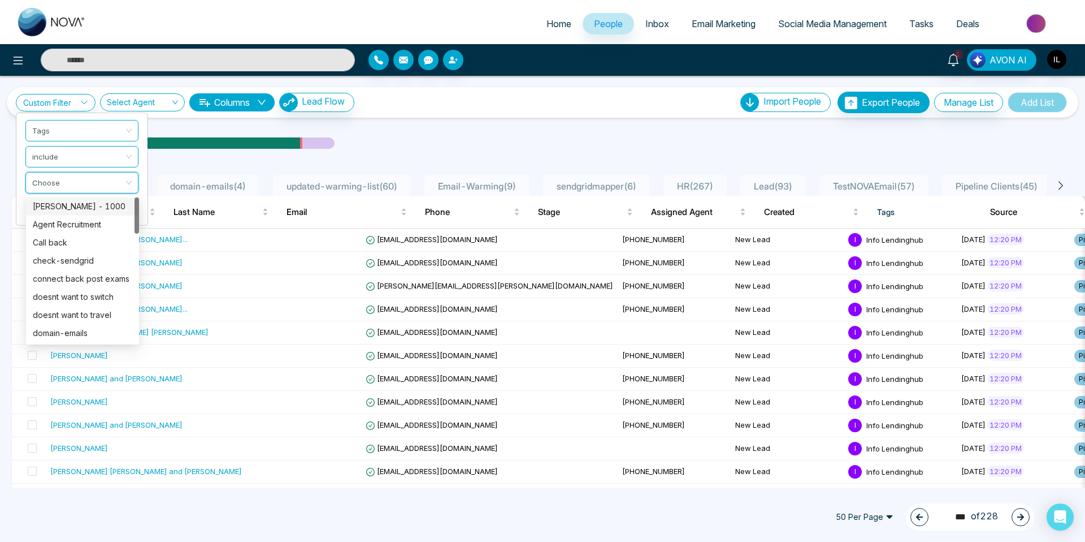
click at [79, 208] on div "[PERSON_NAME] - 1000" at bounding box center [82, 206] width 99 height 12
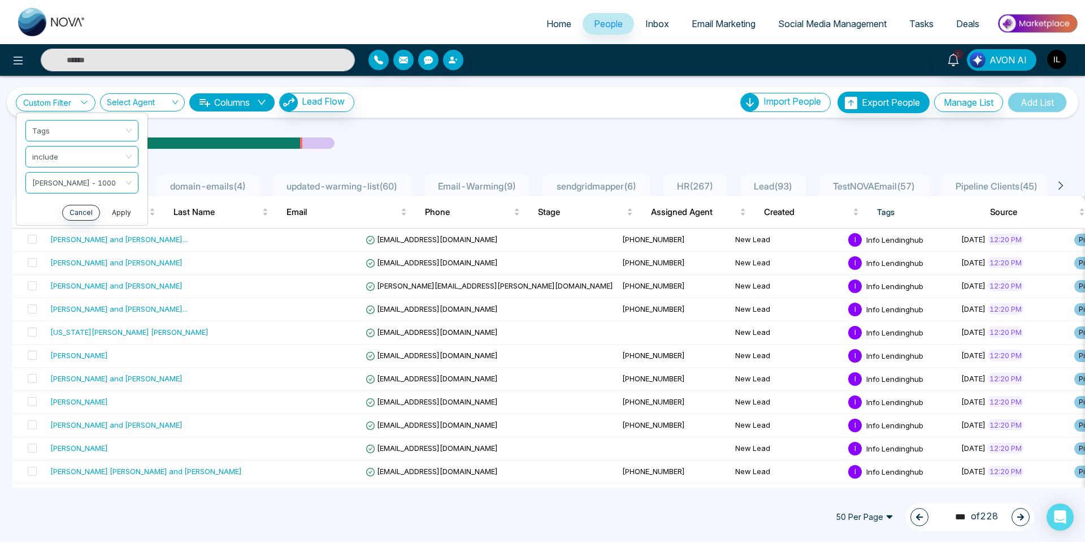
click at [127, 215] on button "Apply" at bounding box center [122, 213] width 34 height 16
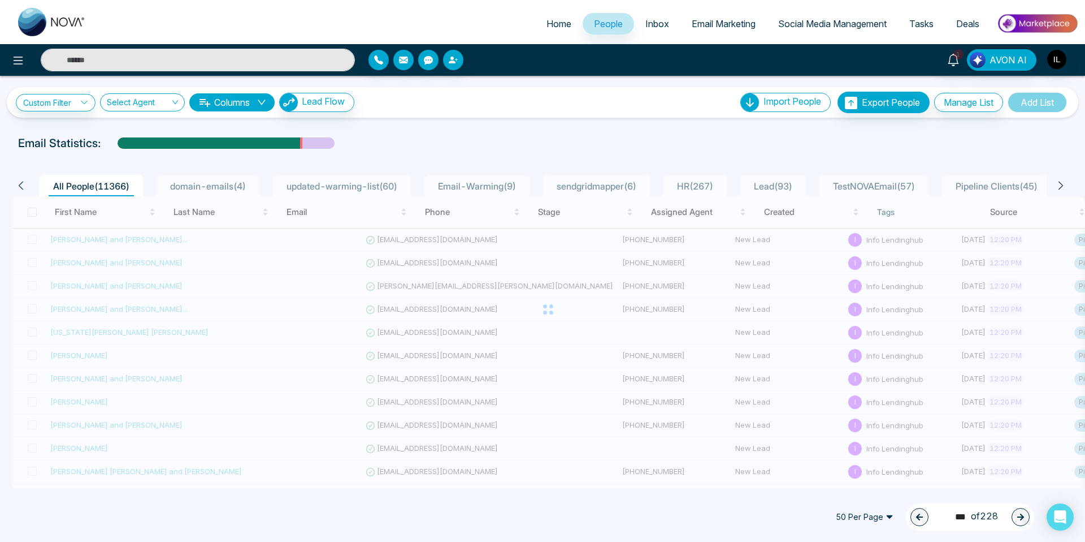
type input "*"
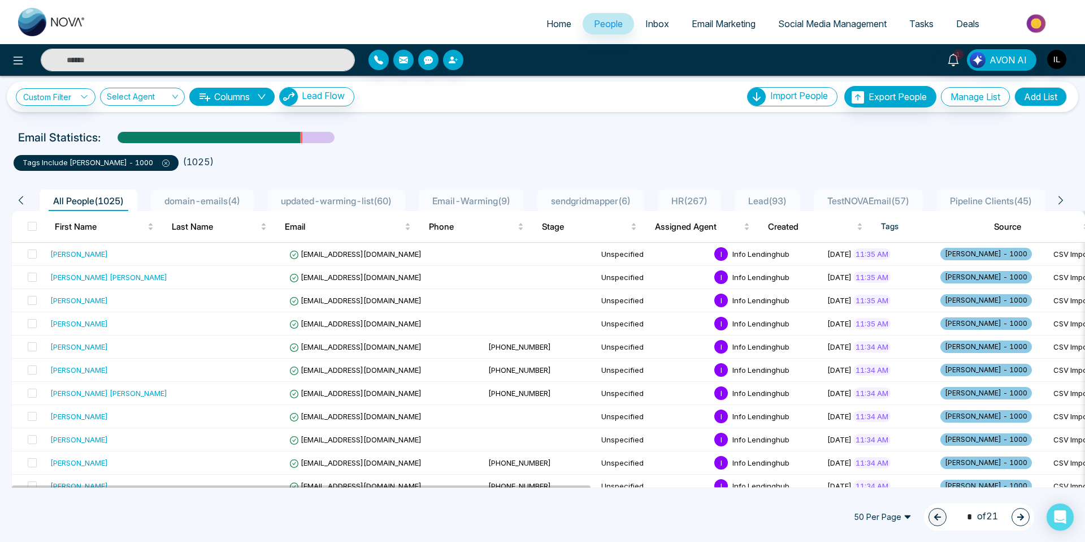
scroll to position [7, 0]
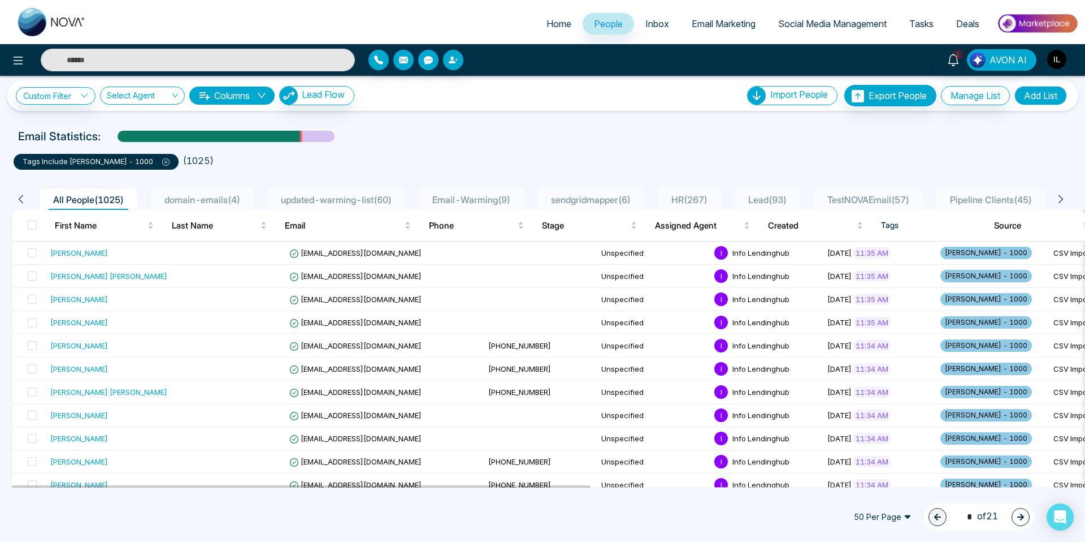
click at [1012, 98] on div "Import People Import CSV? Check CSV Status Export People Export People Check Ex…" at bounding box center [908, 95] width 322 height 21
click at [1024, 98] on button "Add List" at bounding box center [1041, 95] width 53 height 19
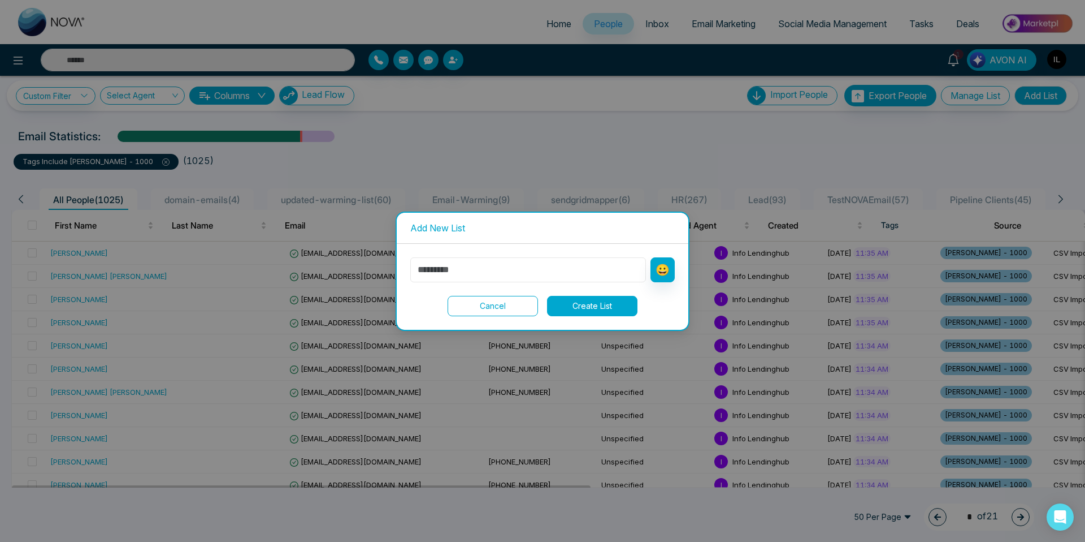
click at [513, 270] on input "text" at bounding box center [528, 269] width 236 height 25
type input "*"
type input "**********"
click at [607, 304] on button "Create List" at bounding box center [592, 306] width 90 height 20
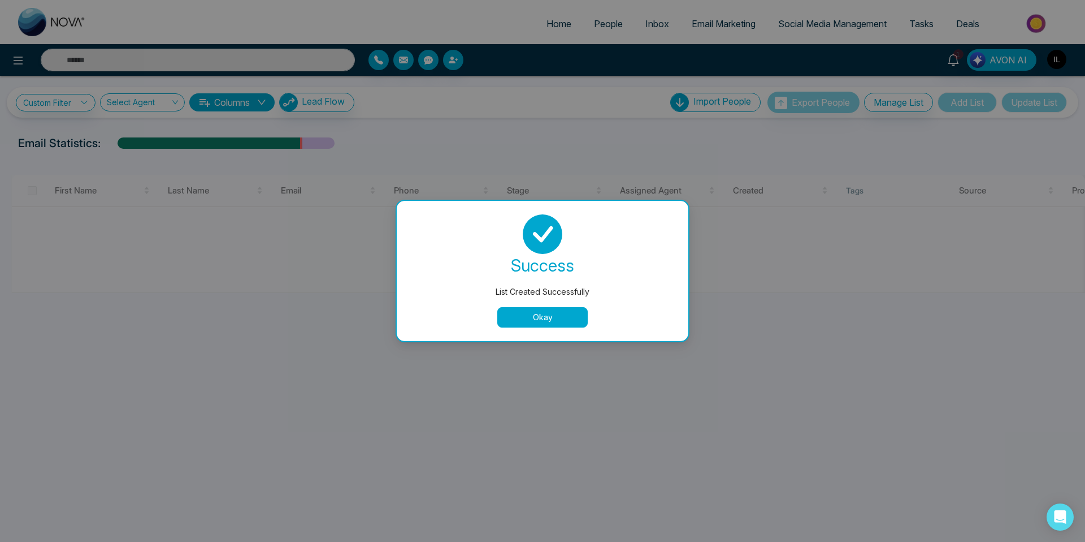
click at [570, 314] on button "Okay" at bounding box center [542, 317] width 90 height 20
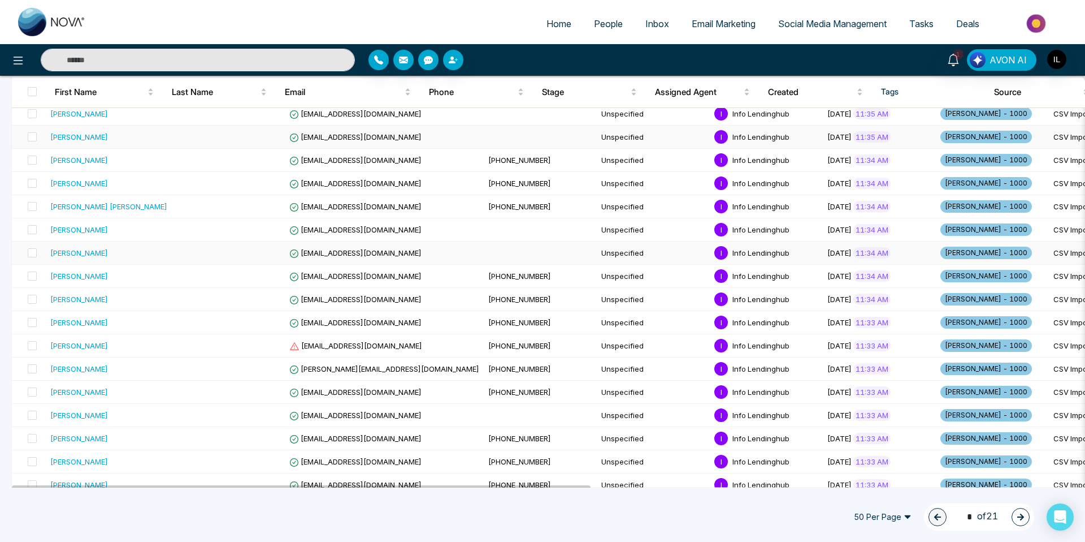
scroll to position [279, 0]
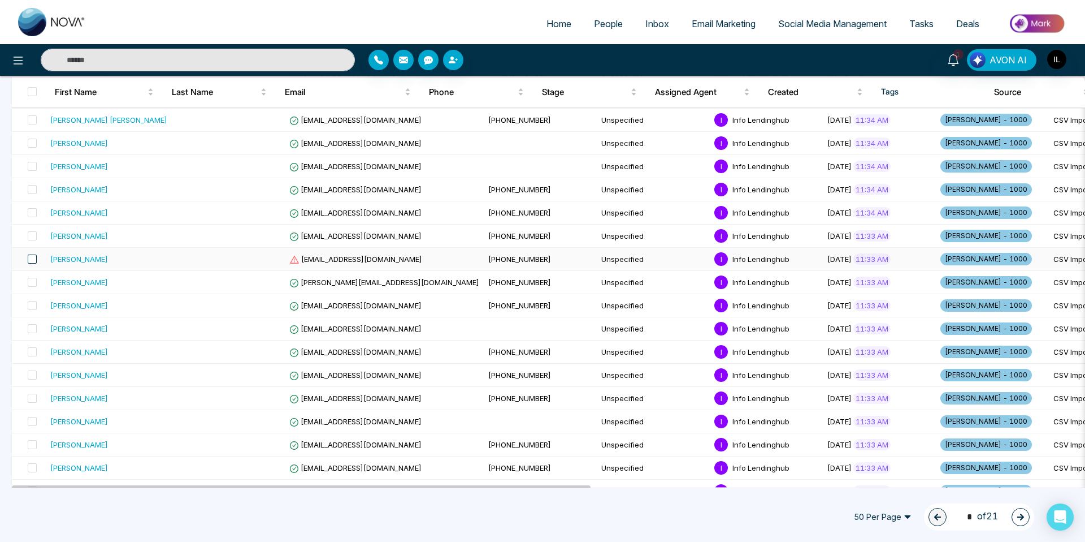
click at [33, 259] on span at bounding box center [32, 258] width 9 height 9
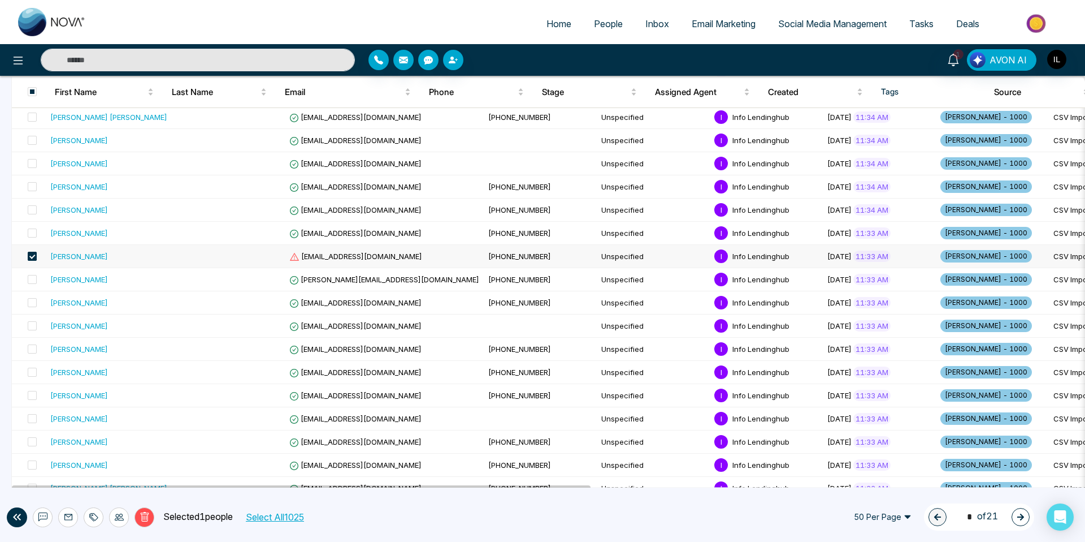
scroll to position [278, 0]
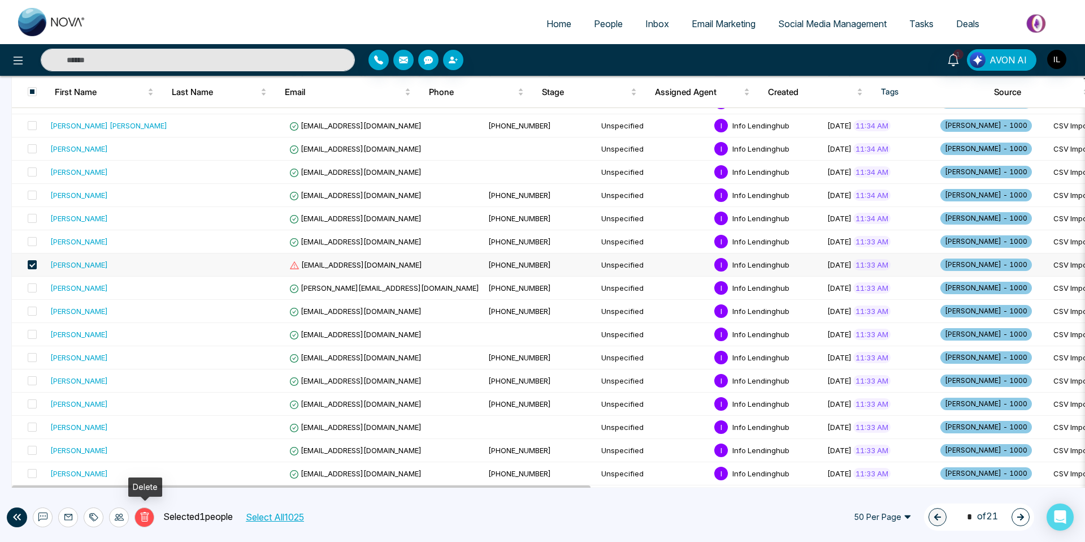
click at [149, 520] on icon at bounding box center [145, 517] width 10 height 10
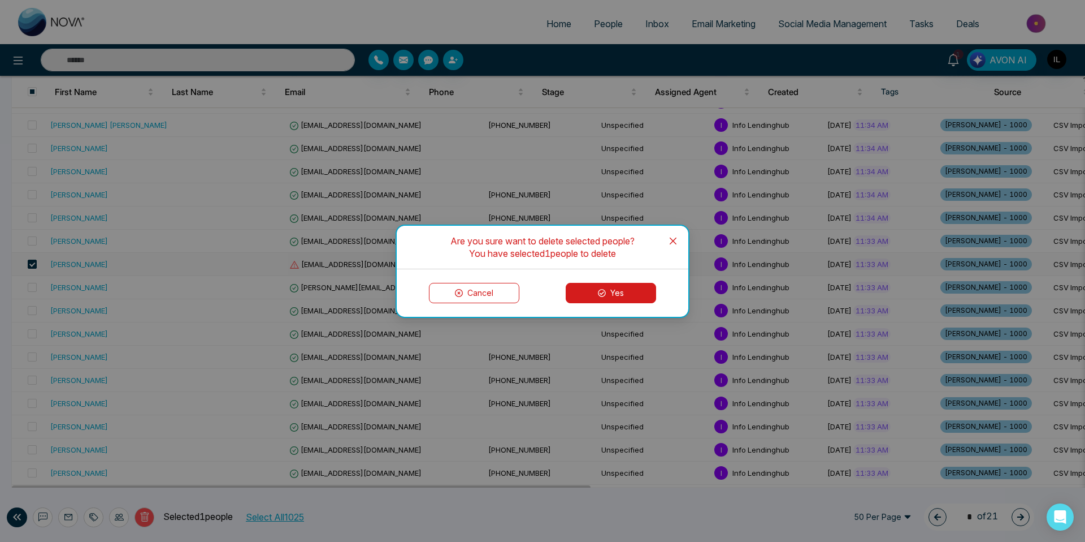
click at [590, 297] on button "Yes" at bounding box center [611, 293] width 90 height 20
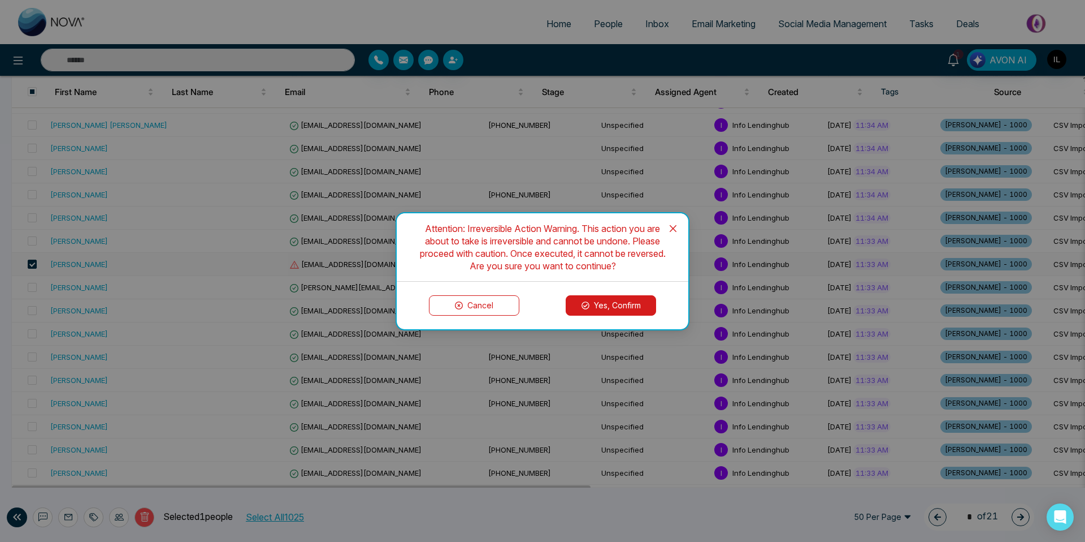
click at [596, 304] on button "Yes, Confirm" at bounding box center [611, 305] width 90 height 20
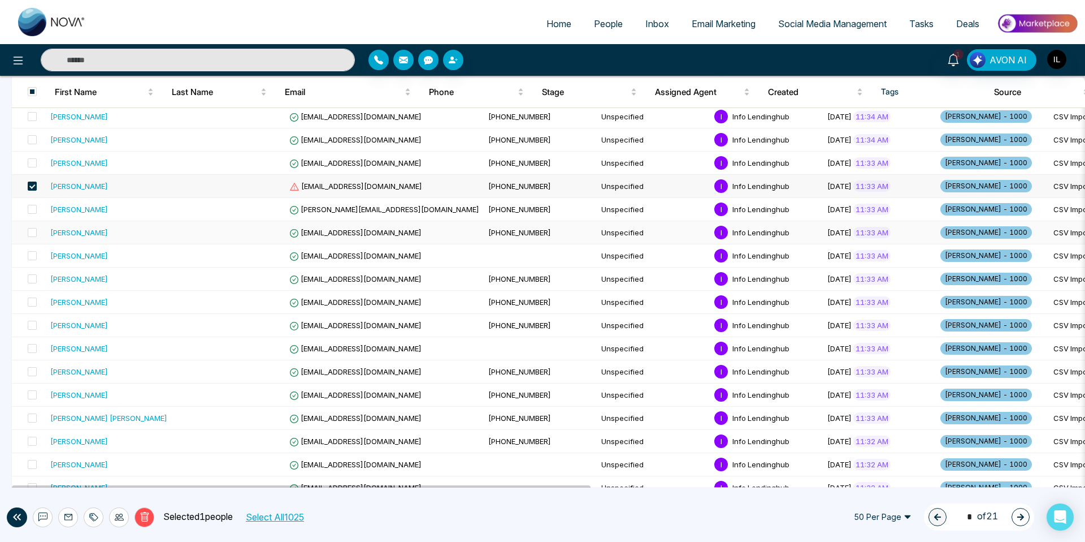
scroll to position [383, 0]
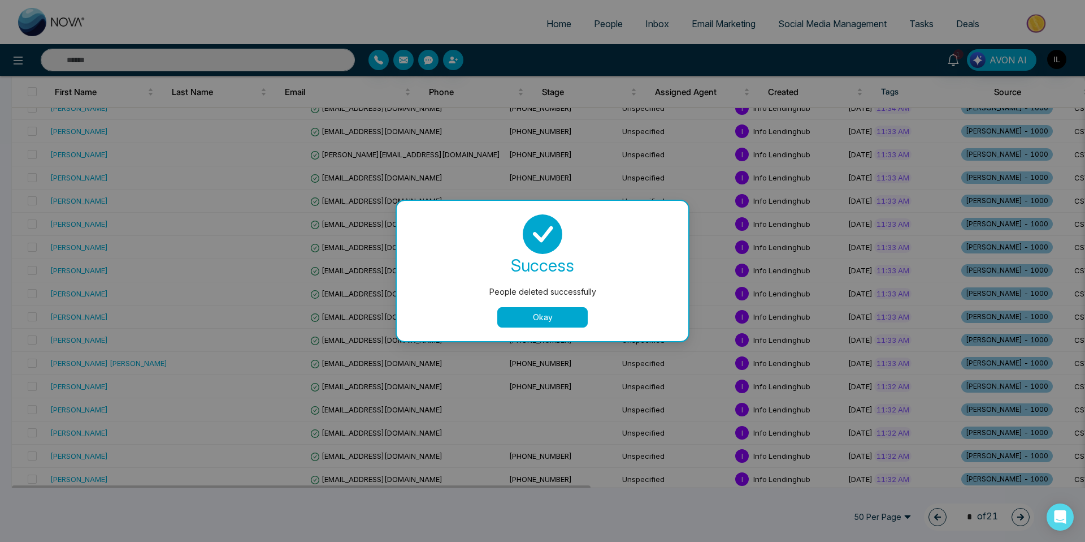
click at [501, 316] on button "Okay" at bounding box center [542, 317] width 90 height 20
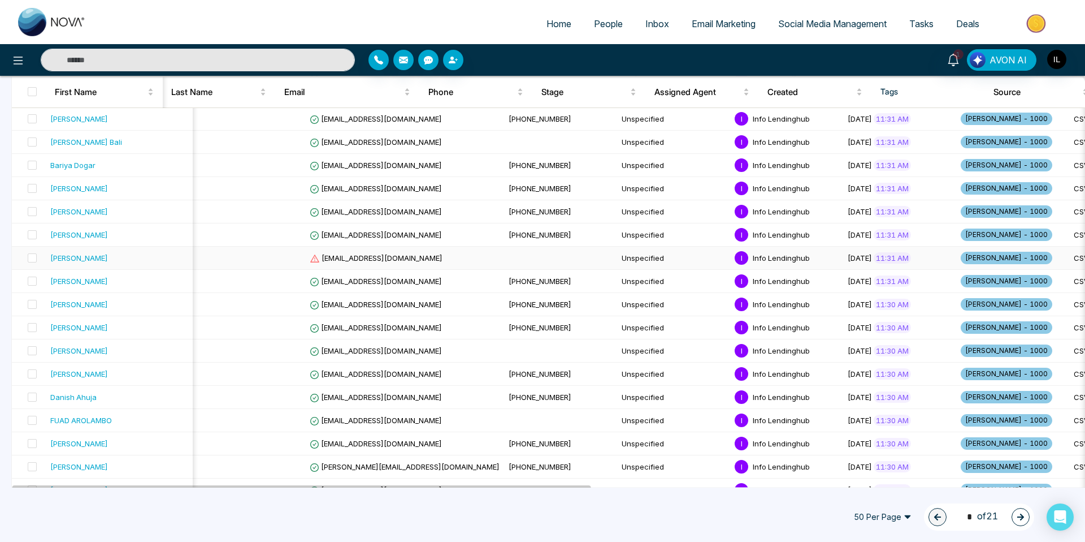
scroll to position [837, 0]
click at [961, 256] on span "[PERSON_NAME] - 1000" at bounding box center [1007, 257] width 92 height 12
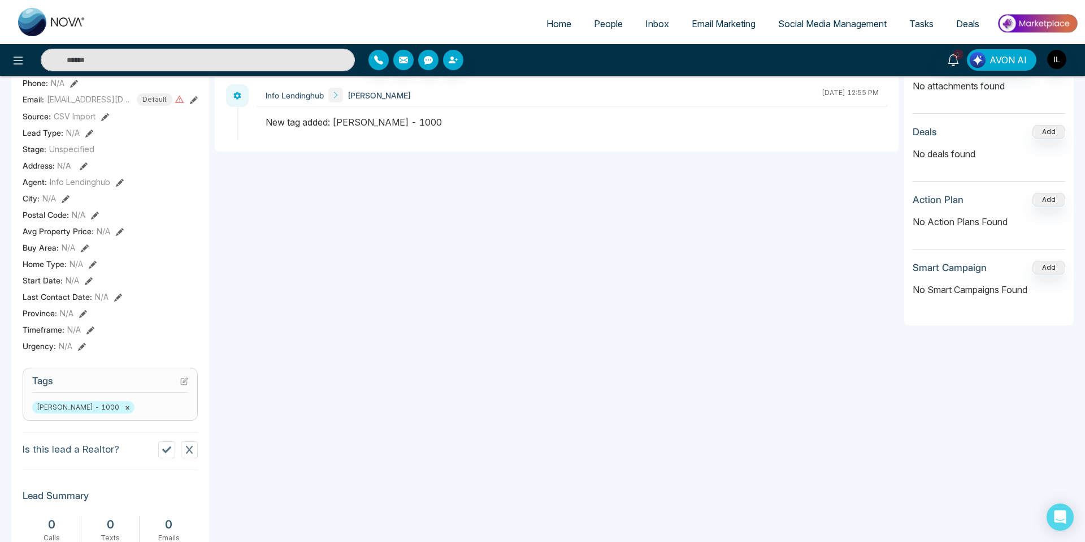
scroll to position [180, 0]
click at [125, 412] on button "×" at bounding box center [127, 406] width 5 height 10
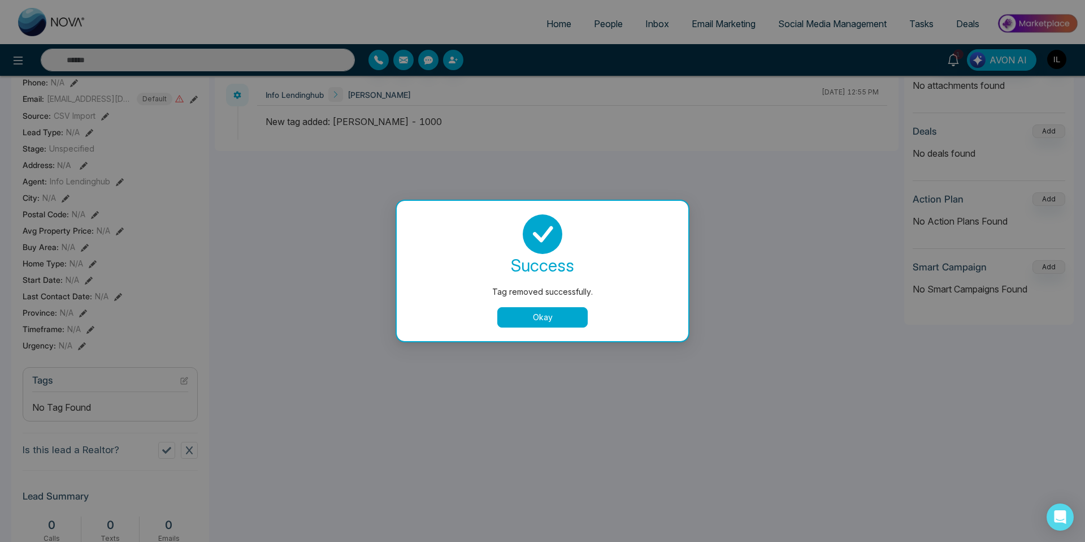
click at [520, 323] on button "Okay" at bounding box center [542, 317] width 90 height 20
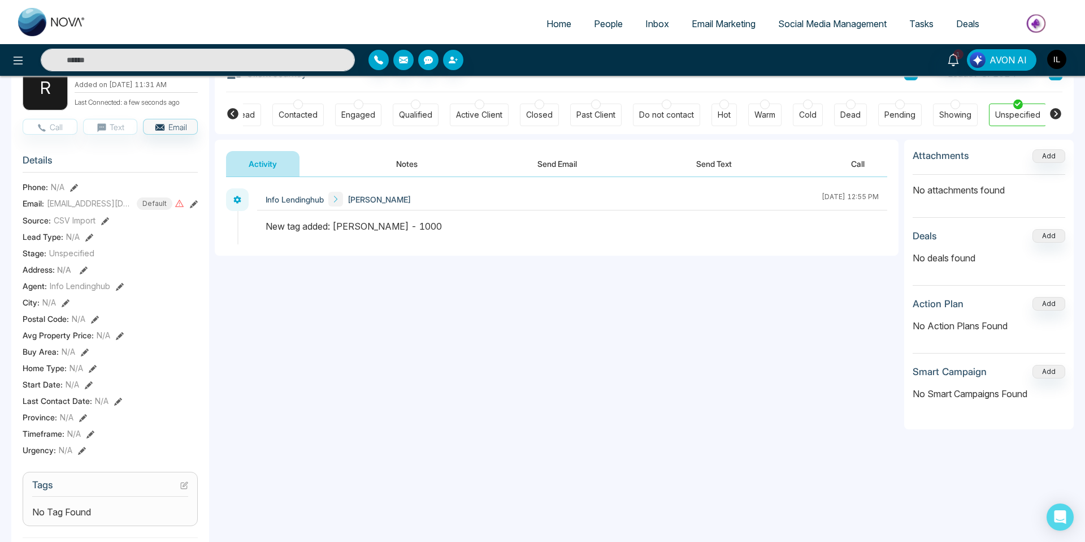
scroll to position [0, 0]
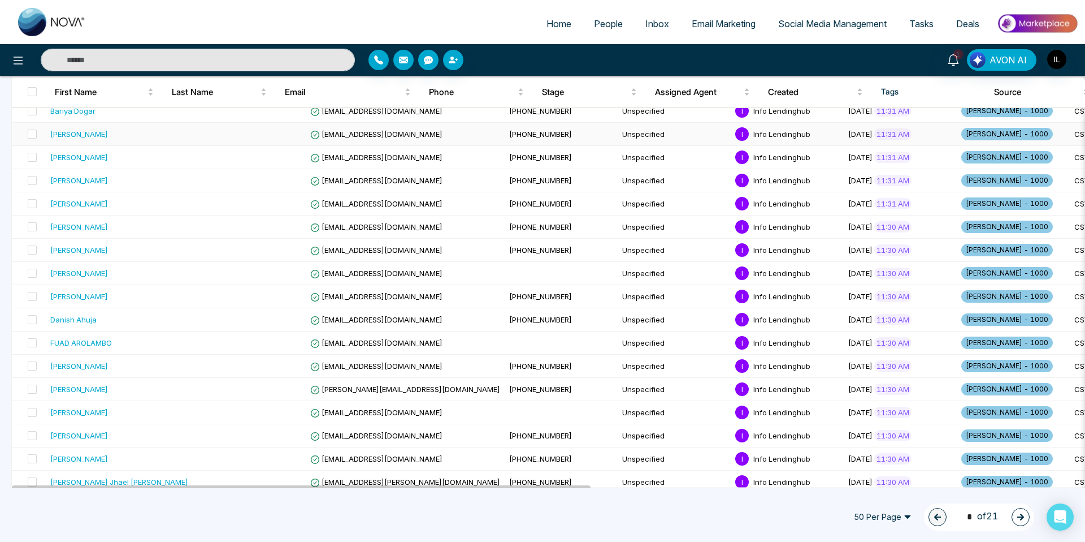
scroll to position [923, 0]
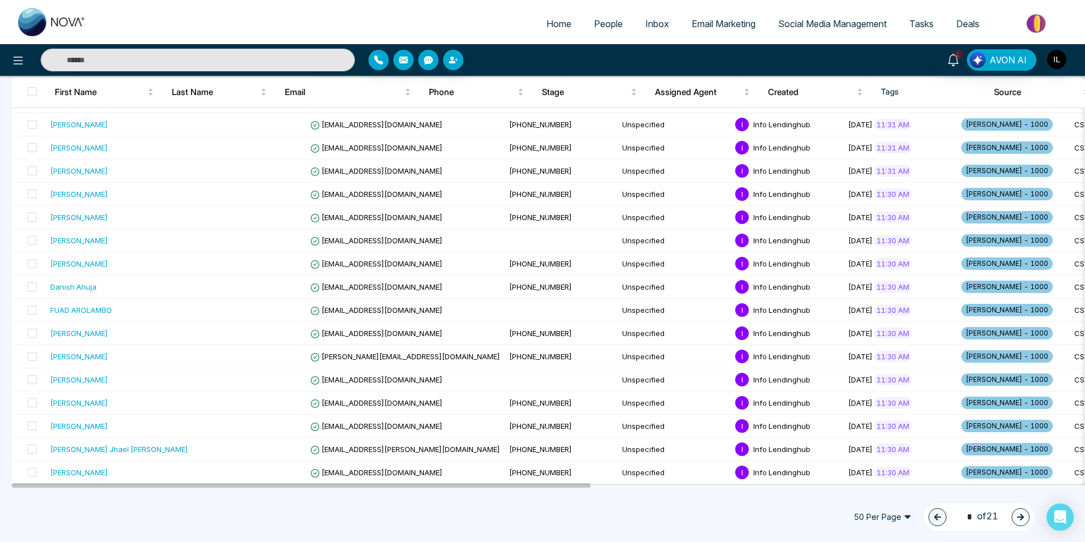
click at [1020, 518] on icon "button" at bounding box center [1021, 517] width 8 height 8
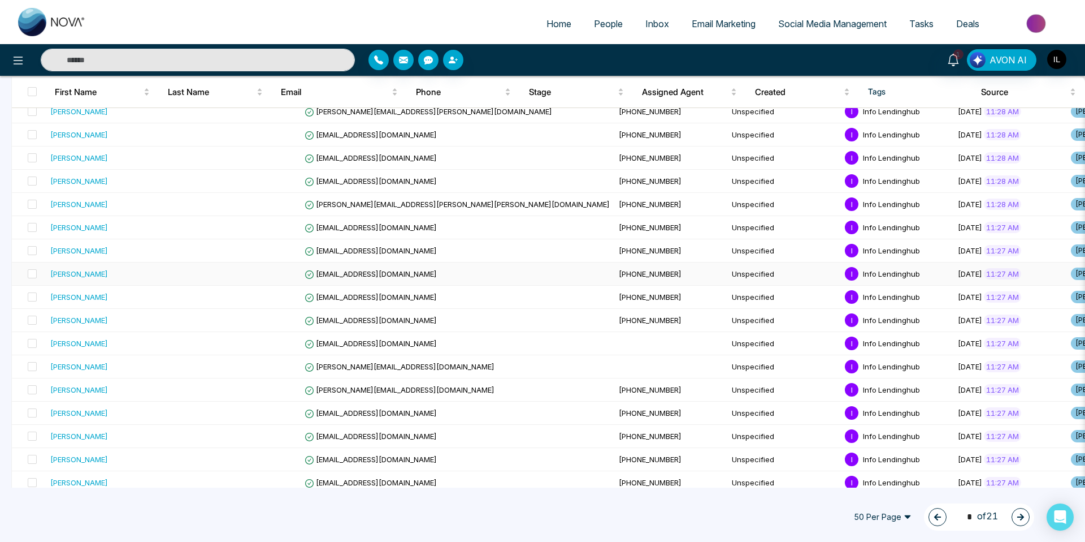
scroll to position [920, 0]
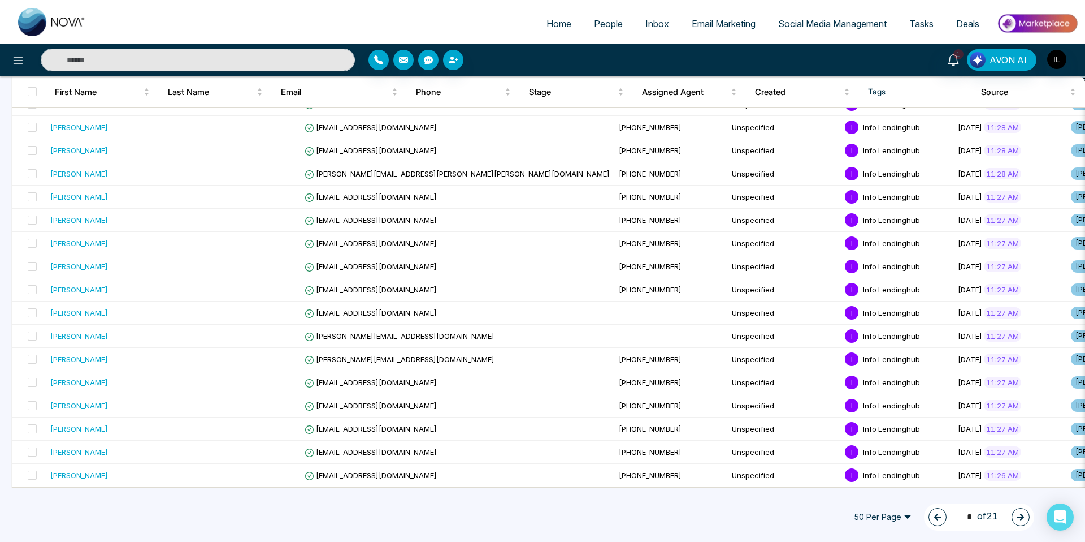
click at [1020, 517] on icon "button" at bounding box center [1021, 516] width 7 height 7
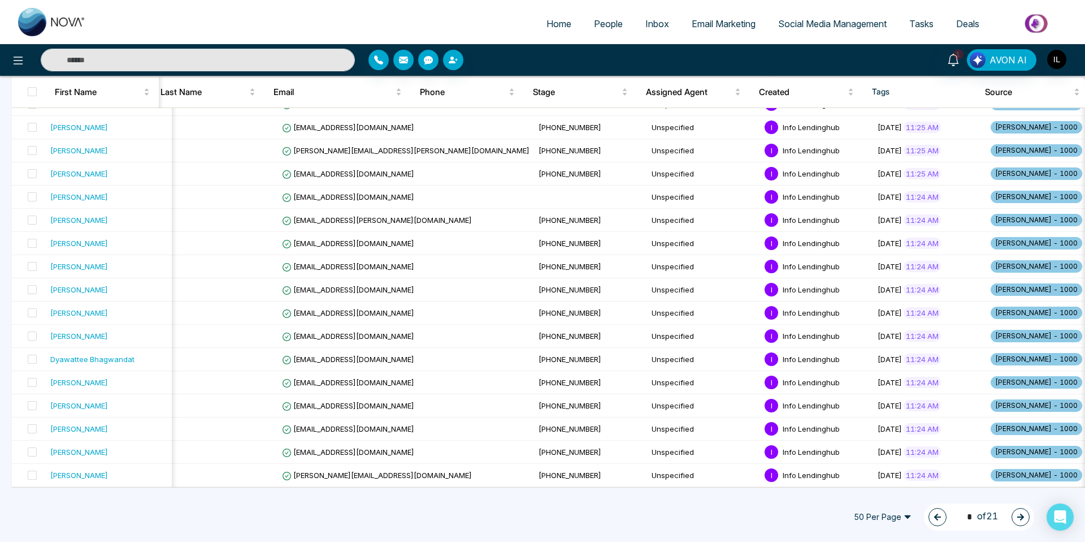
click at [1022, 514] on icon "button" at bounding box center [1021, 517] width 8 height 8
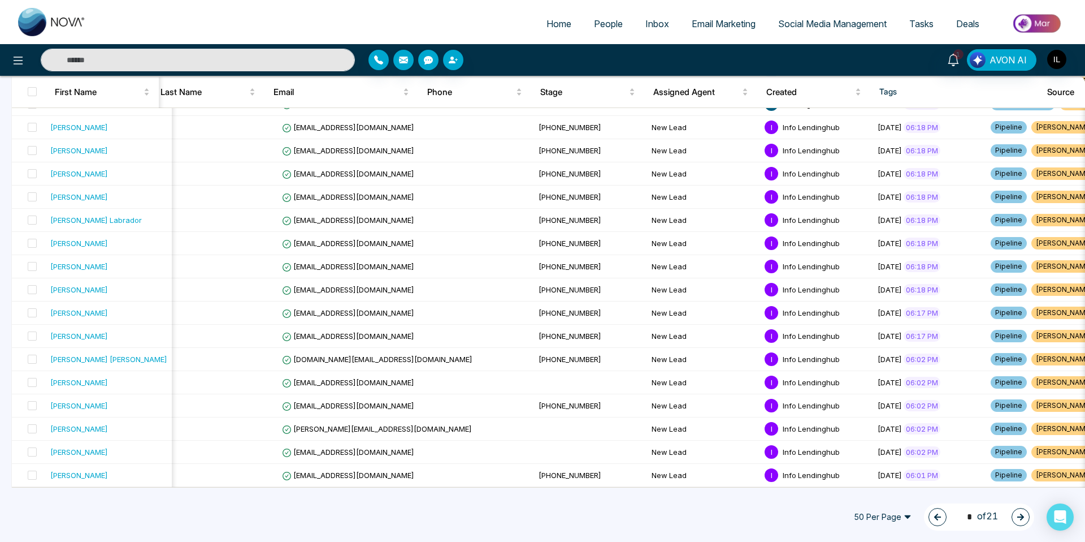
click at [1022, 516] on icon "button" at bounding box center [1021, 517] width 8 height 8
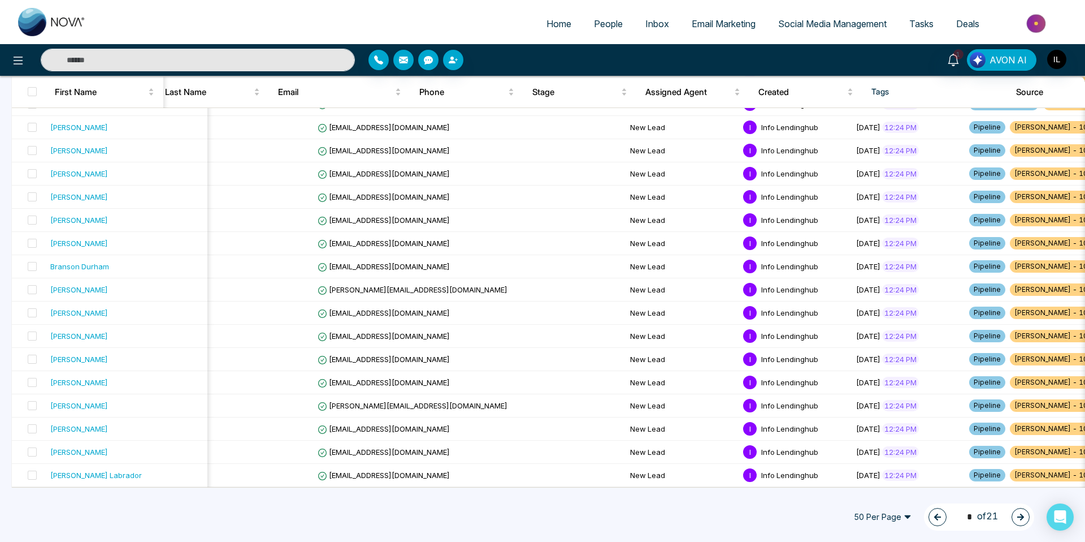
click at [1007, 513] on div "5 * of 21" at bounding box center [979, 516] width 110 height 27
click at [1012, 517] on div "5 * of 21" at bounding box center [979, 516] width 110 height 27
click at [1013, 518] on button "button" at bounding box center [1021, 517] width 18 height 18
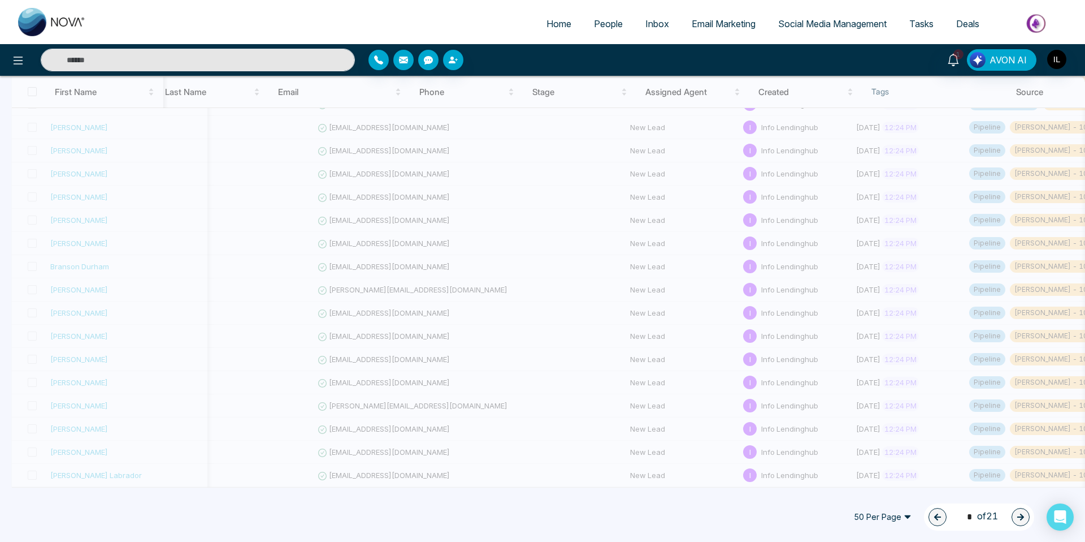
type input "*"
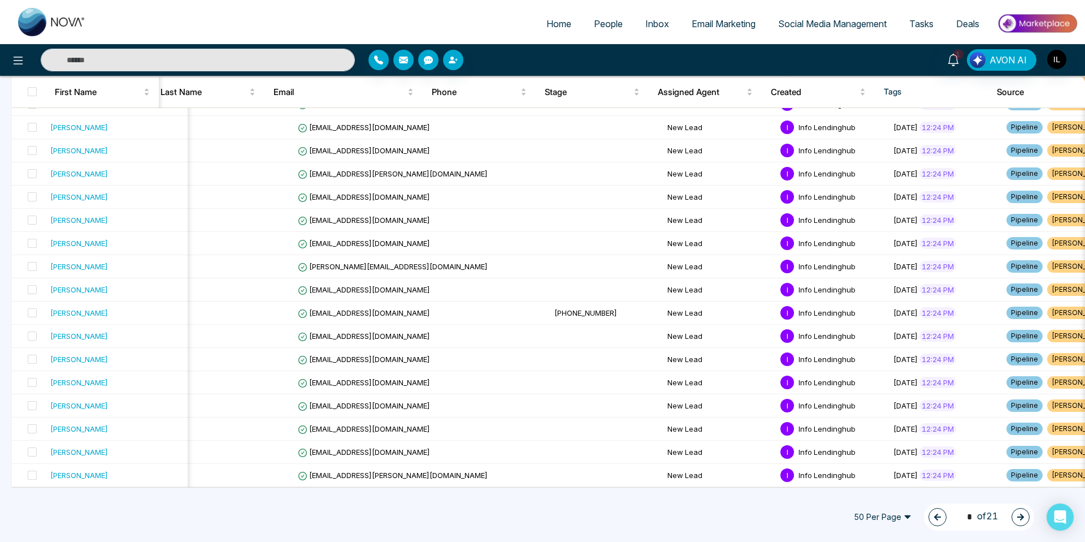
click at [715, 23] on span "Email Marketing" at bounding box center [724, 23] width 64 height 11
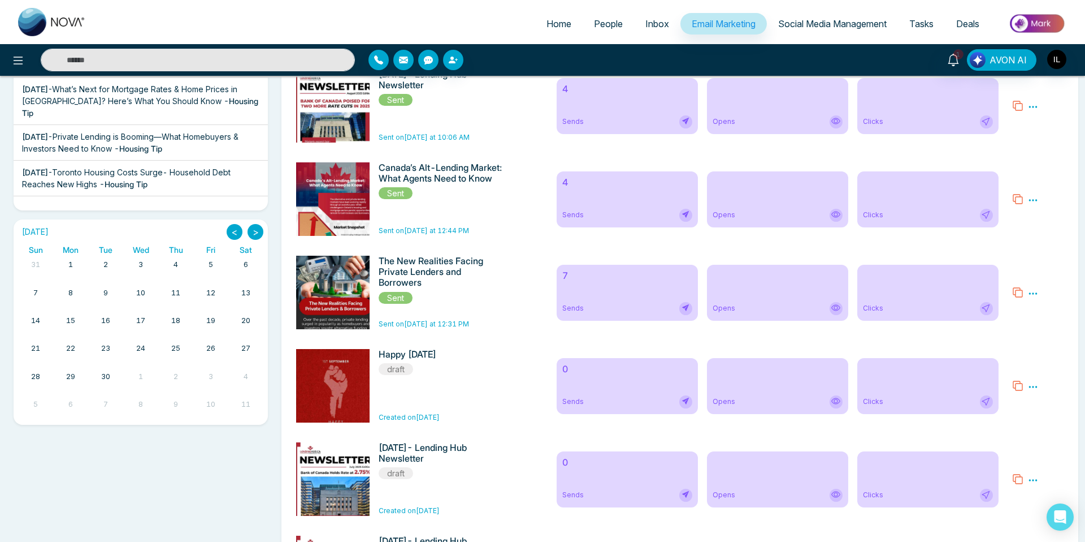
scroll to position [120, 0]
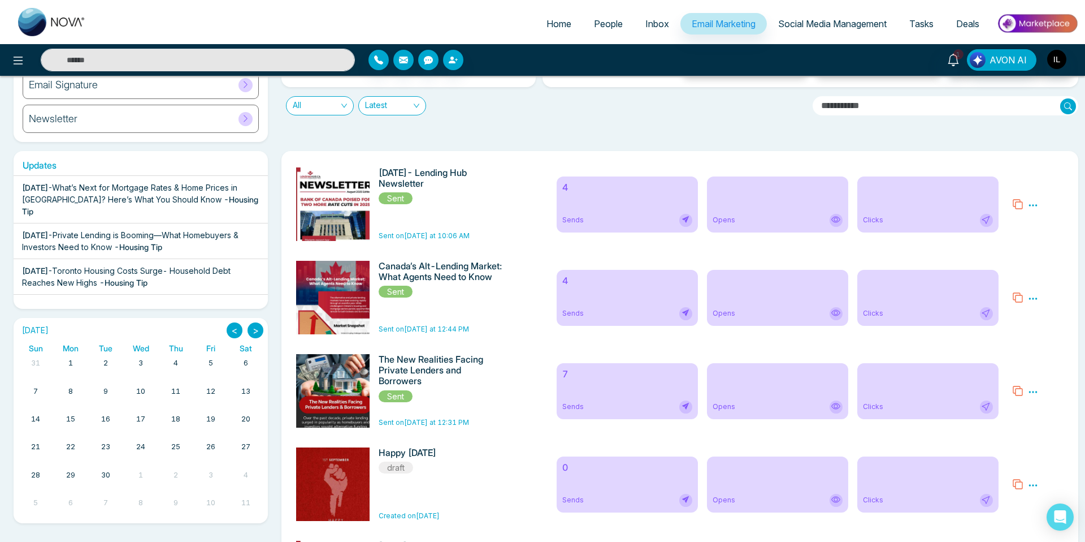
click at [452, 172] on h6 "[DATE]- Lending Hub Newsletter" at bounding box center [440, 177] width 123 height 21
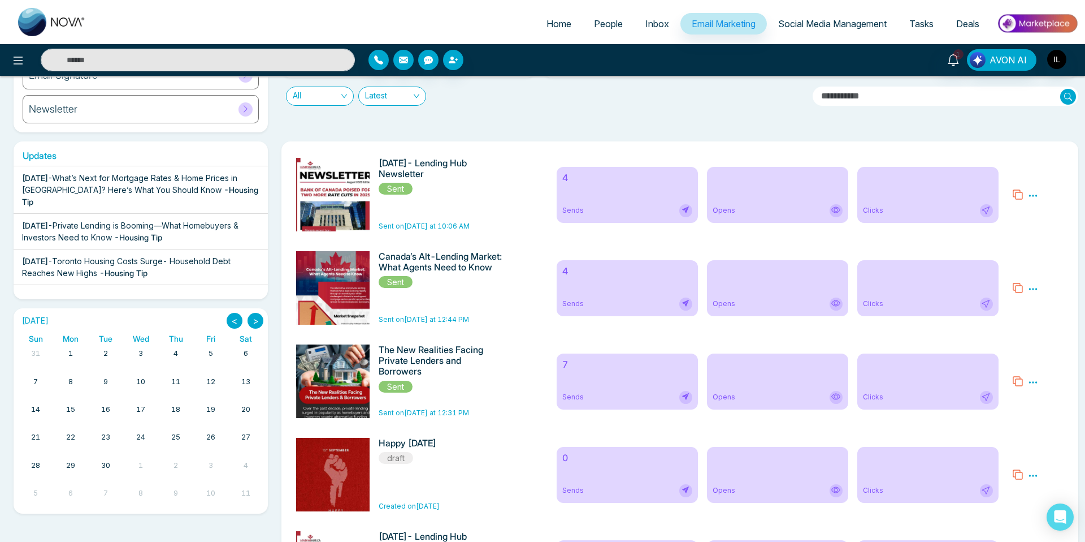
scroll to position [133, 0]
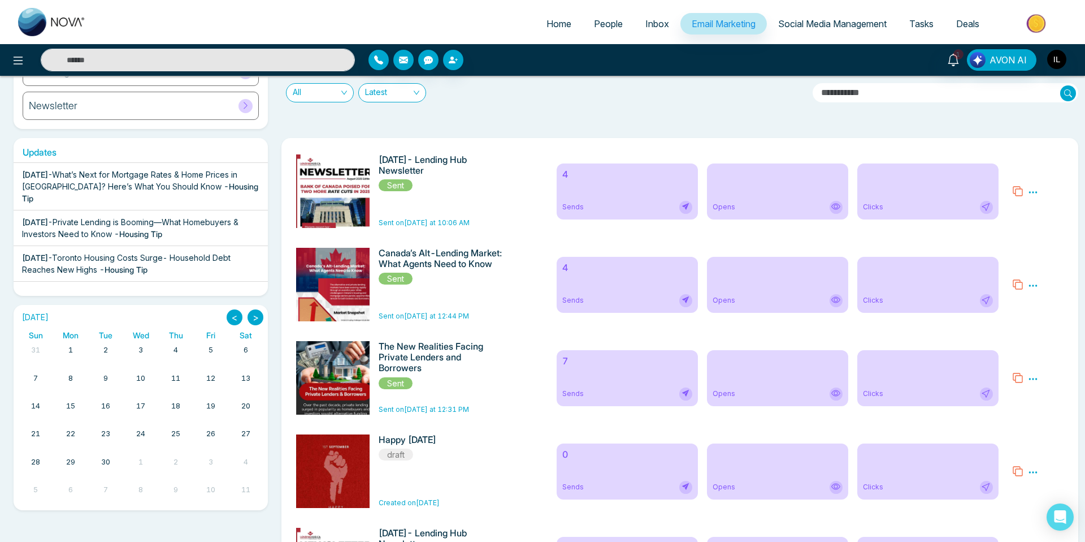
click at [405, 187] on span "Sent" at bounding box center [396, 185] width 34 height 12
click at [415, 169] on h6 "[DATE]- Lending Hub Newsletter" at bounding box center [440, 164] width 123 height 21
click at [1037, 191] on icon at bounding box center [1033, 192] width 10 height 10
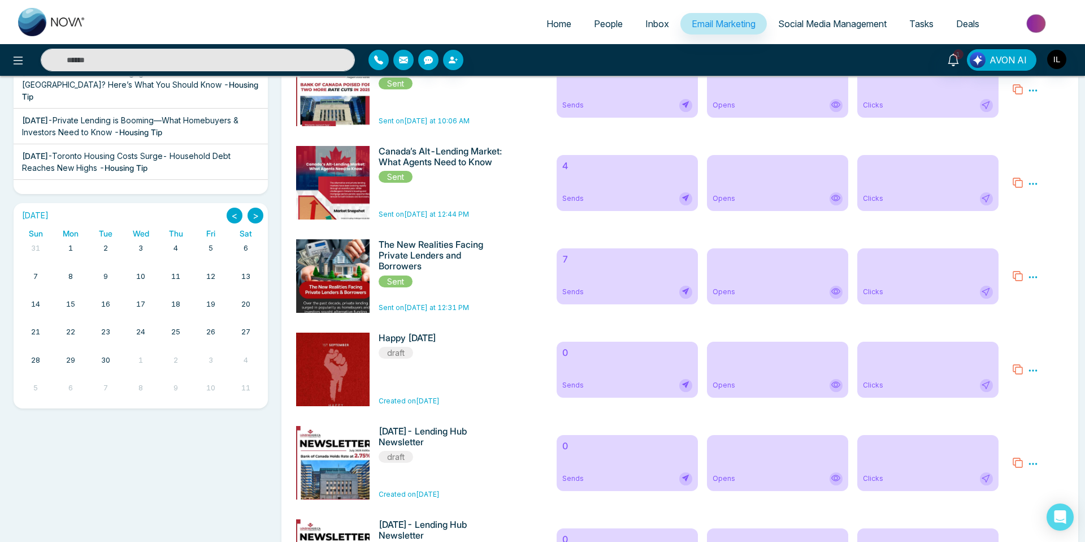
scroll to position [0, 0]
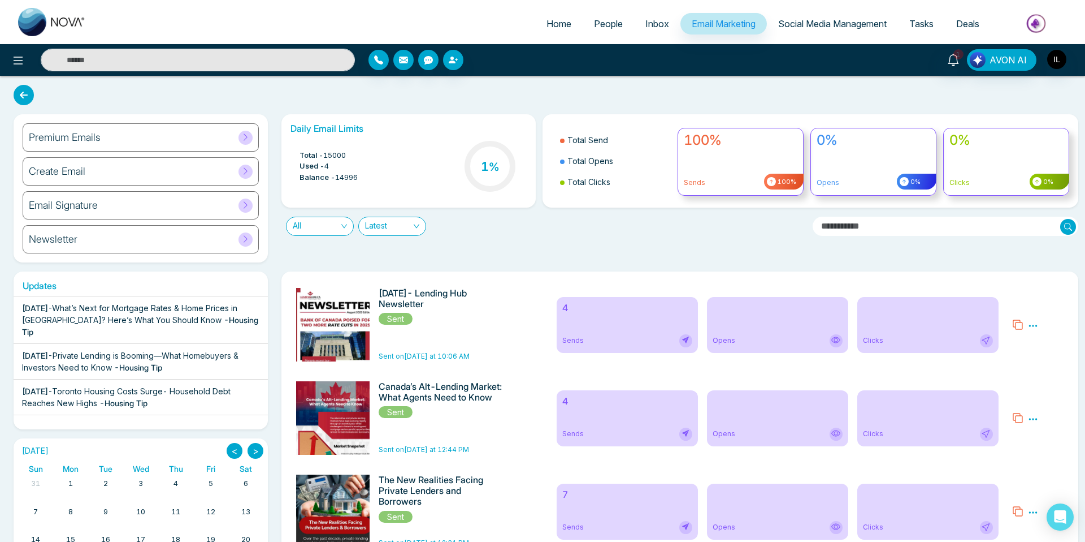
click at [24, 541] on div "[DATE] < > Sun Mon Tue Wed Thu Fri Sat 31 1 2 3 4 5 6 7 8 9 10 11 12 13 14 15 1…" at bounding box center [141, 540] width 268 height 205
click at [608, 215] on div "All Latest" at bounding box center [543, 221] width 536 height 28
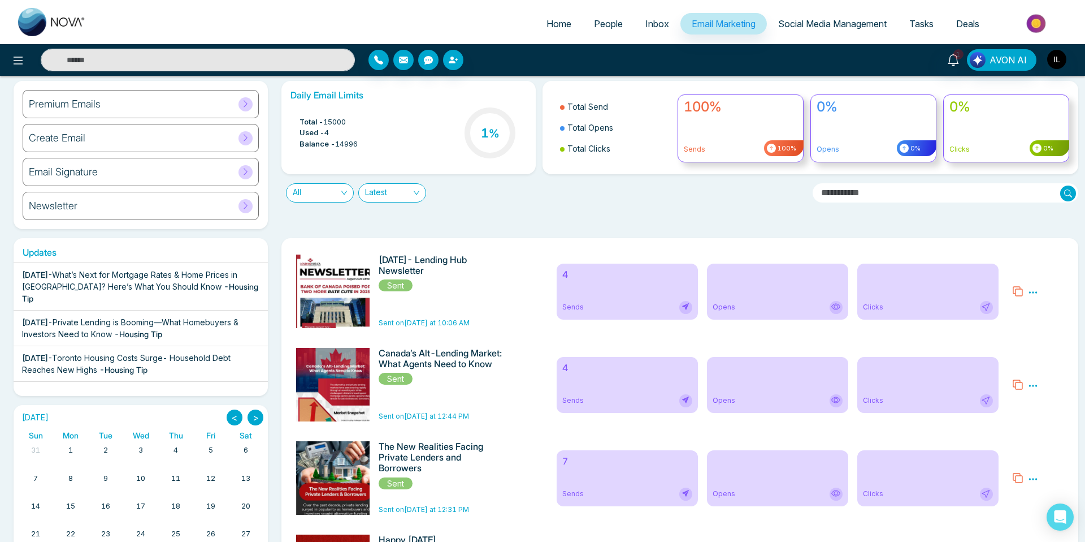
scroll to position [45, 0]
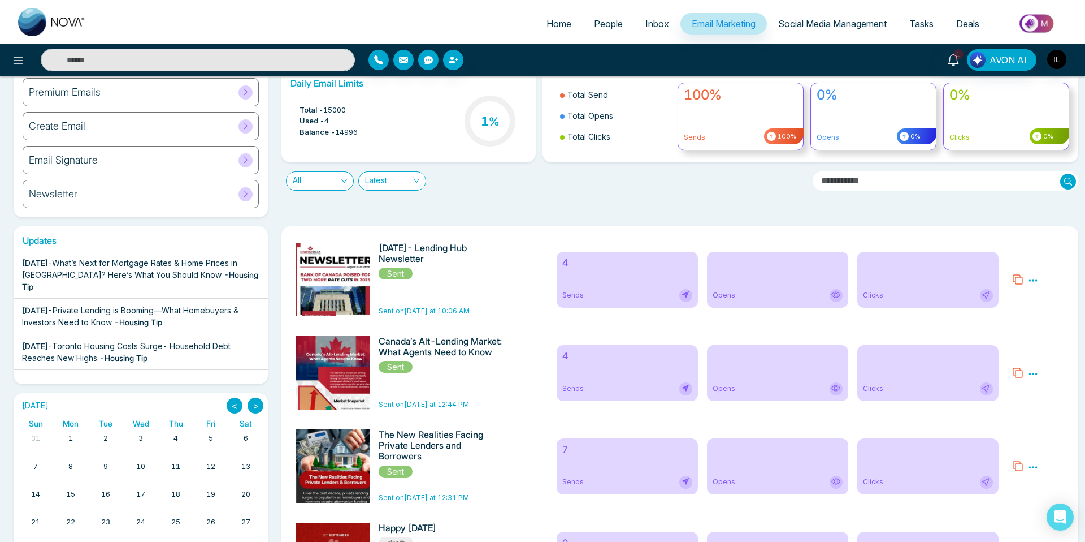
click at [458, 254] on h6 "[DATE]- Lending Hub Newsletter" at bounding box center [440, 253] width 123 height 21
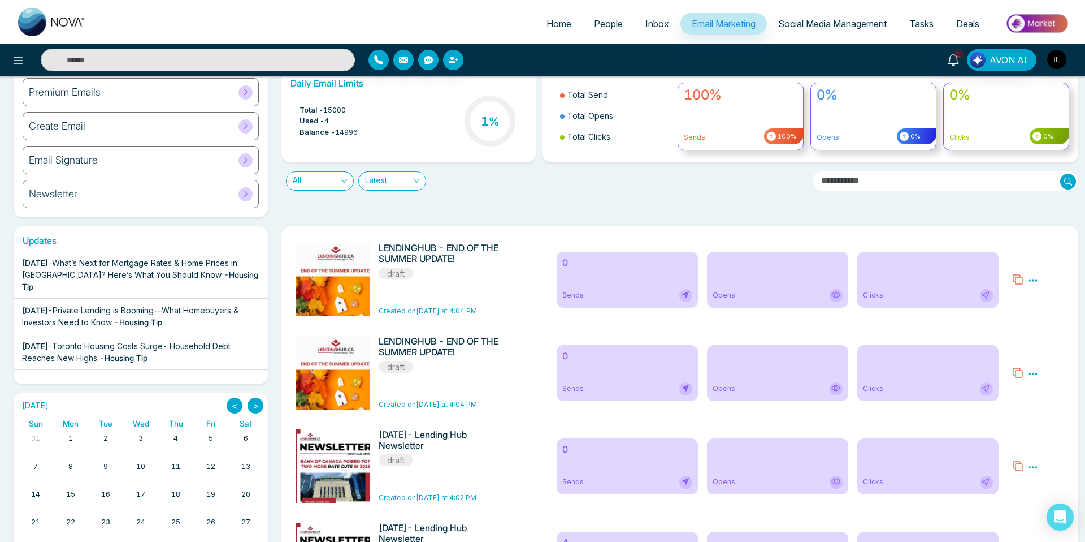
scroll to position [0, 0]
